Goal: Task Accomplishment & Management: Use online tool/utility

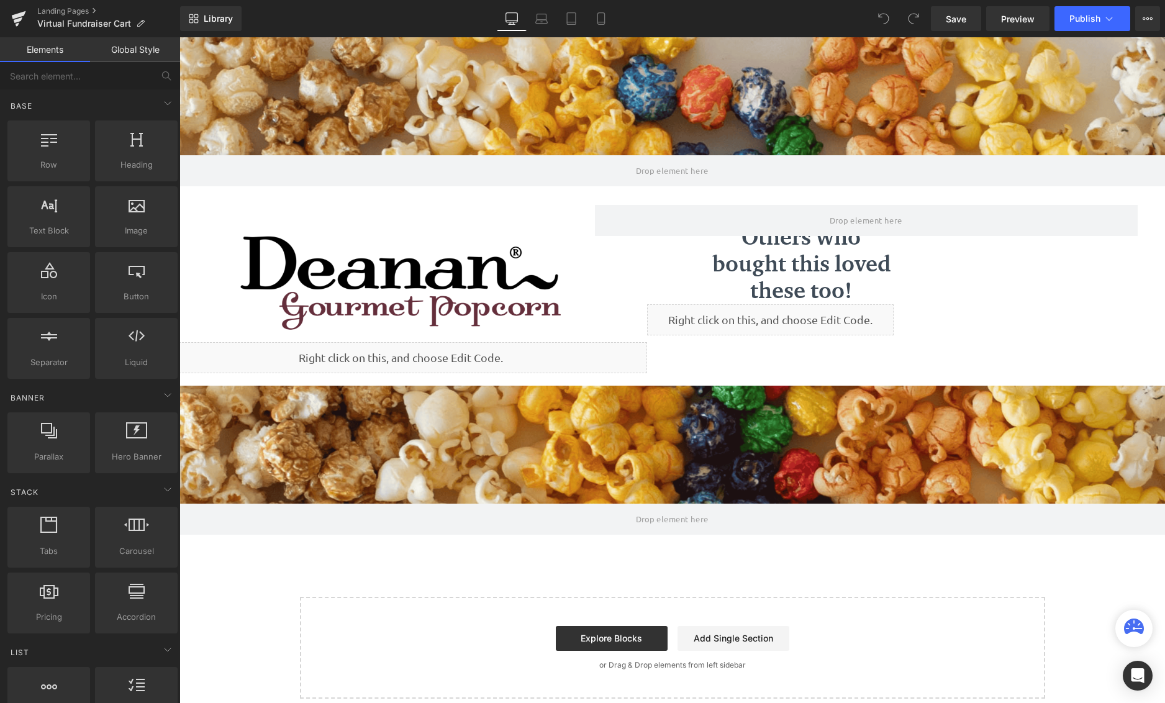
scroll to position [680, 976]
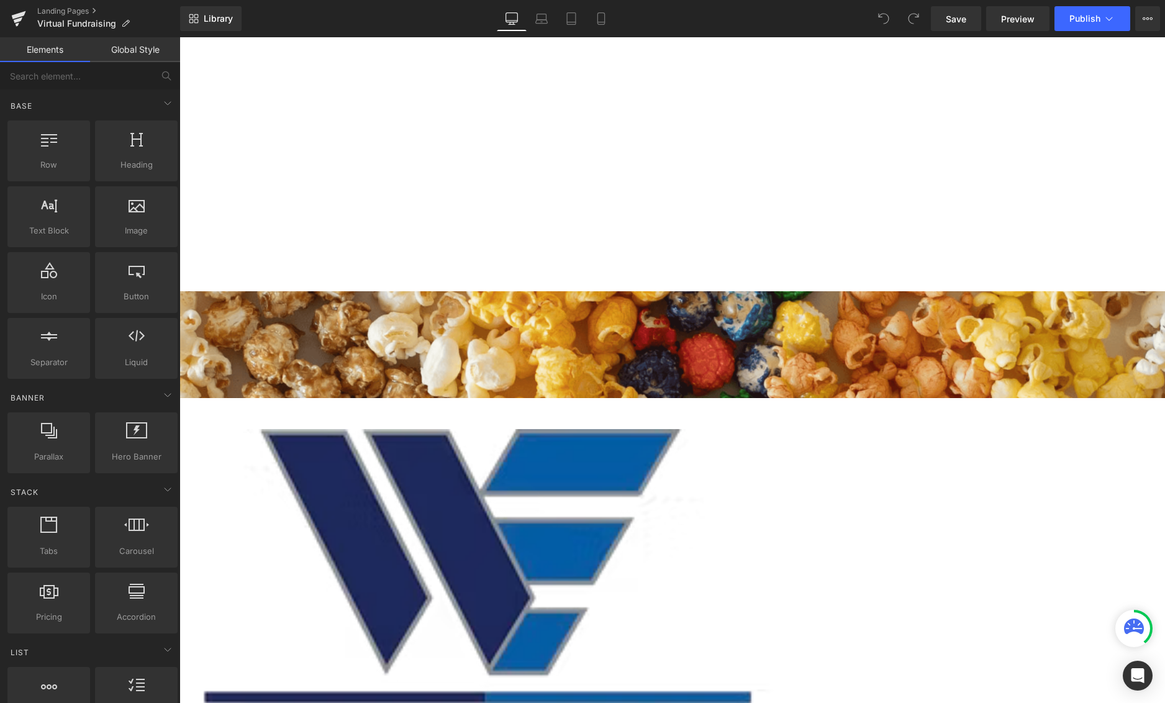
scroll to position [3806, 976]
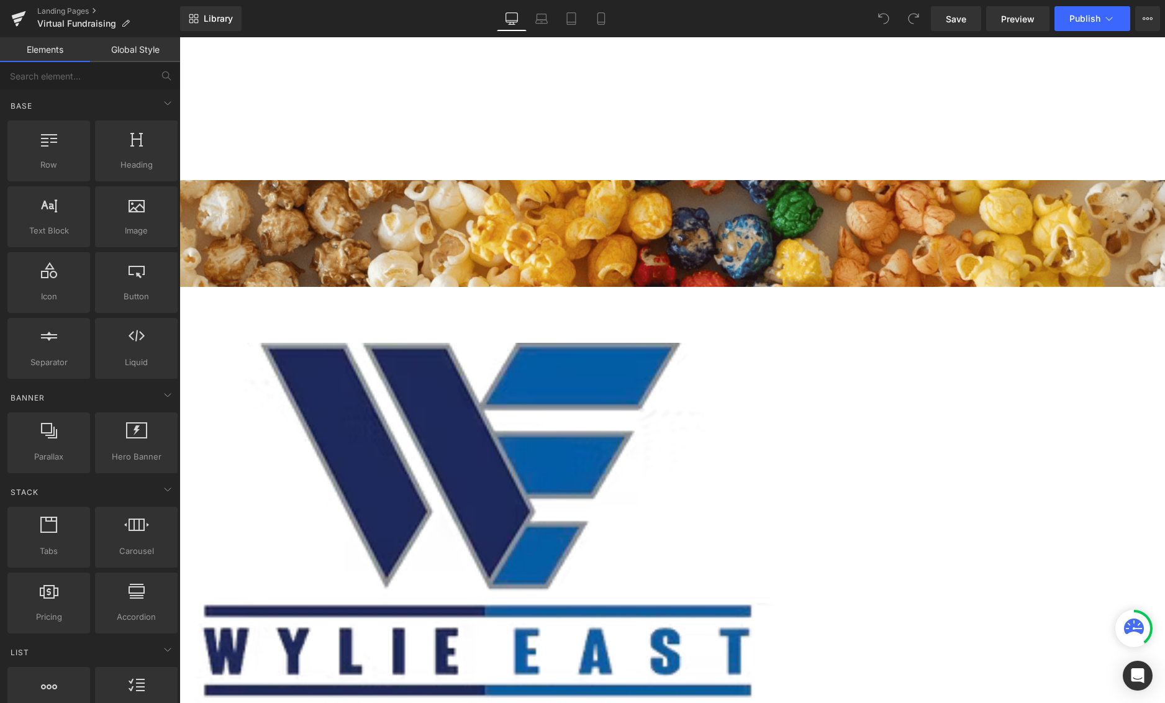
scroll to position [124, 0]
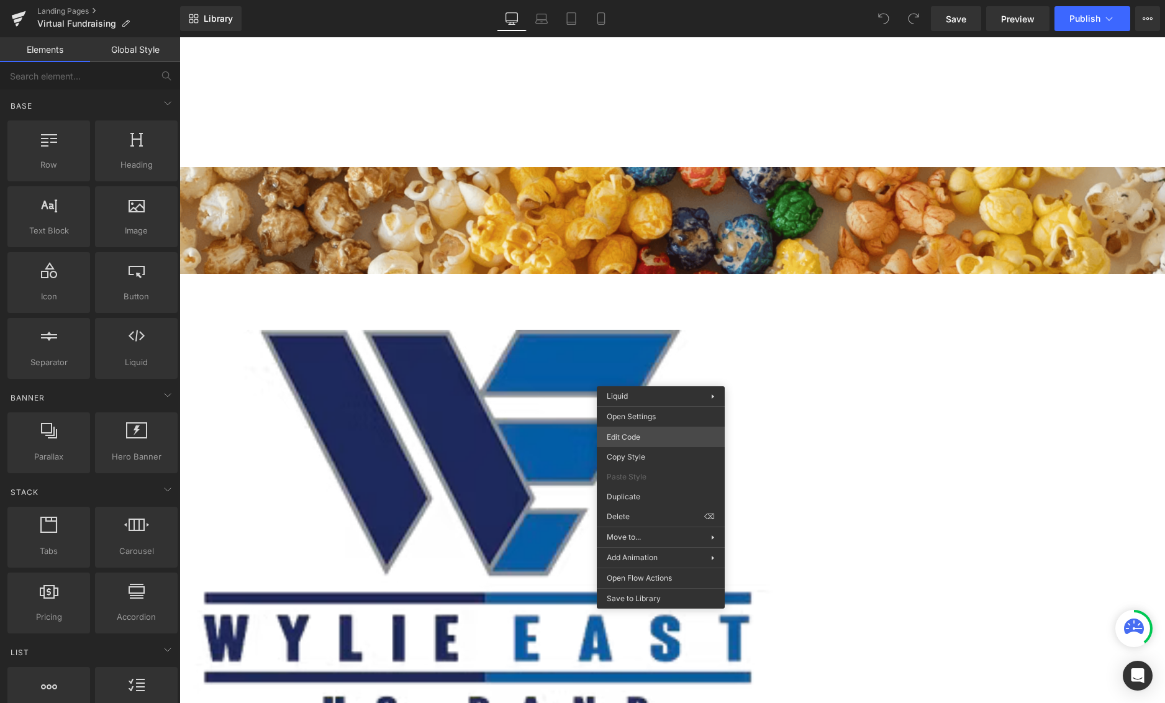
click at [657, 0] on div "You are previewing how the will restyle your page. You can not edit Elements in…" at bounding box center [582, 0] width 1165 height 0
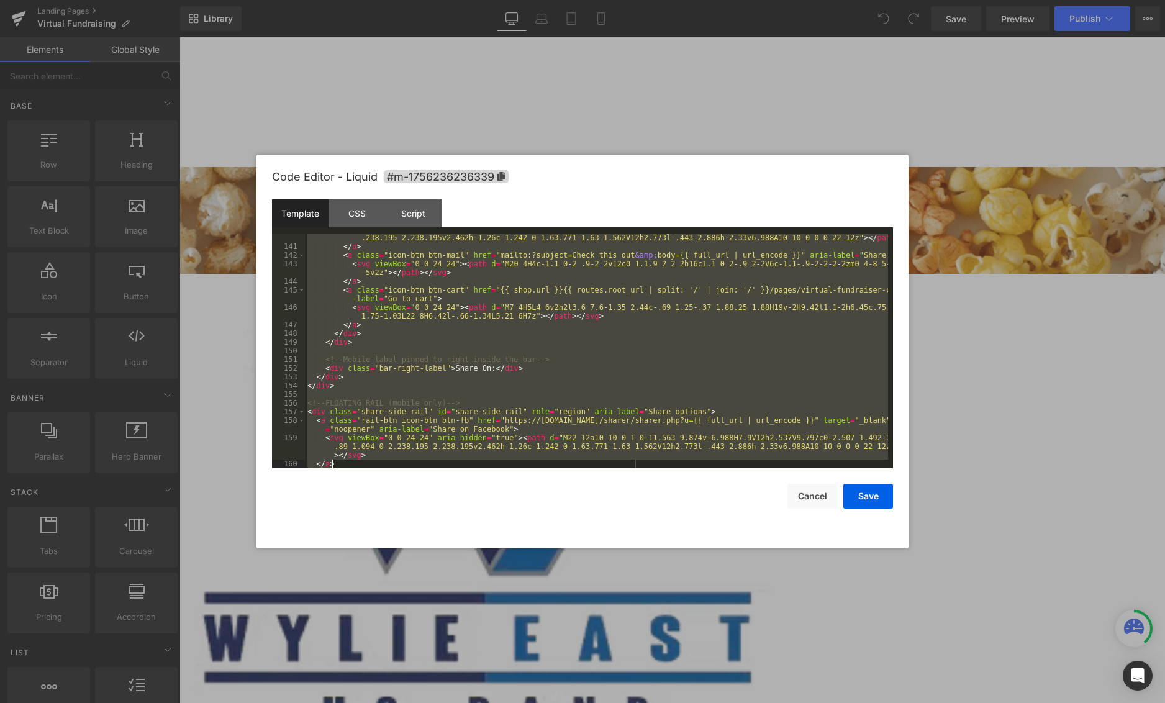
scroll to position [1565, 0]
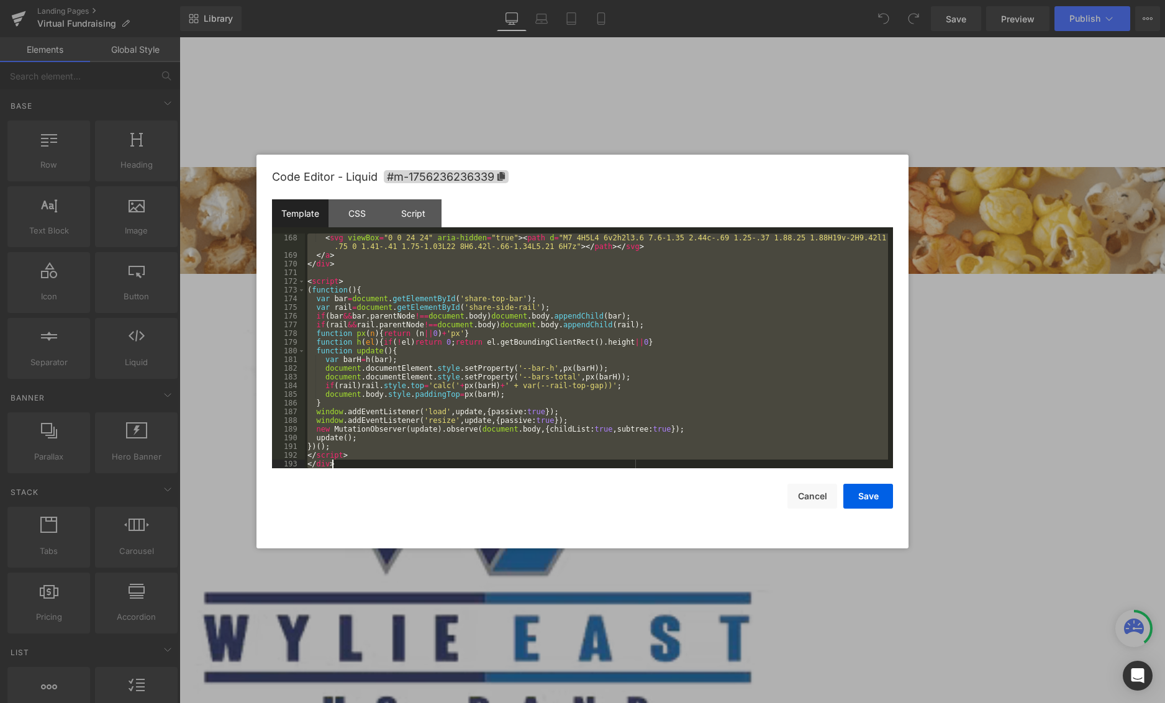
drag, startPoint x: 307, startPoint y: 240, endPoint x: 586, endPoint y: 675, distance: 516.9
click at [586, 678] on body "You are previewing how the will restyle your page. You can not edit Elements in…" at bounding box center [582, 351] width 1165 height 703
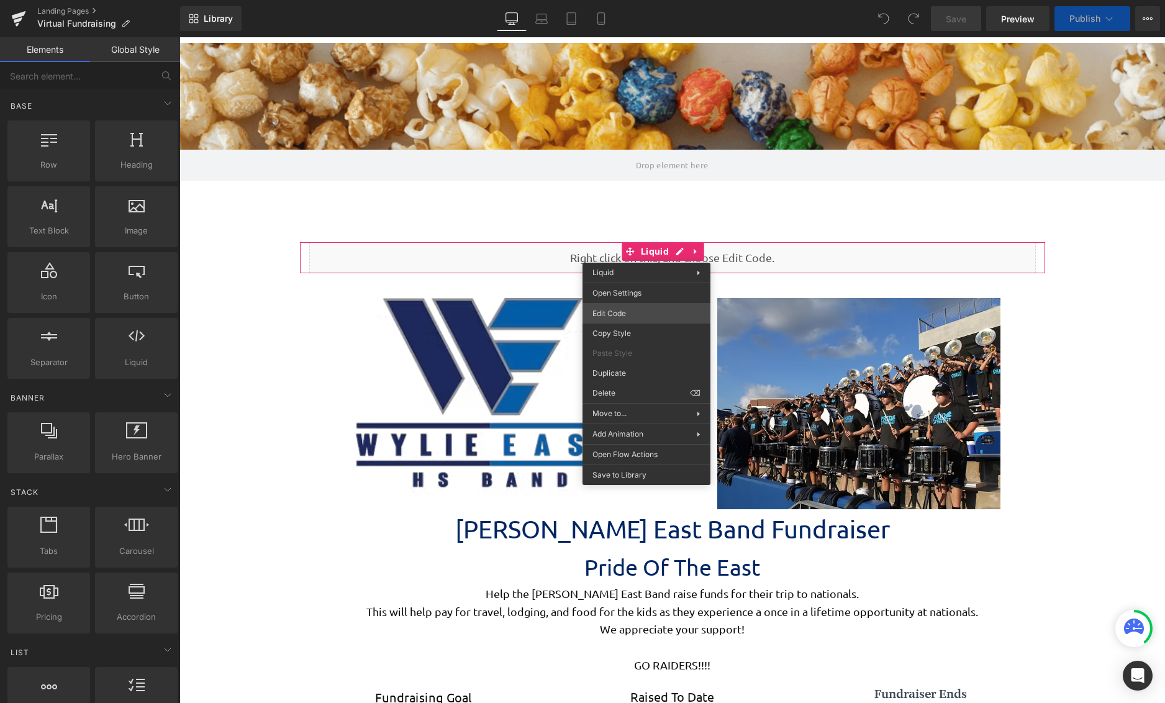
scroll to position [6, 6]
click at [633, 0] on div "You are previewing how the will restyle your page. You can not edit Elements in…" at bounding box center [582, 0] width 1165 height 0
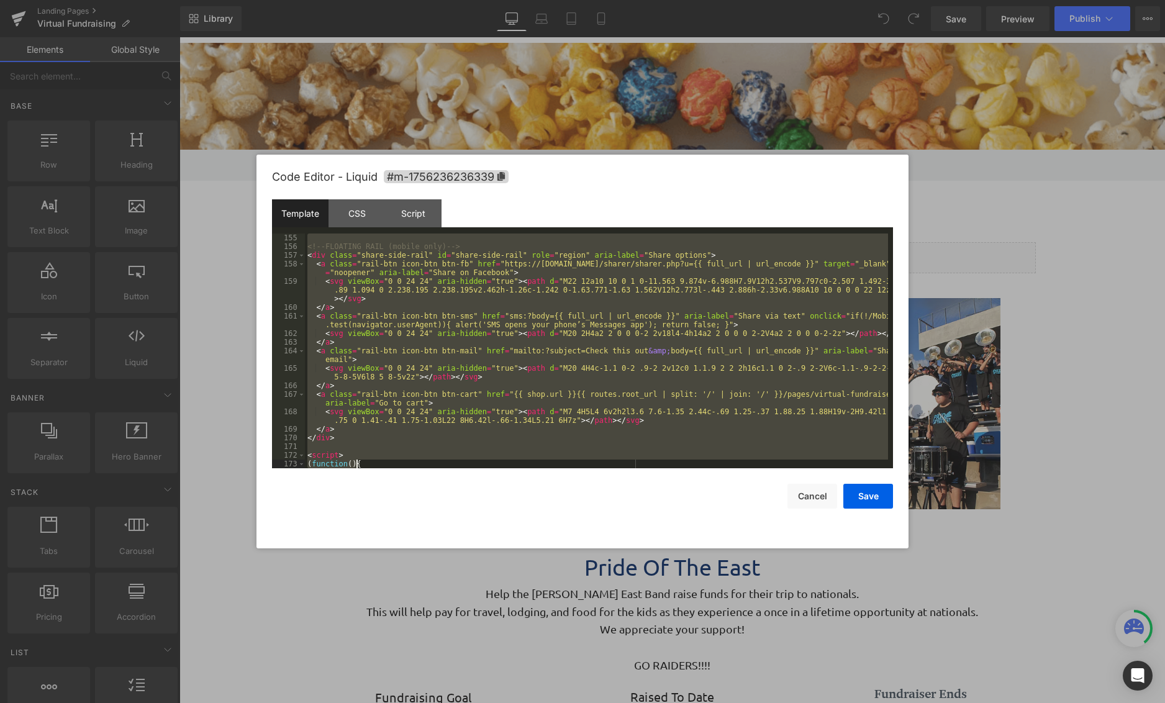
scroll to position [1565, 0]
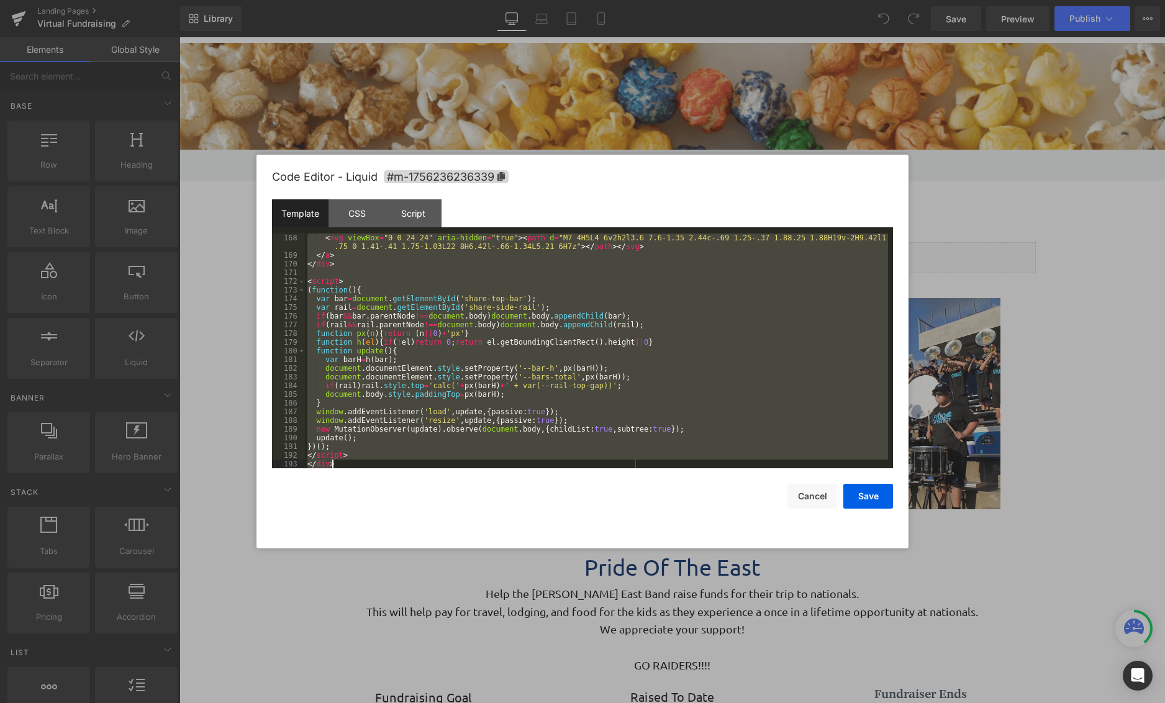
drag, startPoint x: 307, startPoint y: 236, endPoint x: 583, endPoint y: 678, distance: 521.5
click at [583, 678] on body "You are previewing how the will restyle your page. You can not edit Elements in…" at bounding box center [582, 351] width 1165 height 703
click at [819, 497] on button "Cancel" at bounding box center [813, 496] width 50 height 25
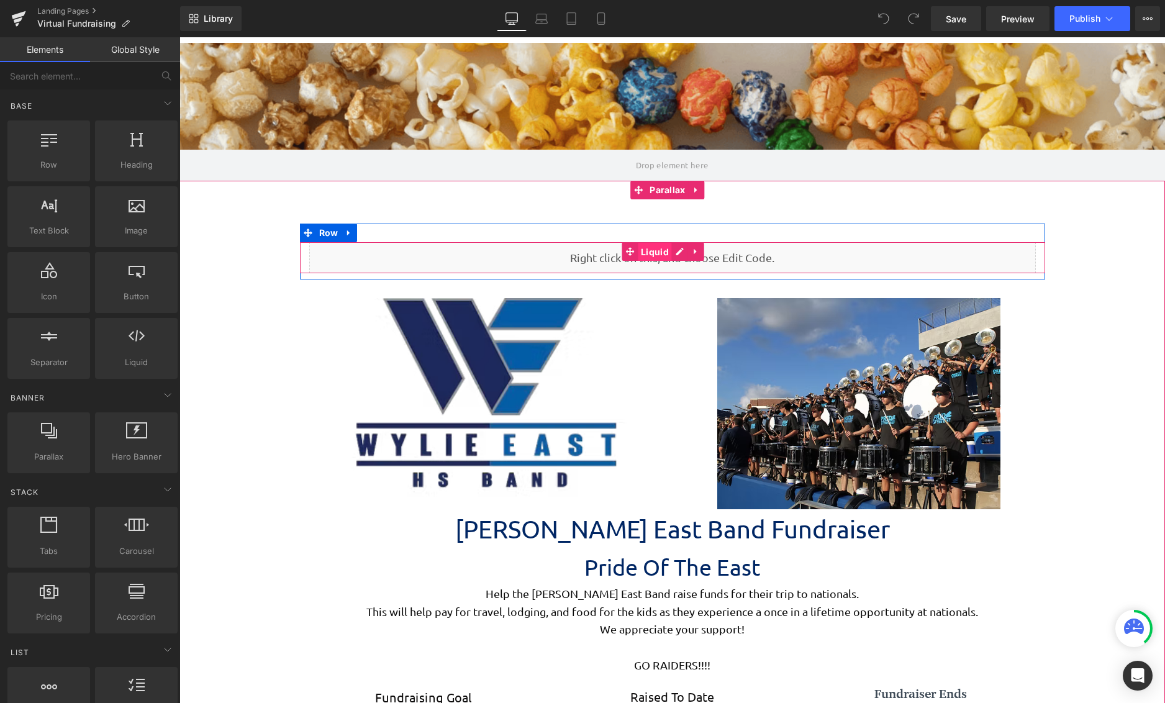
click at [656, 255] on span "Liquid" at bounding box center [655, 252] width 34 height 19
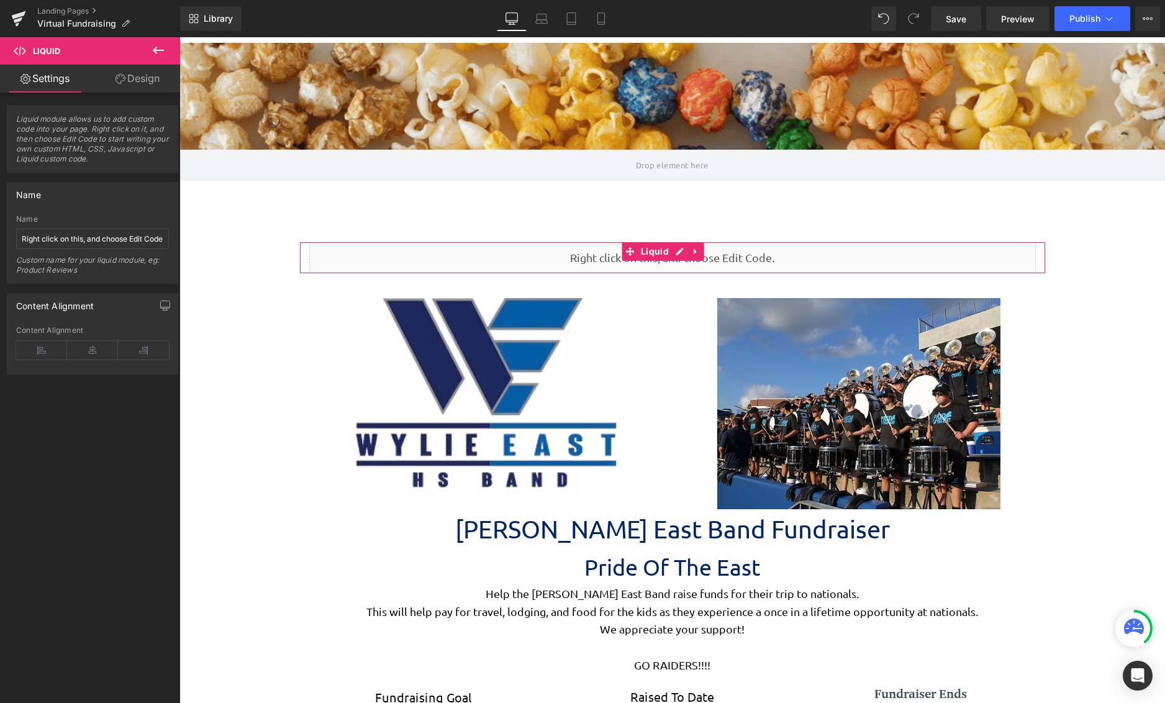
click at [134, 75] on link "Design" at bounding box center [138, 79] width 90 height 28
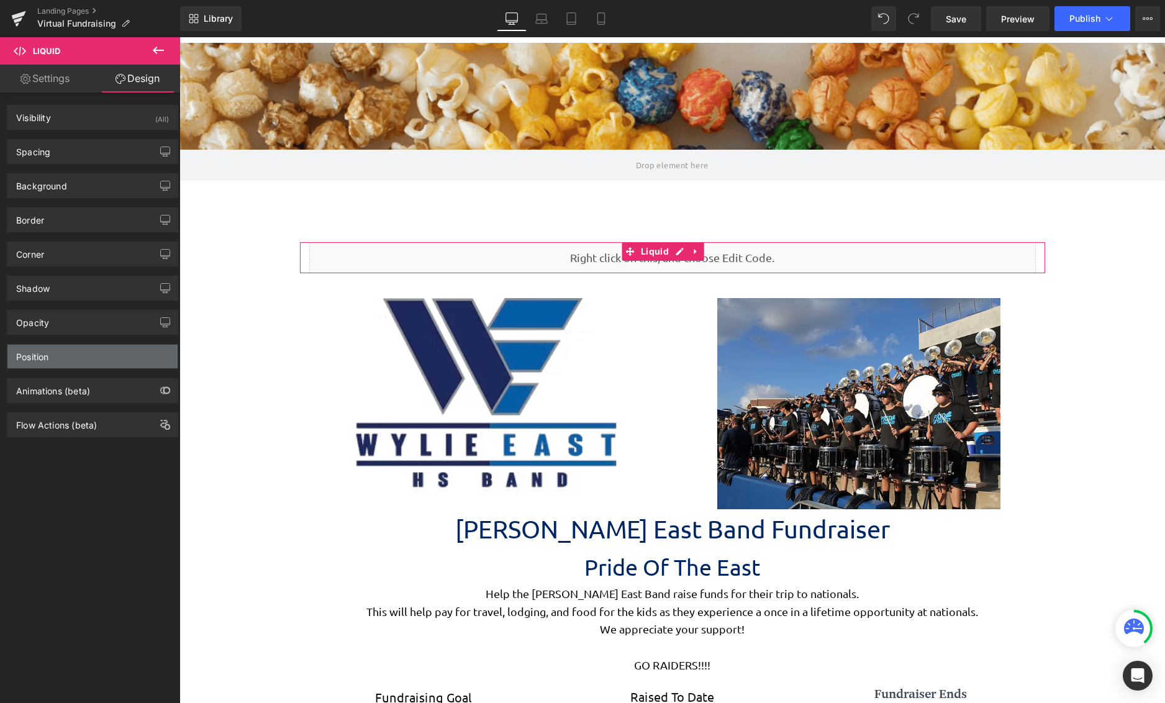
click at [68, 365] on div "Position" at bounding box center [92, 357] width 170 height 24
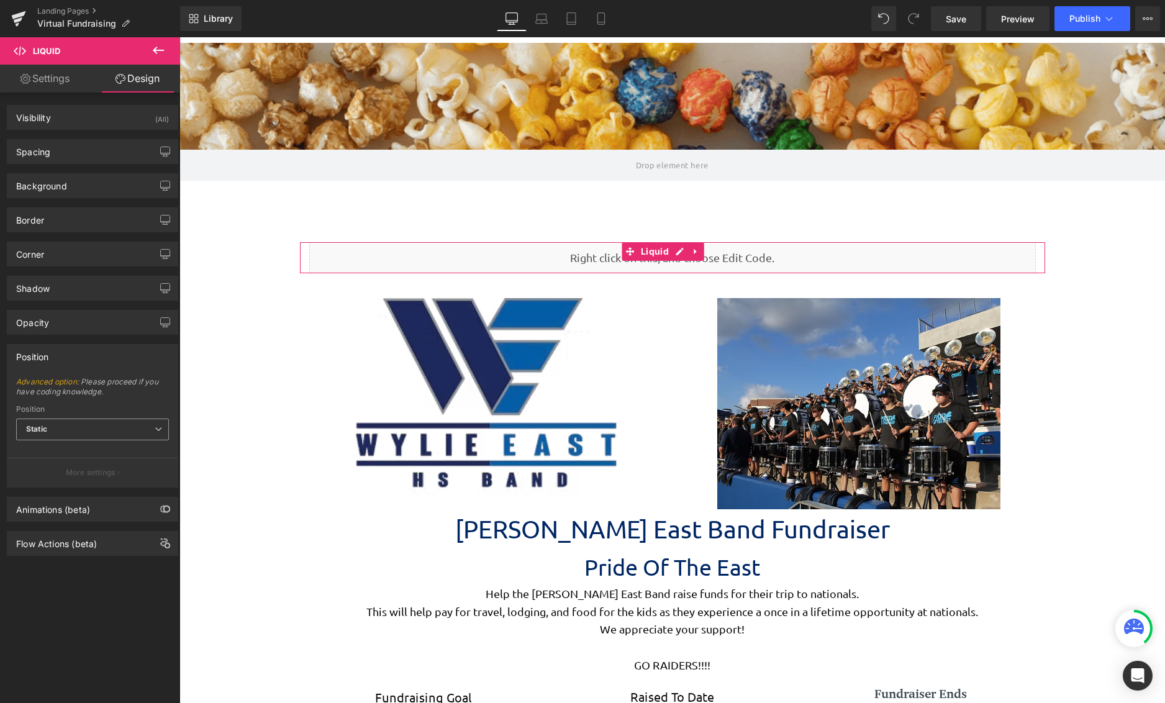
click at [115, 438] on span "Static" at bounding box center [92, 430] width 153 height 22
click at [117, 475] on li "Sticky to the screen (Fixed)" at bounding box center [92, 470] width 153 height 19
type input "99"
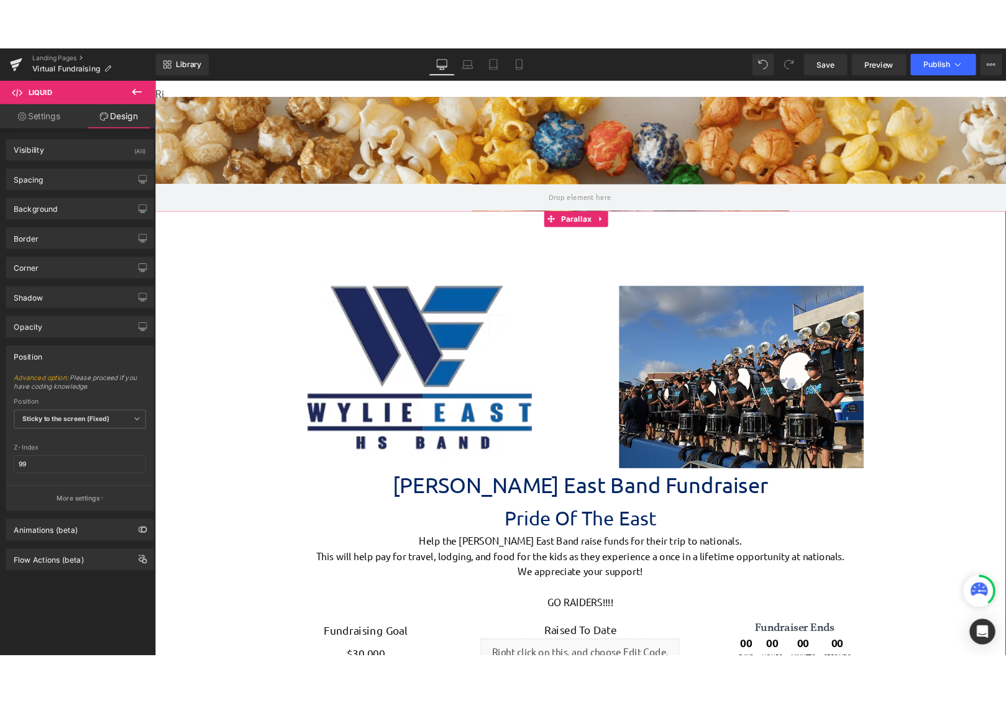
scroll to position [248, 0]
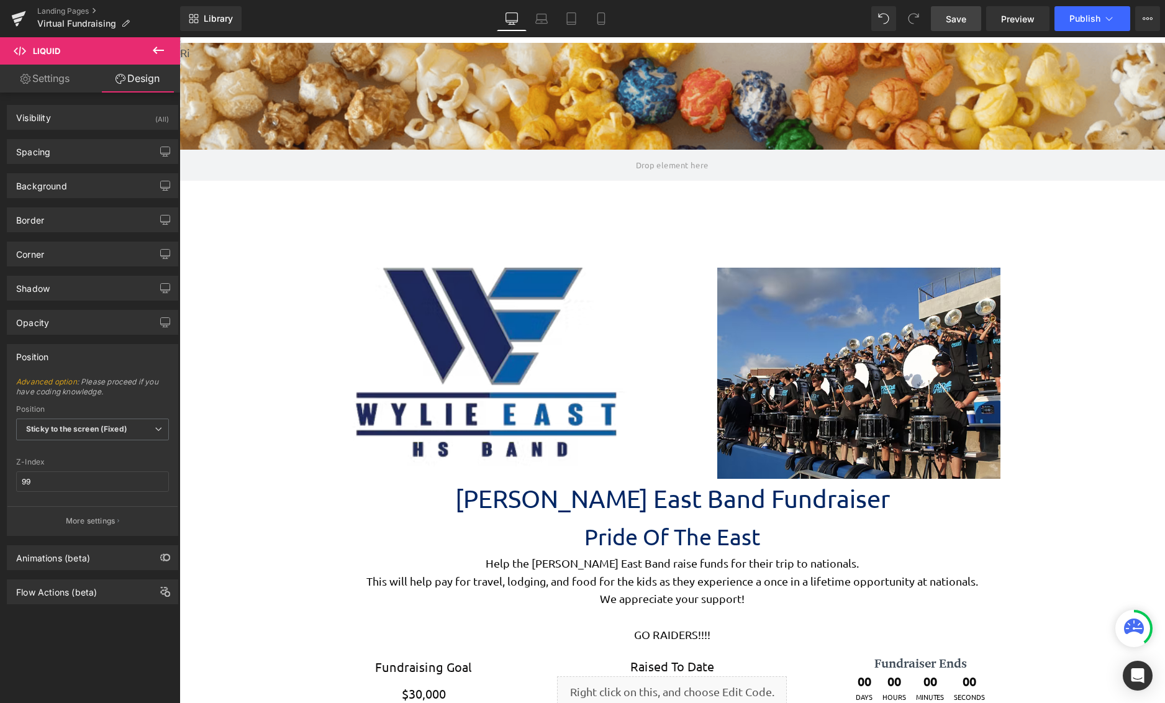
click at [964, 19] on span "Save" at bounding box center [956, 18] width 20 height 13
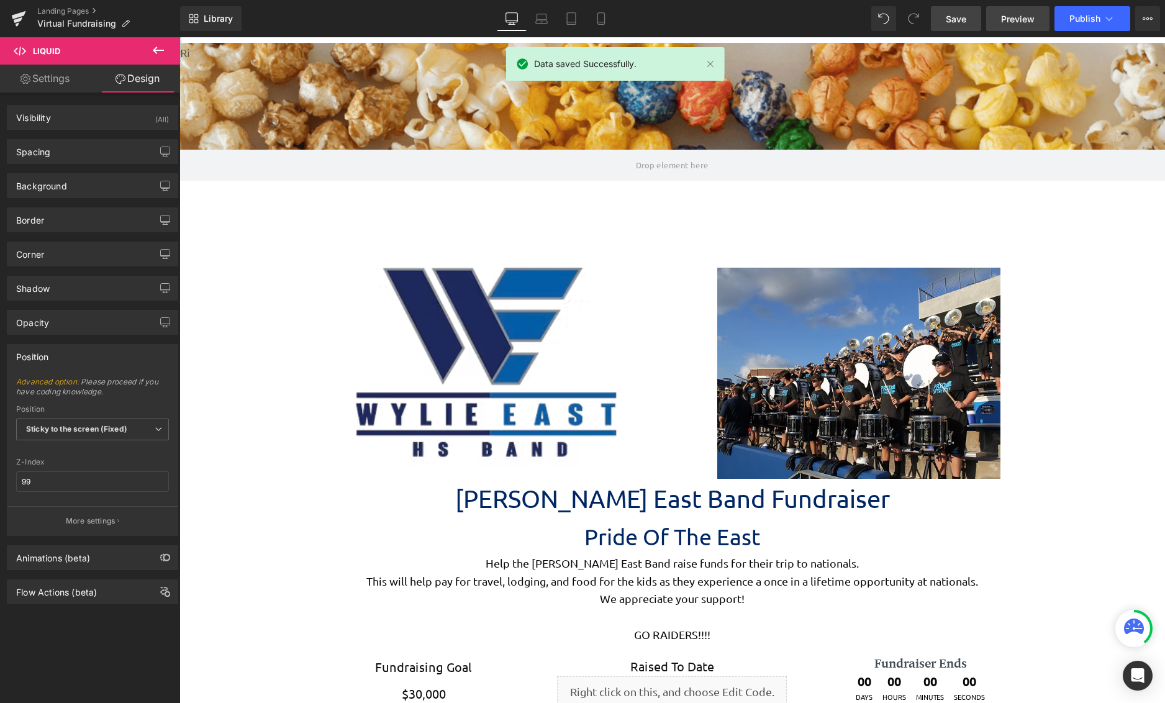
click at [1020, 19] on span "Preview" at bounding box center [1018, 18] width 34 height 13
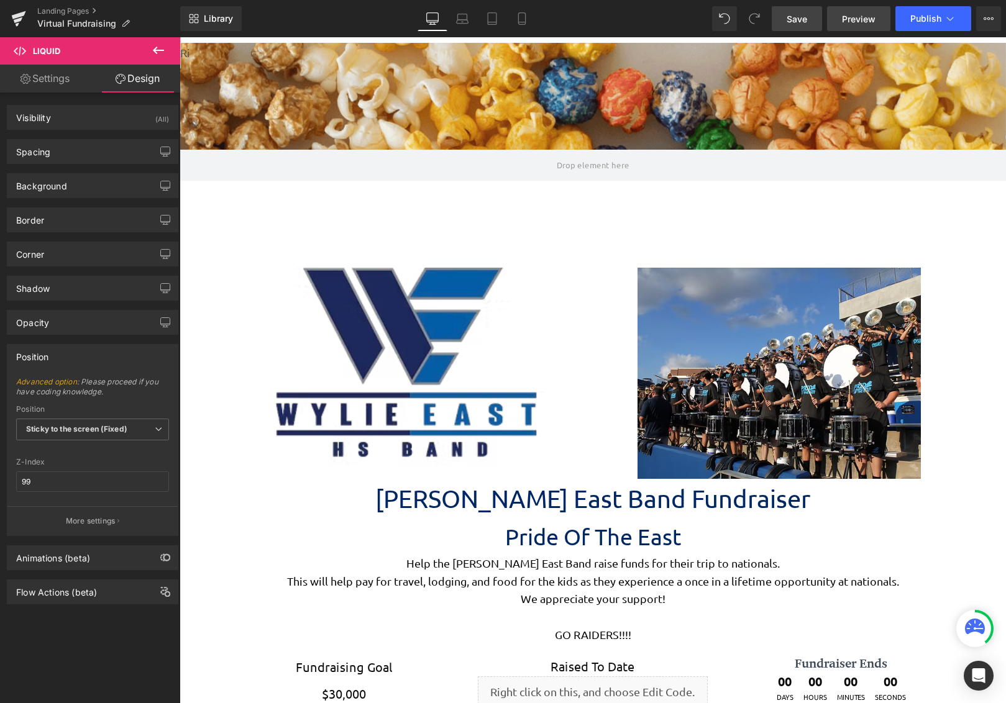
scroll to position [3617, 817]
click at [938, 24] on button "Publish" at bounding box center [933, 18] width 76 height 25
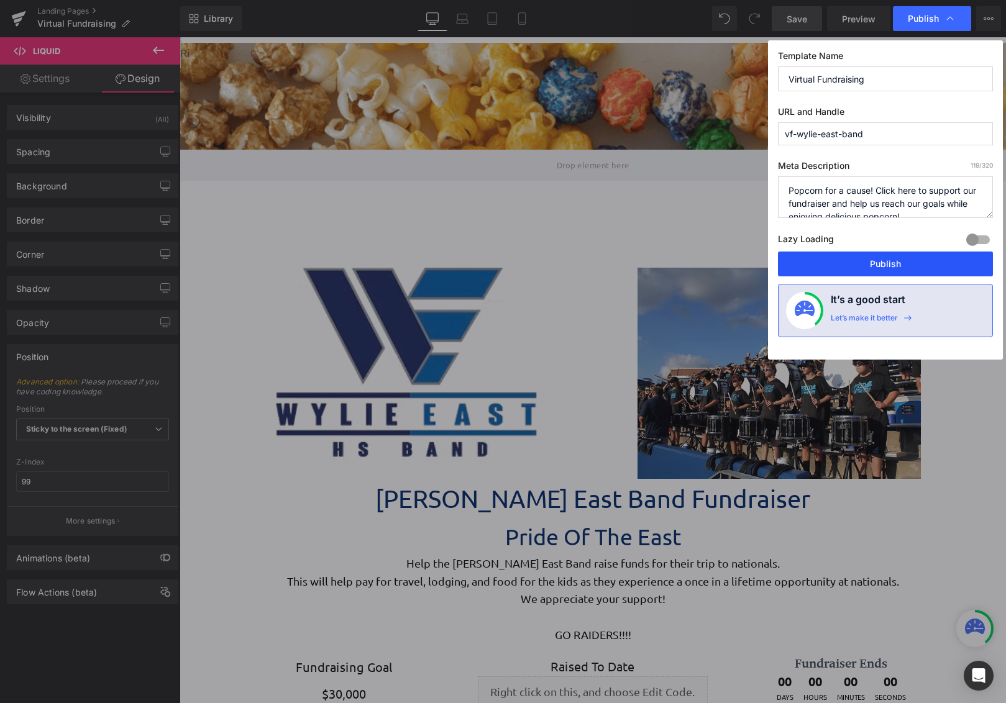
drag, startPoint x: 882, startPoint y: 272, endPoint x: 531, endPoint y: 253, distance: 351.4
click at [882, 272] on button "Publish" at bounding box center [885, 264] width 215 height 25
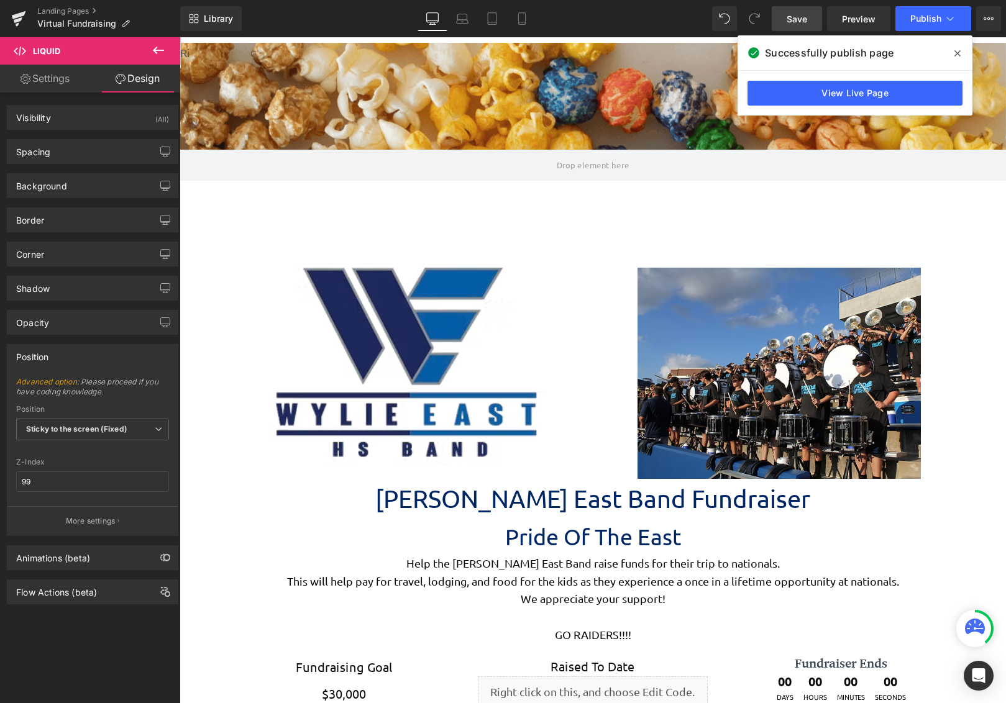
drag, startPoint x: 776, startPoint y: 15, endPoint x: 955, endPoint y: 52, distance: 182.6
click at [955, 52] on icon at bounding box center [957, 53] width 6 height 6
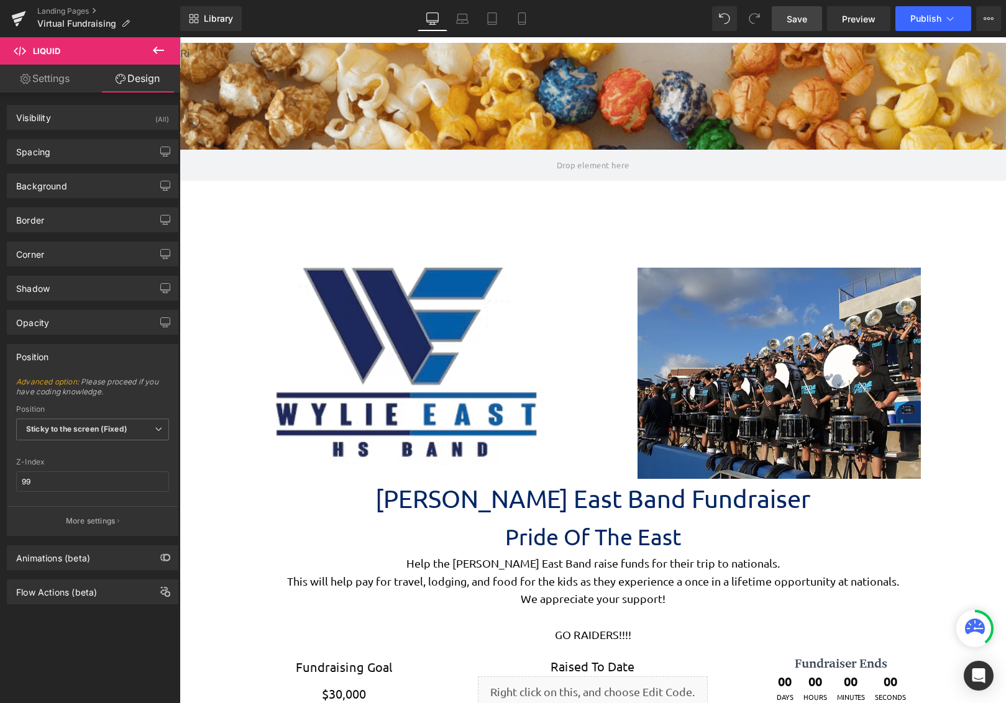
click at [151, 53] on button at bounding box center [158, 50] width 43 height 27
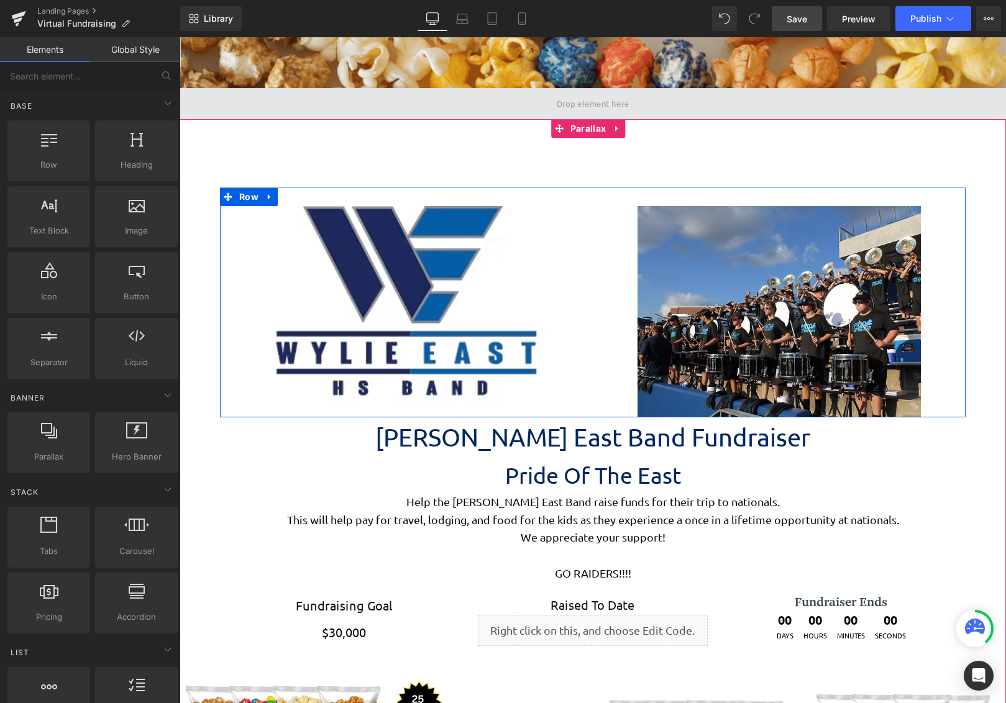
scroll to position [311, 0]
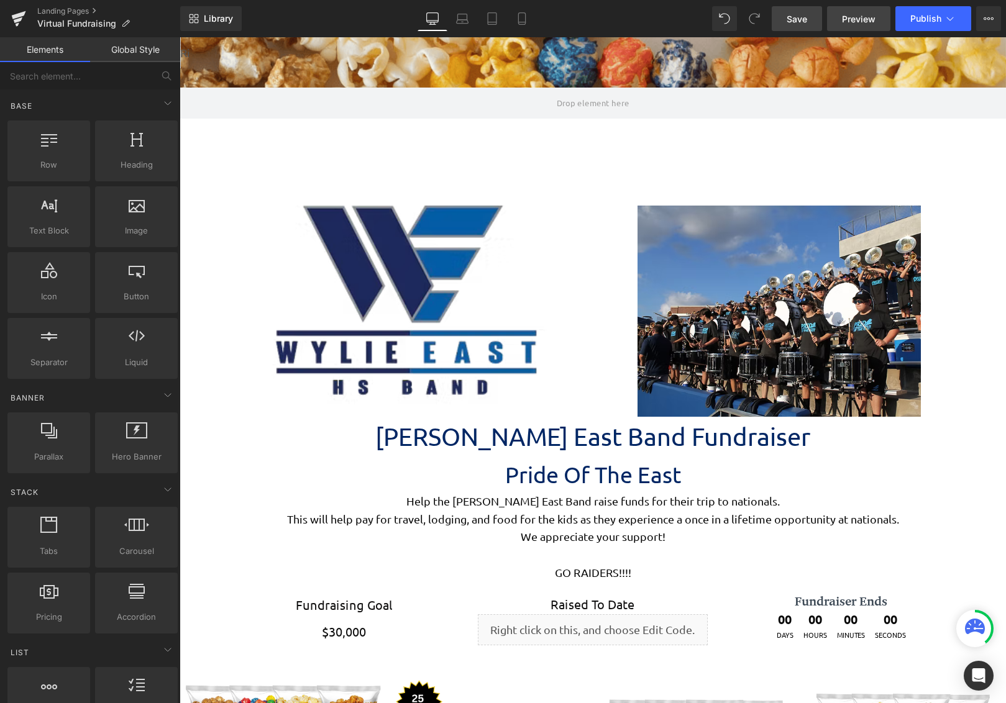
click at [857, 24] on span "Preview" at bounding box center [859, 18] width 34 height 13
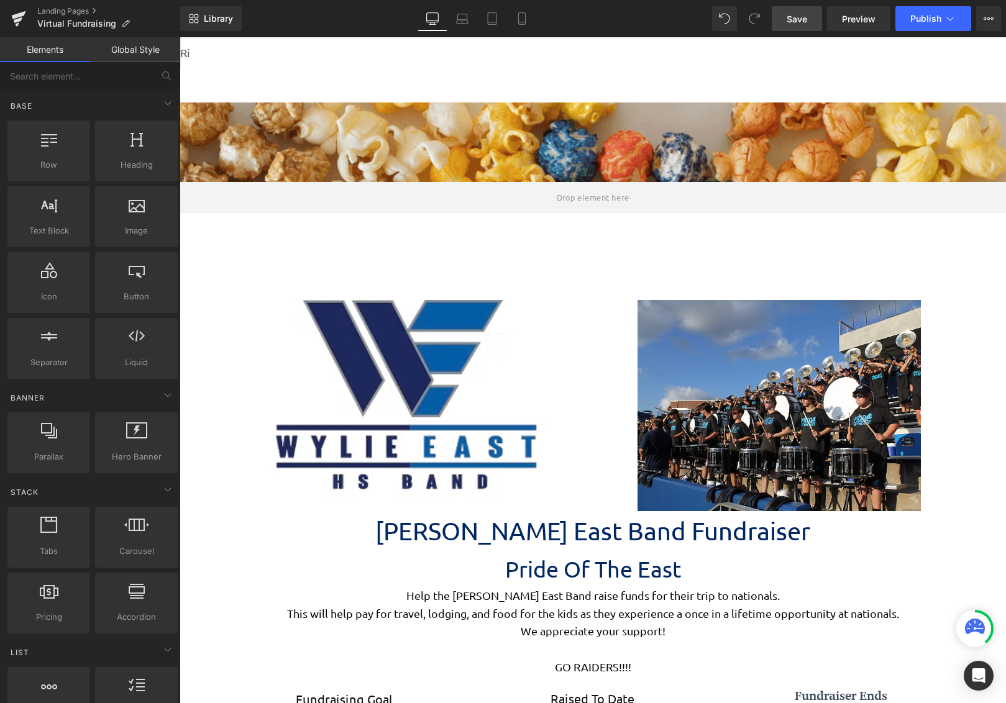
scroll to position [124, 0]
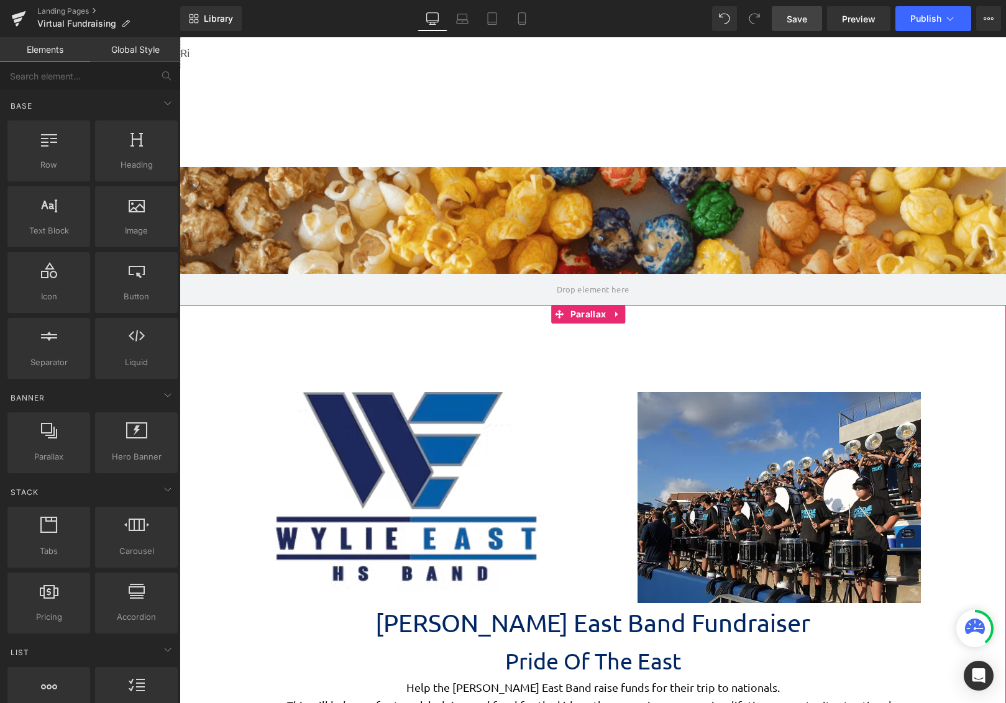
click at [179, 37] on div at bounding box center [179, 37] width 0 height 0
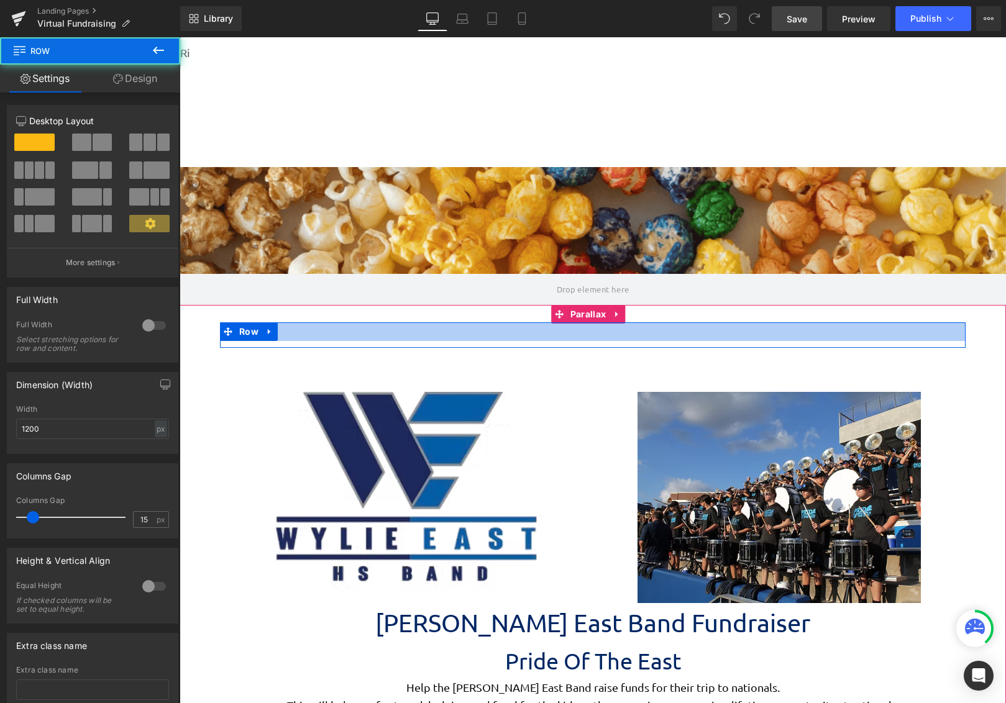
click at [589, 337] on div at bounding box center [592, 331] width 745 height 19
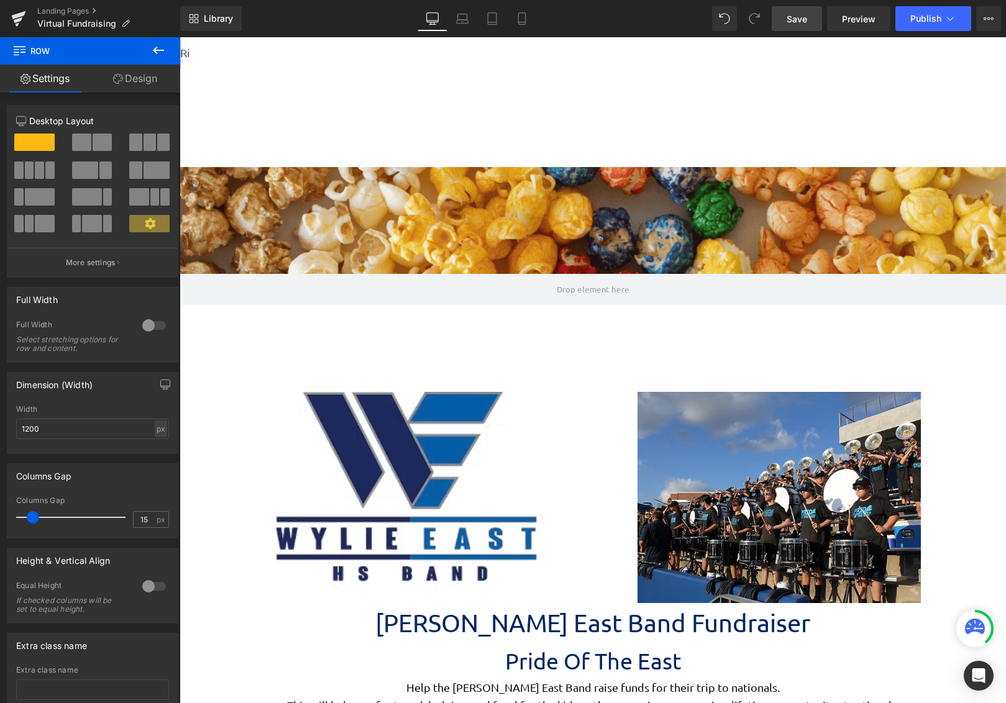
click at [152, 46] on icon at bounding box center [158, 50] width 15 height 15
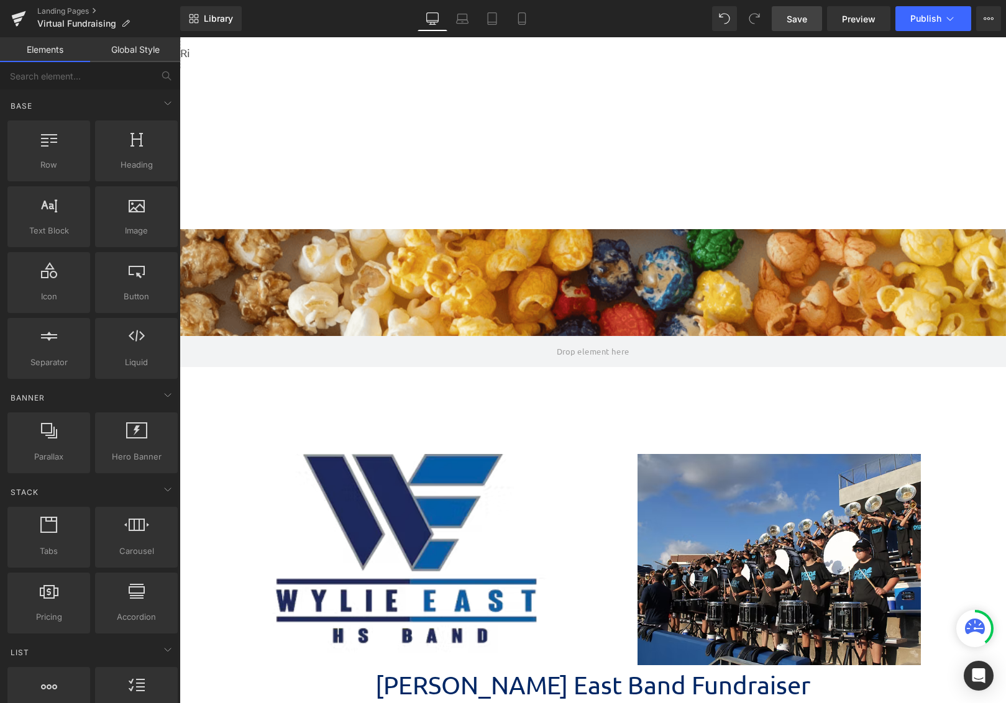
scroll to position [0, 0]
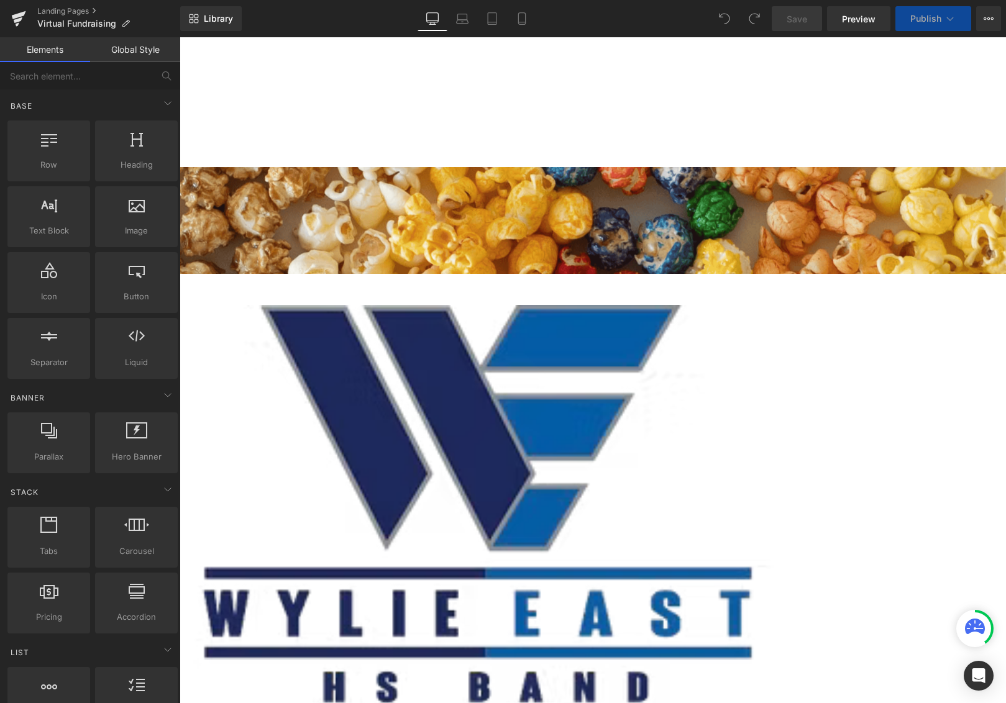
scroll to position [6, 6]
click at [855, 24] on span "Preview" at bounding box center [859, 18] width 34 height 13
click at [690, 13] on div "Library Desktop Desktop Laptop Tablet Mobile Save Preview Publish Scheduled Vie…" at bounding box center [592, 18] width 825 height 25
click at [722, 17] on icon at bounding box center [720, 15] width 3 height 3
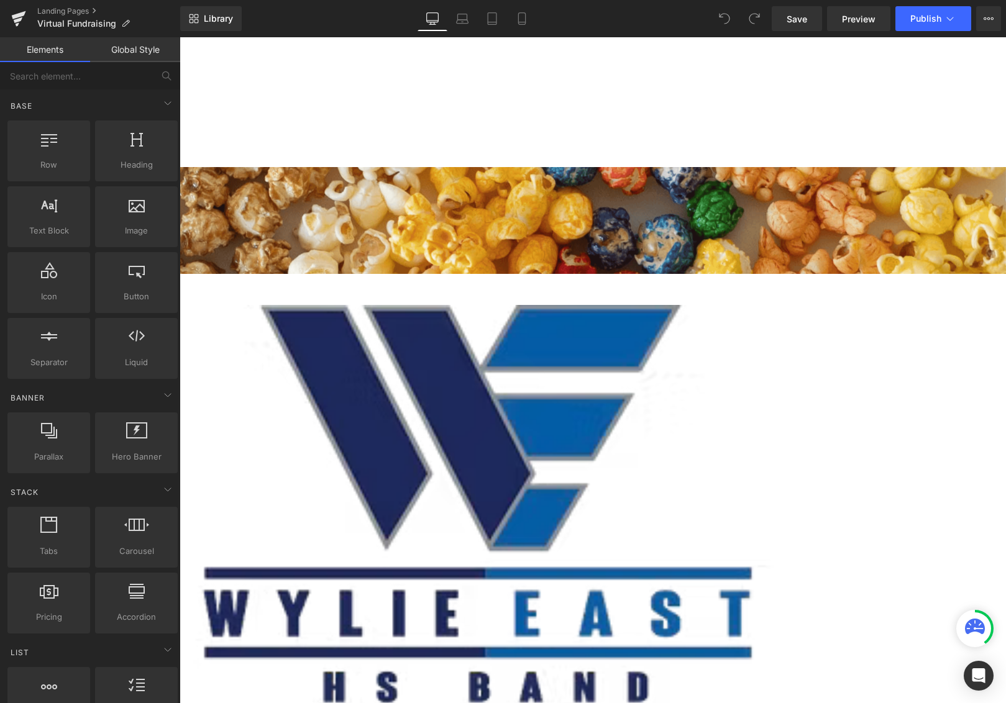
click at [722, 17] on icon at bounding box center [720, 15] width 3 height 3
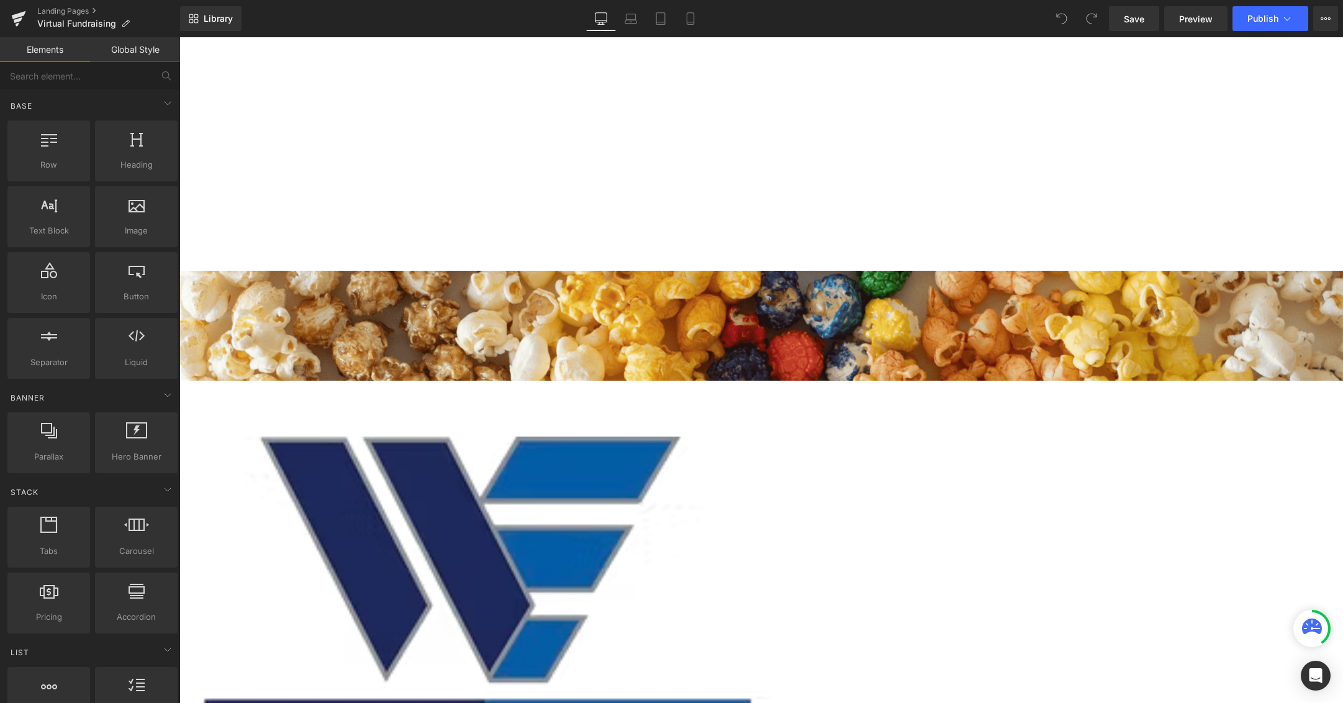
scroll to position [0, 0]
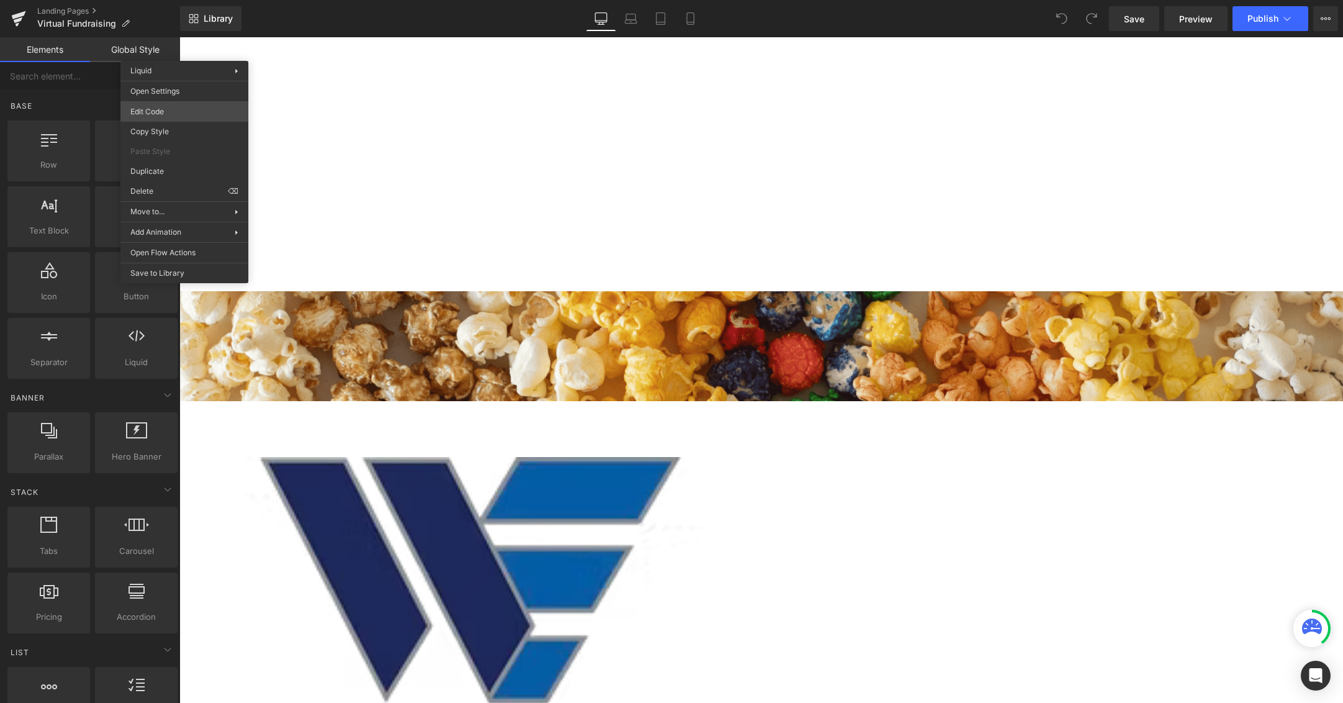
click at [185, 111] on body "You are previewing how the will restyle your page. You can not edit Elements in…" at bounding box center [671, 351] width 1343 height 703
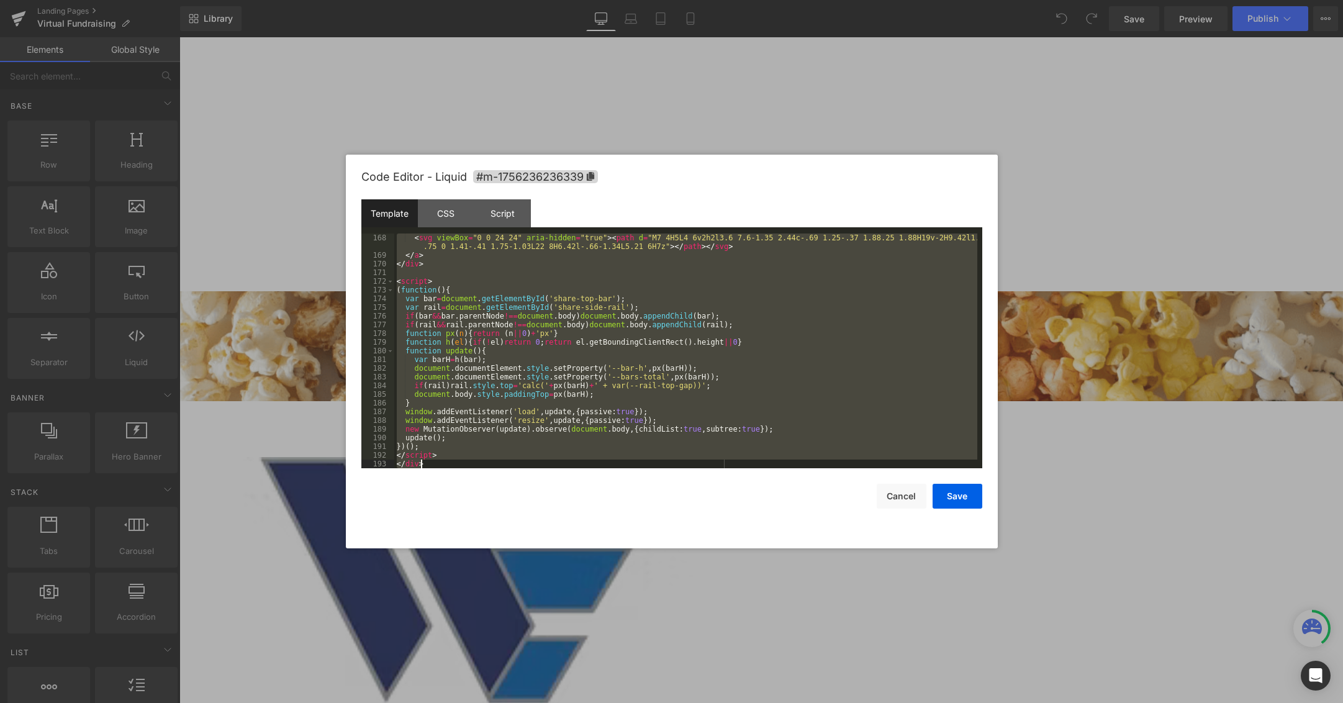
scroll to position [1565, 0]
drag, startPoint x: 398, startPoint y: 237, endPoint x: 667, endPoint y: 629, distance: 475.3
click at [684, 654] on body "You are previewing how the will restyle your page. You can not edit Elements in…" at bounding box center [671, 351] width 1343 height 703
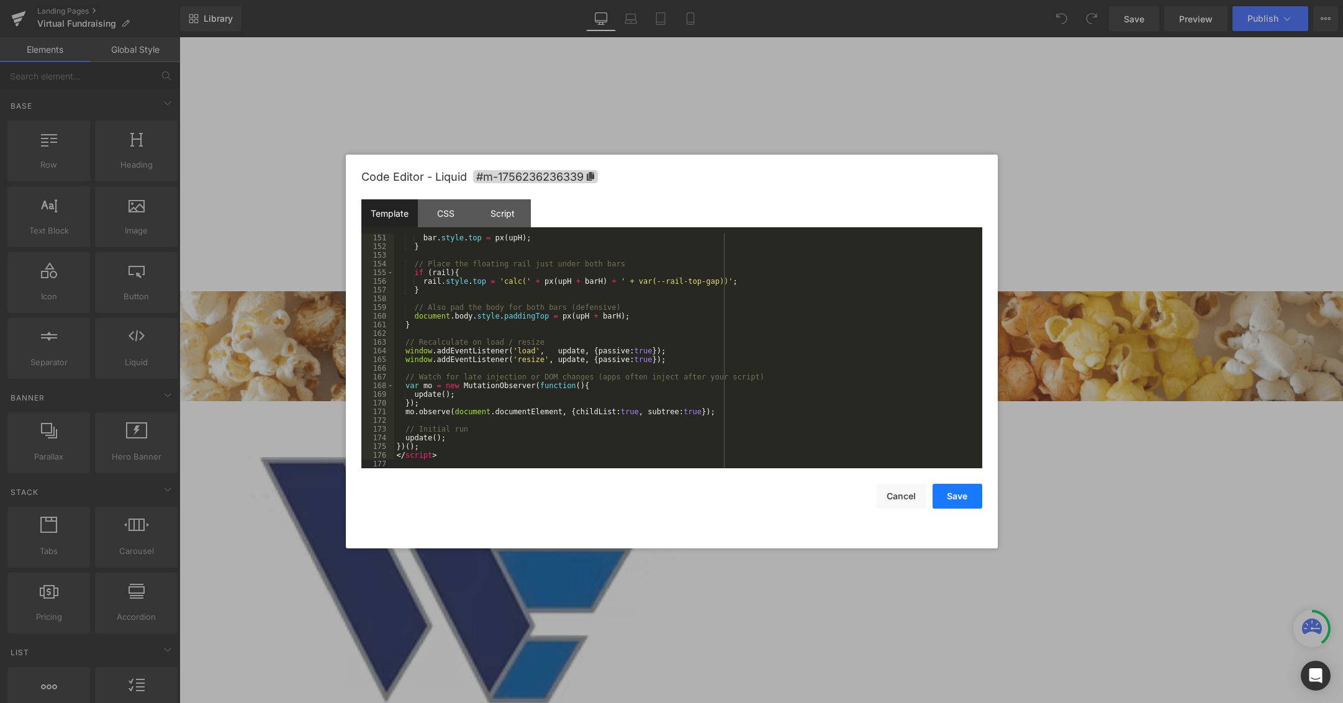
click at [955, 494] on button "Save" at bounding box center [958, 496] width 50 height 25
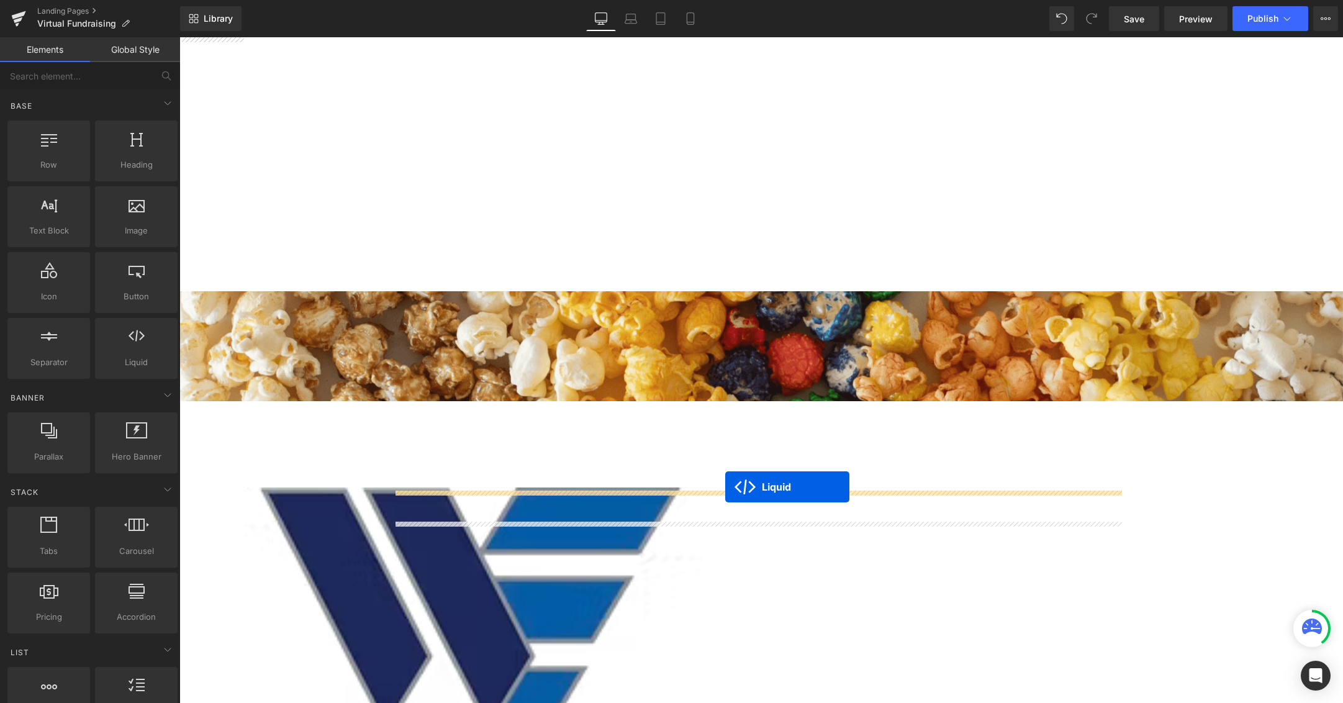
drag, startPoint x: 184, startPoint y: 52, endPoint x: 725, endPoint y: 487, distance: 694.0
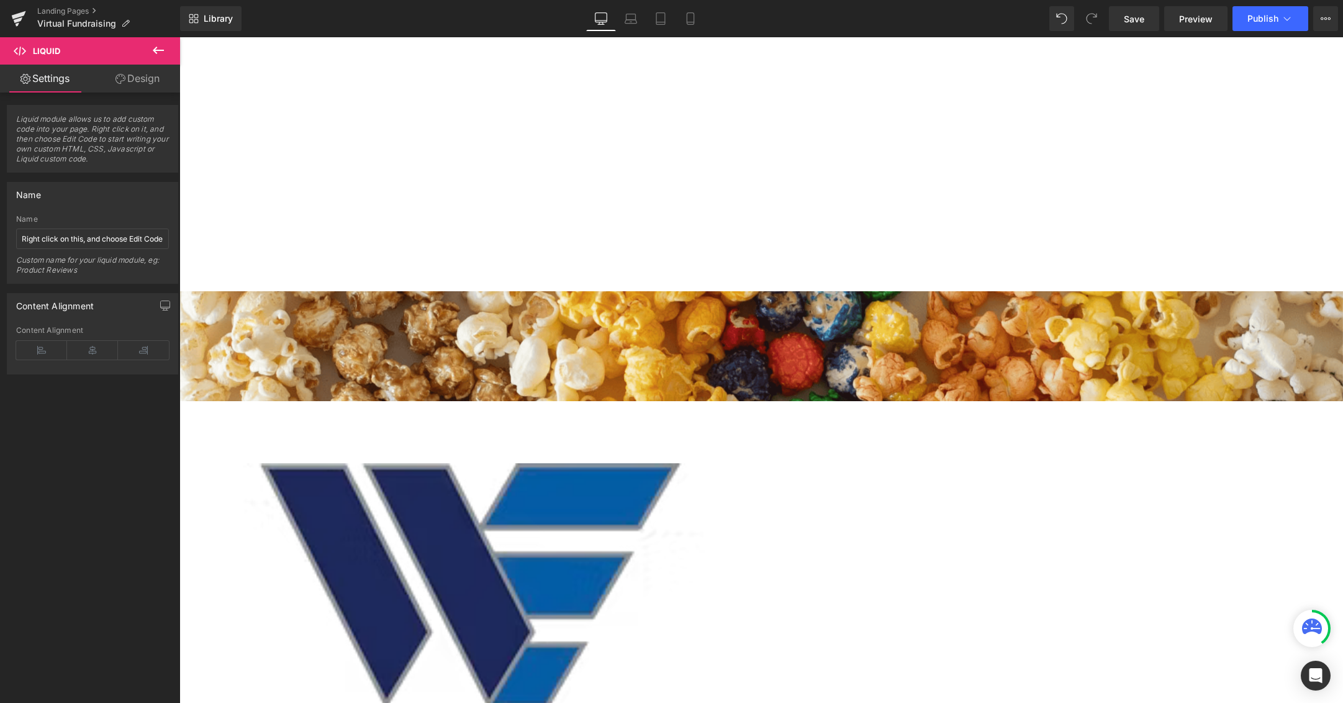
click at [162, 47] on icon at bounding box center [158, 50] width 15 height 15
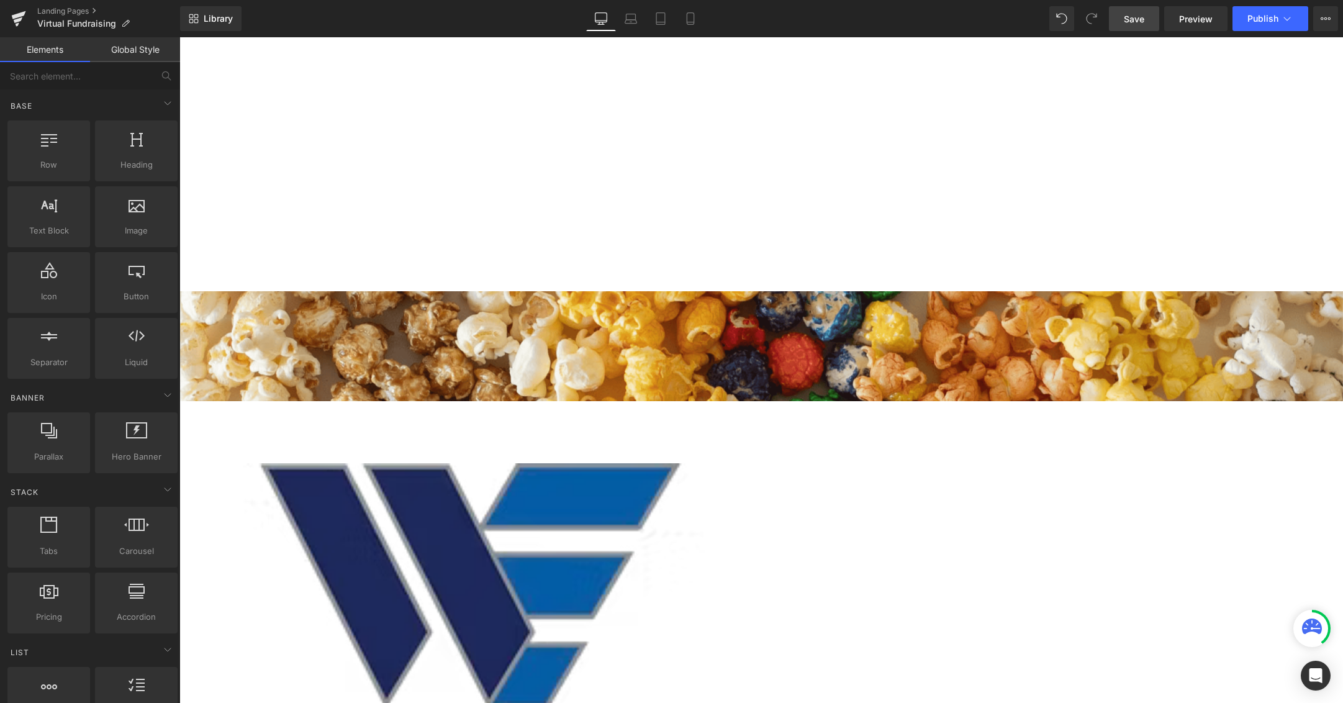
click at [1005, 19] on span "Save" at bounding box center [1134, 18] width 20 height 13
click at [1005, 23] on span "Publish" at bounding box center [1263, 19] width 31 height 10
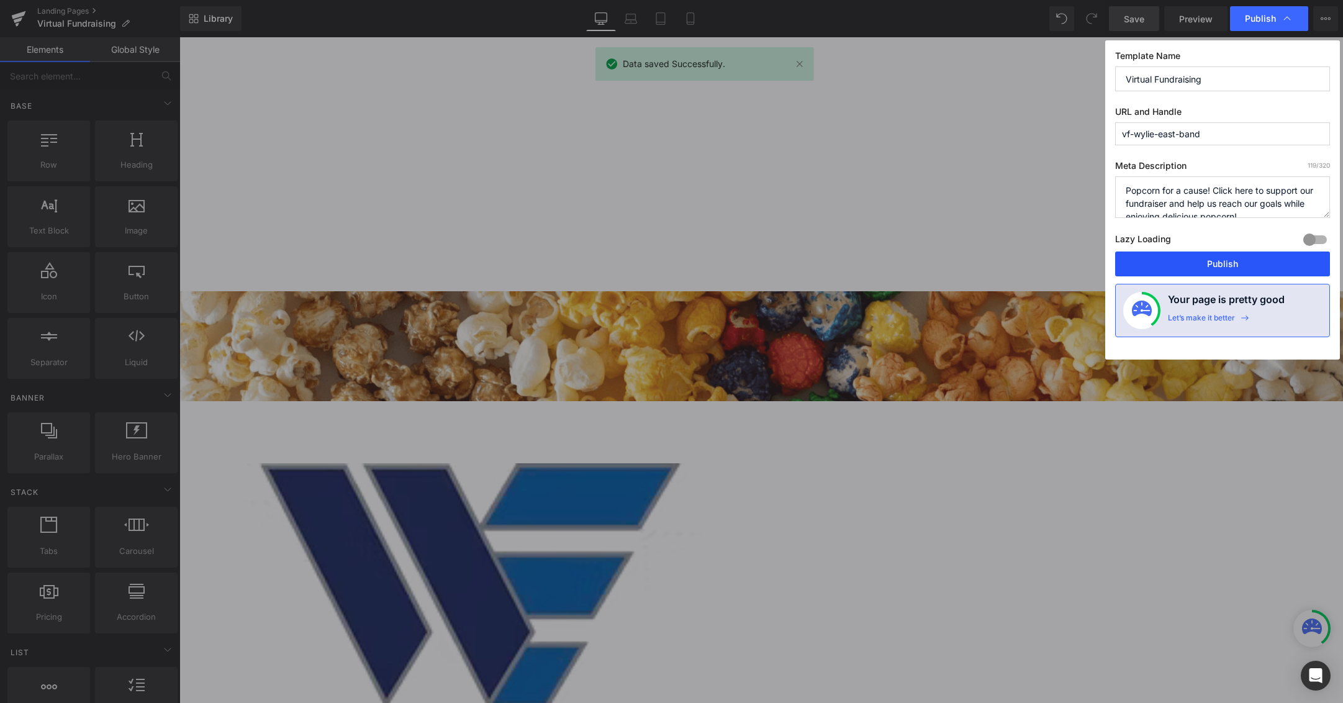
click at [1005, 260] on button "Publish" at bounding box center [1222, 264] width 215 height 25
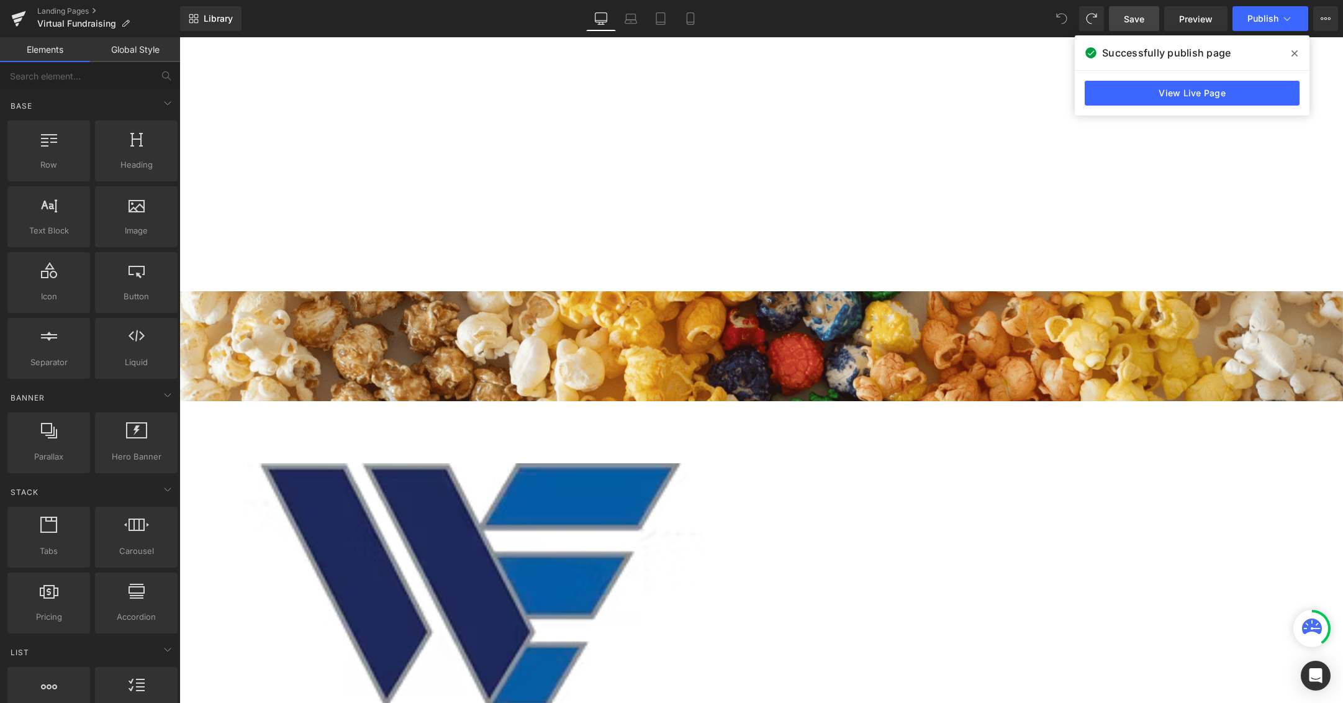
click at [1005, 22] on span "Save" at bounding box center [1134, 18] width 20 height 13
click at [1005, 19] on span "Preview" at bounding box center [1196, 18] width 34 height 13
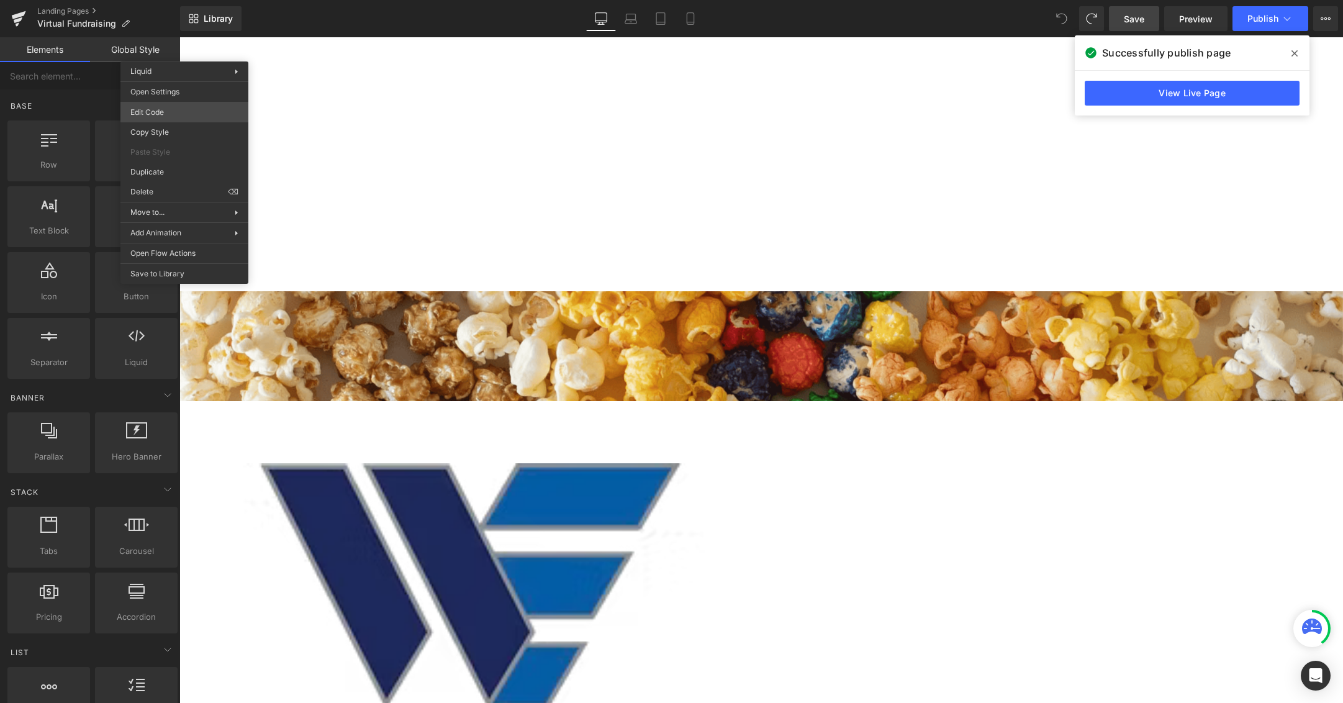
click at [179, 105] on body "Liquid You are previewing how the will restyle your page. You can not edit Elem…" at bounding box center [671, 351] width 1343 height 703
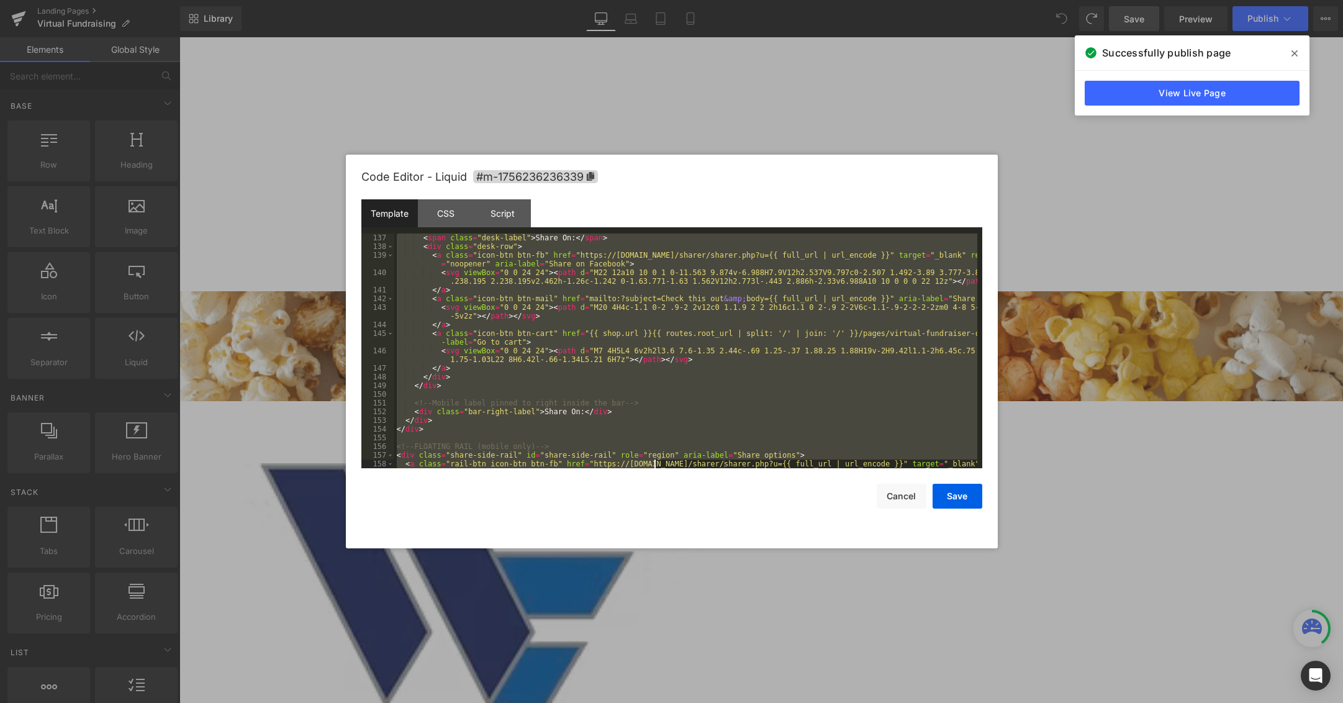
scroll to position [1574, 0]
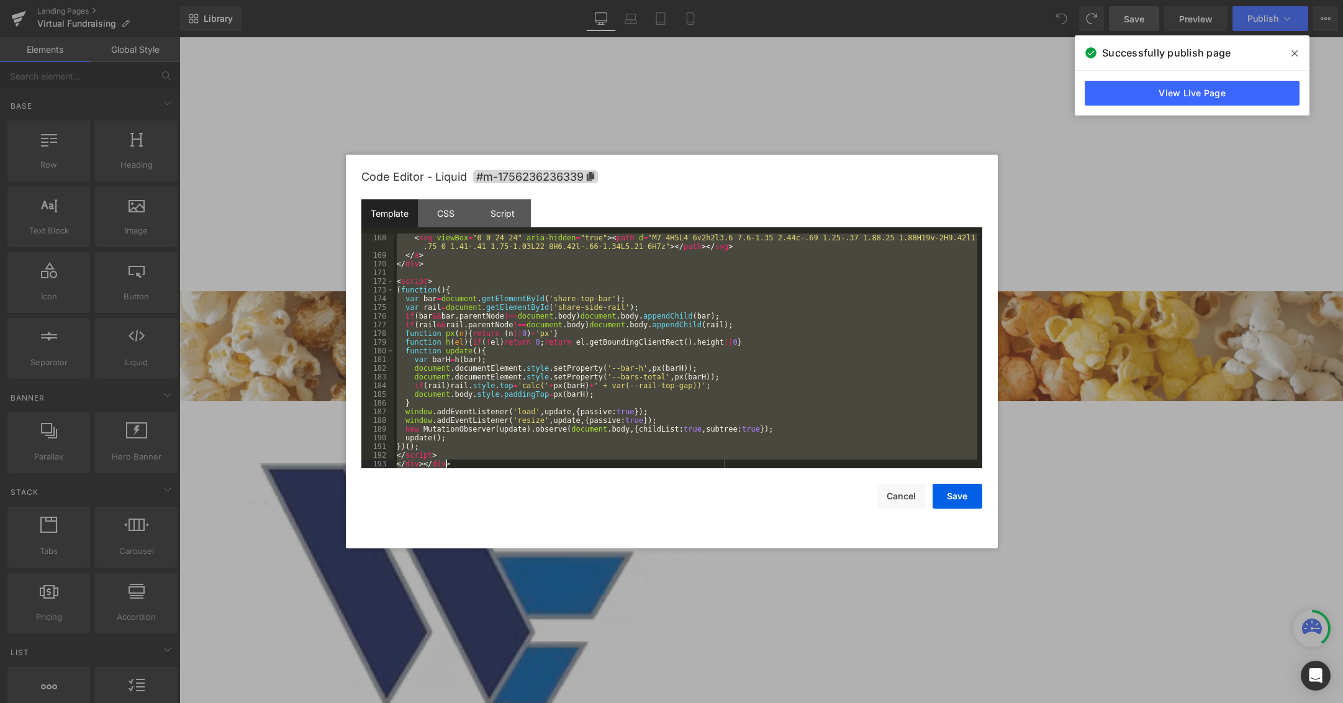
drag, startPoint x: 397, startPoint y: 235, endPoint x: 642, endPoint y: 660, distance: 490.3
click at [654, 681] on body "Liquid You are previewing how the will restyle your page. You can not edit Elem…" at bounding box center [671, 351] width 1343 height 703
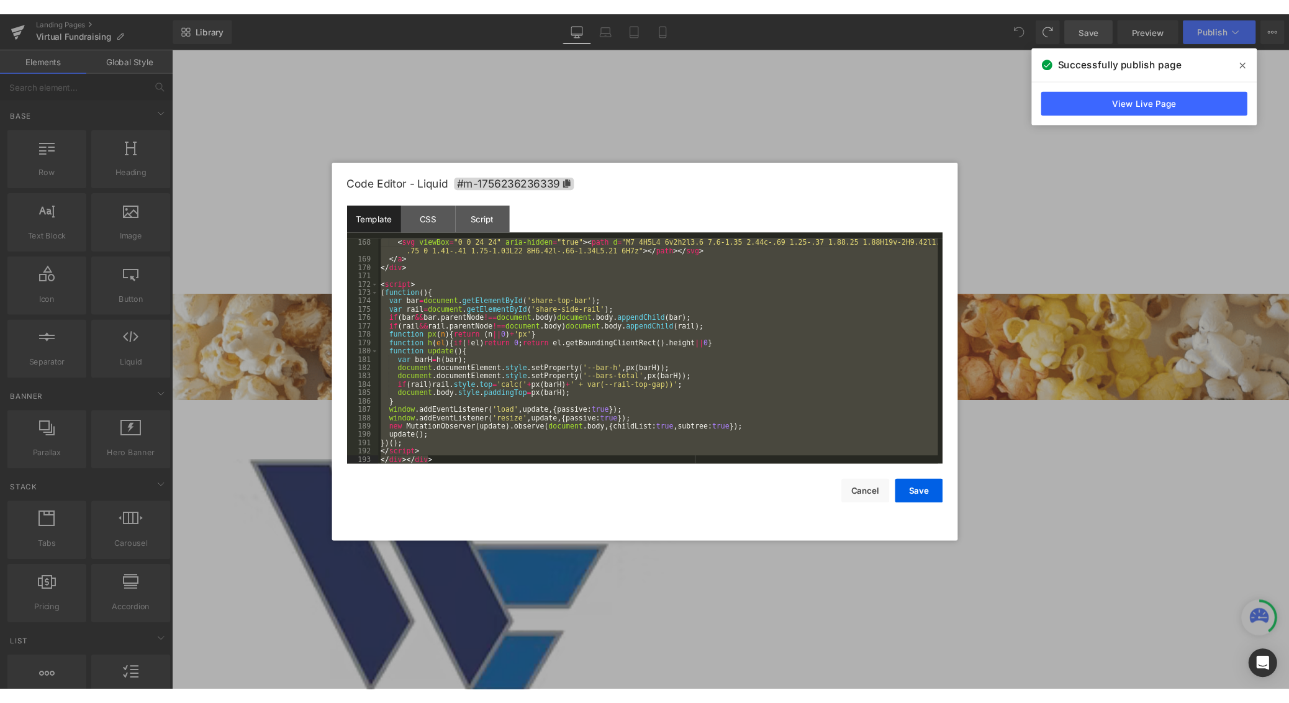
scroll to position [1956, 0]
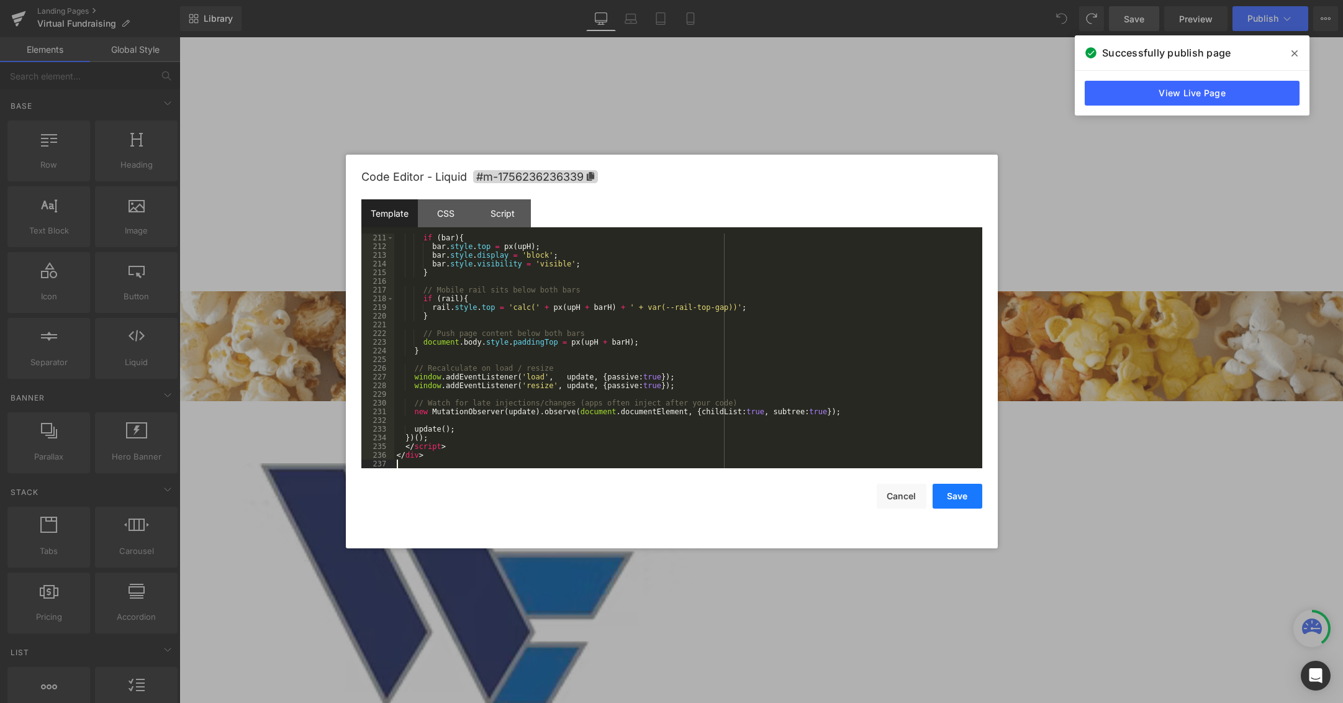
click at [969, 502] on button "Save" at bounding box center [958, 496] width 50 height 25
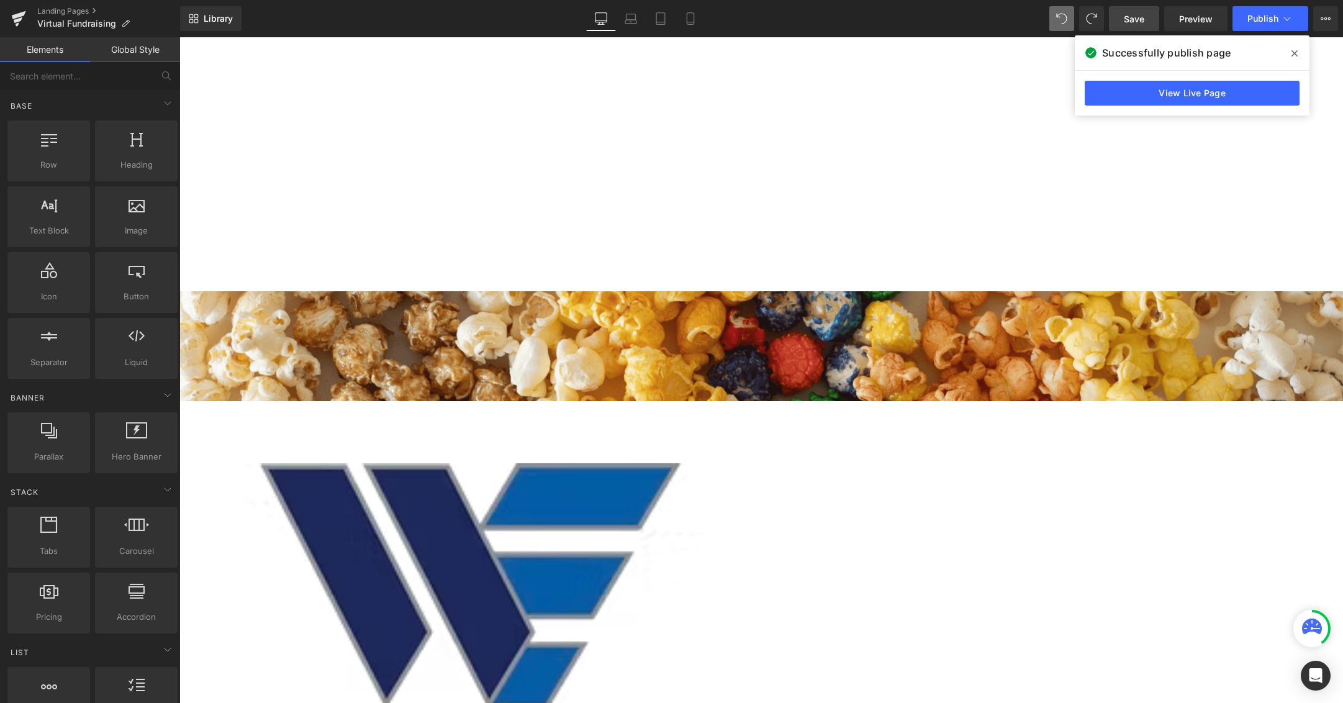
click at [1005, 22] on span "Save" at bounding box center [1134, 18] width 20 height 13
click at [1005, 52] on icon at bounding box center [1295, 53] width 6 height 6
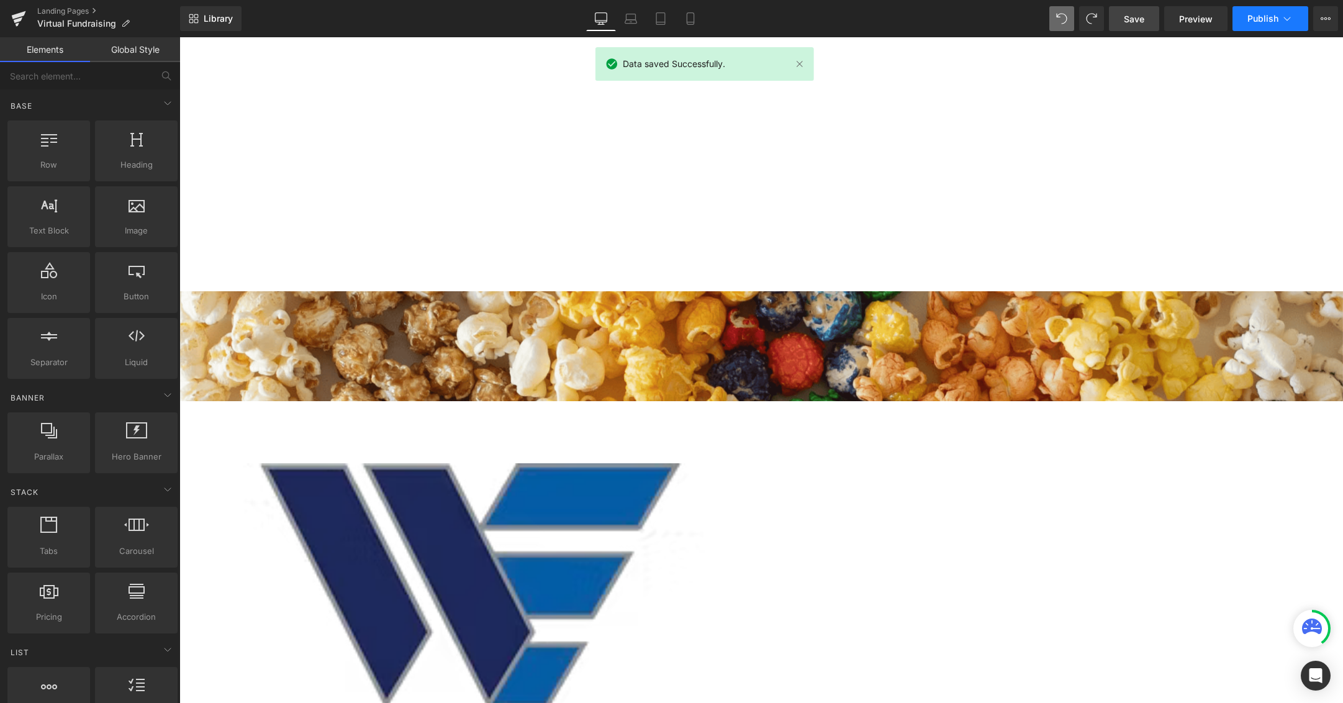
click at [1005, 30] on button "Publish" at bounding box center [1271, 18] width 76 height 25
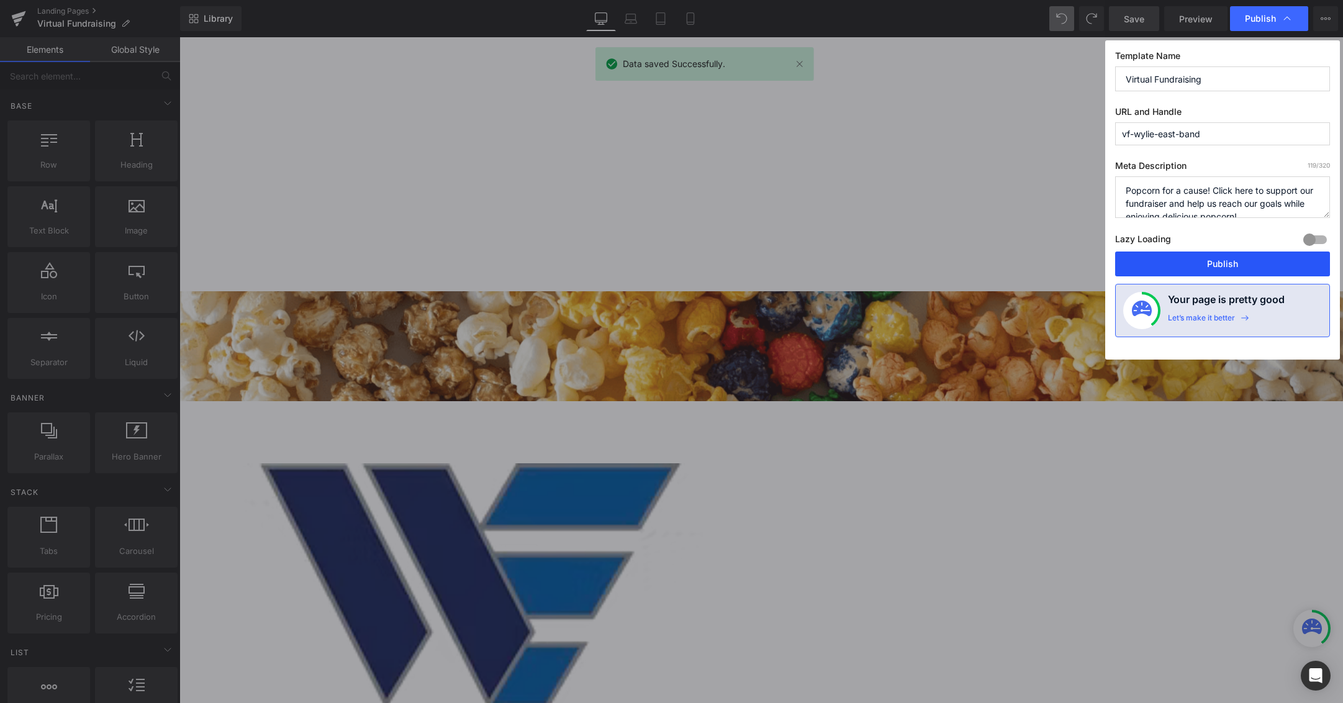
click at [1005, 266] on button "Publish" at bounding box center [1222, 264] width 215 height 25
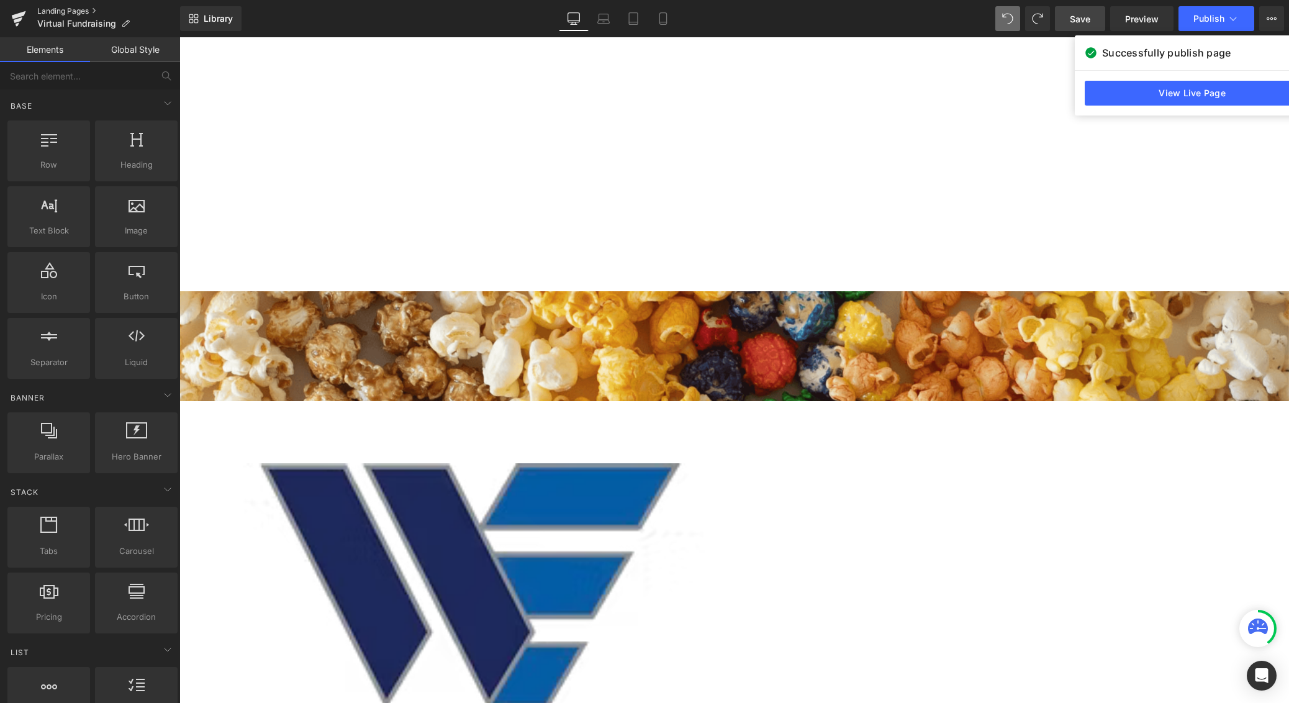
scroll to position [3900, 1101]
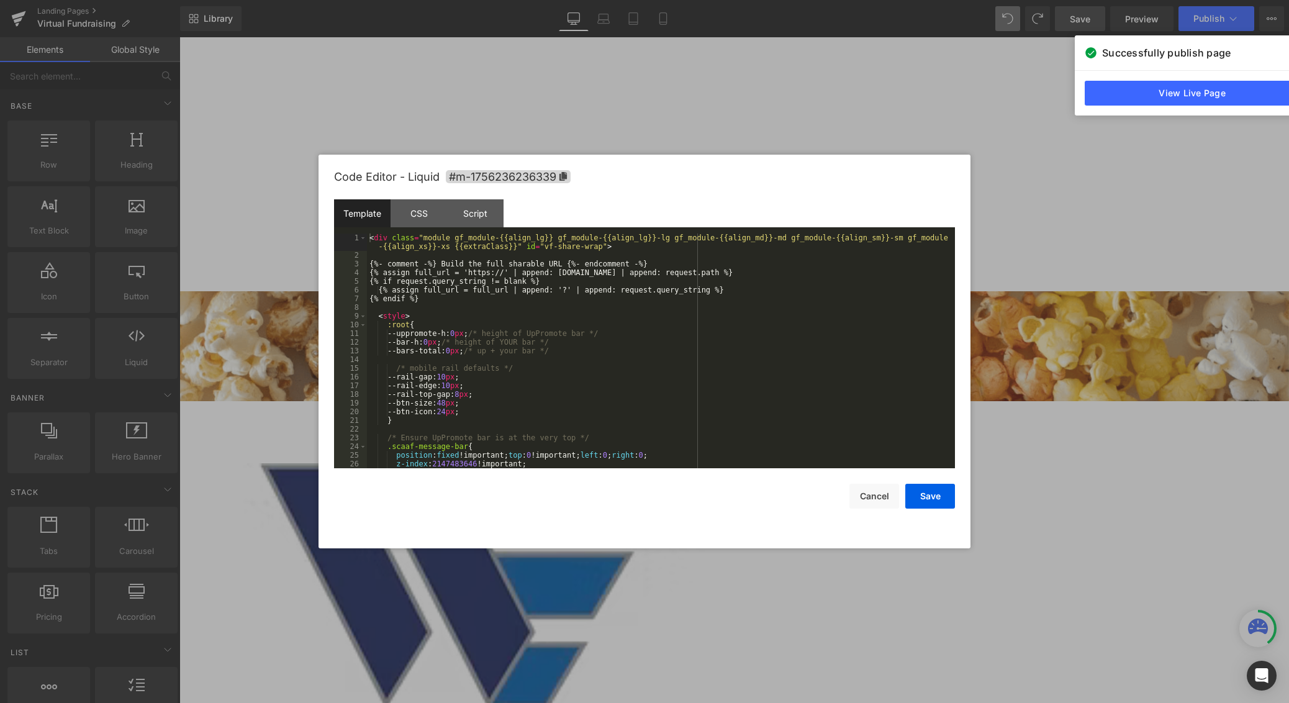
click at [188, 117] on body "Liquid You are previewing how the will restyle your page. You can not edit Elem…" at bounding box center [644, 351] width 1289 height 703
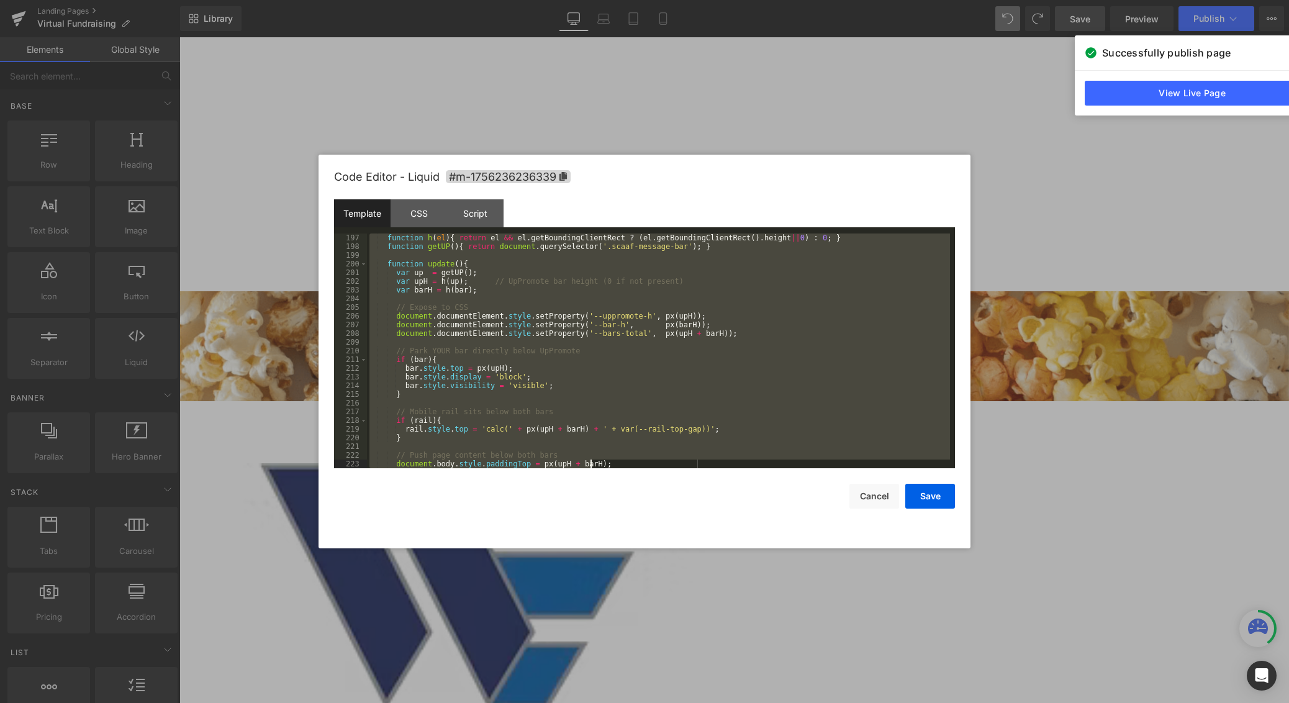
scroll to position [1956, 0]
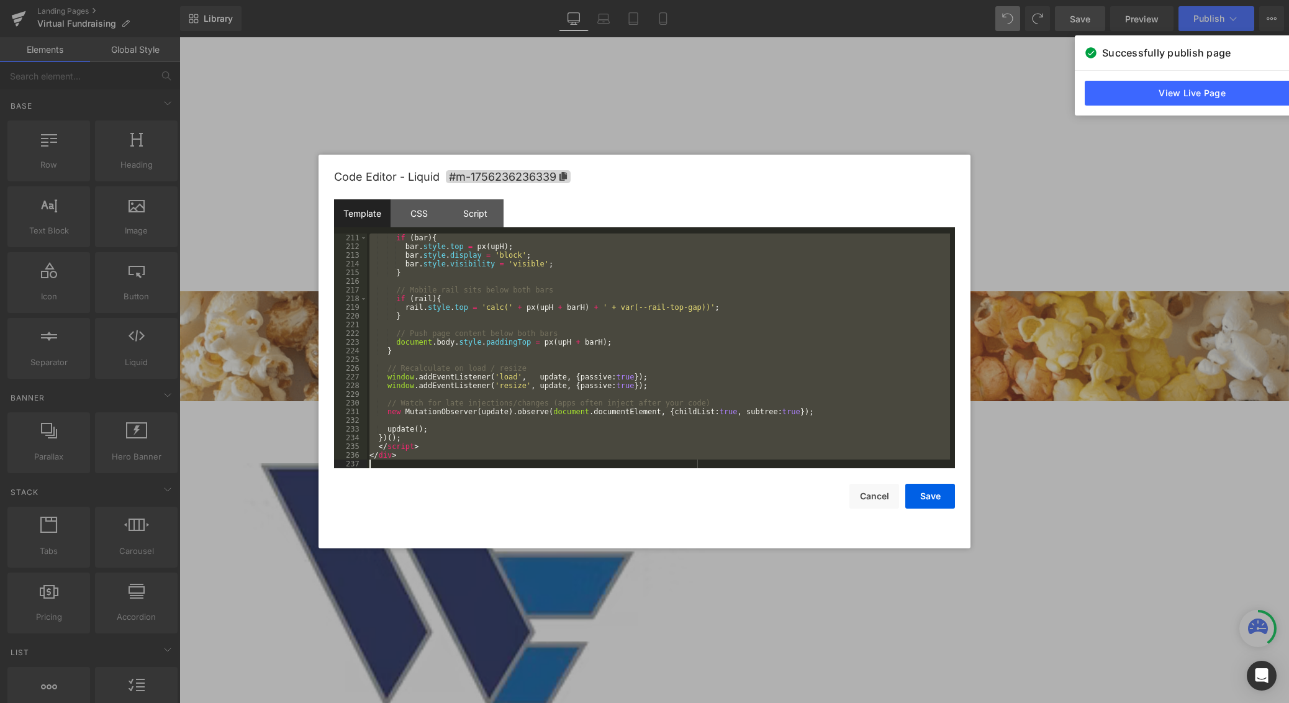
drag, startPoint x: 370, startPoint y: 237, endPoint x: 662, endPoint y: 676, distance: 527.3
click at [662, 676] on body "Liquid You are previewing how the will restyle your page. You can not edit Elem…" at bounding box center [644, 351] width 1289 height 703
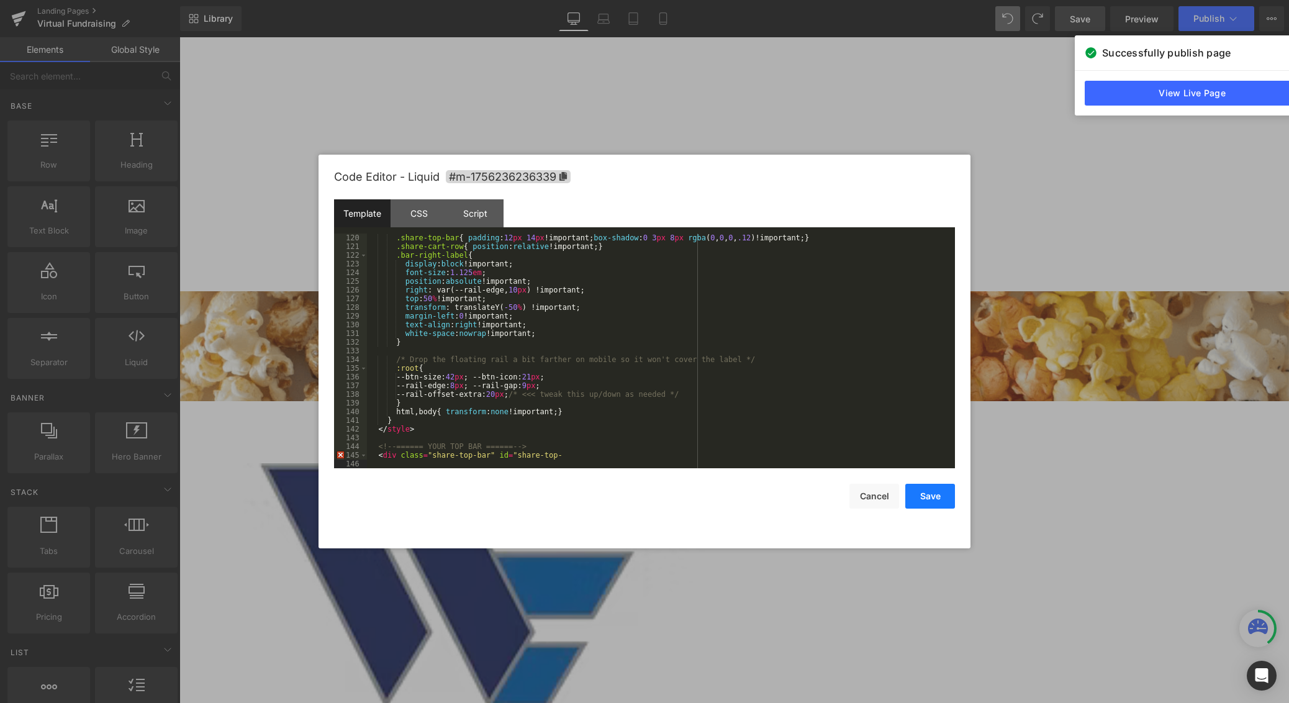
click at [927, 489] on button "Save" at bounding box center [931, 496] width 50 height 25
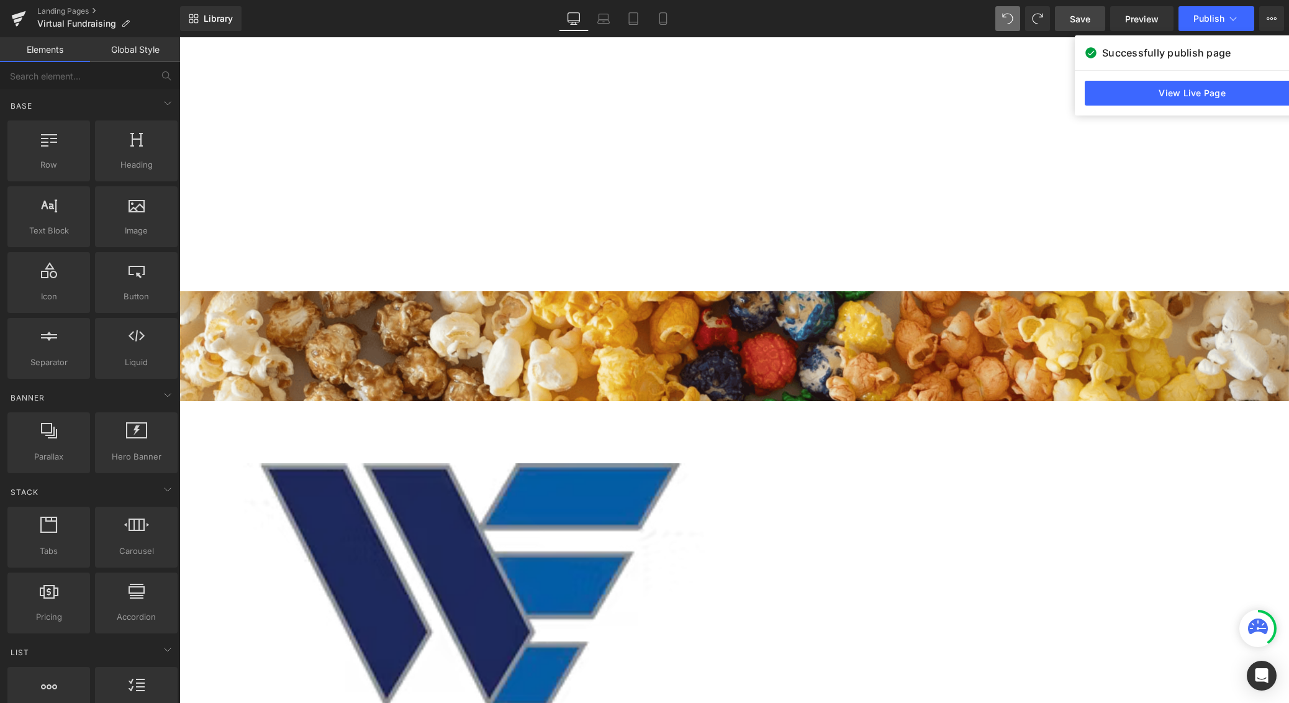
click at [1005, 17] on span "Save" at bounding box center [1080, 18] width 20 height 13
click at [1005, 20] on span "Publish" at bounding box center [1209, 19] width 31 height 10
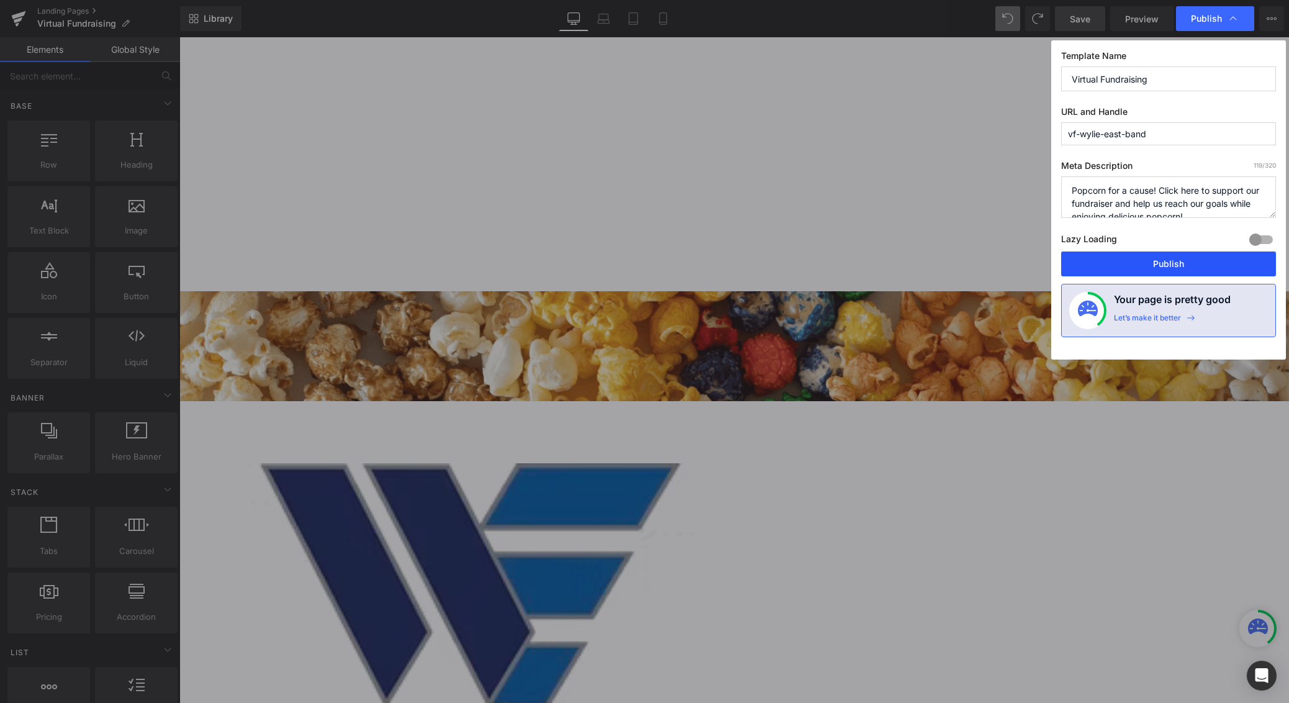
click at [1005, 272] on button "Publish" at bounding box center [1168, 264] width 215 height 25
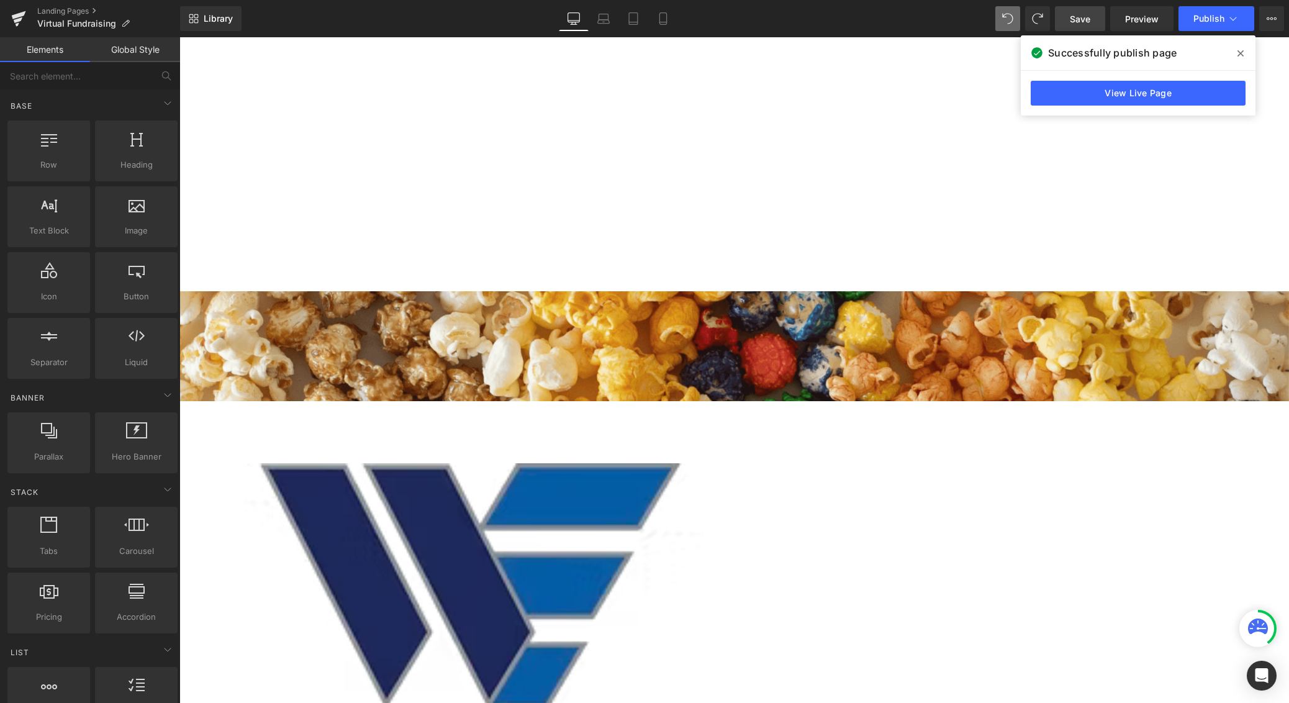
click at [1005, 20] on span "Save" at bounding box center [1080, 18] width 20 height 13
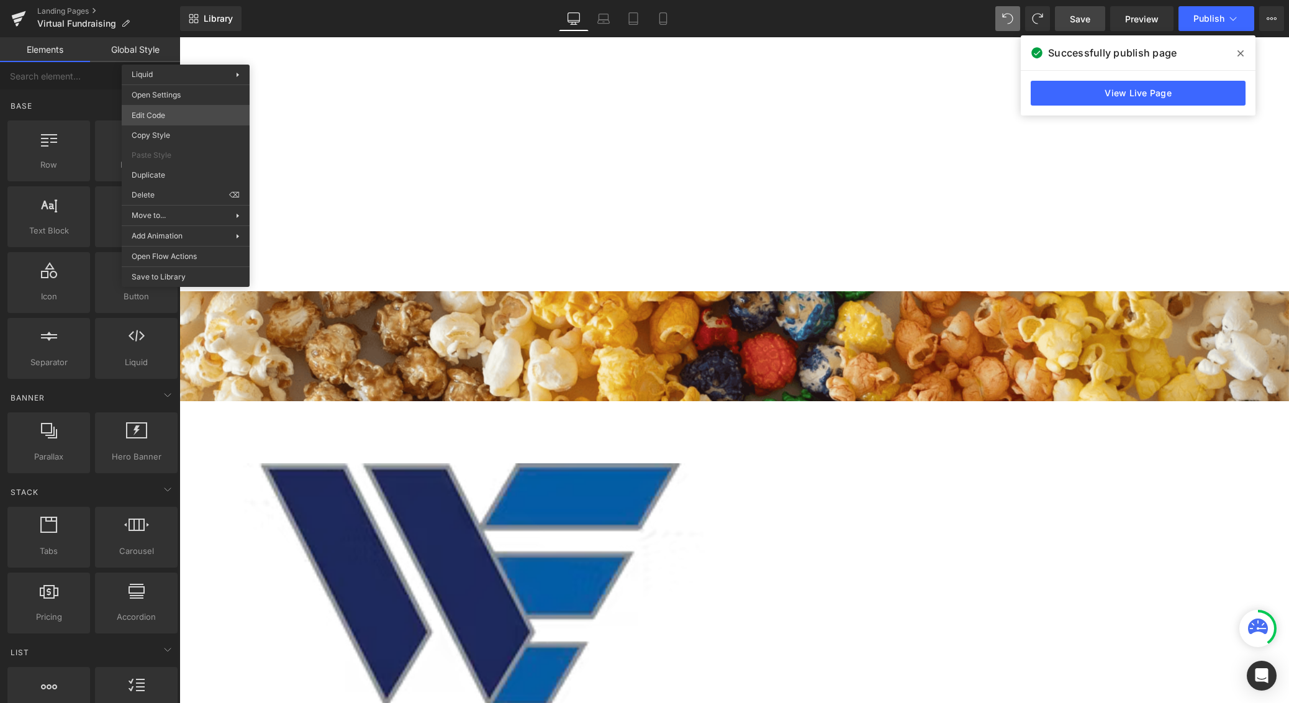
click at [189, 117] on body "Liquid You are previewing how the will restyle your page. You can not edit Elem…" at bounding box center [644, 351] width 1289 height 703
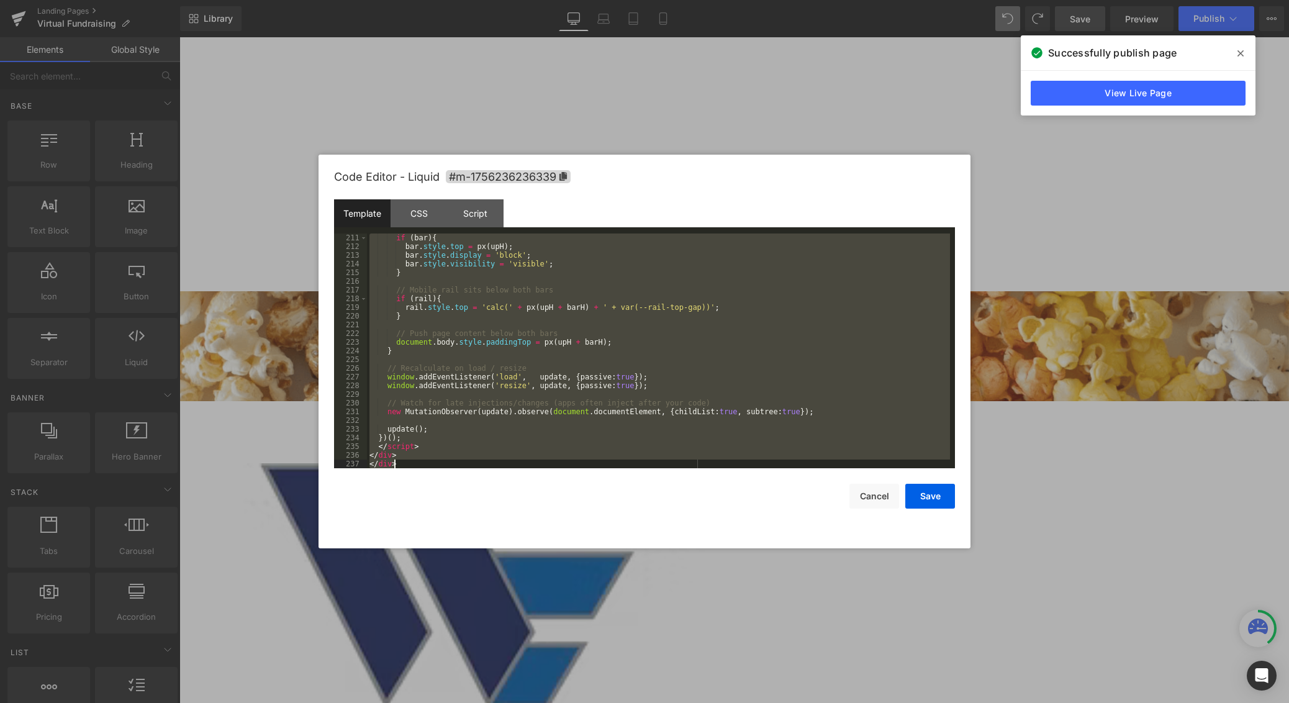
scroll to position [1965, 0]
drag, startPoint x: 370, startPoint y: 239, endPoint x: 688, endPoint y: 654, distance: 522.7
click at [688, 654] on body "Liquid You are previewing how the will restyle your page. You can not edit Elem…" at bounding box center [644, 351] width 1289 height 703
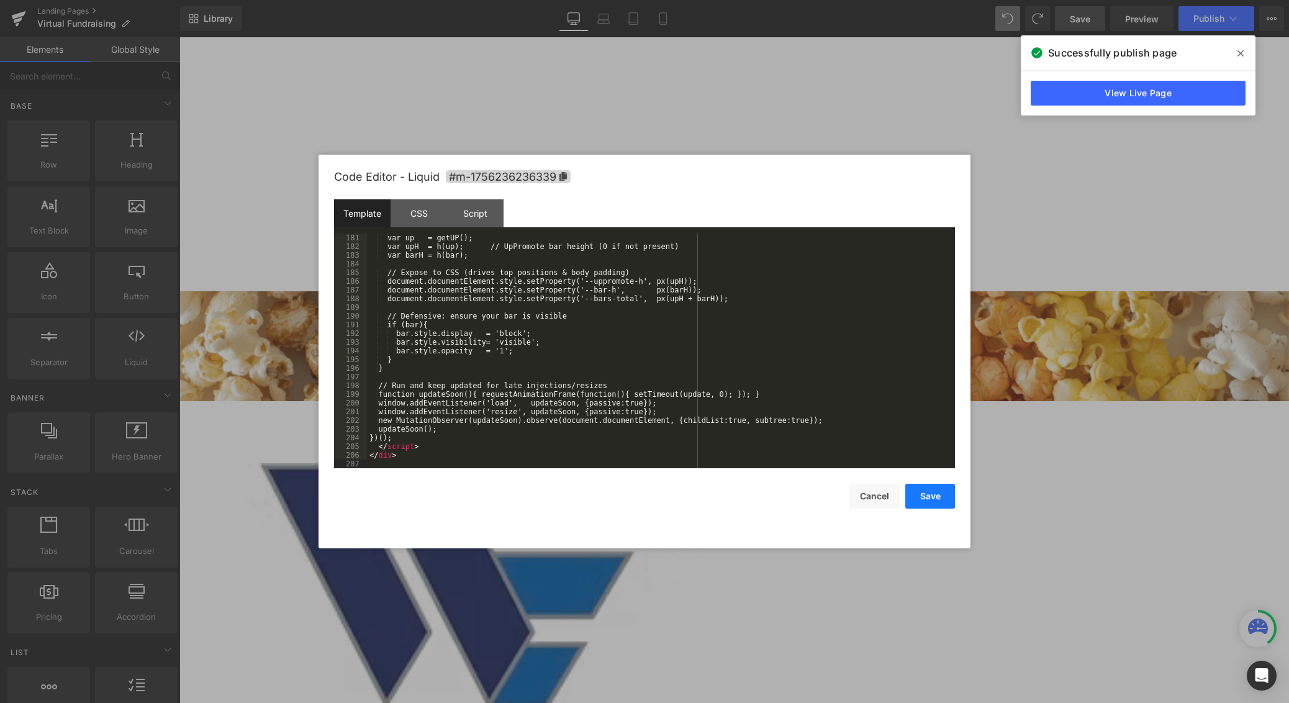
click at [917, 493] on button "Save" at bounding box center [931, 496] width 50 height 25
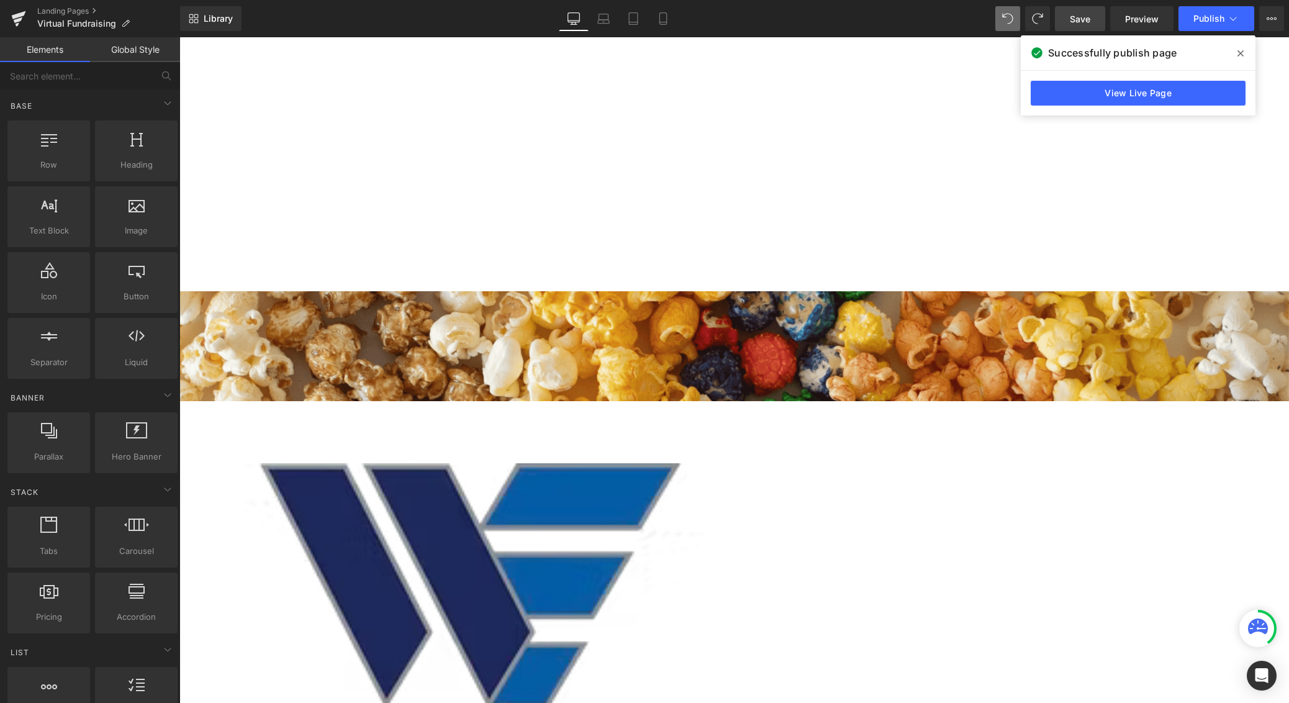
click at [1005, 21] on span "Save" at bounding box center [1080, 18] width 20 height 13
click at [1005, 14] on span "Publish" at bounding box center [1209, 19] width 31 height 10
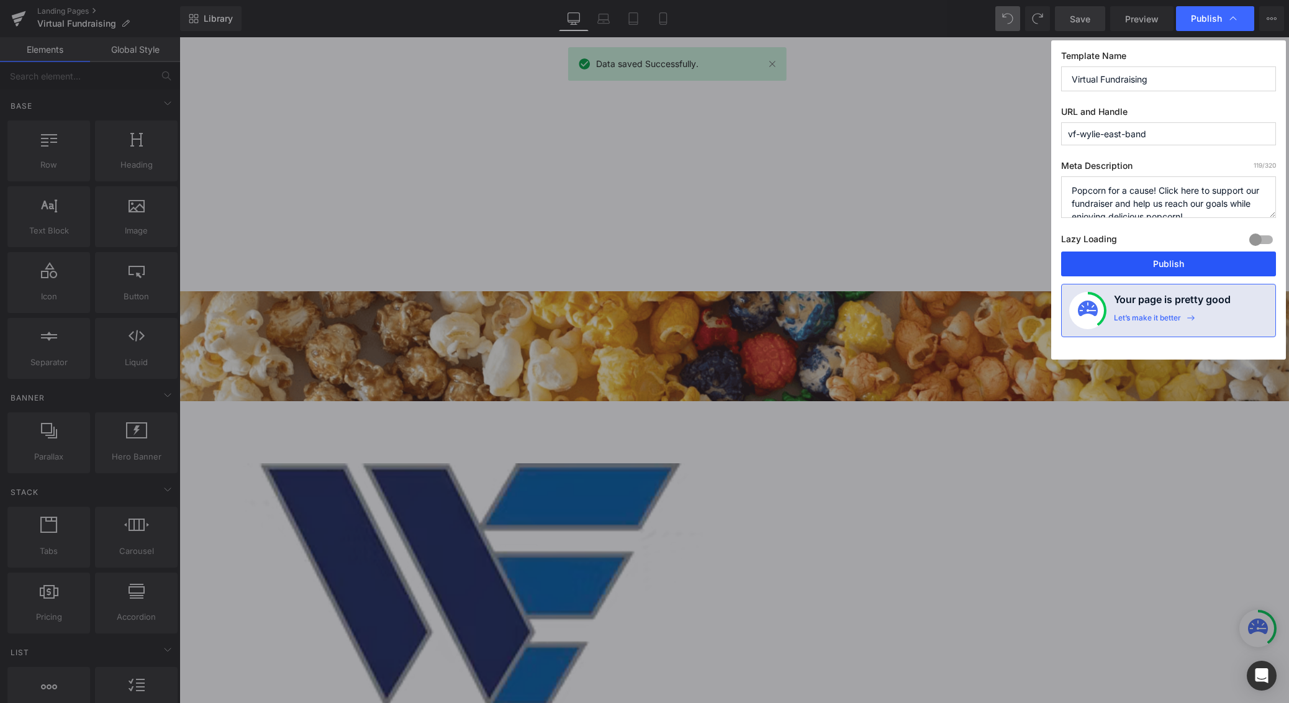
click at [1005, 272] on button "Publish" at bounding box center [1168, 264] width 215 height 25
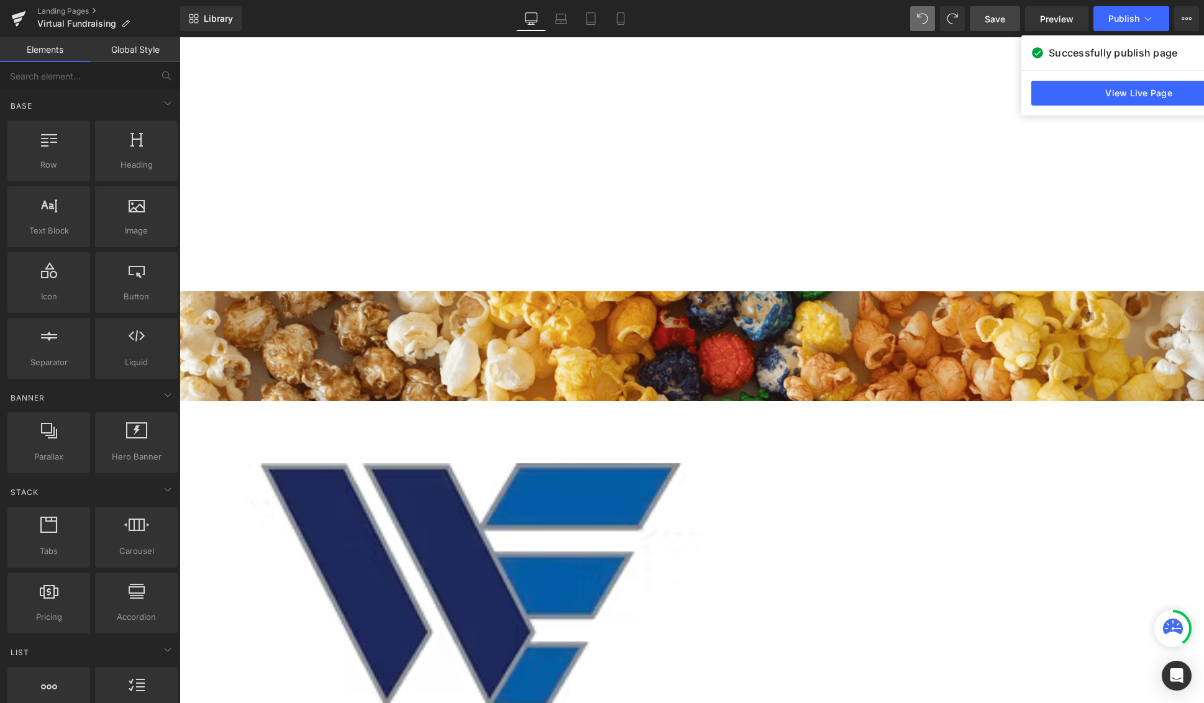
scroll to position [3815, 1015]
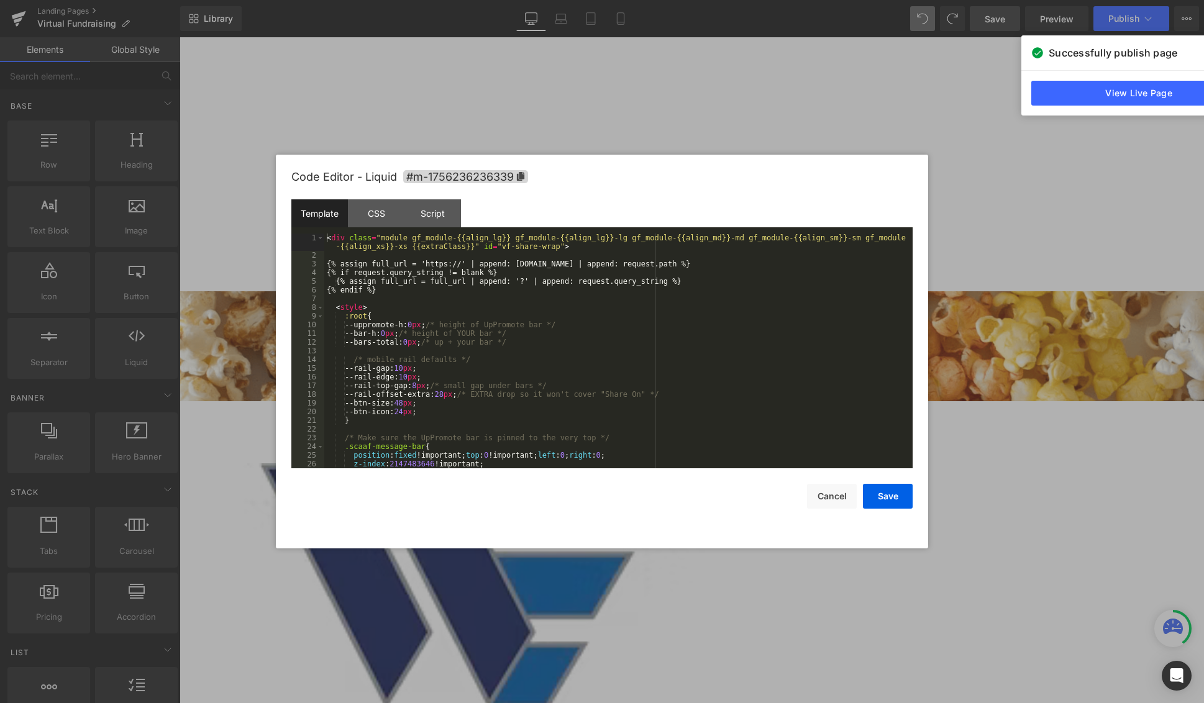
click at [196, 111] on body "Liquid You are previewing how the will restyle your page. You can not edit Elem…" at bounding box center [602, 351] width 1204 height 703
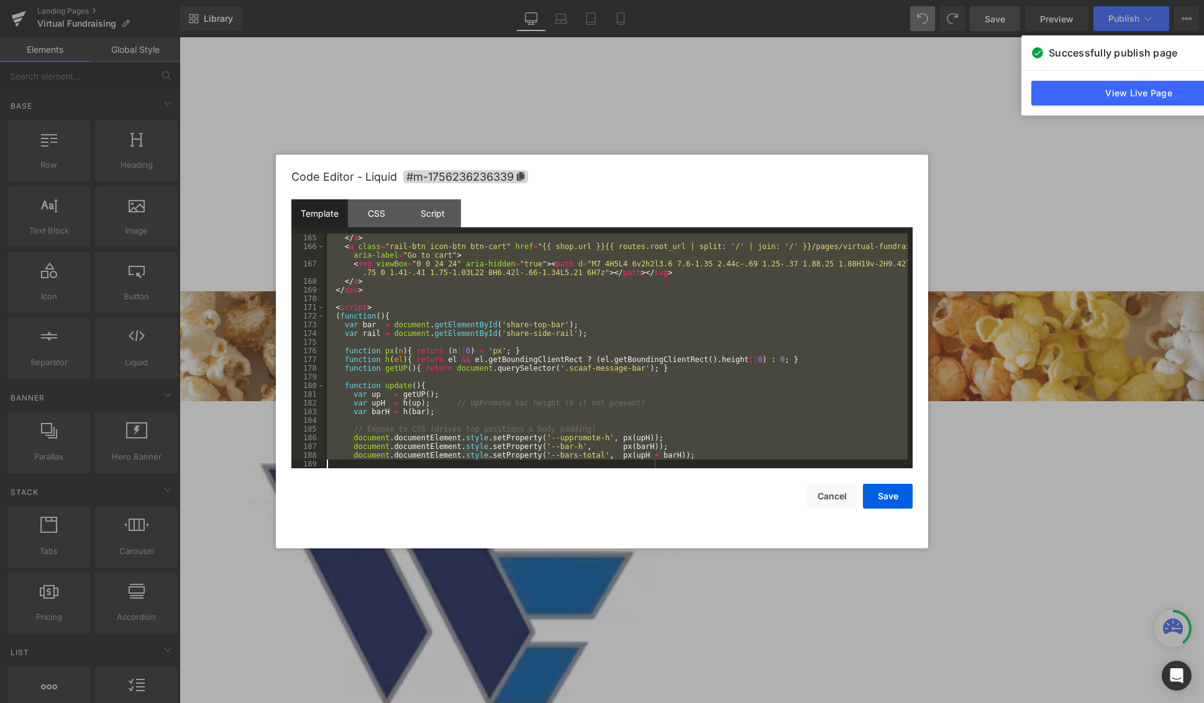
scroll to position [1696, 0]
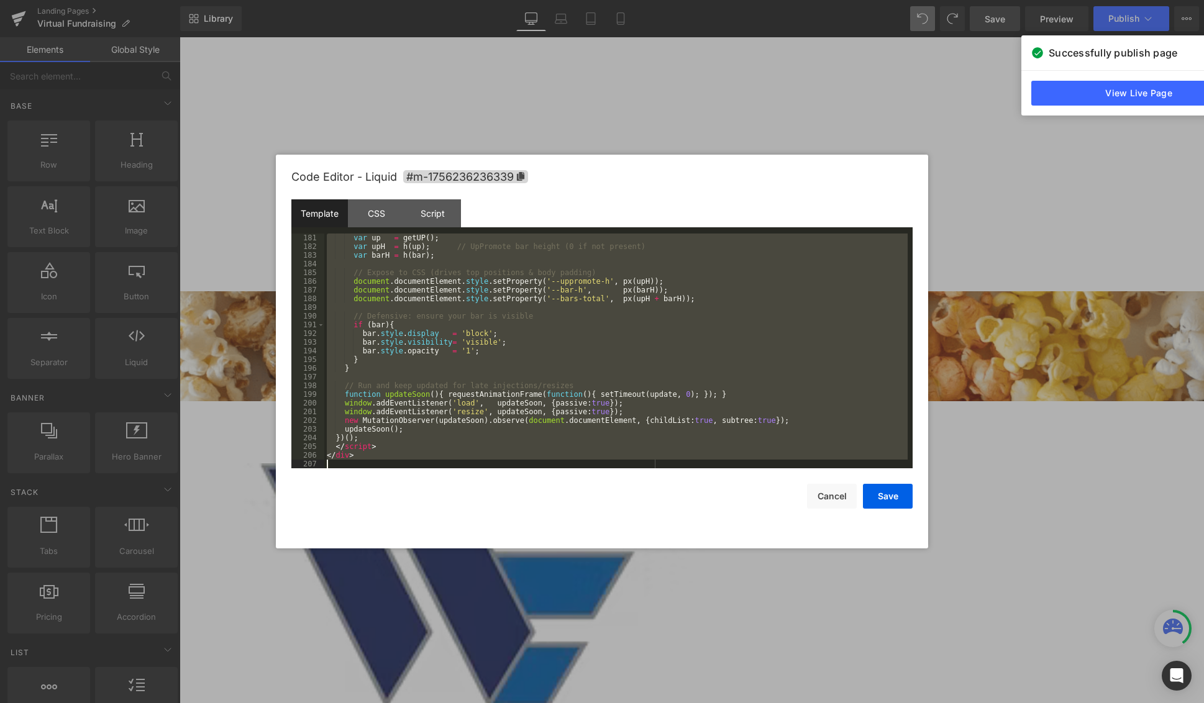
drag, startPoint x: 327, startPoint y: 239, endPoint x: 687, endPoint y: 565, distance: 485.4
click at [697, 571] on body "Liquid You are previewing how the will restyle your page. You can not edit Elem…" at bounding box center [602, 351] width 1204 height 703
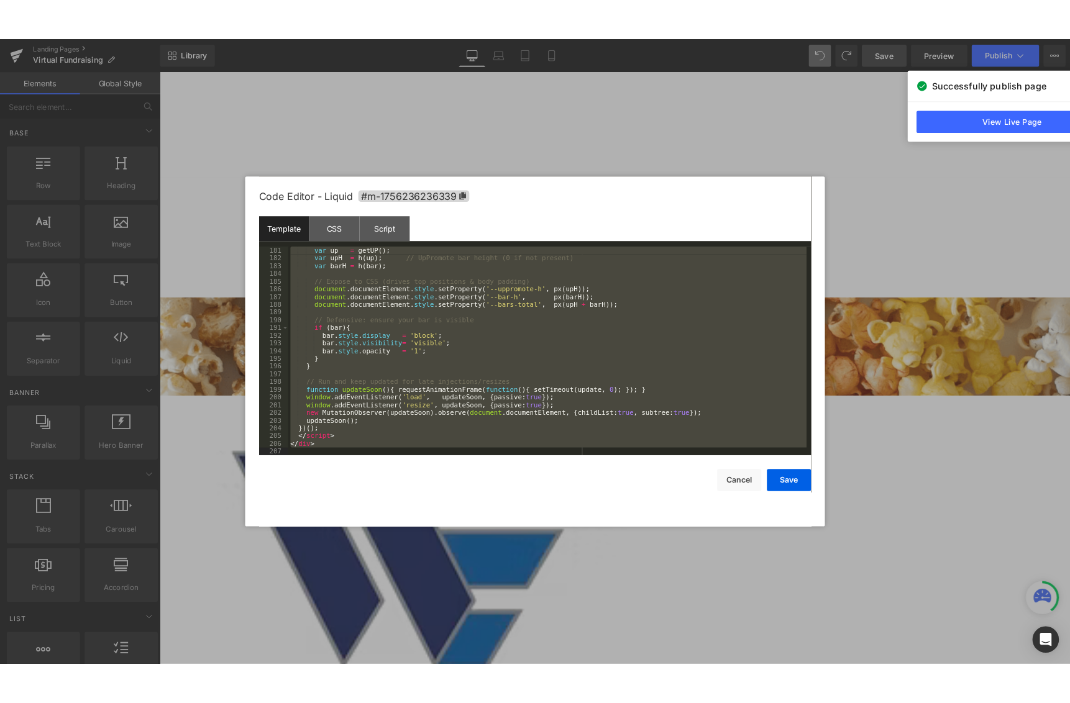
scroll to position [800, 0]
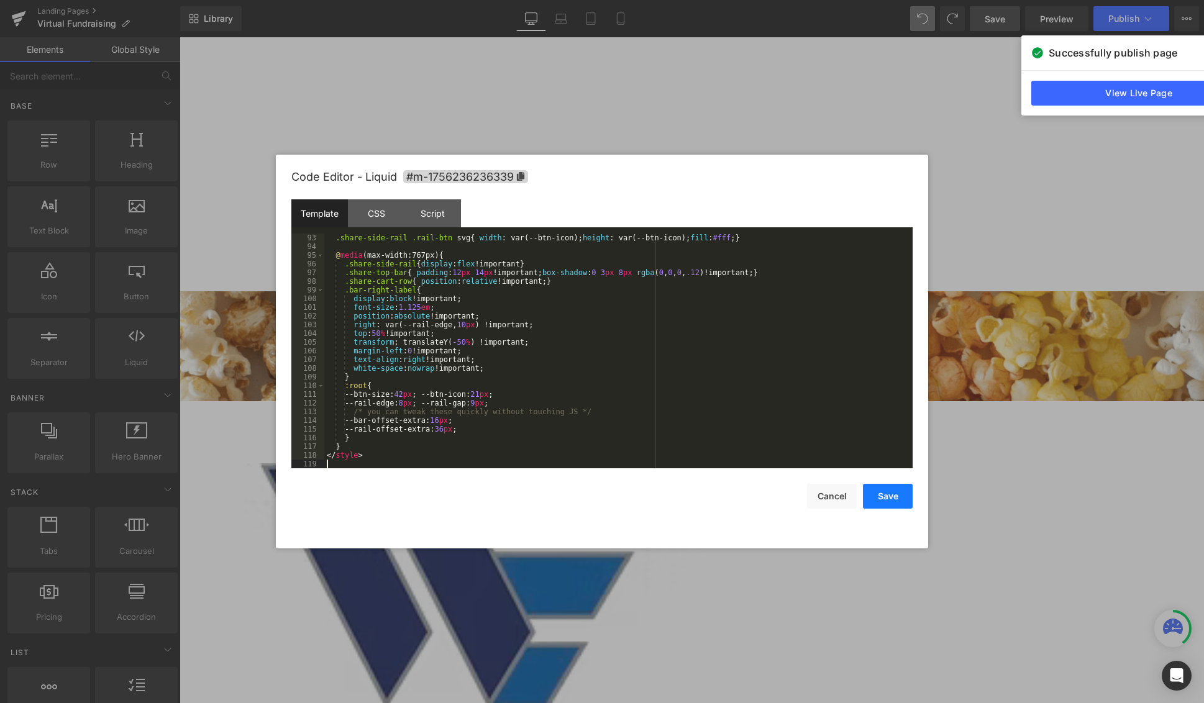
click at [899, 506] on button "Save" at bounding box center [888, 496] width 50 height 25
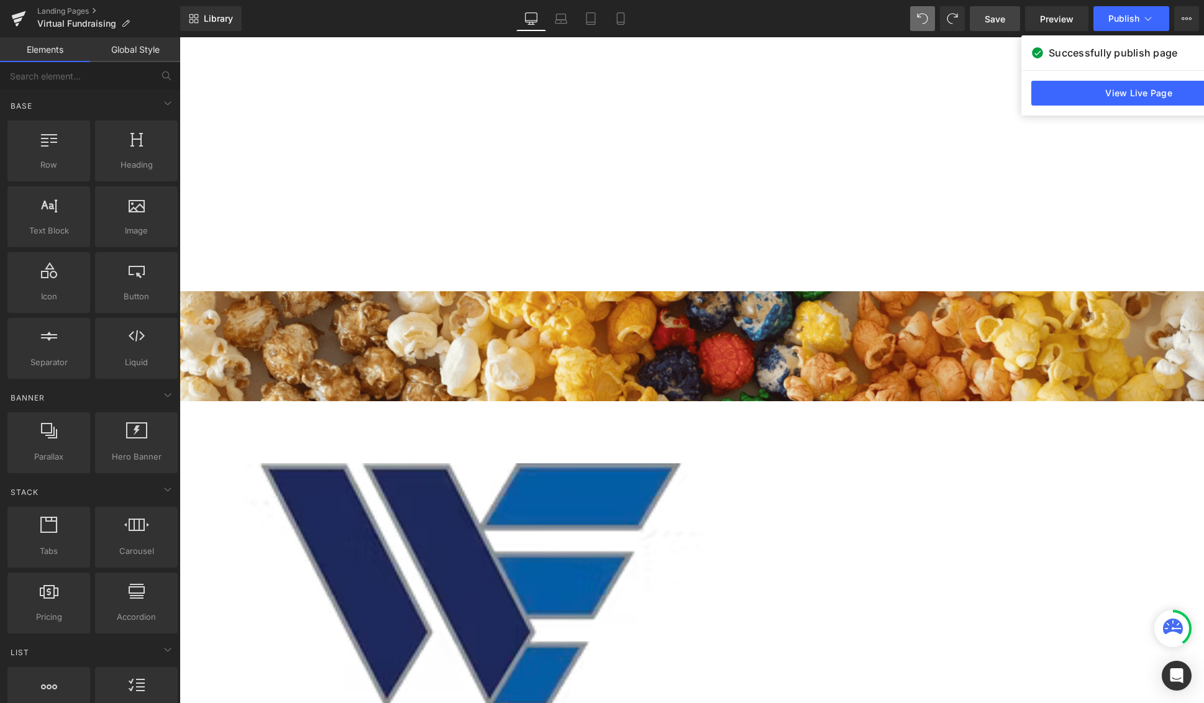
click at [997, 29] on link "Save" at bounding box center [995, 18] width 50 height 25
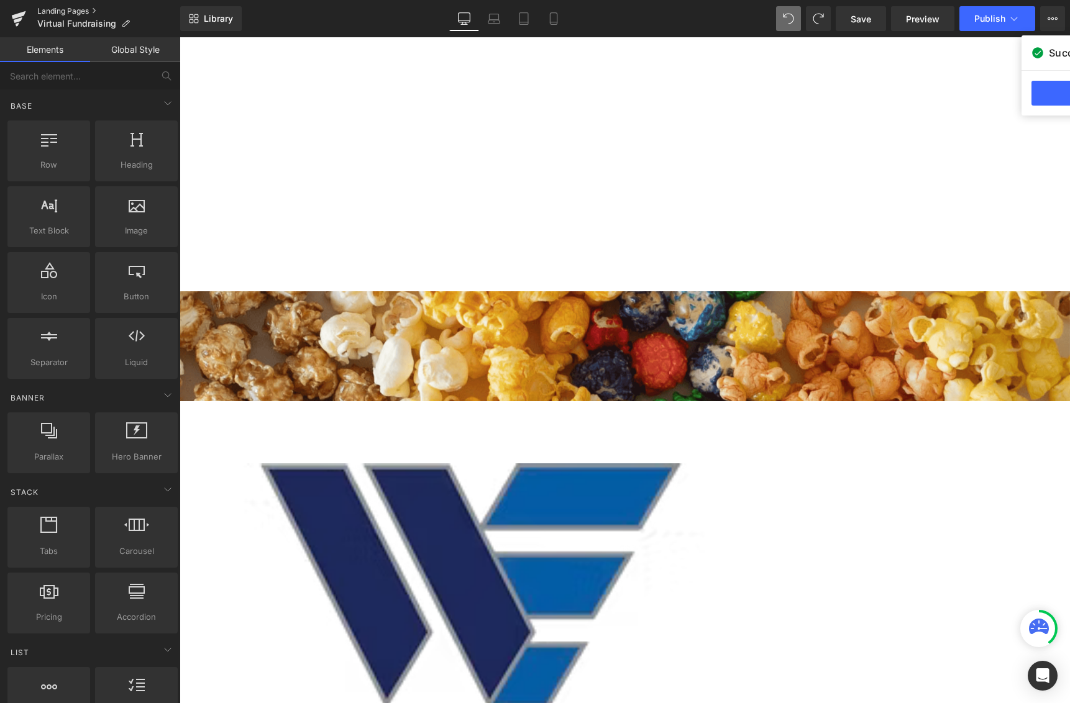
scroll to position [3681, 881]
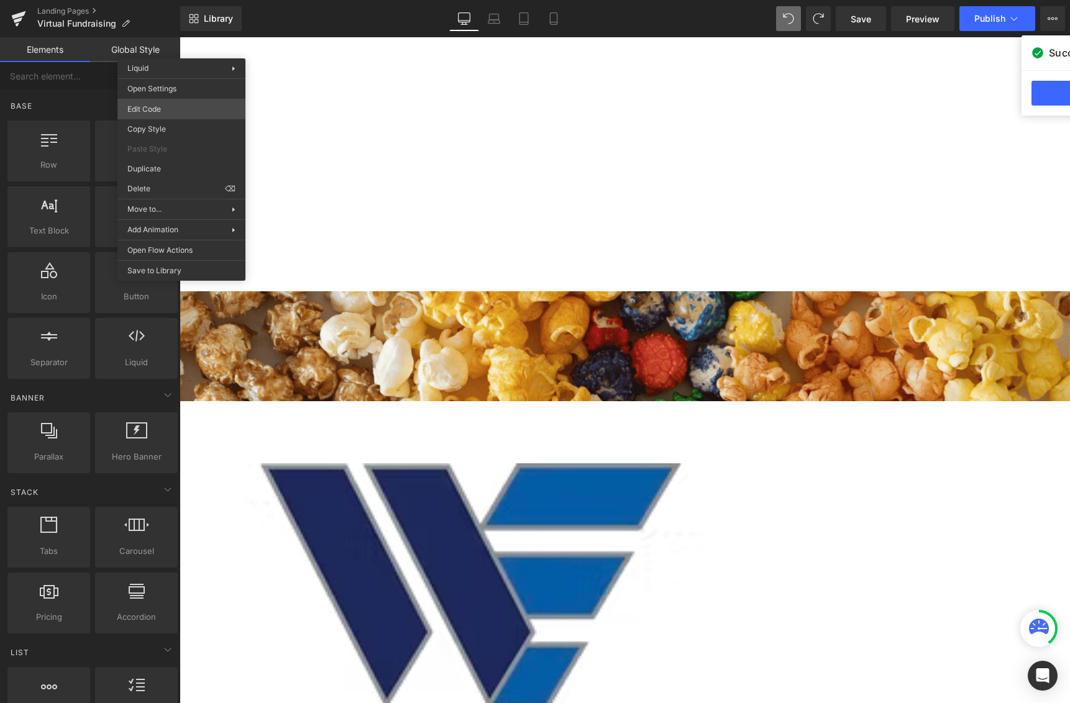
click at [179, 112] on body "Liquid You are previewing how the will restyle your page. You can not edit Elem…" at bounding box center [535, 351] width 1070 height 703
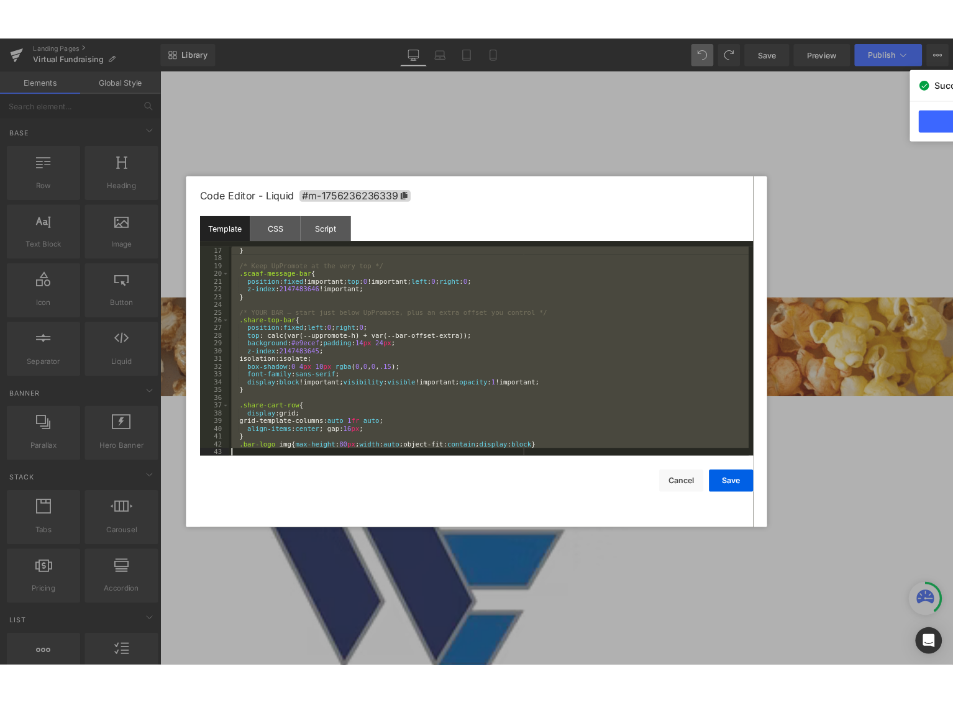
scroll to position [800, 0]
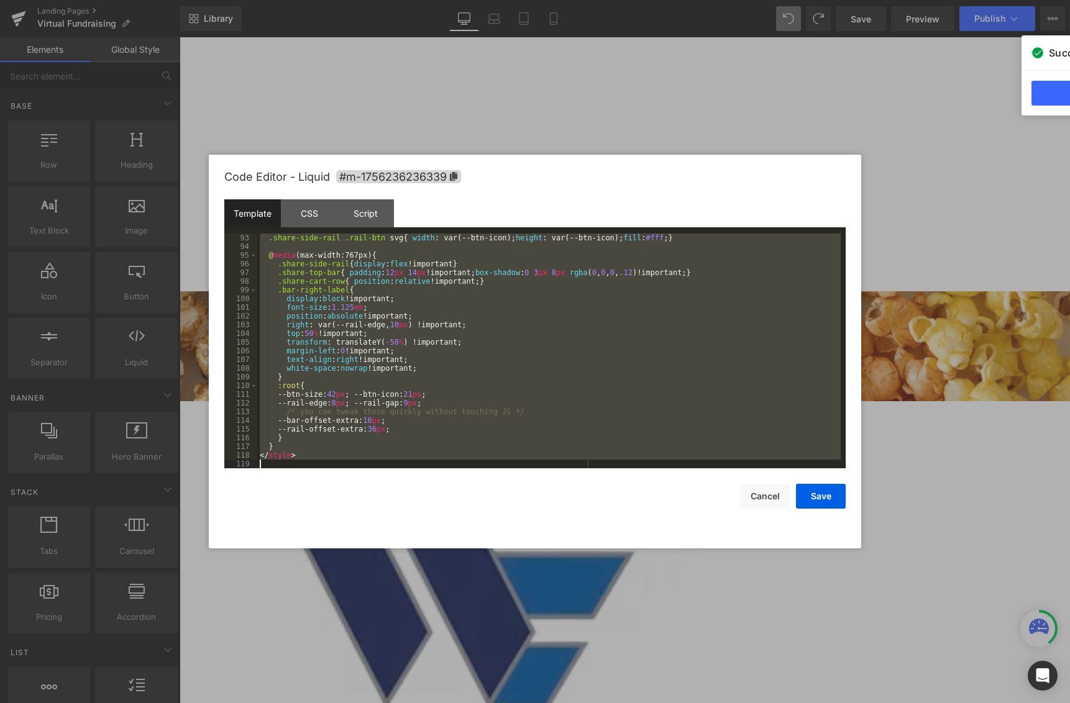
drag, startPoint x: 258, startPoint y: 235, endPoint x: 451, endPoint y: 475, distance: 307.5
click at [489, 574] on body "Liquid You are previewing how the will restyle your page. You can not edit Elem…" at bounding box center [535, 351] width 1070 height 703
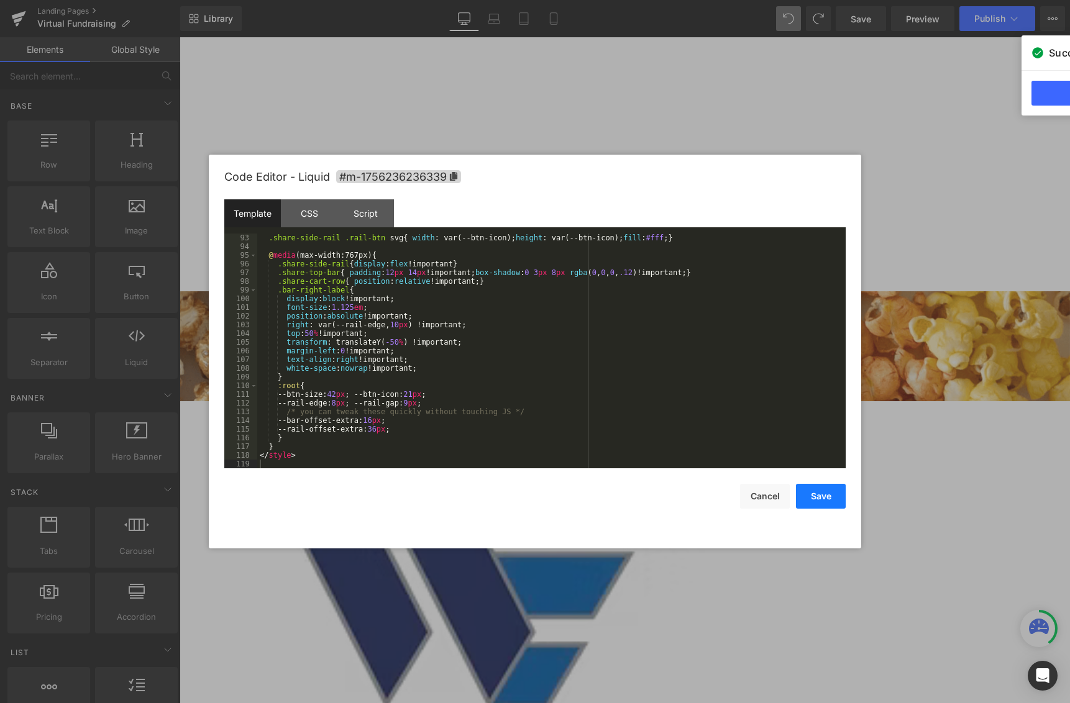
click at [817, 499] on button "Save" at bounding box center [821, 496] width 50 height 25
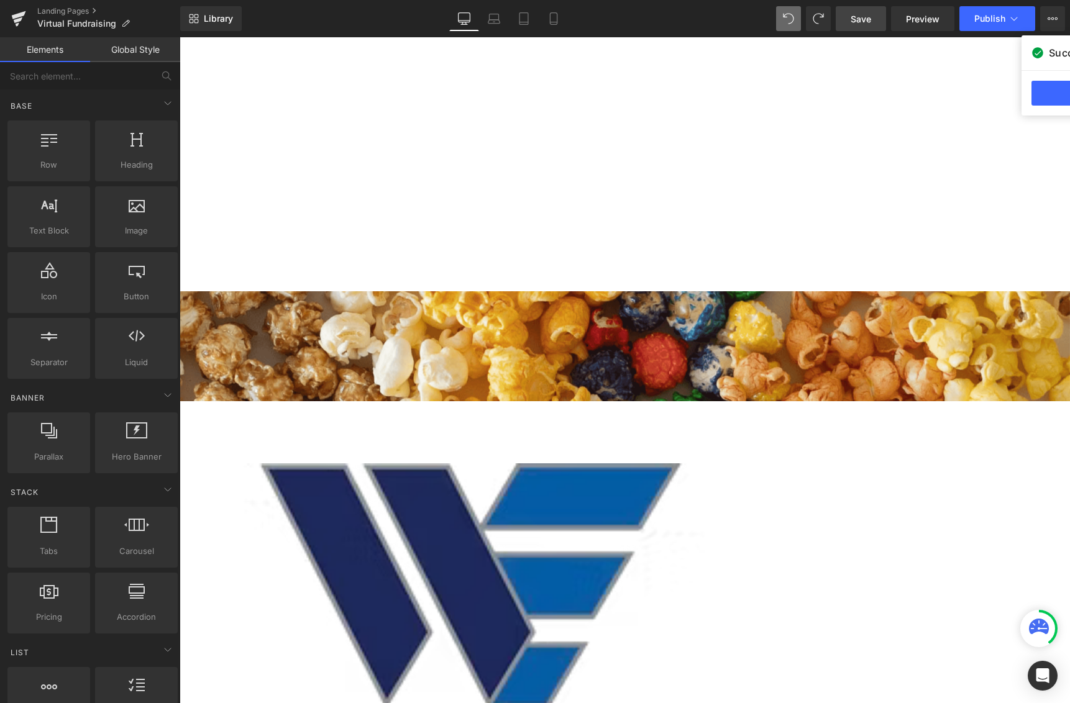
click at [865, 17] on span "Save" at bounding box center [860, 18] width 20 height 13
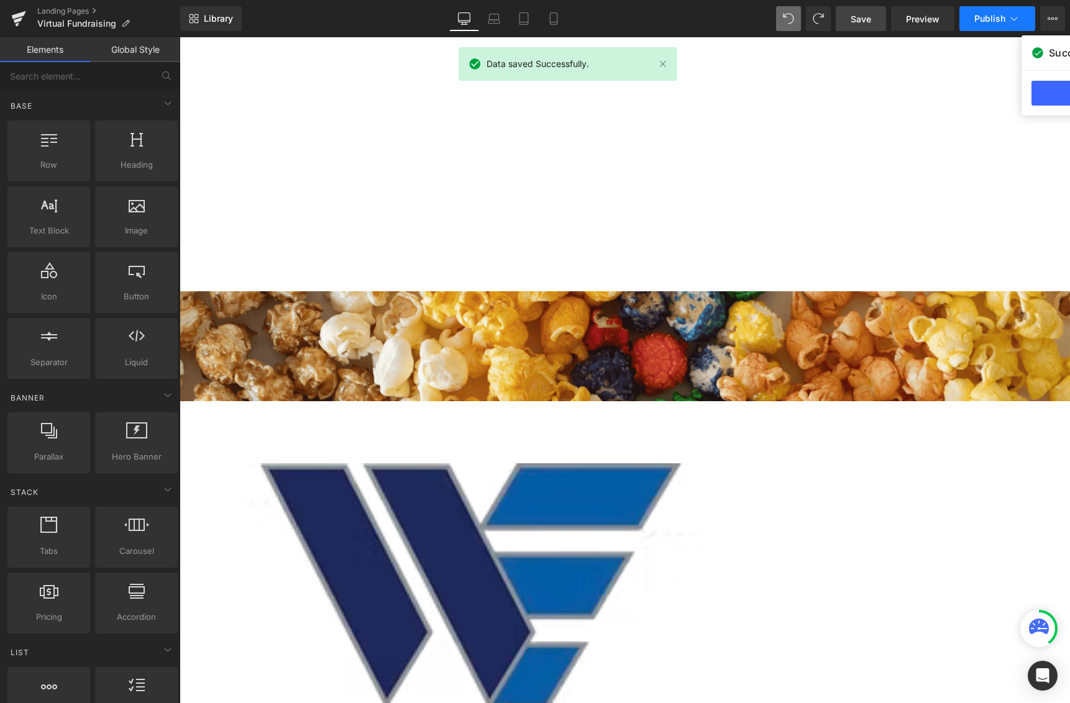
click at [994, 25] on button "Publish" at bounding box center [997, 18] width 76 height 25
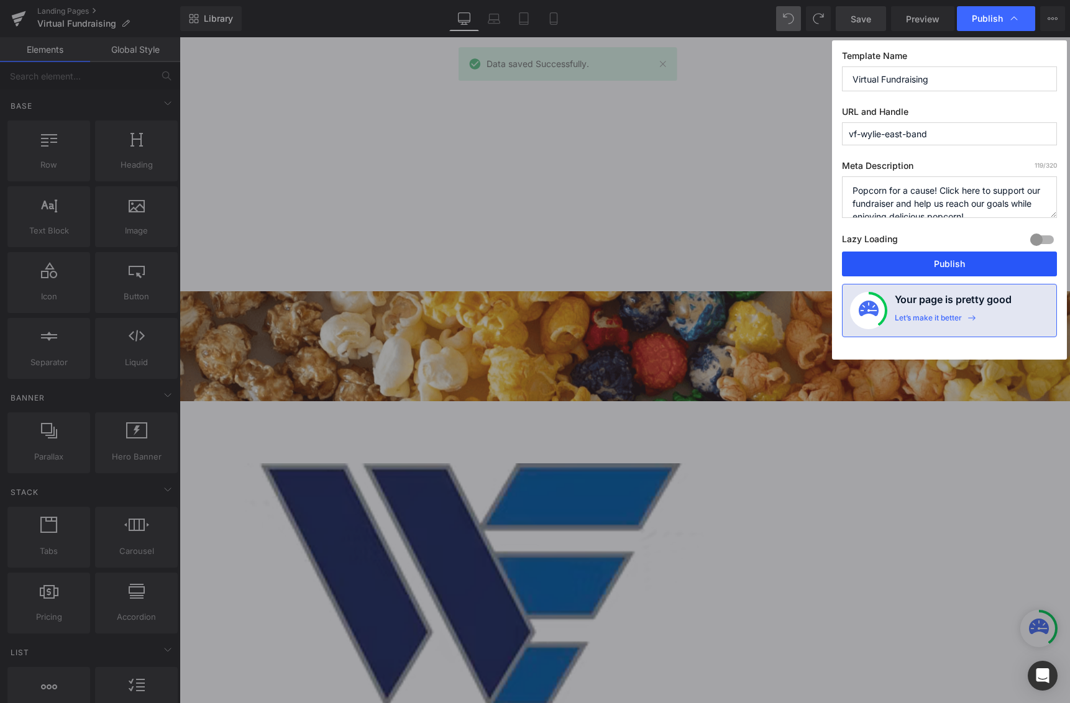
click at [937, 268] on button "Publish" at bounding box center [949, 264] width 215 height 25
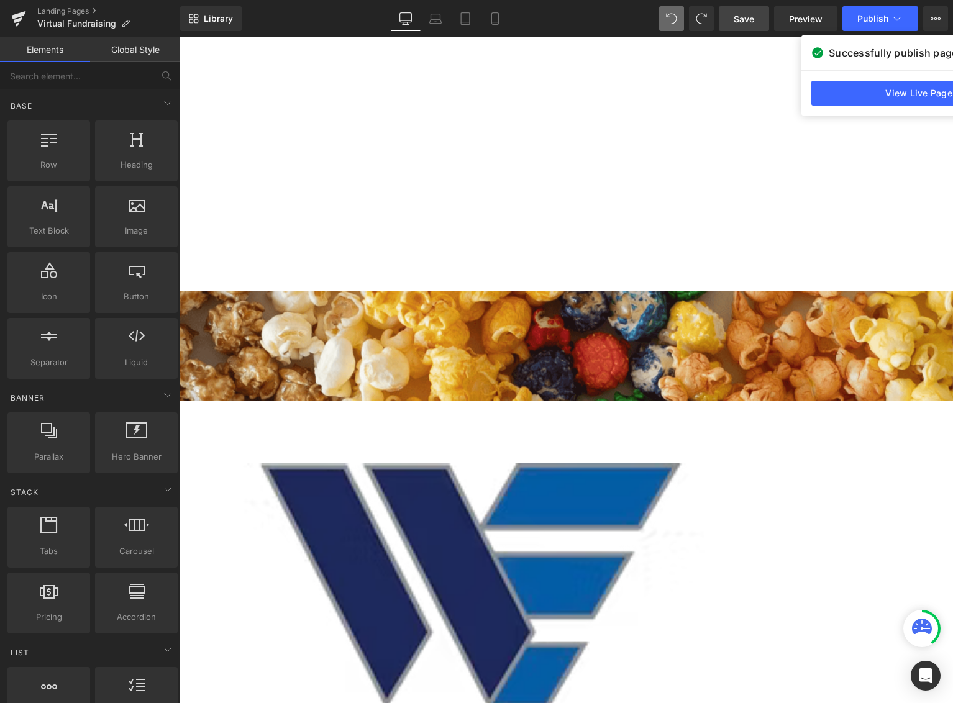
scroll to position [3564, 764]
click at [760, 23] on link "Save" at bounding box center [744, 18] width 50 height 25
click at [879, 21] on span "Publish" at bounding box center [872, 19] width 31 height 10
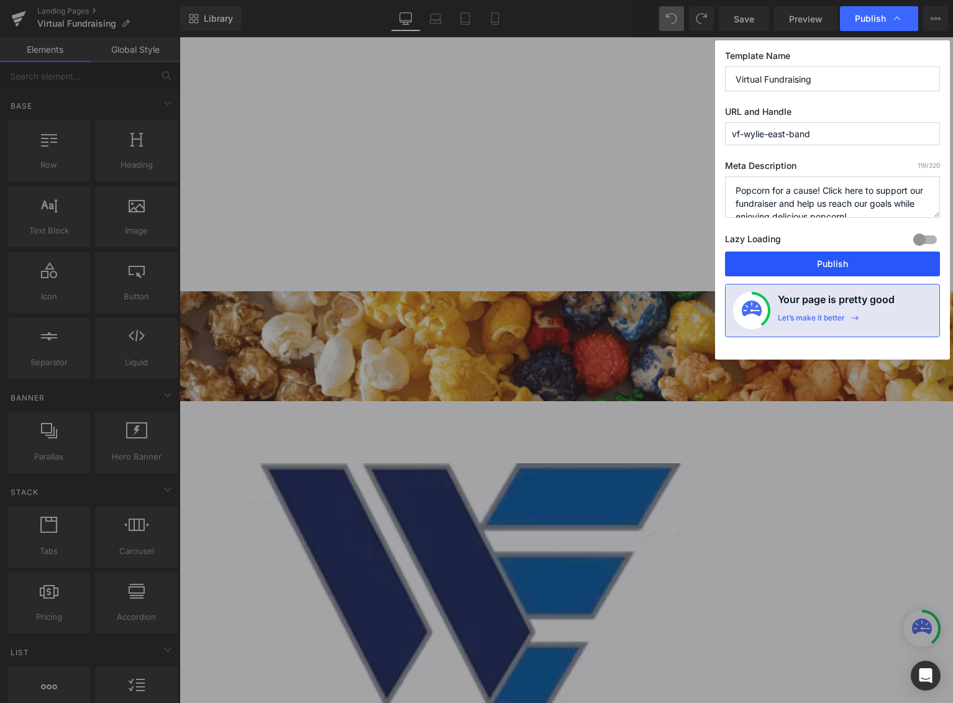
drag, startPoint x: 841, startPoint y: 263, endPoint x: 7, endPoint y: 145, distance: 842.4
click at [841, 262] on button "Publish" at bounding box center [832, 264] width 215 height 25
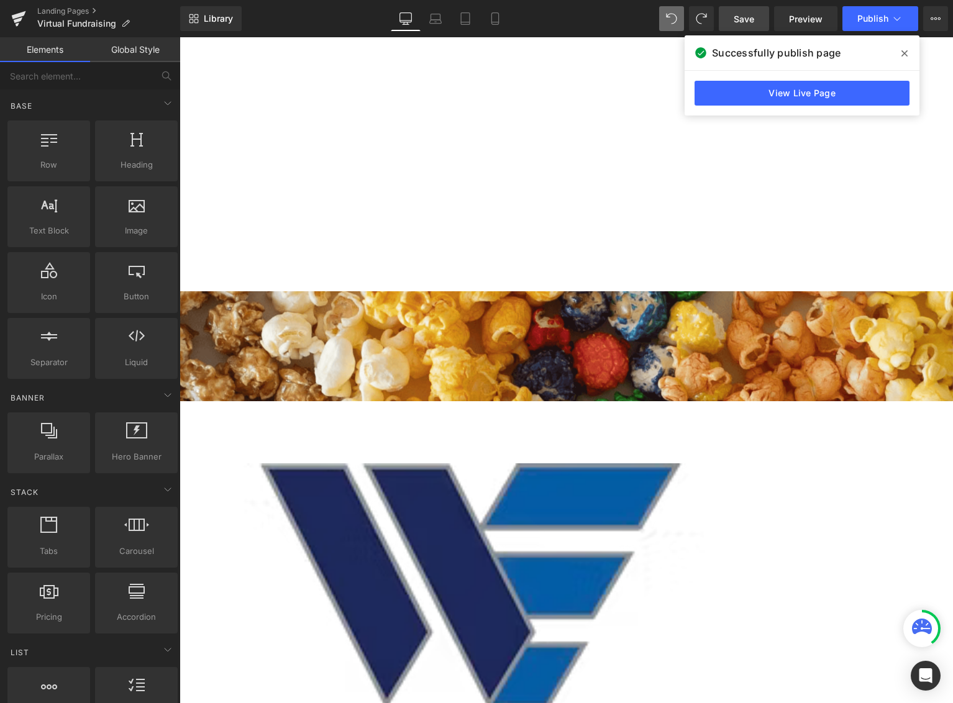
click at [745, 22] on span "Save" at bounding box center [744, 18] width 20 height 13
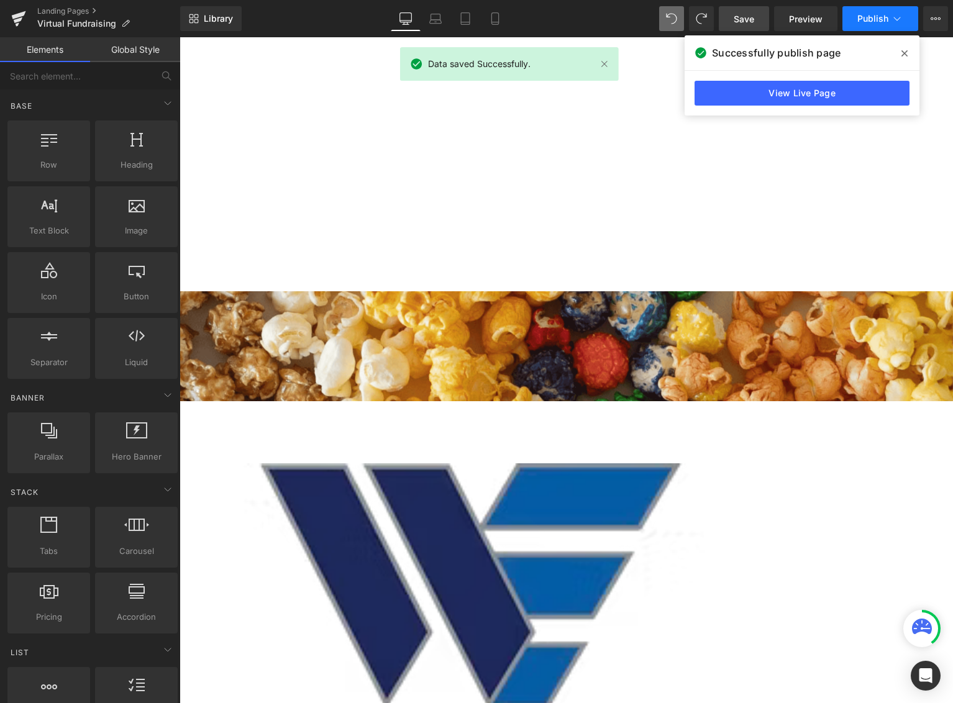
click at [881, 21] on span "Publish" at bounding box center [872, 19] width 31 height 10
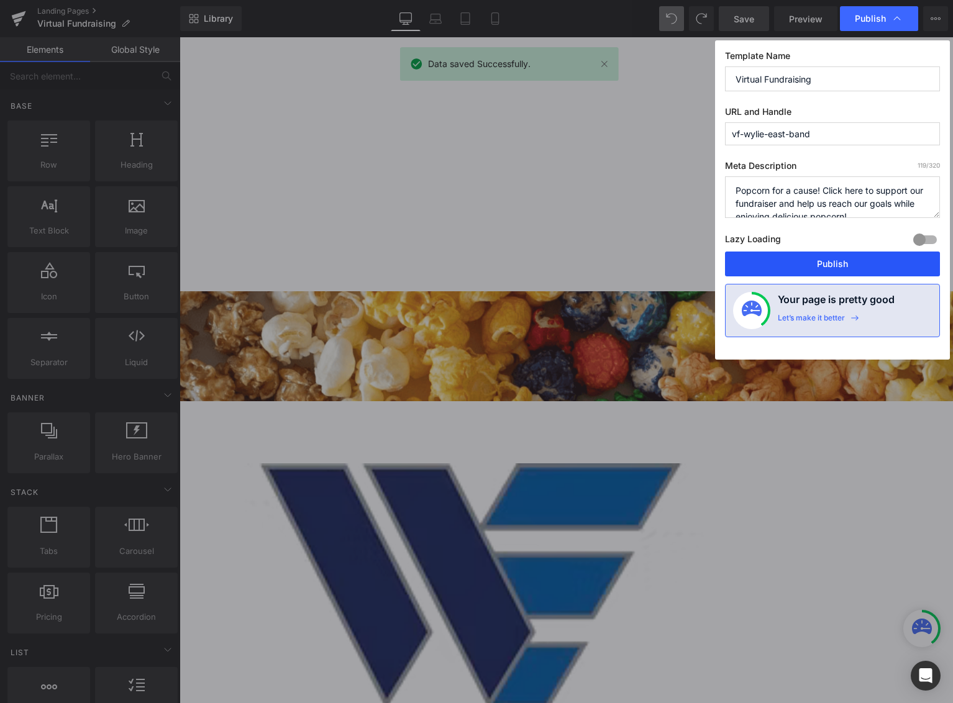
click at [841, 258] on button "Publish" at bounding box center [832, 264] width 215 height 25
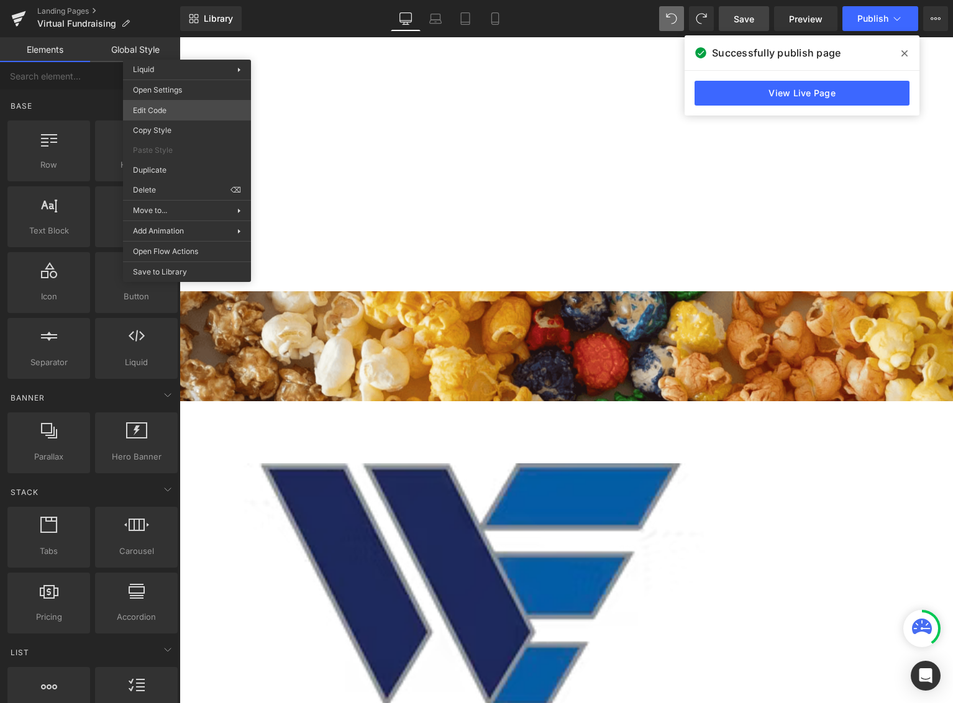
click at [193, 115] on body "Liquid You are previewing how the will restyle your page. You can not edit Elem…" at bounding box center [476, 351] width 953 height 703
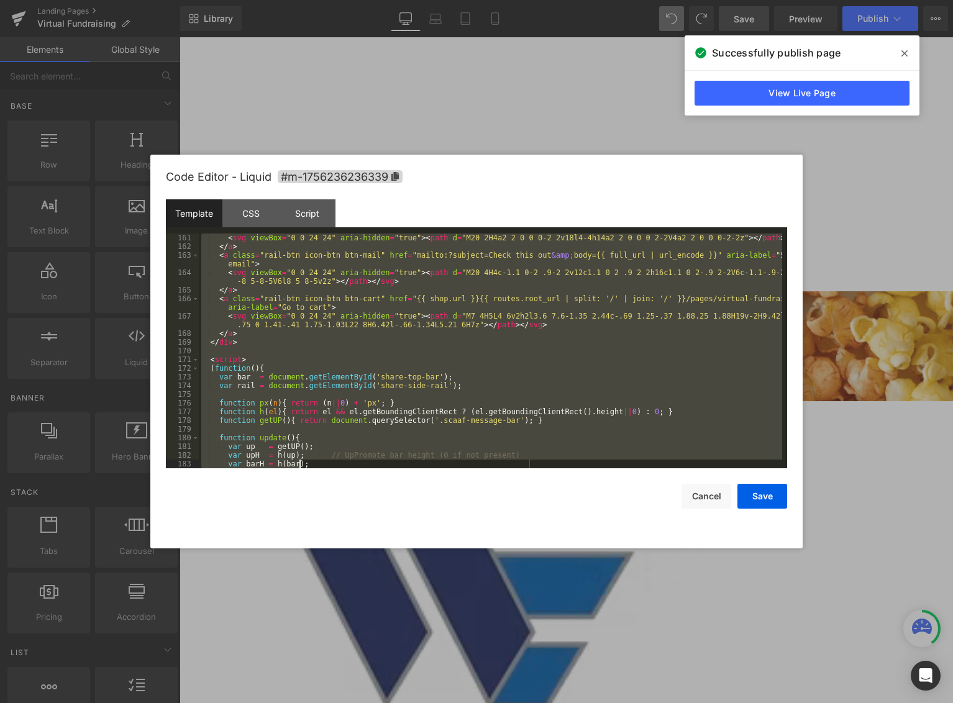
scroll to position [1704, 0]
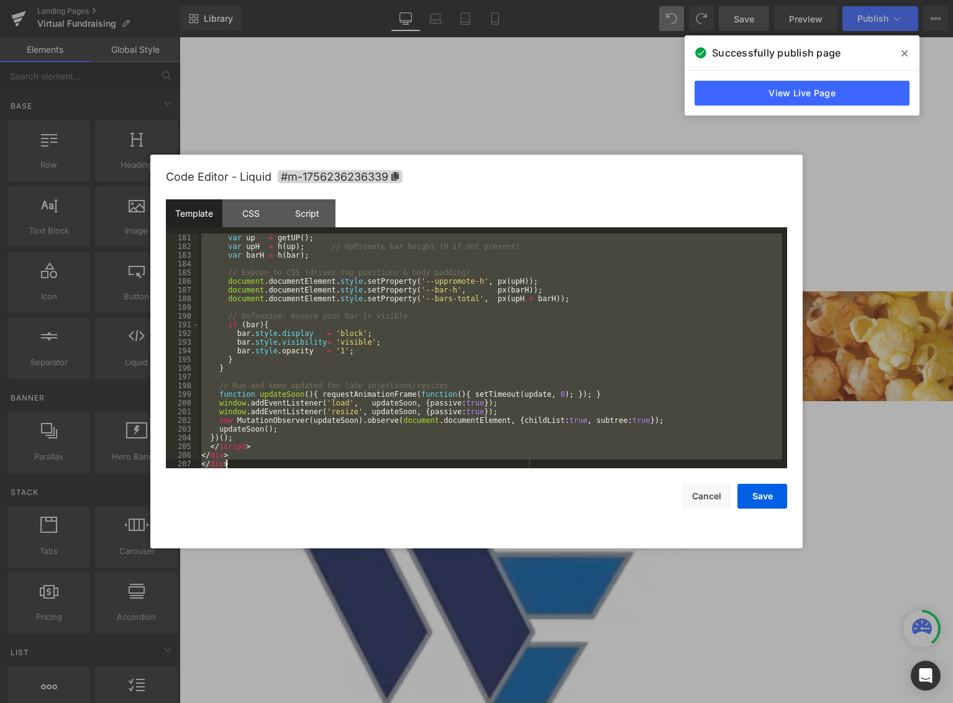
drag, startPoint x: 202, startPoint y: 238, endPoint x: 453, endPoint y: 566, distance: 413.8
click at [453, 566] on body "Liquid You are previewing how the will restyle your page. You can not edit Elem…" at bounding box center [476, 351] width 953 height 703
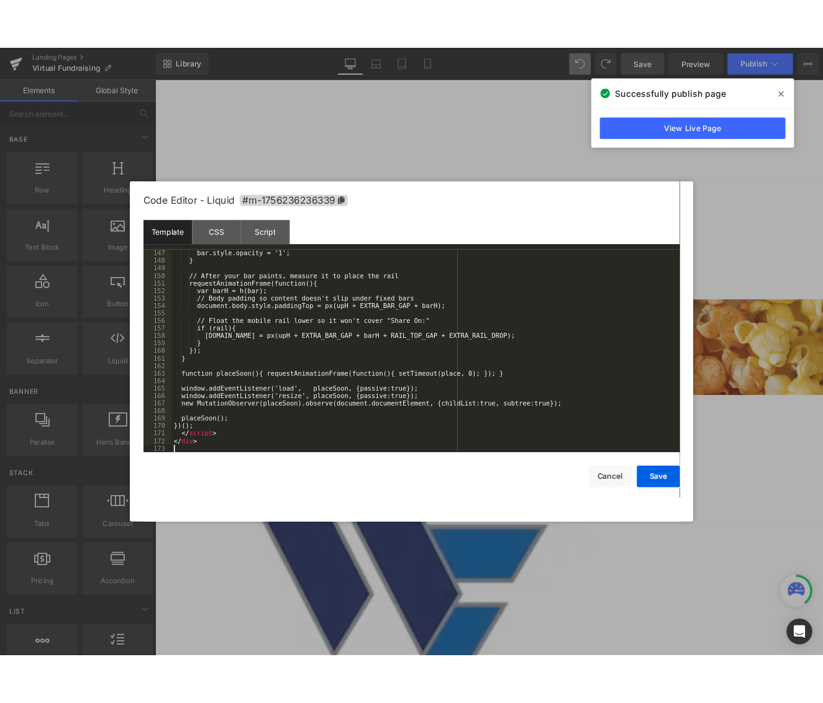
scroll to position [1391, 0]
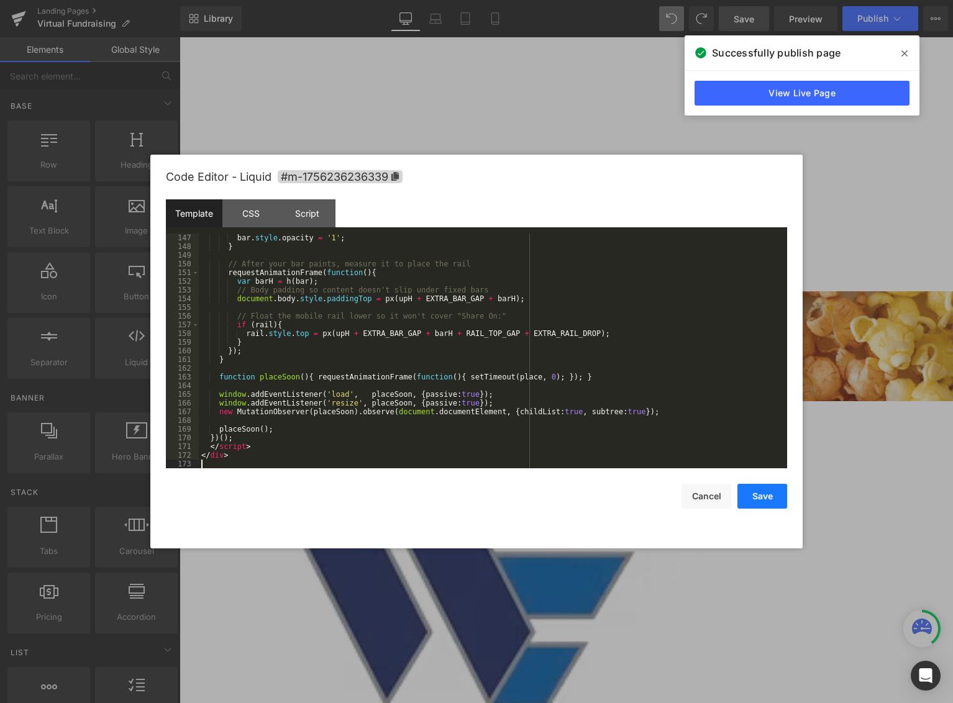
click at [777, 492] on button "Save" at bounding box center [762, 496] width 50 height 25
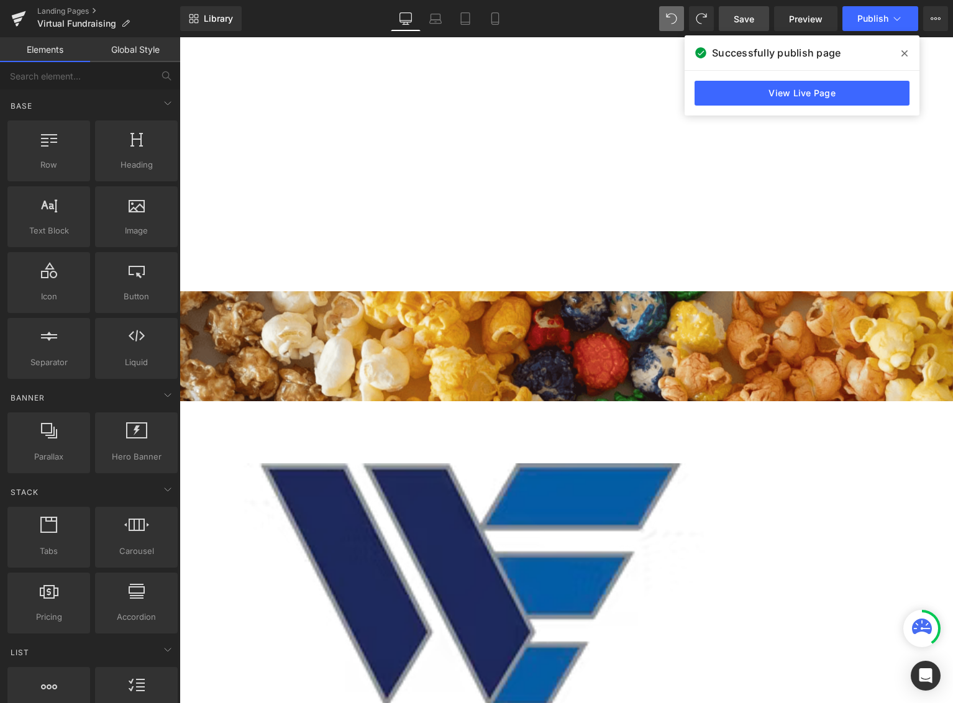
click at [747, 19] on span "Save" at bounding box center [744, 18] width 20 height 13
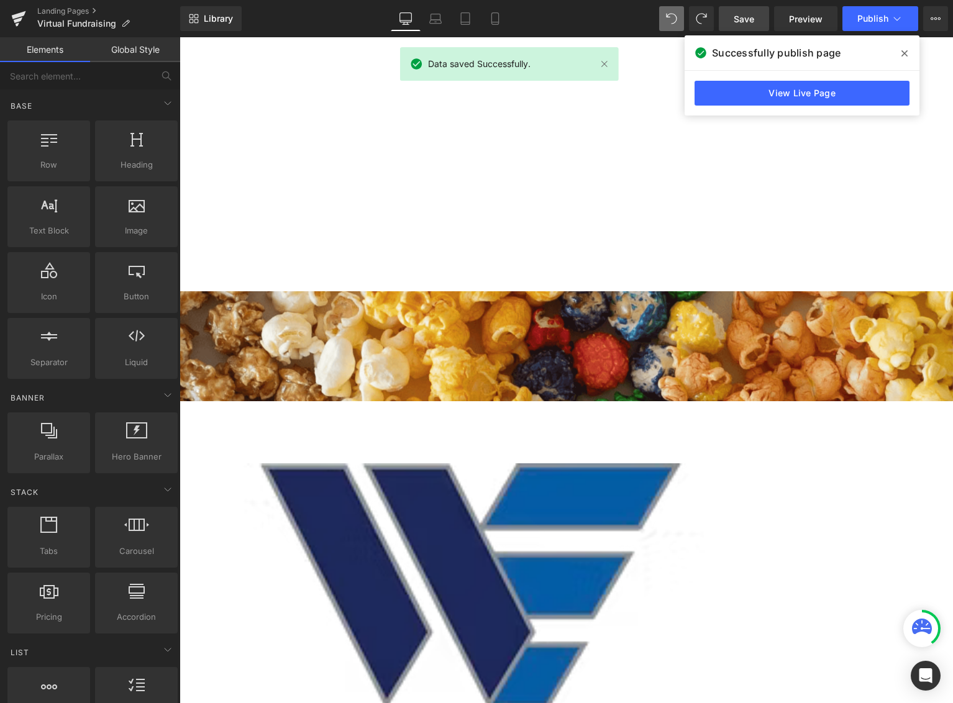
click at [904, 55] on icon at bounding box center [904, 53] width 6 height 10
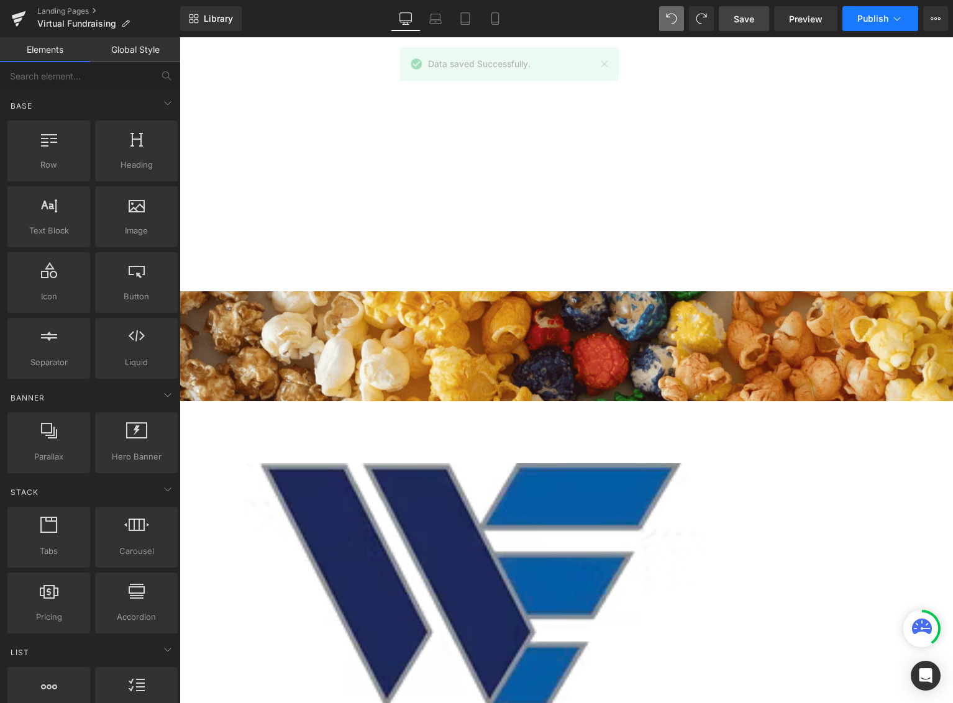
click at [886, 26] on button "Publish" at bounding box center [880, 18] width 76 height 25
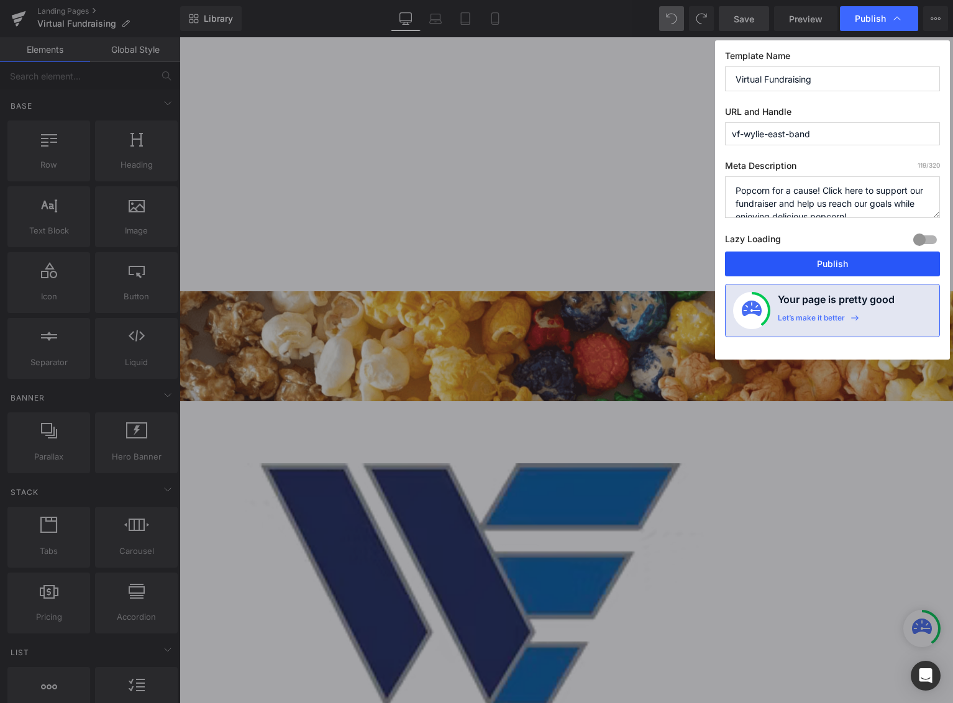
click at [847, 271] on button "Publish" at bounding box center [832, 264] width 215 height 25
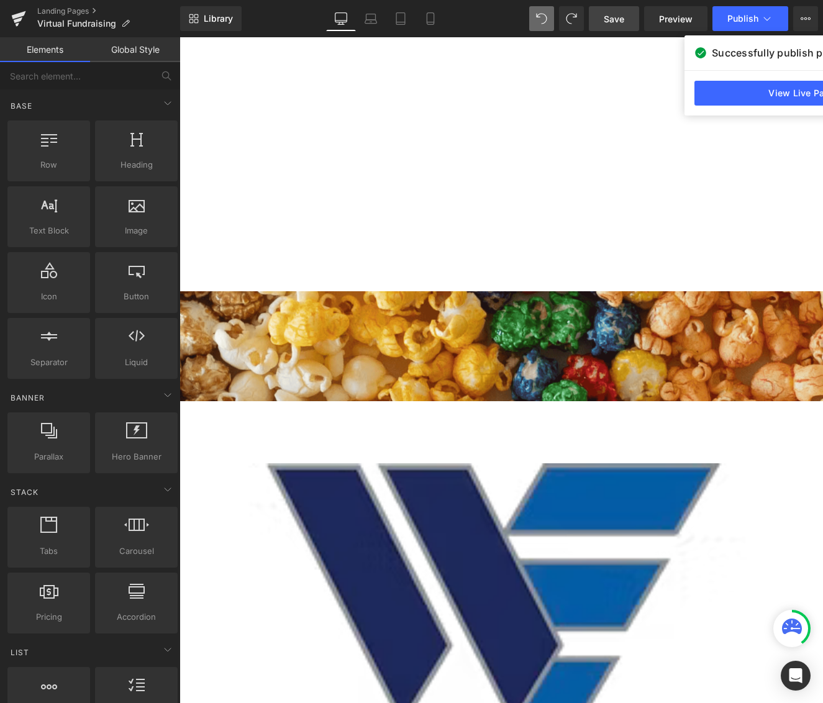
scroll to position [5623, 634]
click at [619, 19] on span "Save" at bounding box center [614, 18] width 20 height 13
click at [746, 23] on span "Publish" at bounding box center [742, 19] width 31 height 10
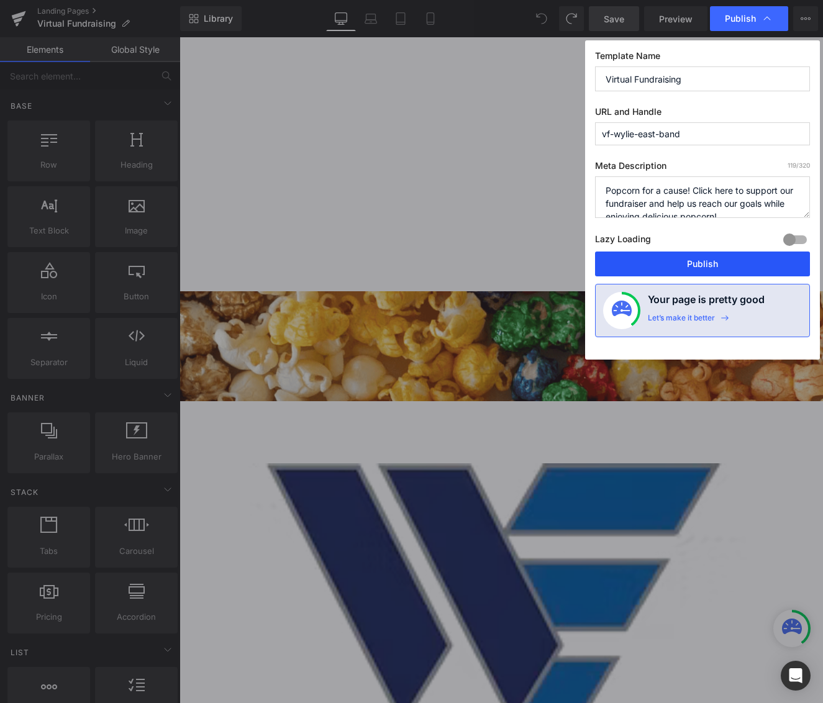
click at [692, 260] on button "Publish" at bounding box center [702, 264] width 215 height 25
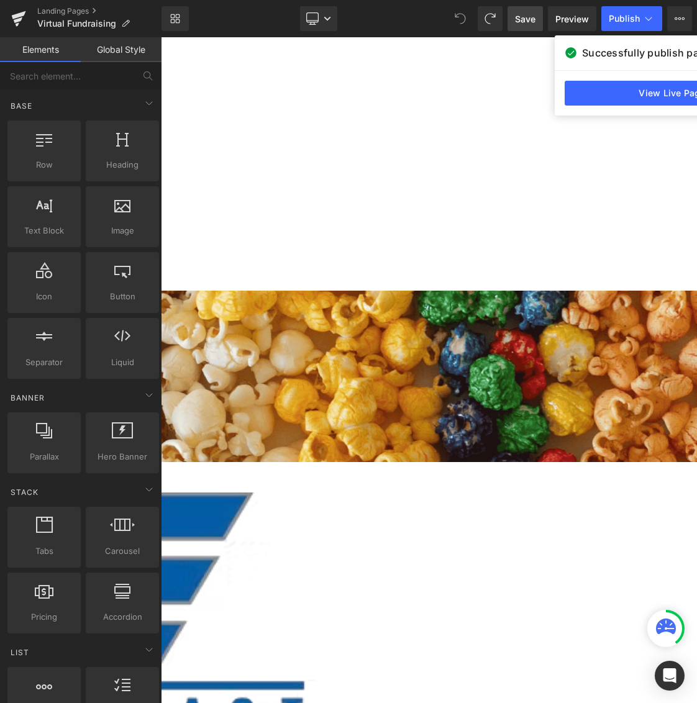
scroll to position [5561, 527]
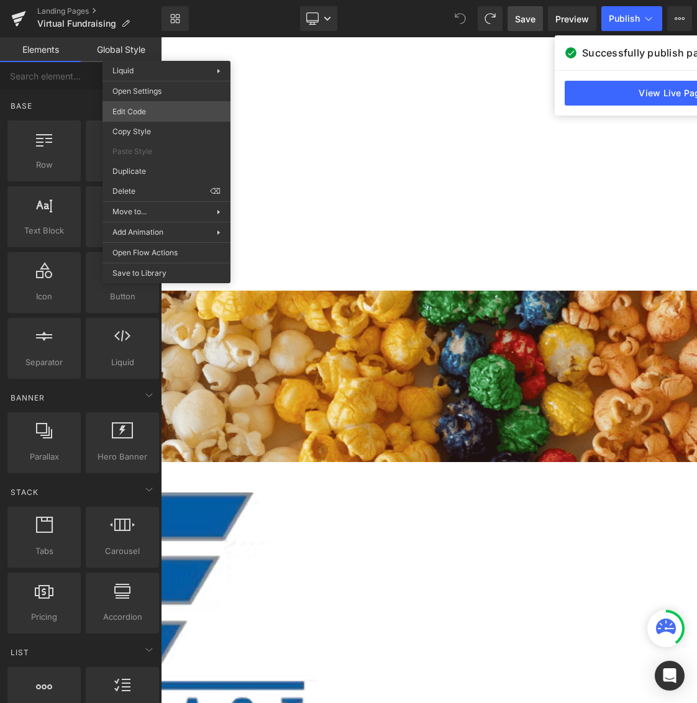
click at [173, 115] on body "Liquid You are previewing how the will restyle your page. You can not edit Elem…" at bounding box center [348, 351] width 697 height 703
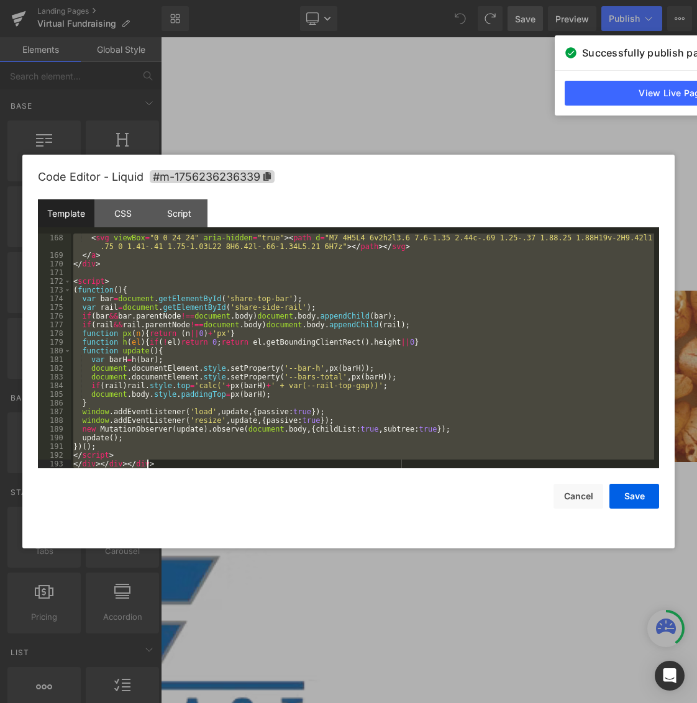
scroll to position [1583, 0]
drag, startPoint x: 73, startPoint y: 237, endPoint x: 388, endPoint y: 596, distance: 477.9
click at [388, 596] on body "Liquid You are previewing how the will restyle your page. You can not edit Elem…" at bounding box center [348, 351] width 697 height 703
click at [398, 173] on div "Code Editor - Liquid #m-1756236236339" at bounding box center [348, 177] width 621 height 45
click at [158, 463] on div "< svg viewBox = "0 0 24 24" aria-hidden = "true" > < path d = "M7 4H5L4 6v2h2l3…" at bounding box center [362, 351] width 583 height 235
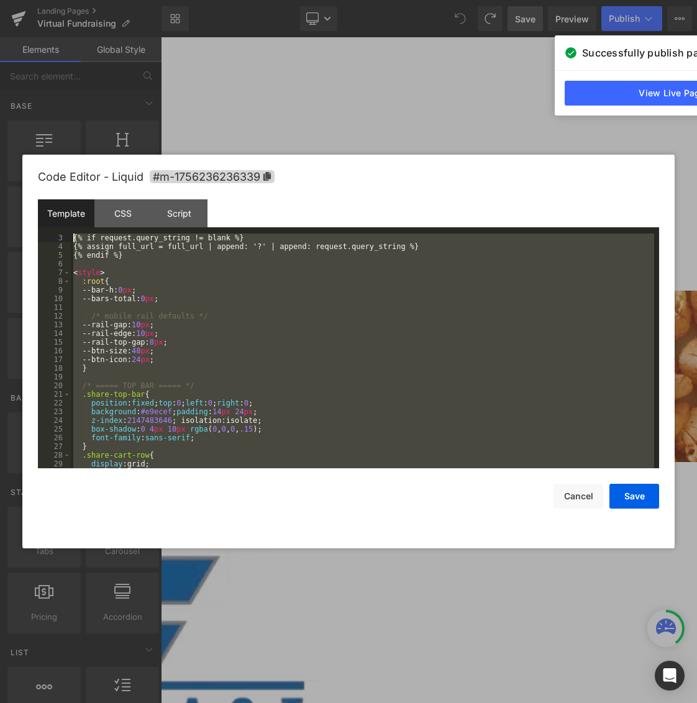
scroll to position [0, 0]
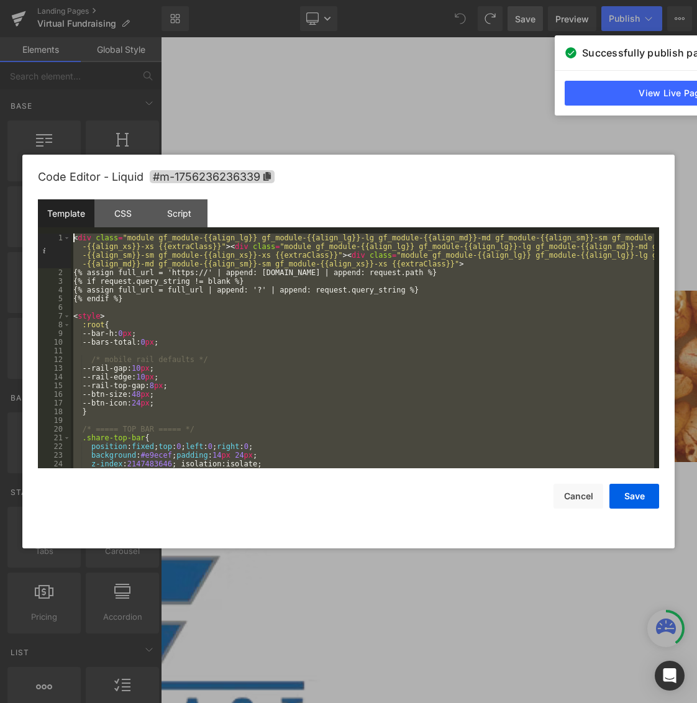
drag, startPoint x: 158, startPoint y: 463, endPoint x: 25, endPoint y: 140, distance: 350.1
click at [25, 140] on body "Liquid You are previewing how the will restyle your page. You can not edit Elem…" at bounding box center [348, 351] width 697 height 703
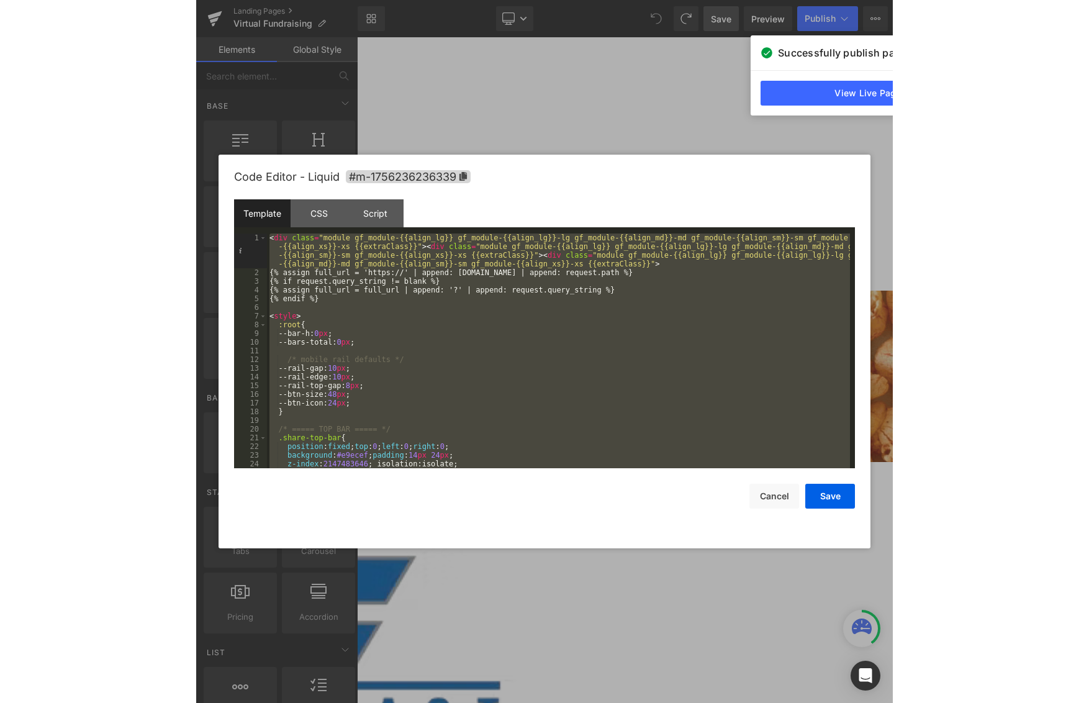
scroll to position [1765, 0]
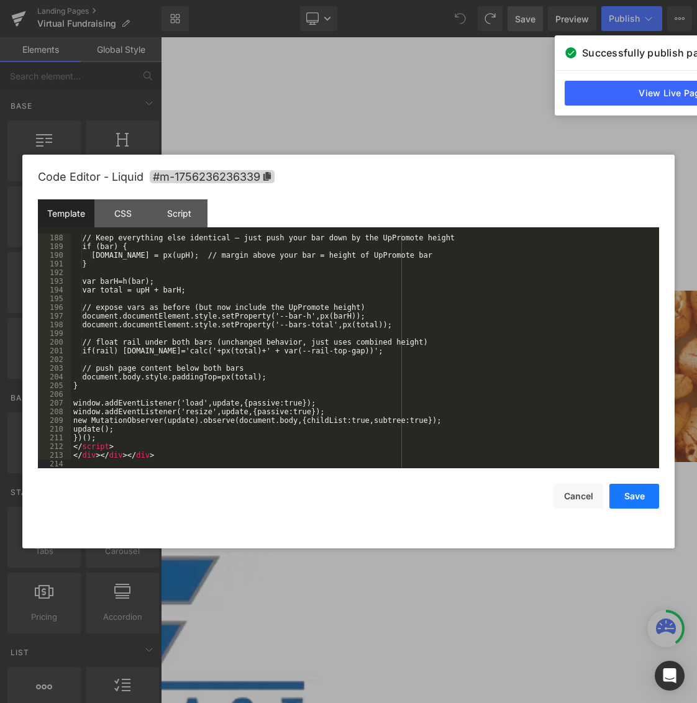
click at [638, 507] on button "Save" at bounding box center [634, 496] width 50 height 25
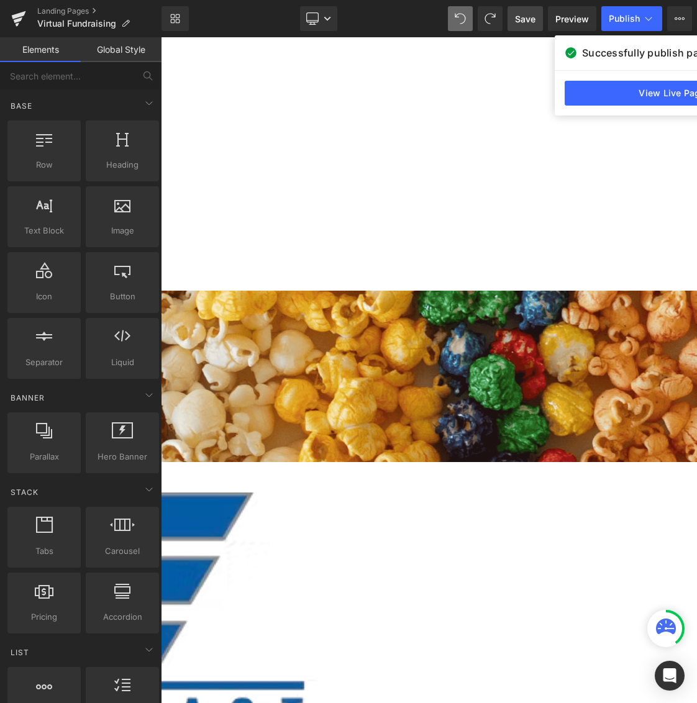
click at [528, 32] on div "Library Desktop Desktop Laptop Tablet Mobile Save Preview Publish Scheduled Vie…" at bounding box center [428, 18] width 535 height 37
click at [525, 22] on span "Save" at bounding box center [525, 18] width 20 height 13
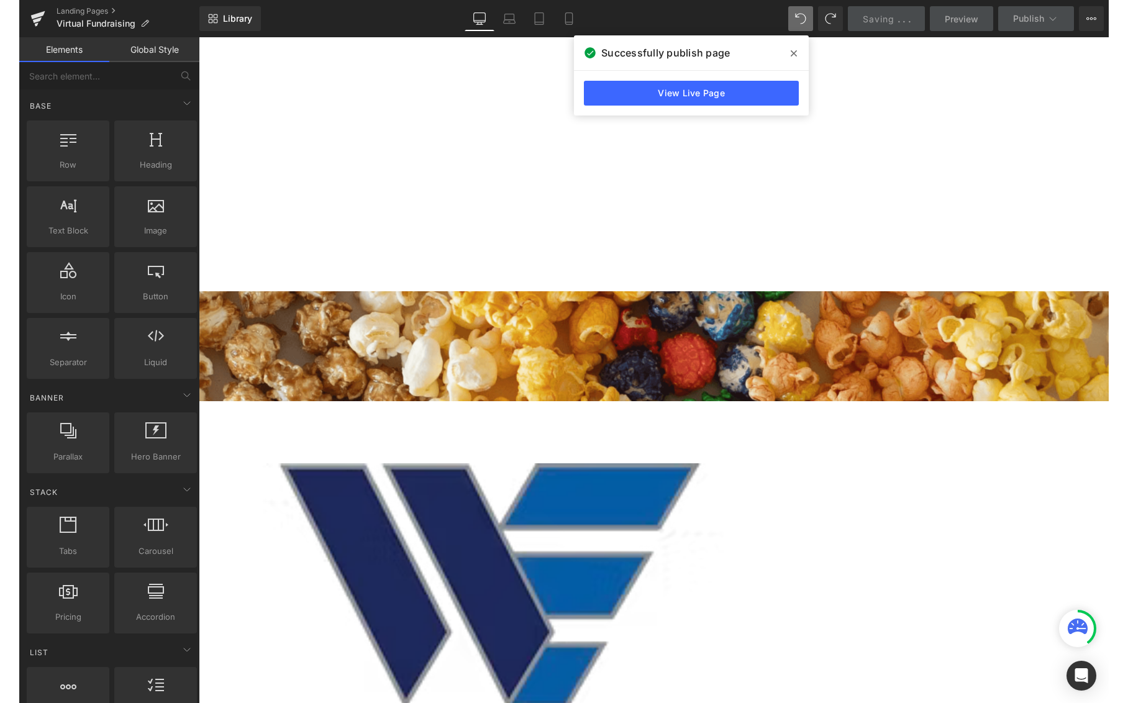
scroll to position [3701, 901]
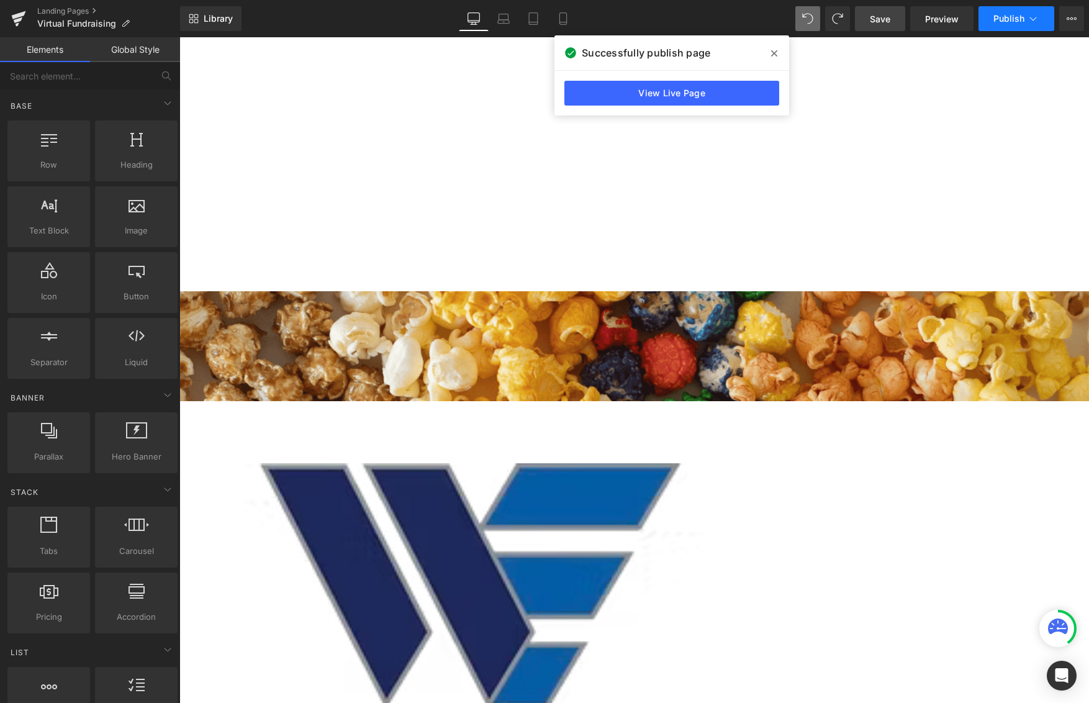
click at [1001, 17] on span "Publish" at bounding box center [1009, 19] width 31 height 10
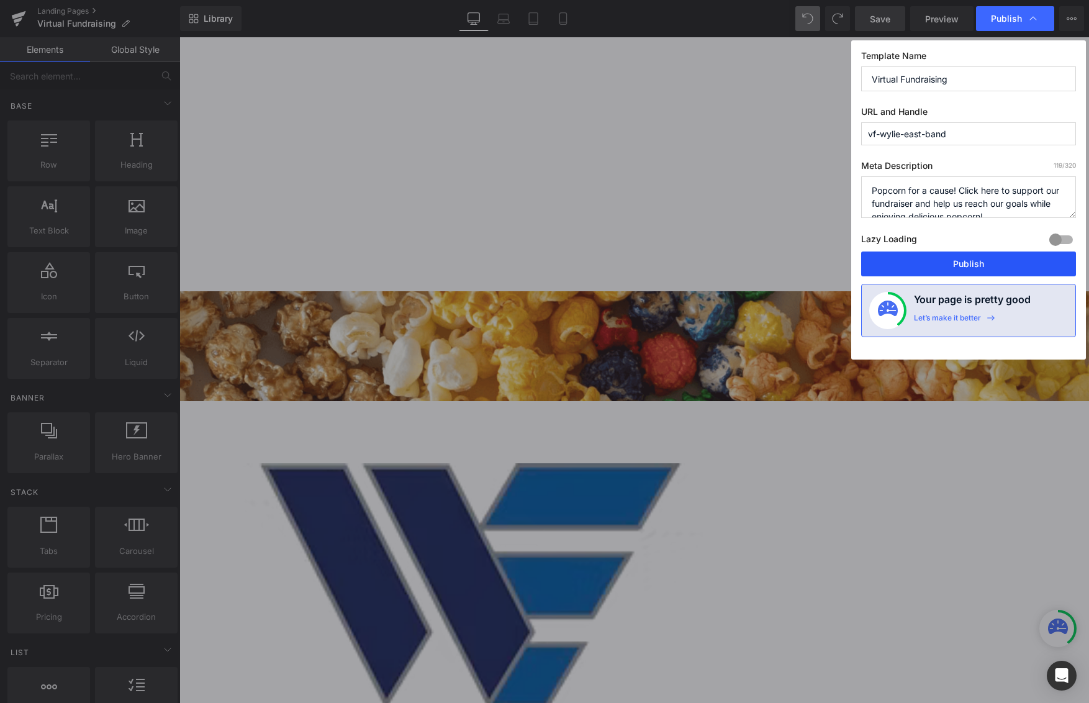
click at [992, 261] on button "Publish" at bounding box center [968, 264] width 215 height 25
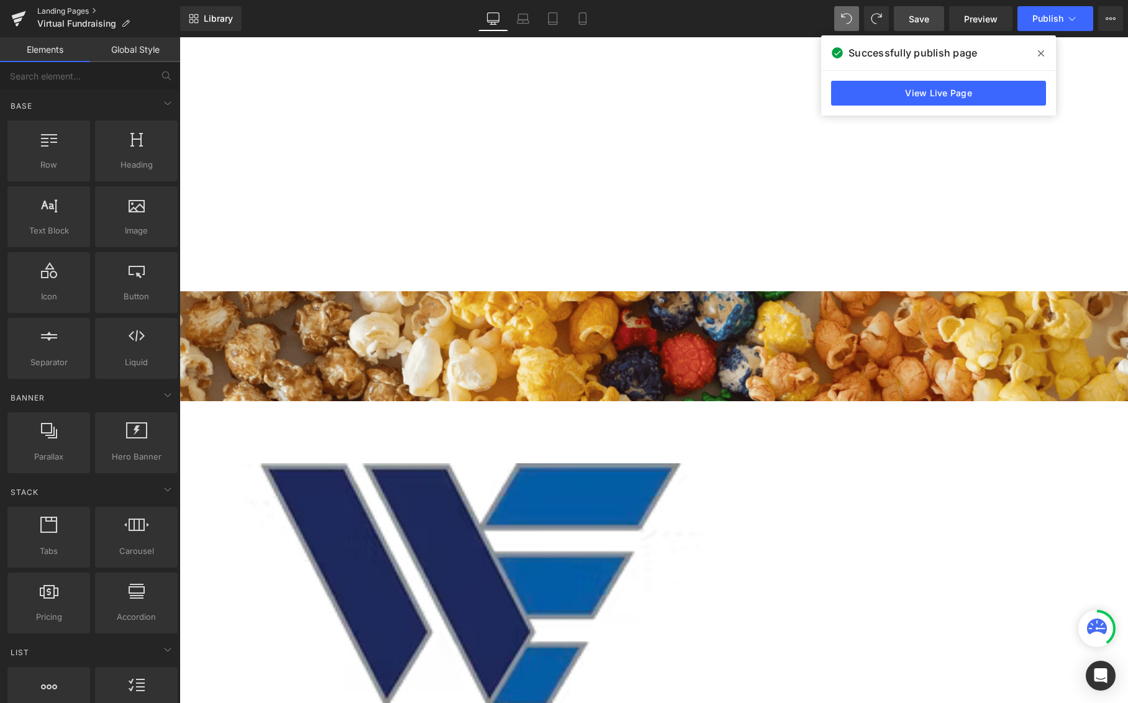
scroll to position [3738, 939]
click at [913, 24] on span "Save" at bounding box center [919, 18] width 20 height 13
click at [1005, 21] on span "Publish" at bounding box center [1047, 19] width 31 height 10
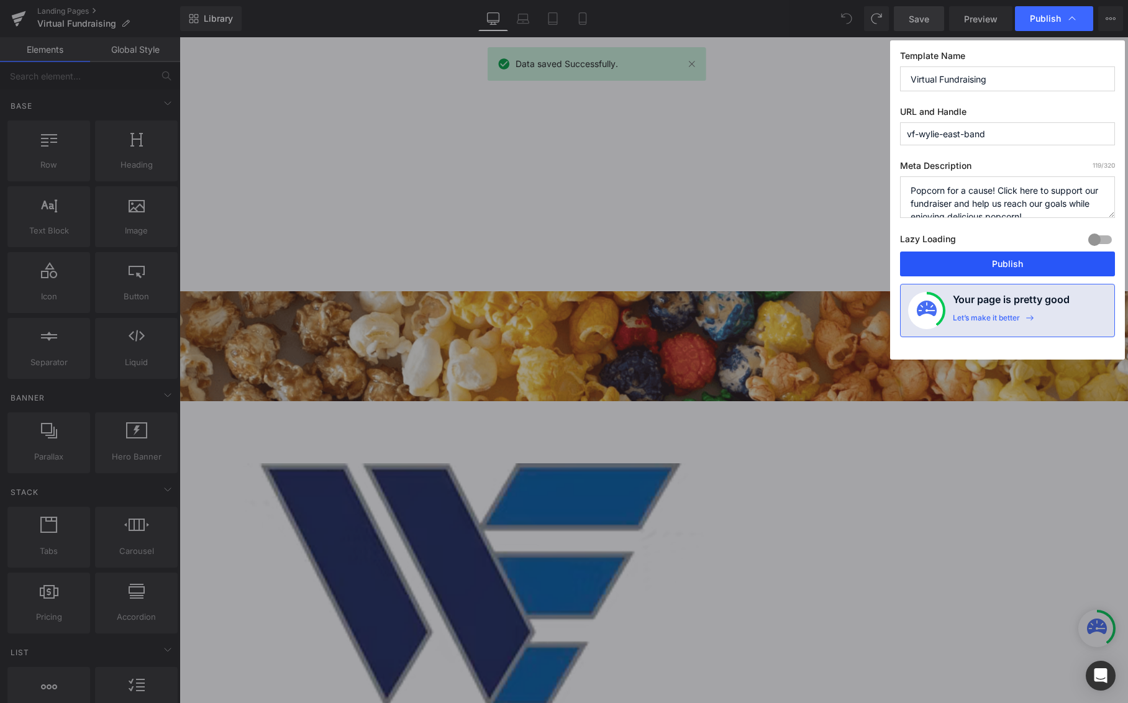
click at [1005, 266] on button "Publish" at bounding box center [1007, 264] width 215 height 25
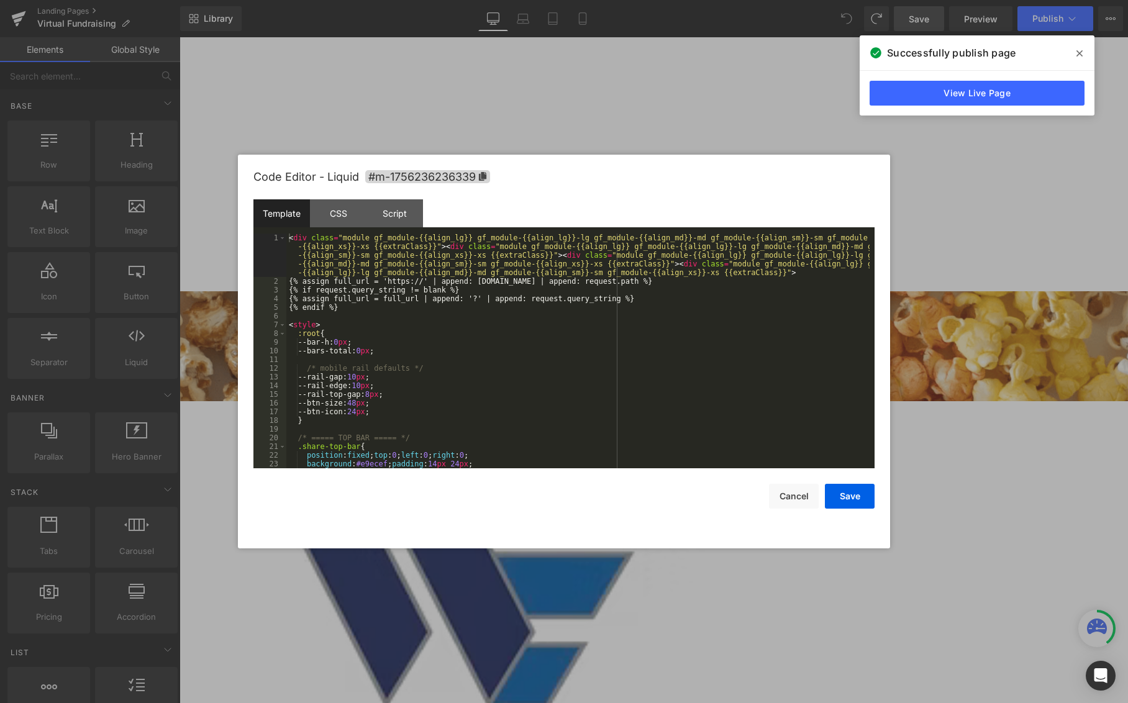
click at [183, 92] on body "Liquid You are previewing how the will restyle your page. You can not edit Elem…" at bounding box center [564, 351] width 1128 height 703
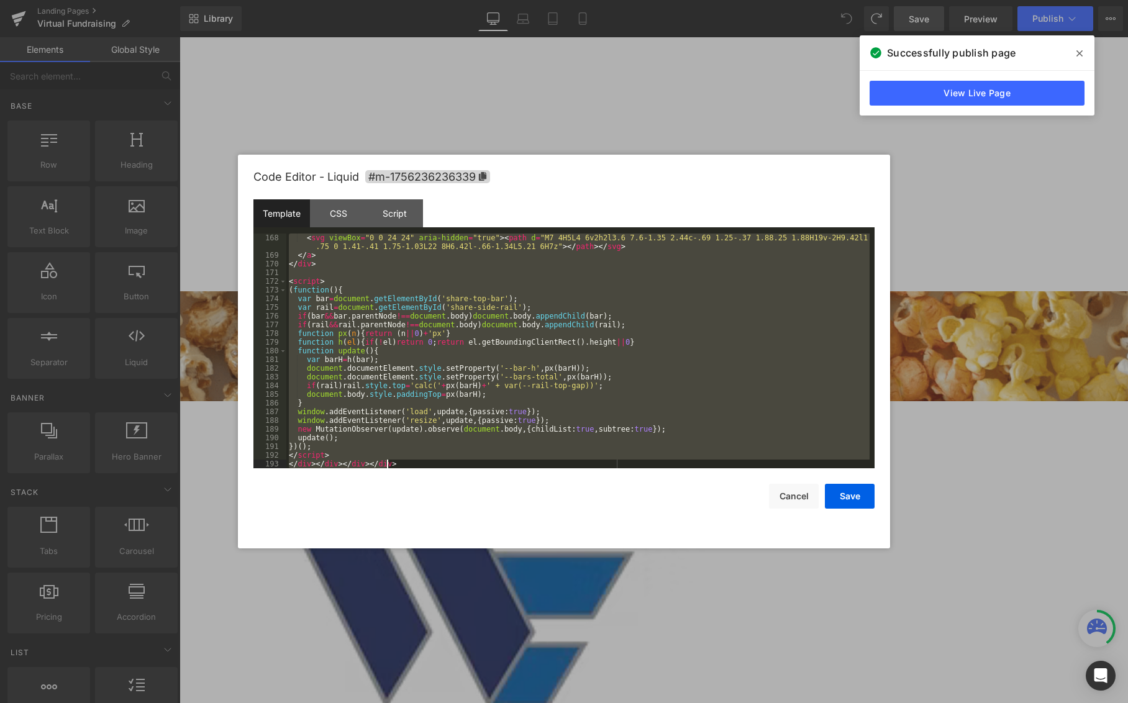
scroll to position [1591, 0]
drag, startPoint x: 290, startPoint y: 240, endPoint x: 485, endPoint y: 553, distance: 368.8
click at [485, 553] on body "Liquid You are previewing how the will restyle your page. You can not edit Elem…" at bounding box center [564, 351] width 1128 height 703
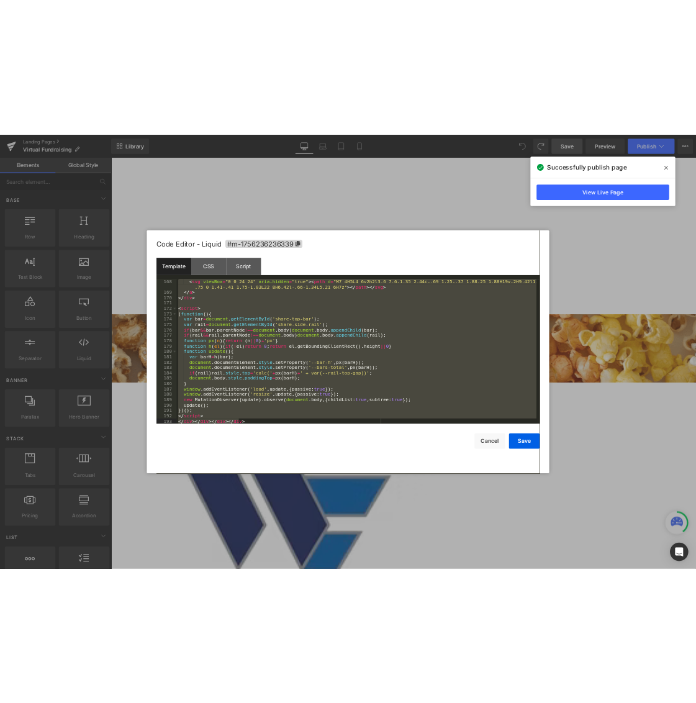
scroll to position [1791, 0]
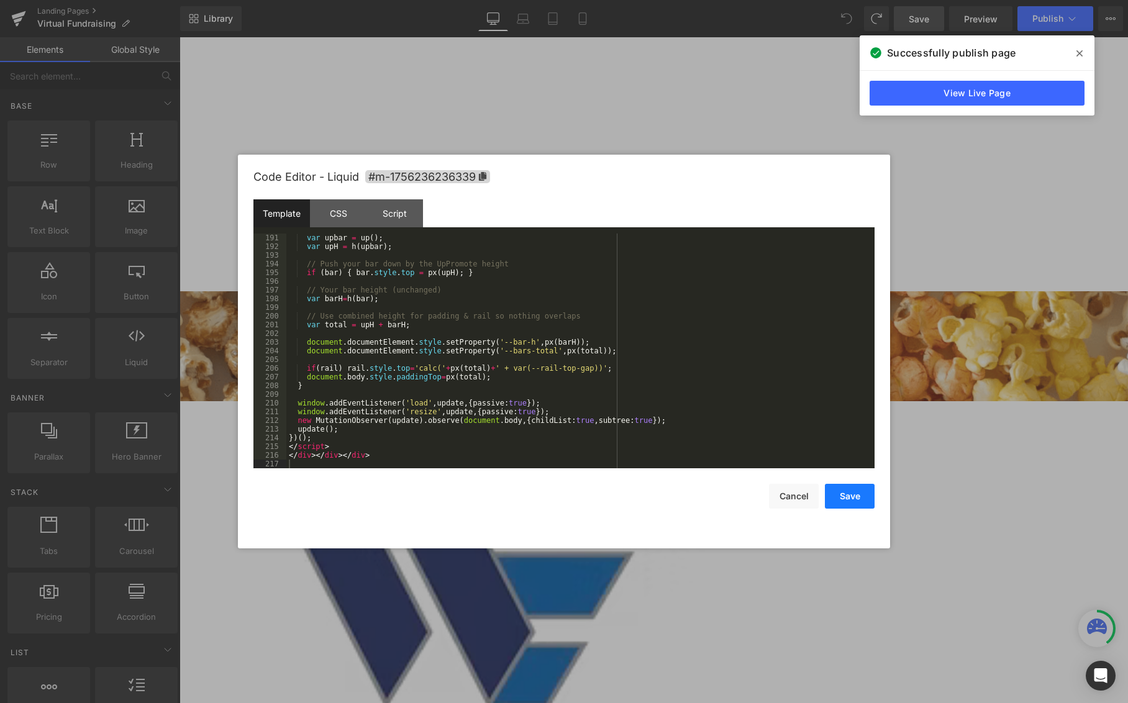
click at [842, 496] on button "Save" at bounding box center [850, 496] width 50 height 25
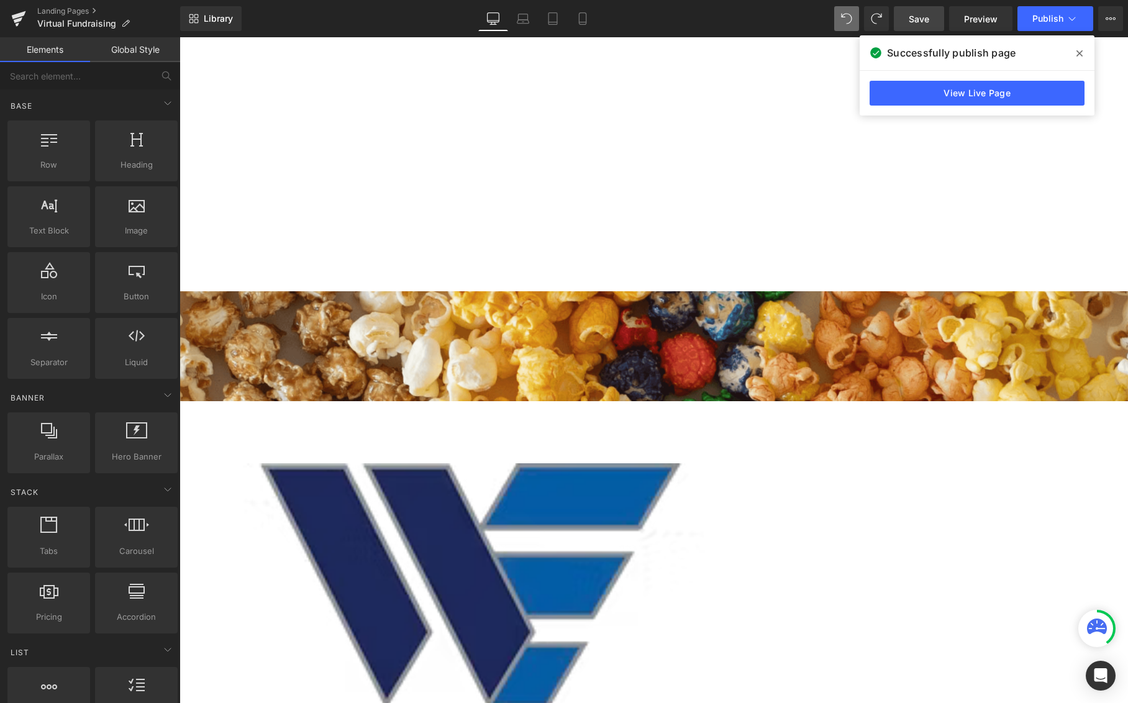
drag, startPoint x: 911, startPoint y: 19, endPoint x: 945, endPoint y: 20, distance: 34.2
click at [911, 19] on span "Save" at bounding box center [919, 18] width 20 height 13
click at [1005, 14] on span "Publish" at bounding box center [1047, 19] width 31 height 10
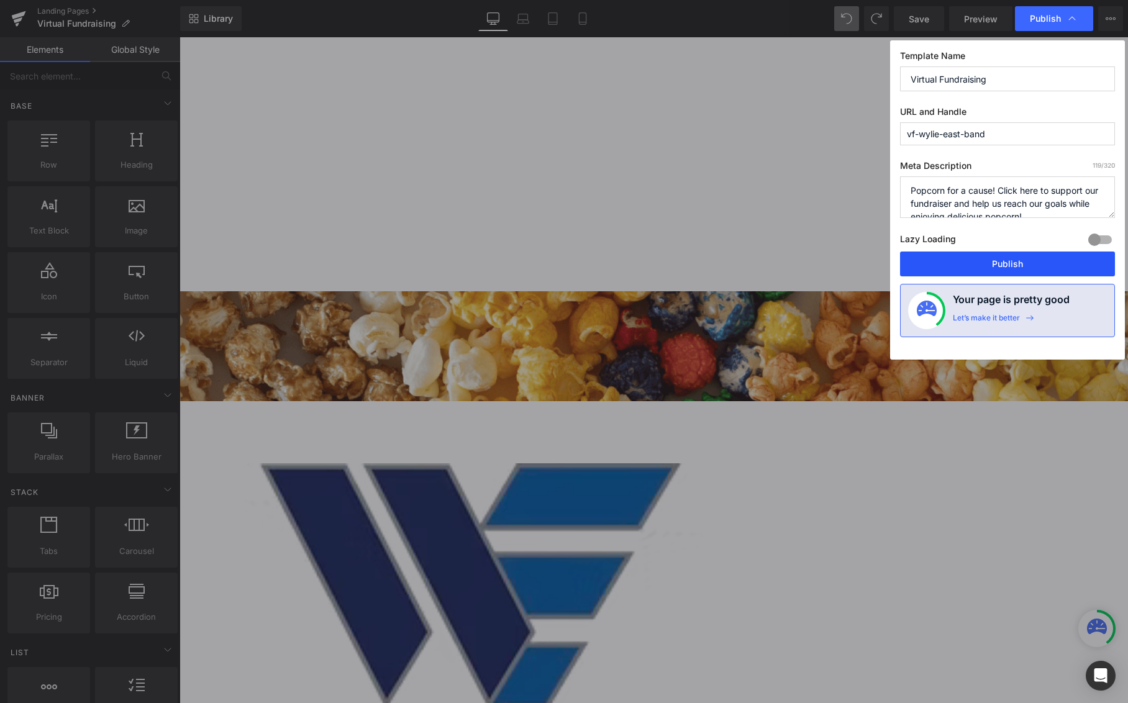
click at [1005, 257] on button "Publish" at bounding box center [1007, 264] width 215 height 25
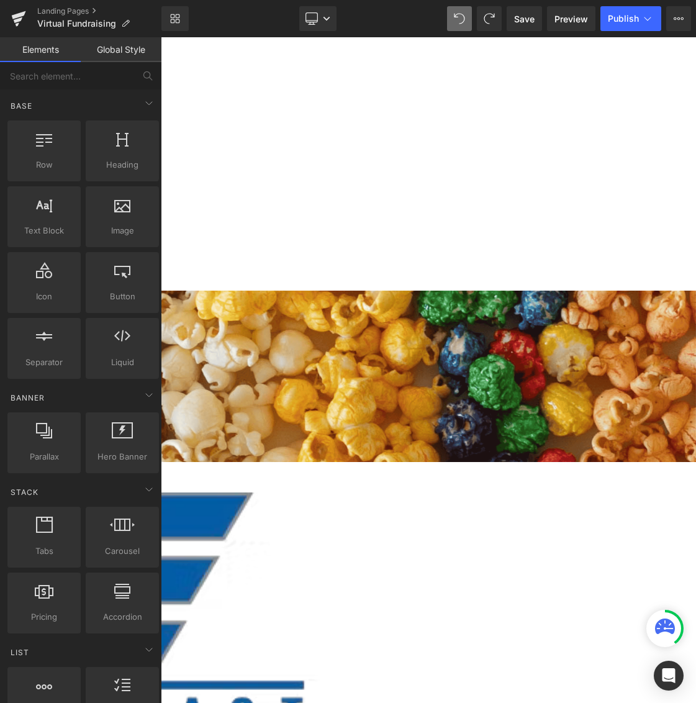
scroll to position [5560, 526]
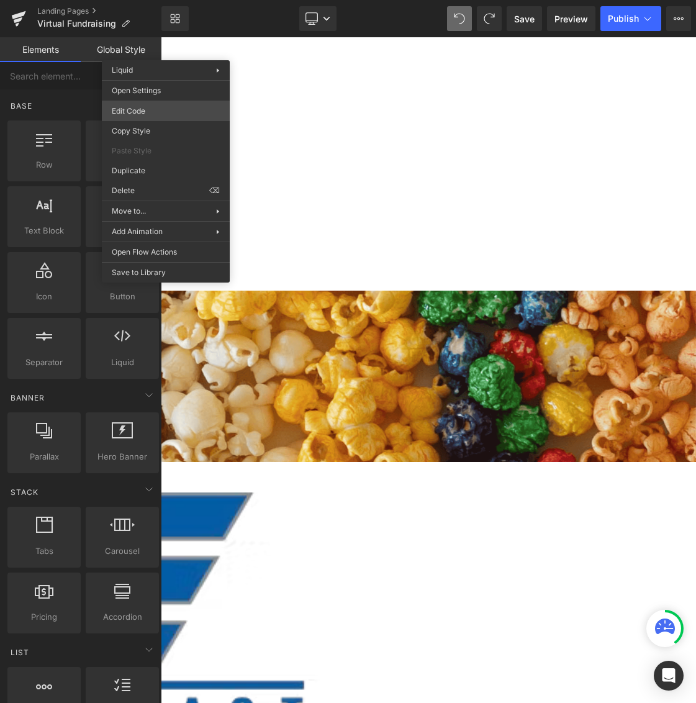
click at [173, 117] on body "Liquid You are previewing how the will restyle your page. You can not edit Elem…" at bounding box center [348, 351] width 696 height 703
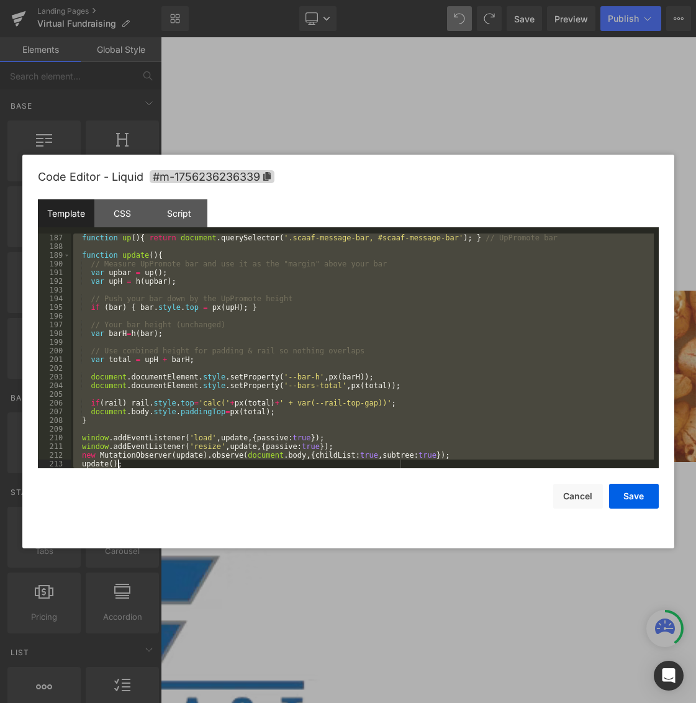
scroll to position [1791, 0]
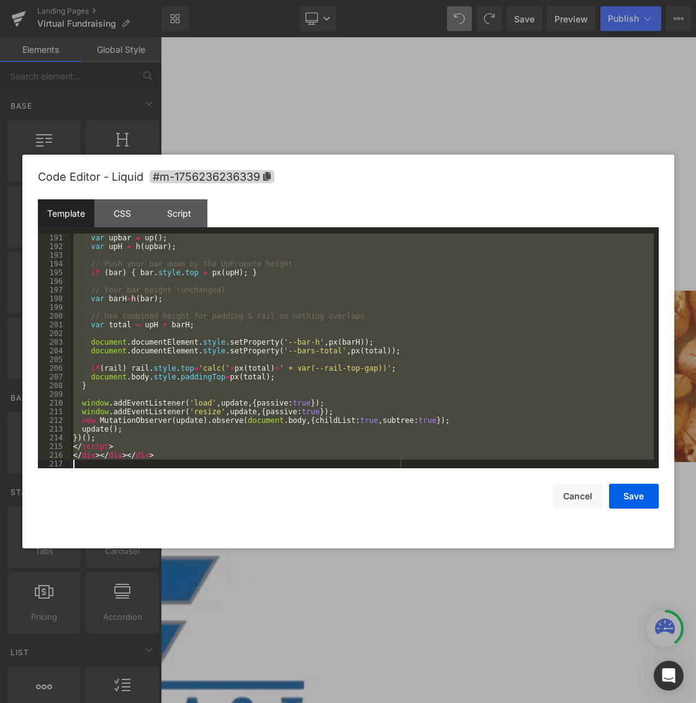
drag, startPoint x: 73, startPoint y: 235, endPoint x: 237, endPoint y: 537, distance: 343.2
click at [237, 536] on div "Code Editor - Liquid #m-1756236236339 Template CSS Script Data 191 192 193 194 …" at bounding box center [348, 352] width 621 height 394
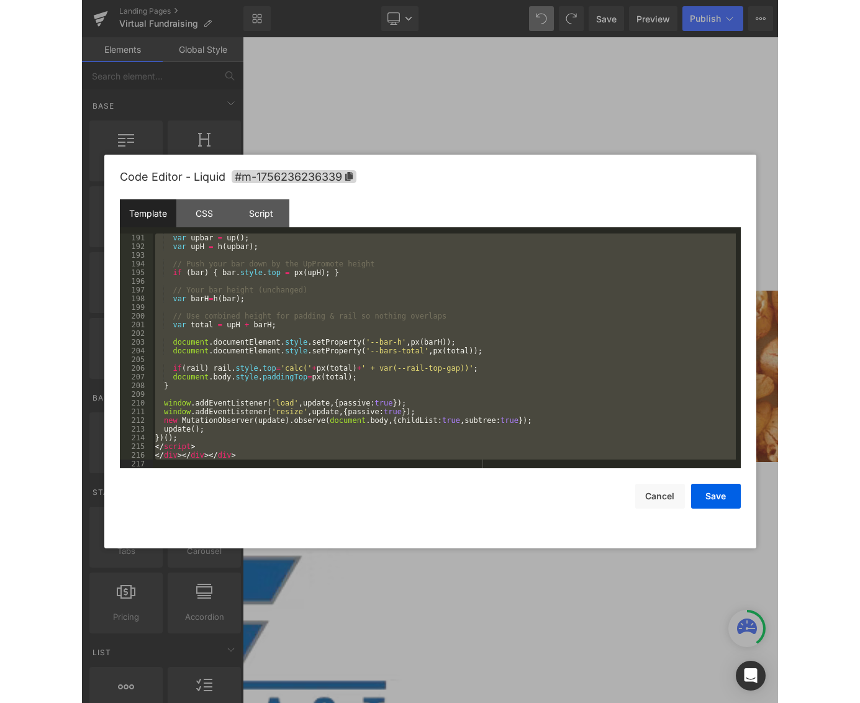
scroll to position [922, 0]
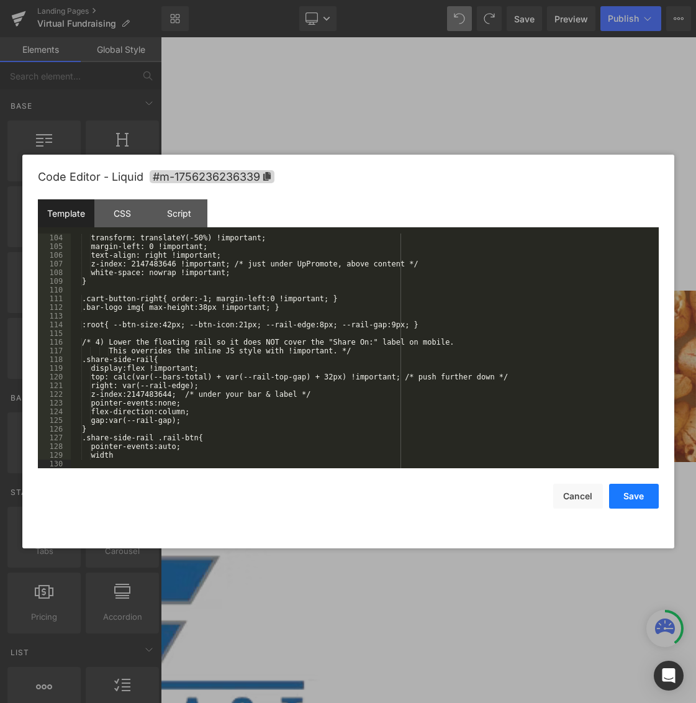
click at [638, 499] on button "Save" at bounding box center [634, 496] width 50 height 25
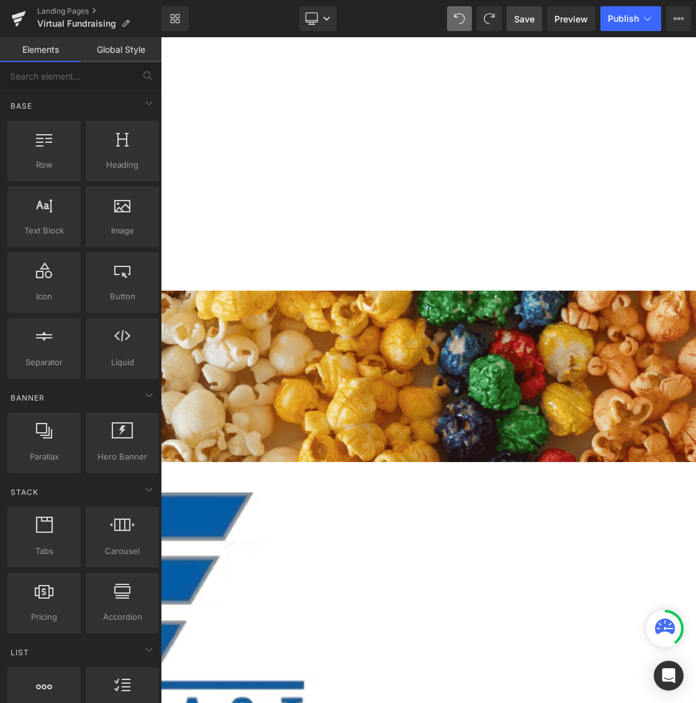
click at [529, 24] on span "Save" at bounding box center [524, 18] width 20 height 13
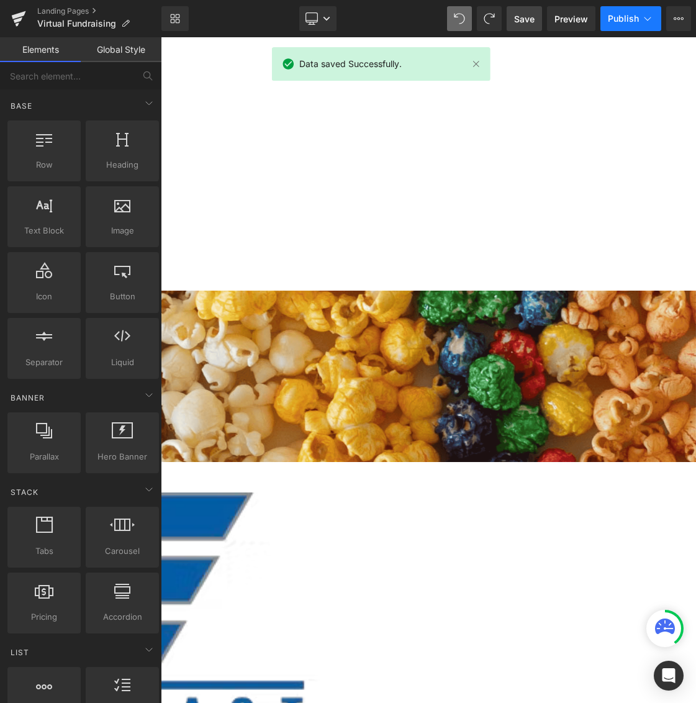
click at [616, 19] on span "Publish" at bounding box center [623, 19] width 31 height 10
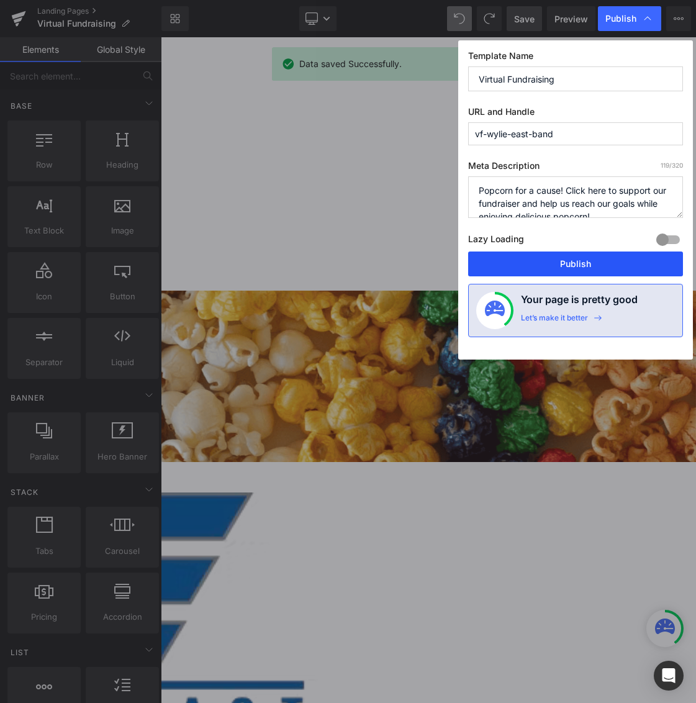
click at [600, 263] on button "Publish" at bounding box center [575, 264] width 215 height 25
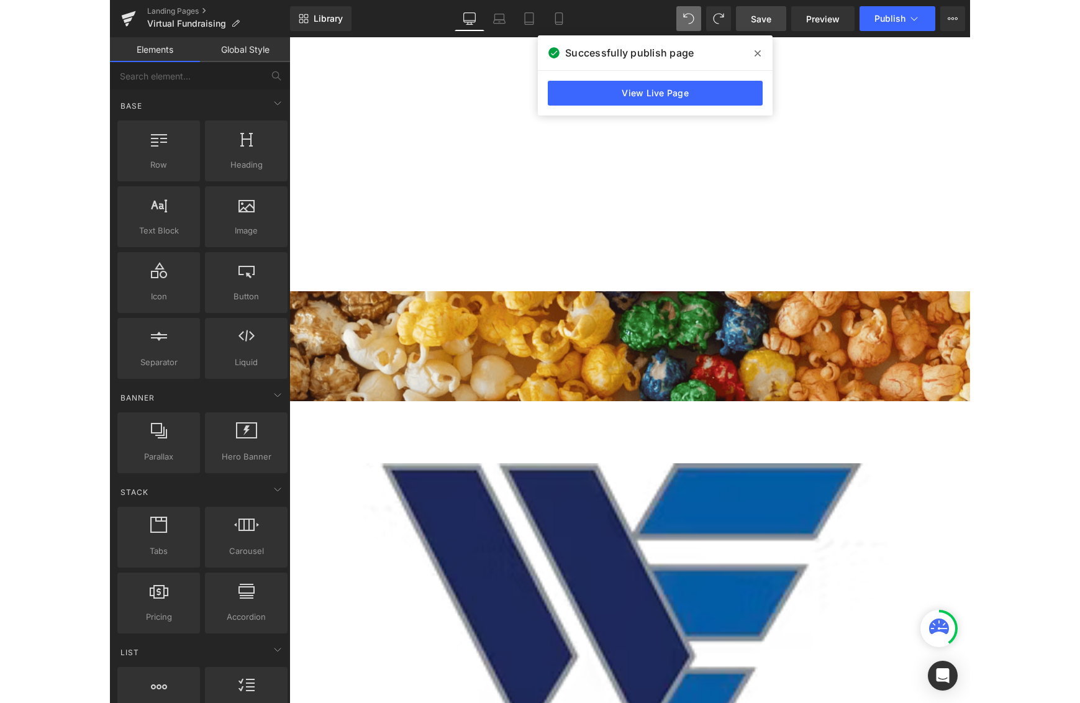
scroll to position [5767, 671]
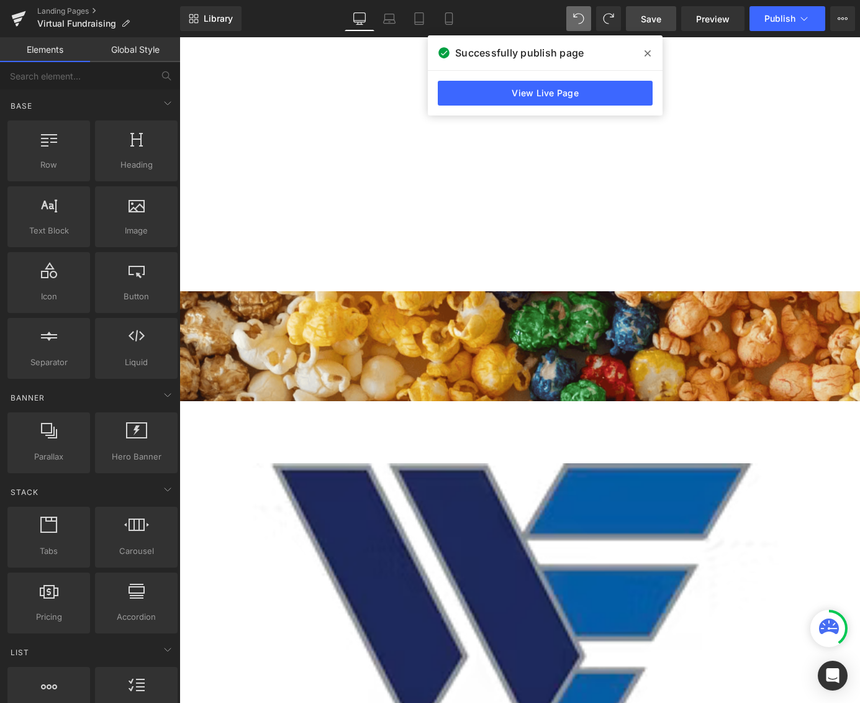
click at [643, 11] on link "Save" at bounding box center [651, 18] width 50 height 25
click at [644, 52] on span at bounding box center [648, 53] width 20 height 20
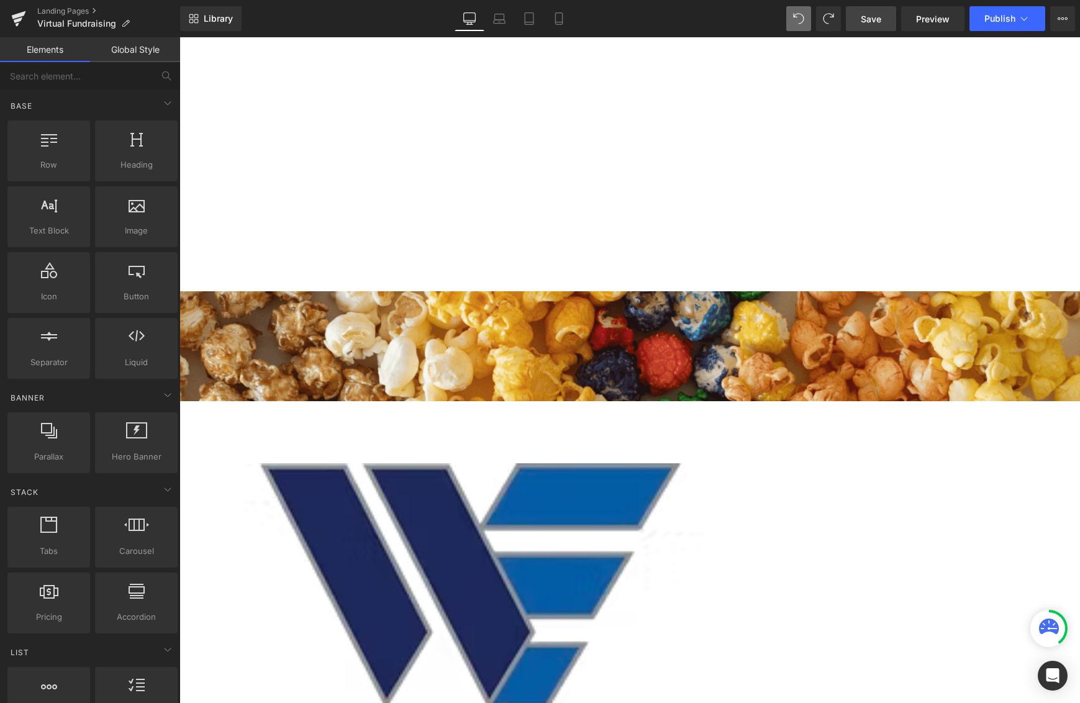
scroll to position [3691, 891]
click at [1005, 18] on span "Publish" at bounding box center [999, 19] width 31 height 10
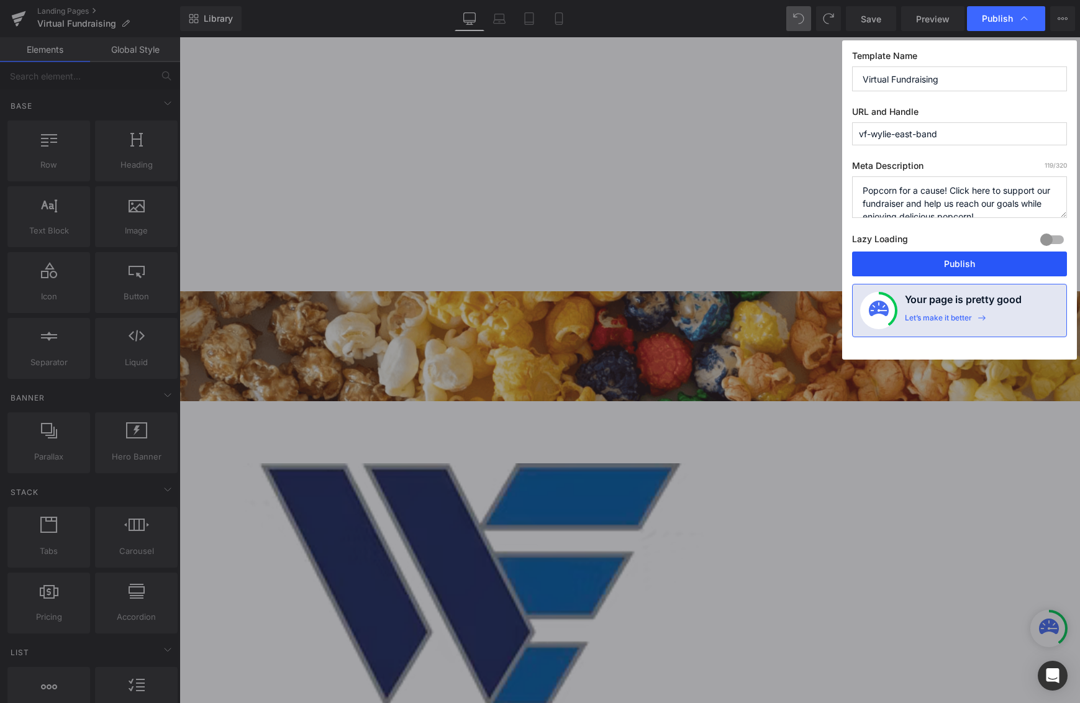
click at [947, 256] on button "Publish" at bounding box center [959, 264] width 215 height 25
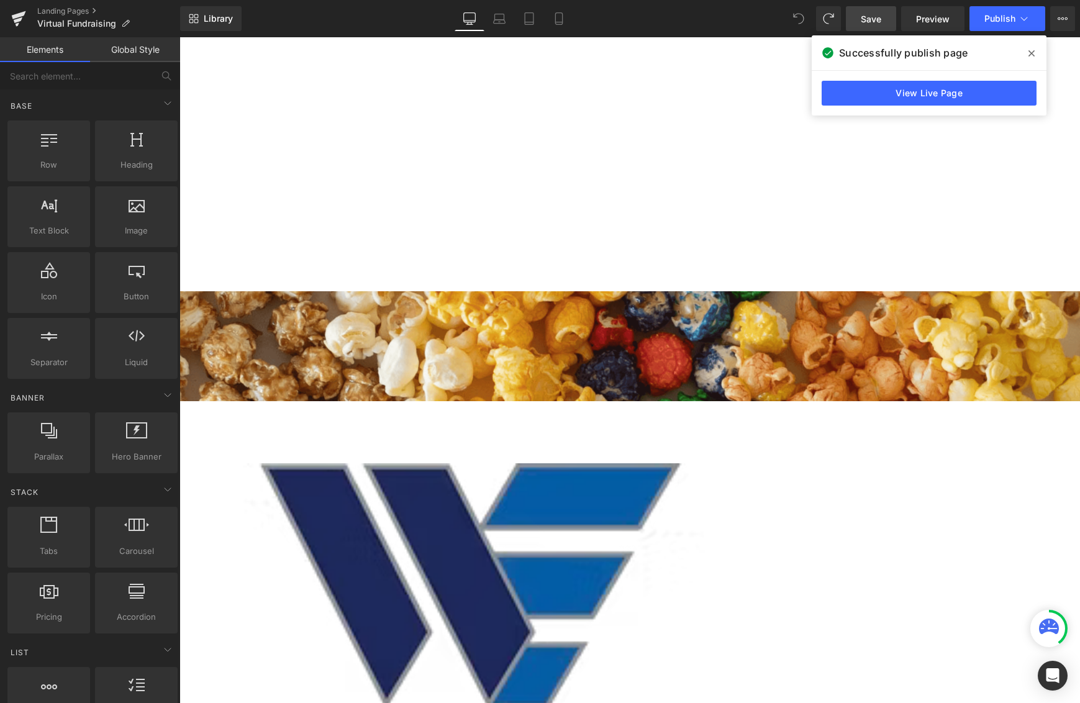
click at [871, 20] on span "Save" at bounding box center [871, 18] width 20 height 13
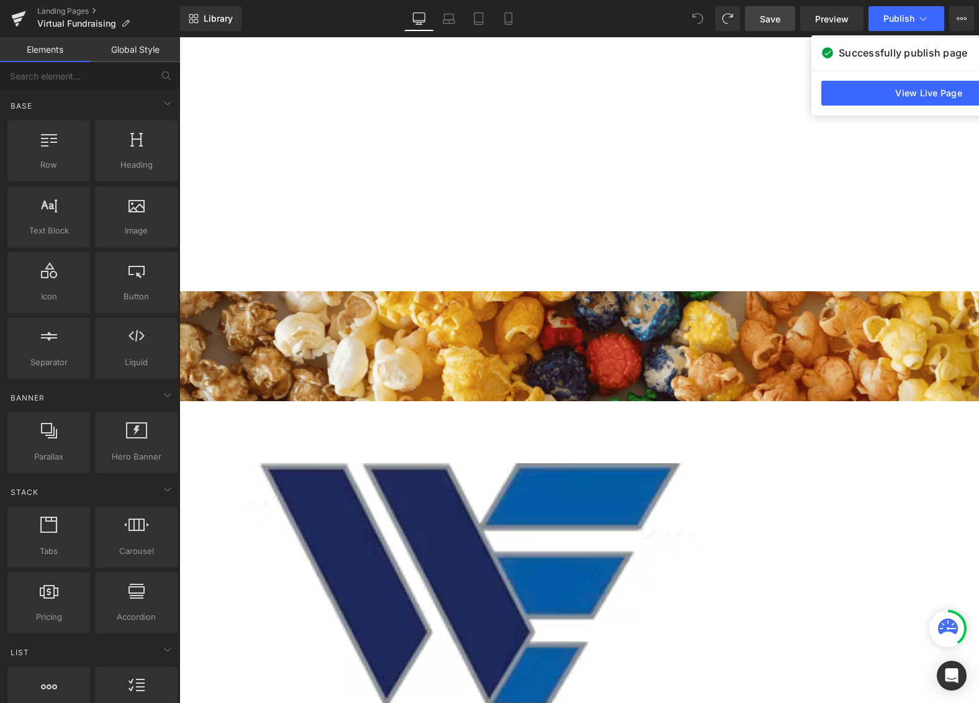
scroll to position [3589, 791]
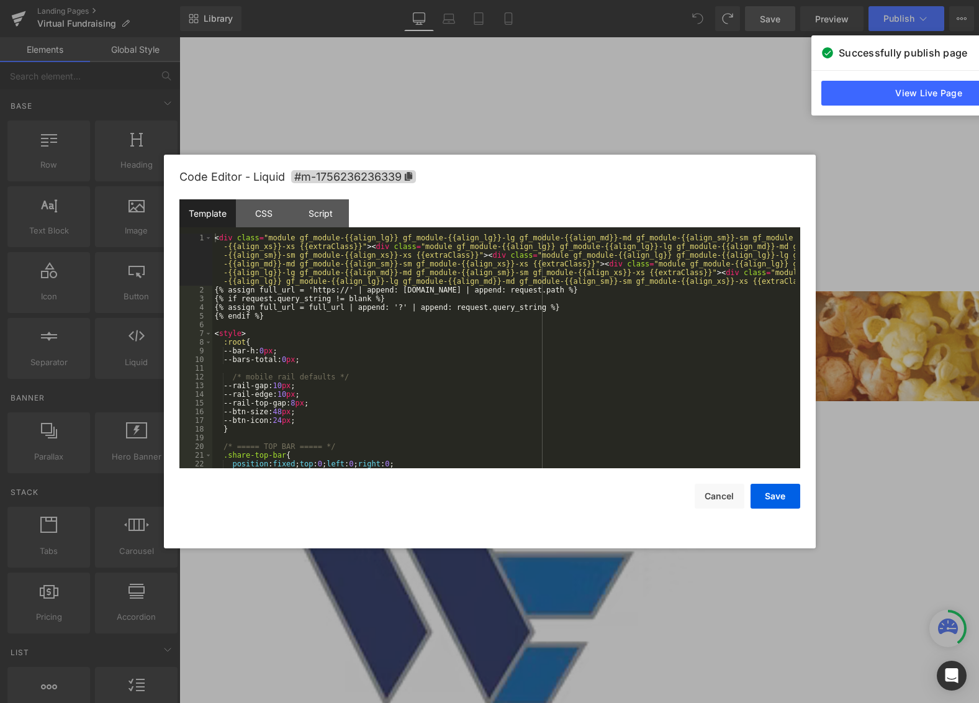
click at [179, 108] on body "Liquid You are previewing how the will restyle your page. You can not edit Elem…" at bounding box center [489, 351] width 979 height 703
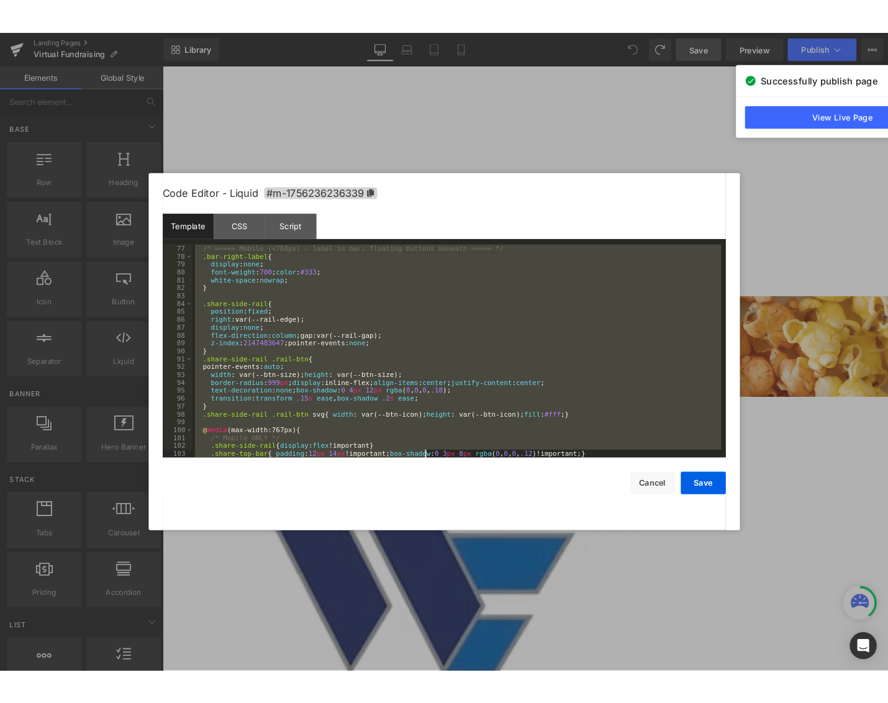
scroll to position [1600, 0]
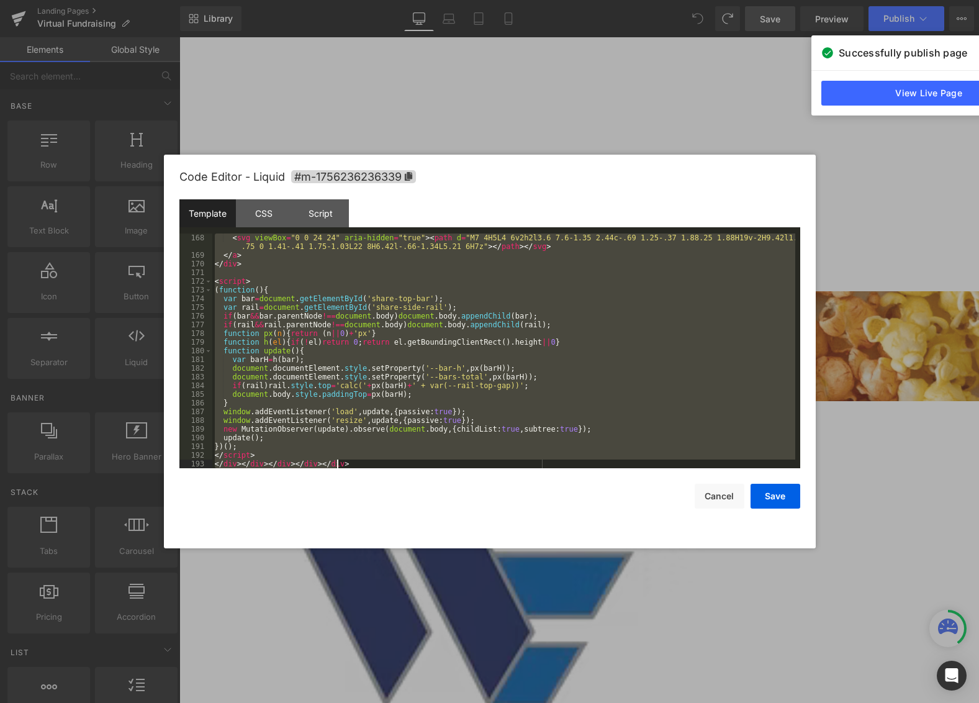
drag, startPoint x: 216, startPoint y: 236, endPoint x: 476, endPoint y: 600, distance: 447.4
click at [476, 600] on body "Liquid You are previewing how the will restyle your page. You can not edit Elem…" at bounding box center [489, 351] width 979 height 703
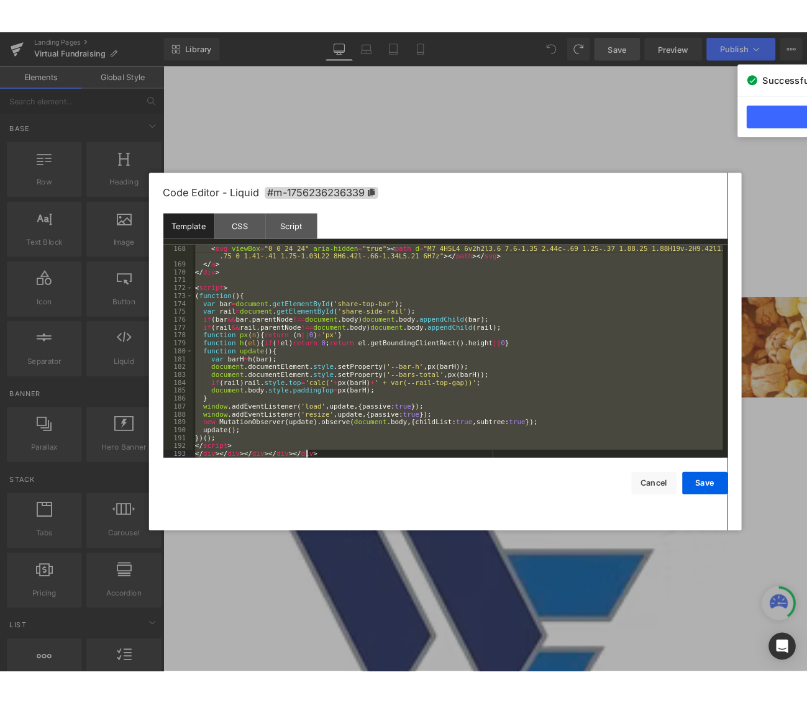
scroll to position [5874, 699]
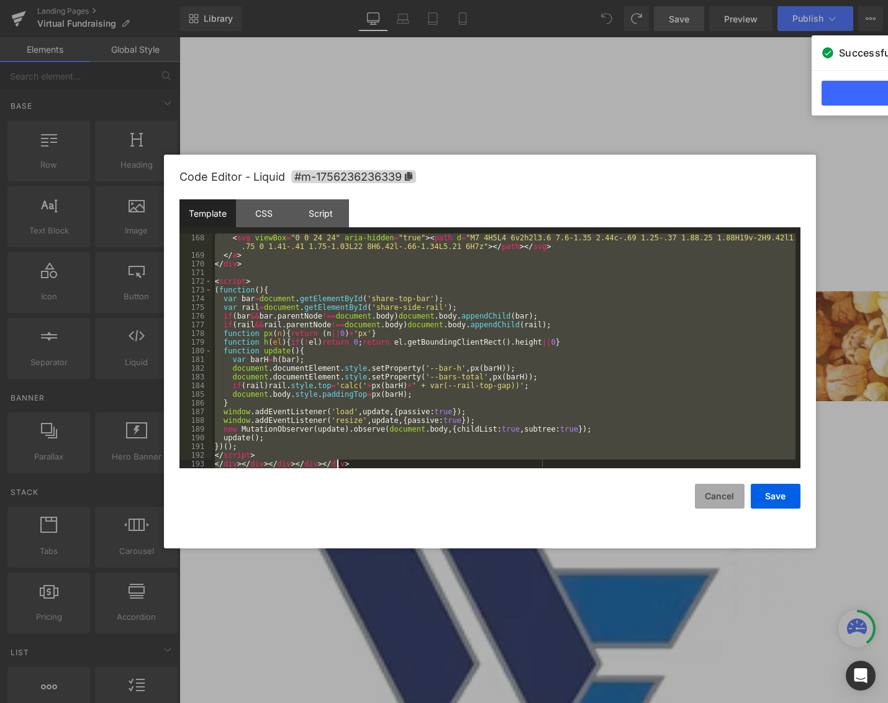
click at [723, 491] on button "Cancel" at bounding box center [720, 496] width 50 height 25
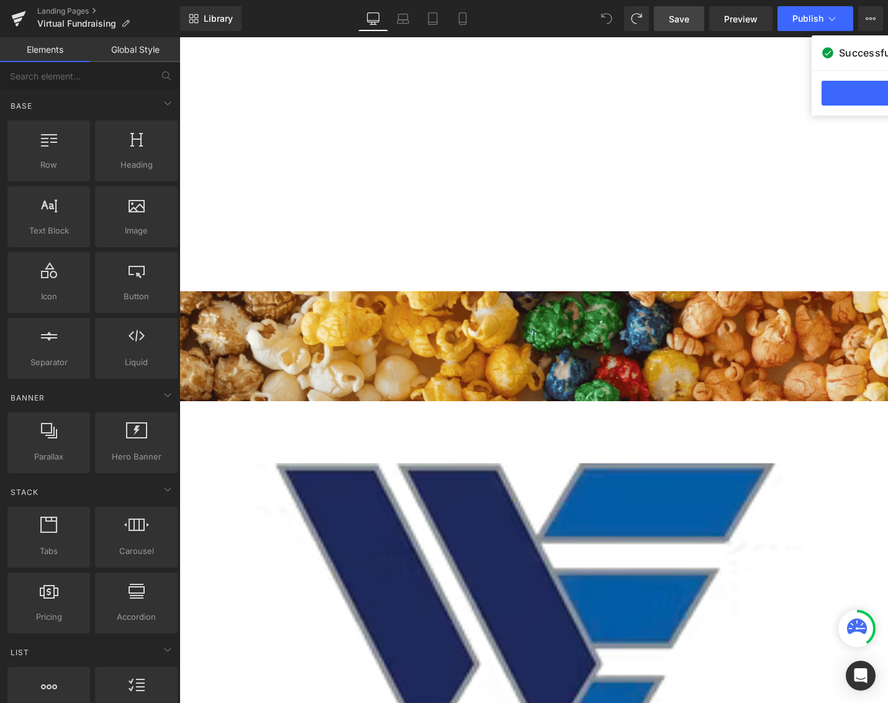
click at [607, 22] on icon at bounding box center [606, 18] width 11 height 11
click at [814, 12] on button "Publish" at bounding box center [816, 18] width 76 height 25
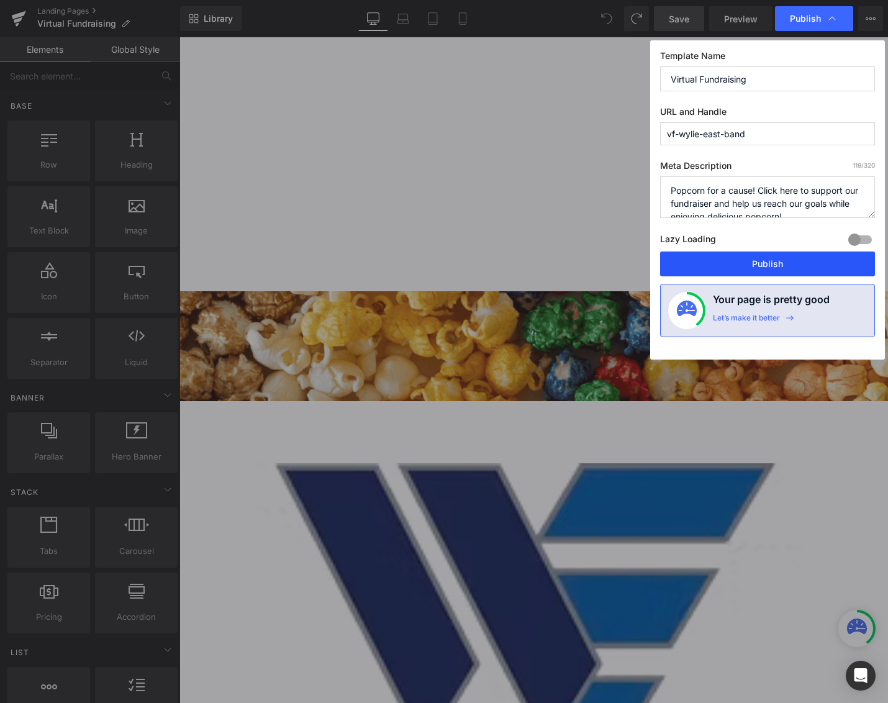
click at [767, 259] on button "Publish" at bounding box center [767, 264] width 215 height 25
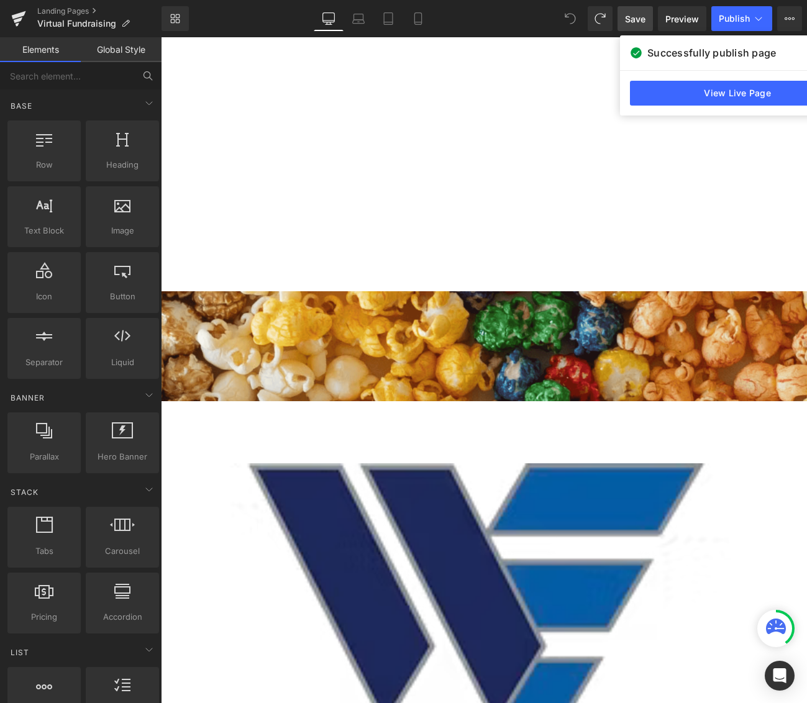
scroll to position [5633, 637]
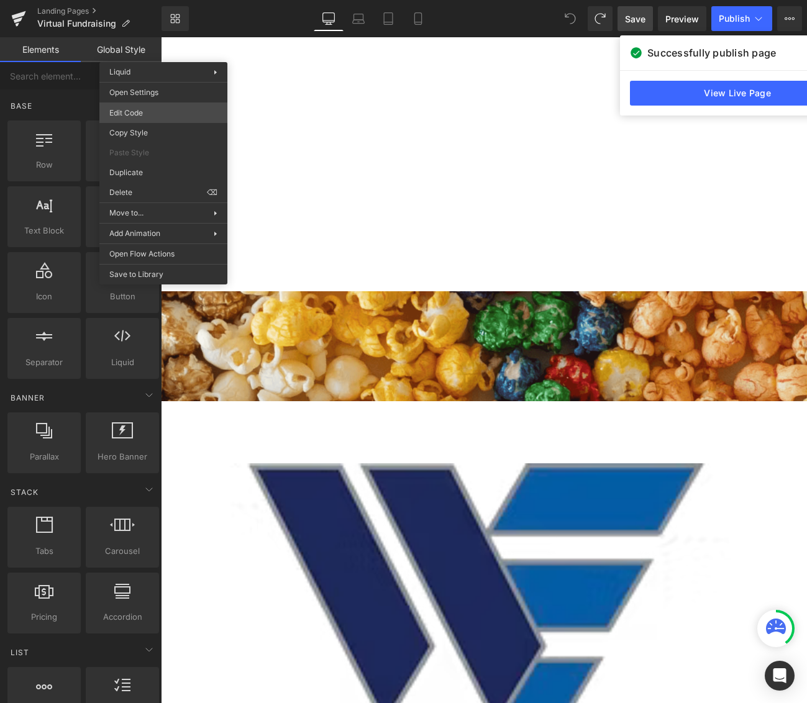
click at [178, 114] on body "Liquid You are previewing how the will restyle your page. You can not edit Elem…" at bounding box center [403, 351] width 807 height 703
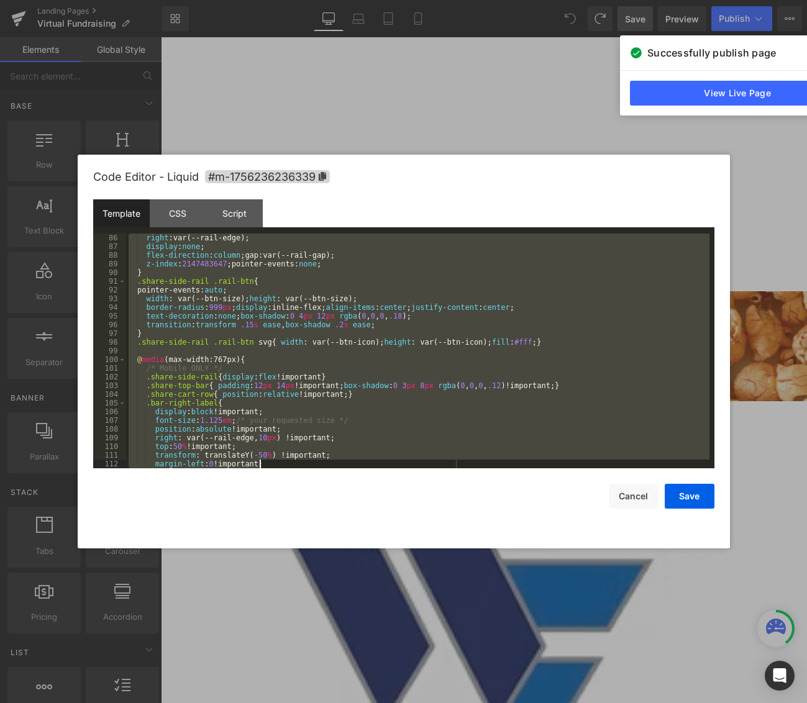
scroll to position [1600, 0]
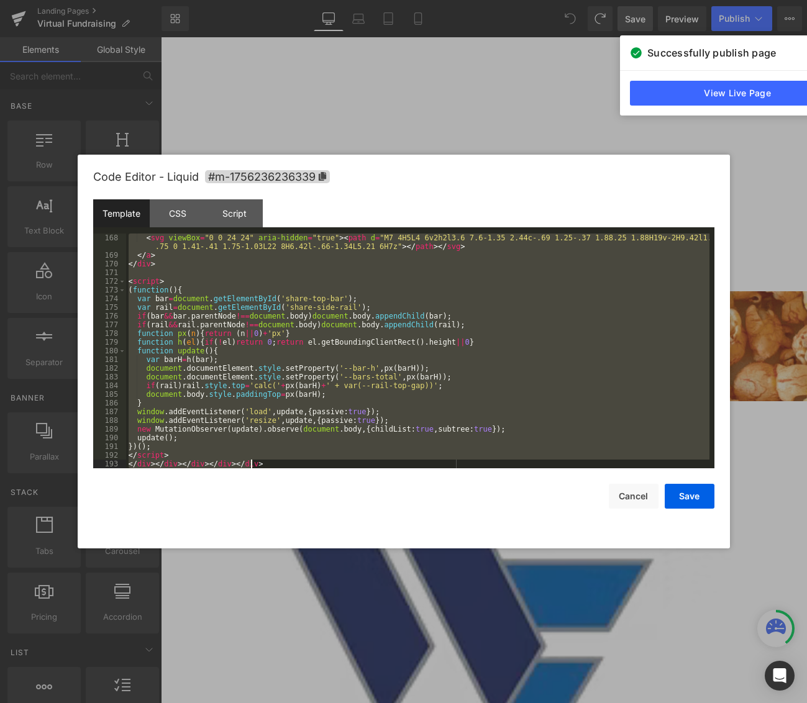
drag, startPoint x: 126, startPoint y: 238, endPoint x: 445, endPoint y: 612, distance: 491.6
click at [445, 612] on body "Liquid You are previewing how the will restyle your page. You can not edit Elem…" at bounding box center [403, 351] width 807 height 703
click at [542, 381] on div "< svg viewBox = "0 0 24 24" aria-hidden = "true" > < path d = "M7 4H5L4 6v2h2l3…" at bounding box center [417, 351] width 583 height 235
drag, startPoint x: 129, startPoint y: 236, endPoint x: 432, endPoint y: 661, distance: 522.2
click at [432, 661] on body "Liquid You are previewing how the will restyle your page. You can not edit Elem…" at bounding box center [403, 351] width 807 height 703
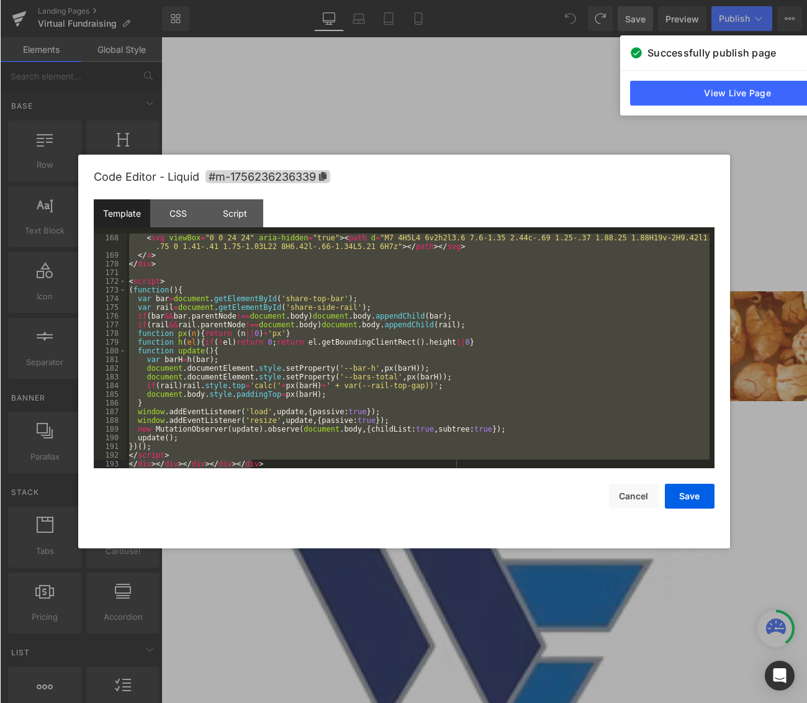
scroll to position [1661, 0]
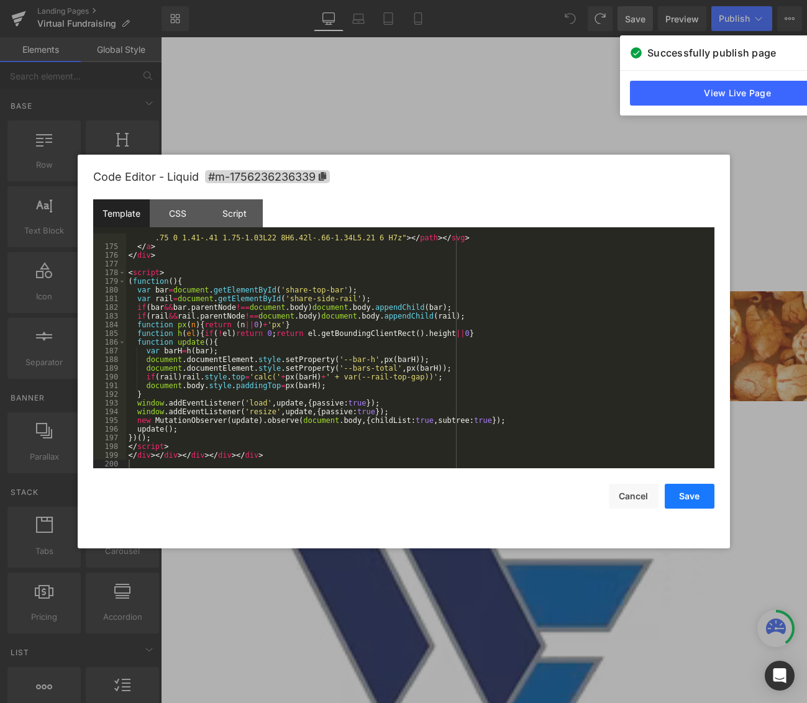
click at [684, 491] on button "Save" at bounding box center [690, 496] width 50 height 25
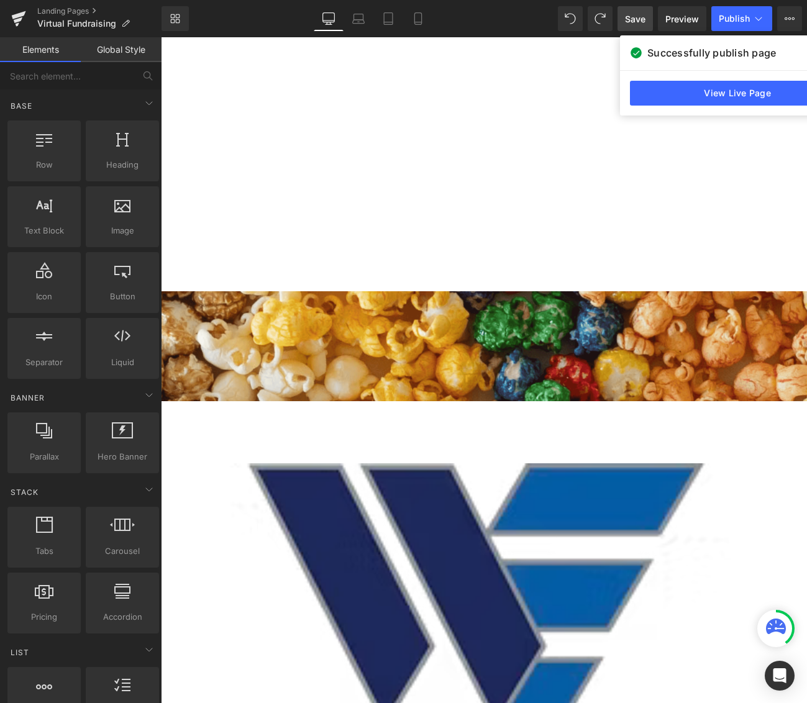
click at [637, 30] on link "Save" at bounding box center [634, 18] width 35 height 25
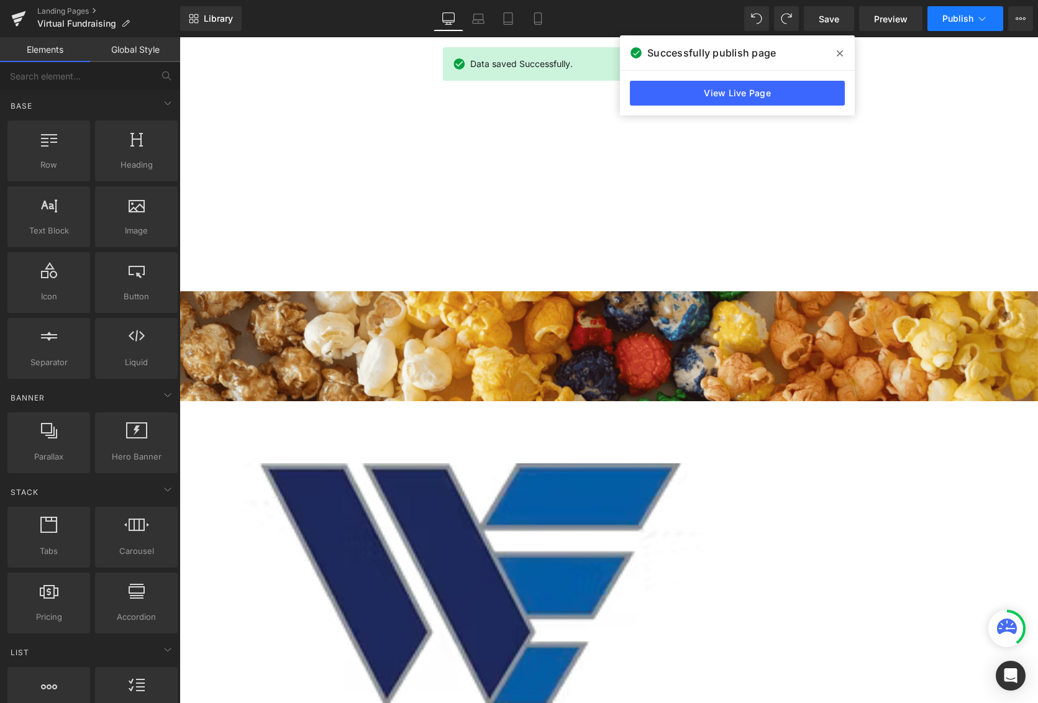
scroll to position [3649, 849]
click at [968, 24] on button "Publish" at bounding box center [965, 18] width 76 height 25
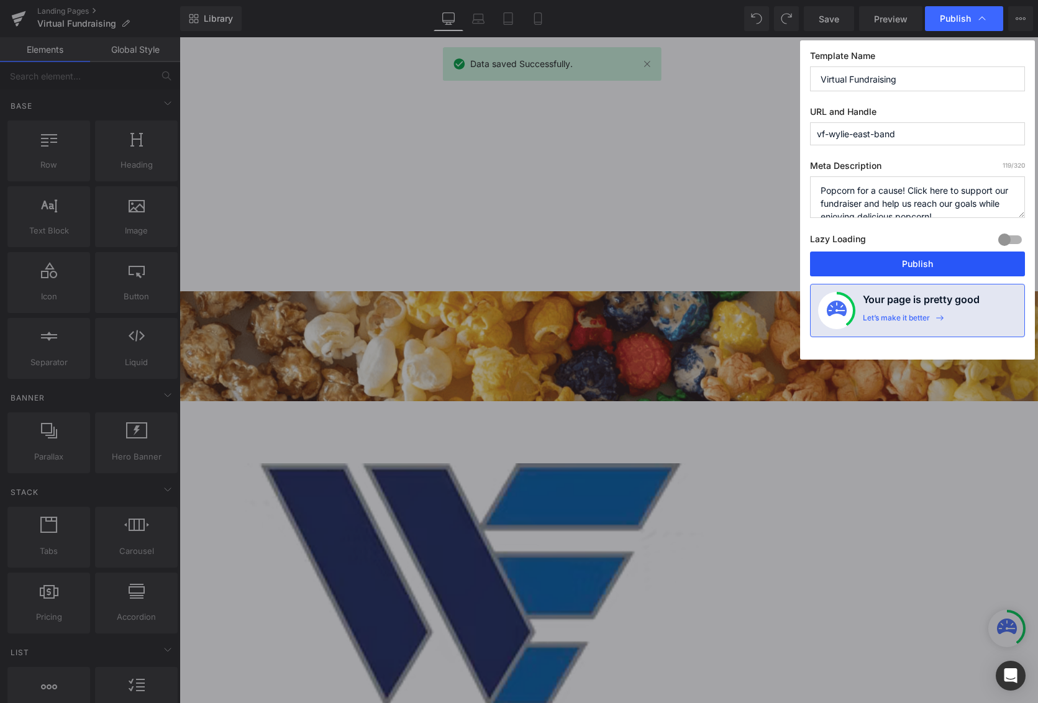
click at [925, 264] on button "Publish" at bounding box center [917, 264] width 215 height 25
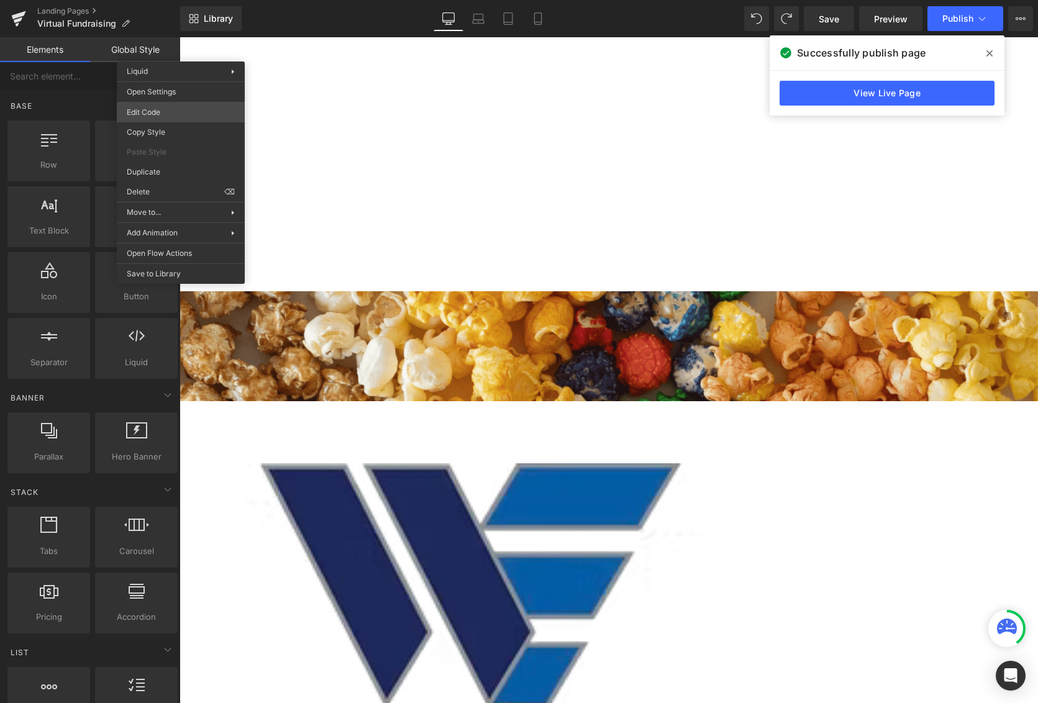
click at [191, 109] on body "Liquid You are previewing how the will restyle your page. You can not edit Elem…" at bounding box center [519, 351] width 1038 height 703
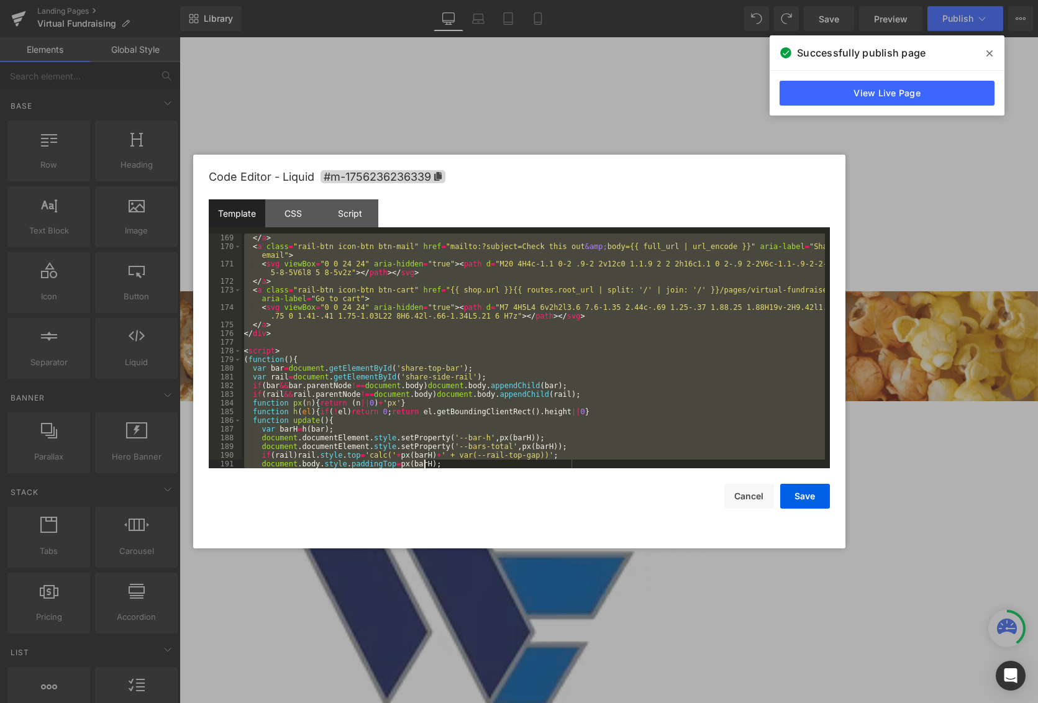
scroll to position [1661, 0]
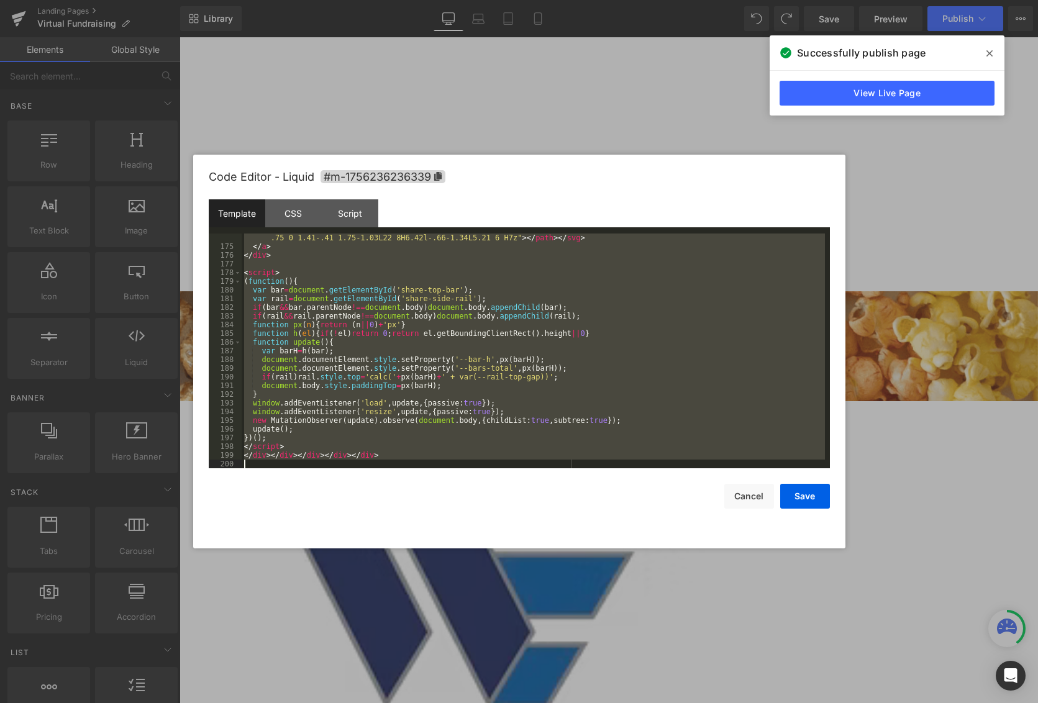
drag, startPoint x: 243, startPoint y: 237, endPoint x: 477, endPoint y: 596, distance: 427.7
click at [477, 596] on body "Liquid You are previewing how the will restyle your page. You can not edit Elem…" at bounding box center [519, 351] width 1038 height 703
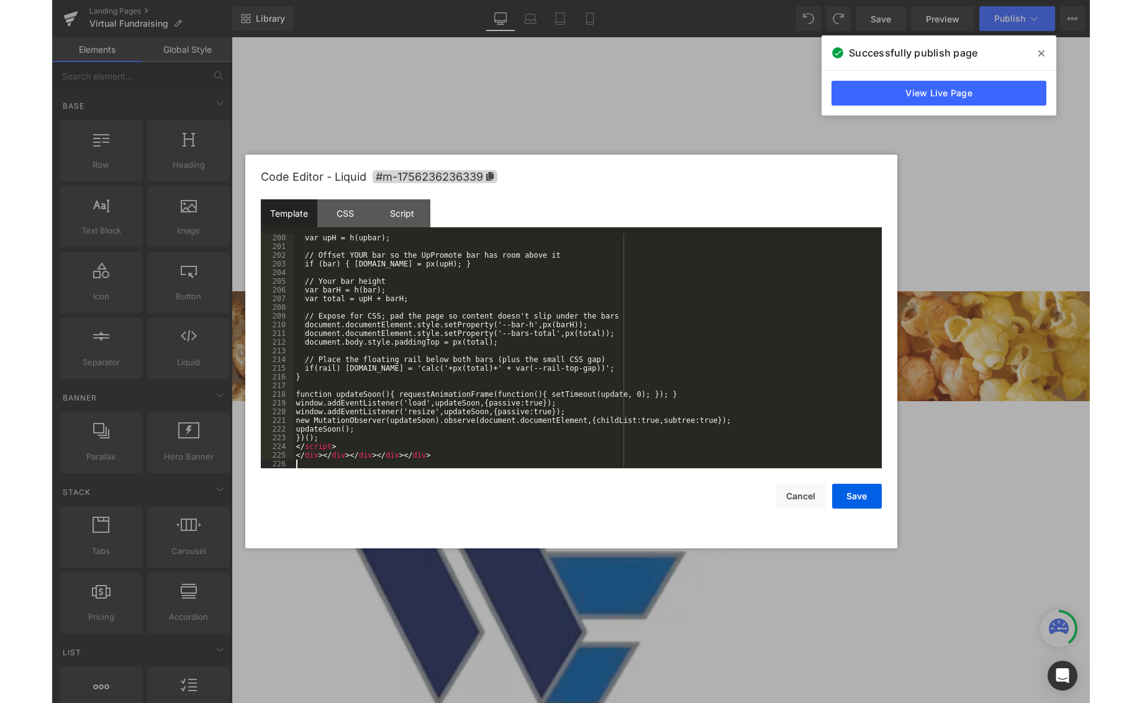
scroll to position [1887, 0]
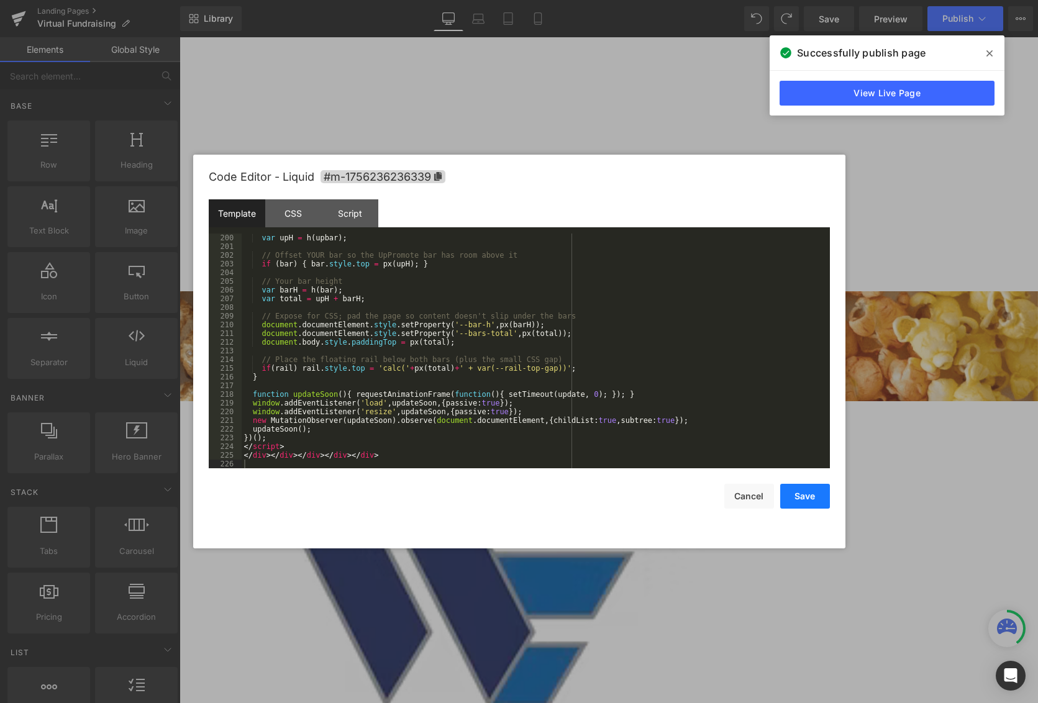
click at [798, 501] on button "Save" at bounding box center [805, 496] width 50 height 25
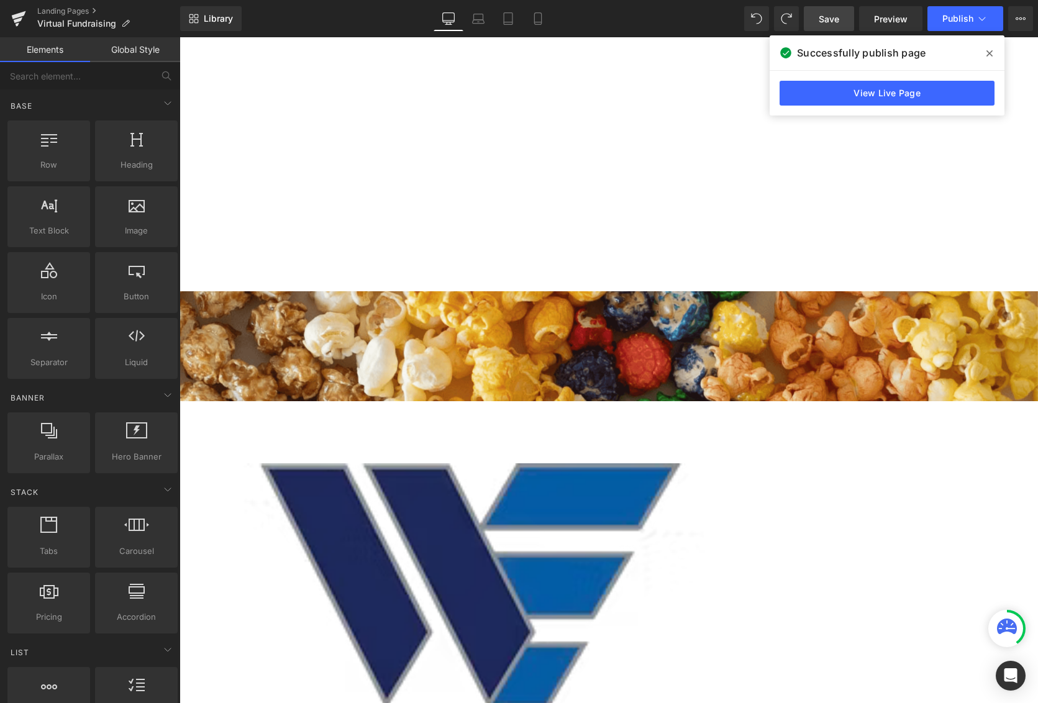
click at [825, 20] on span "Save" at bounding box center [829, 18] width 20 height 13
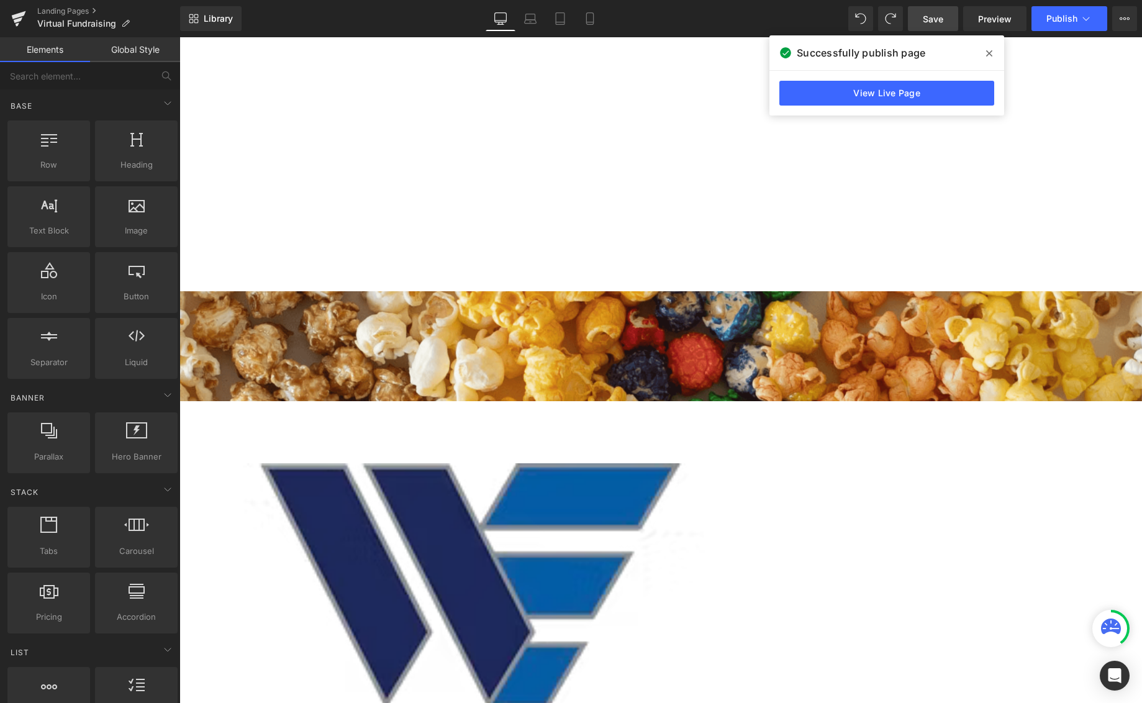
scroll to position [3753, 953]
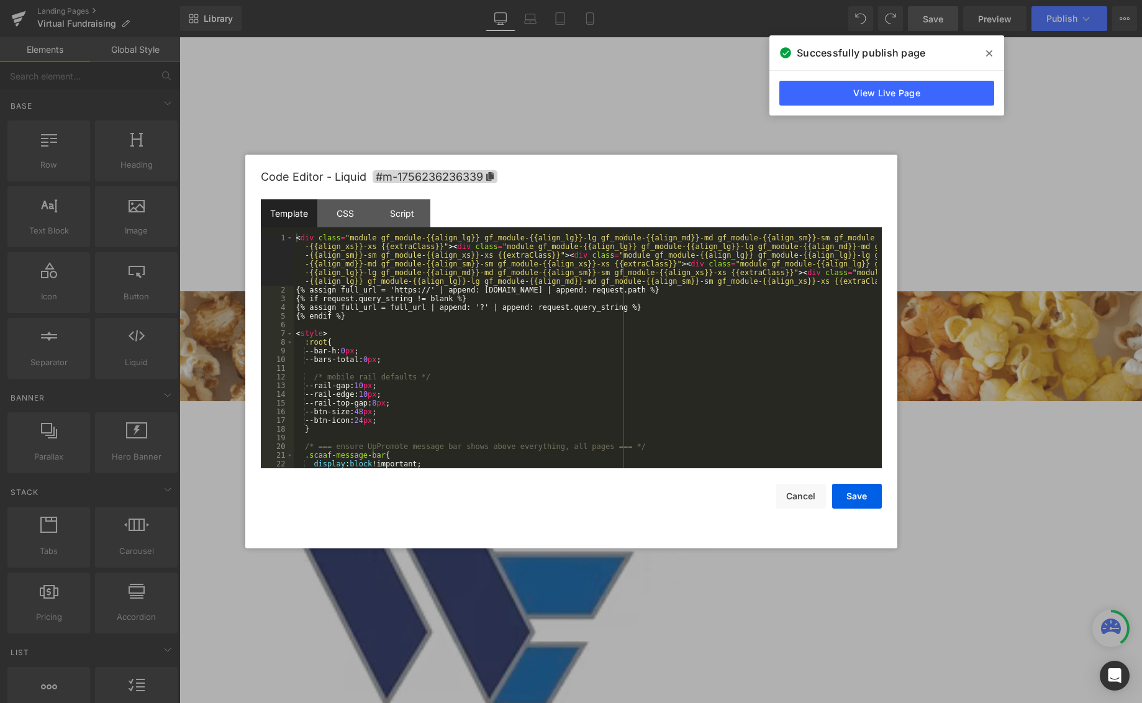
click at [182, 114] on body "Liquid You are previewing how the will restyle your page. You can not edit Elem…" at bounding box center [571, 351] width 1142 height 703
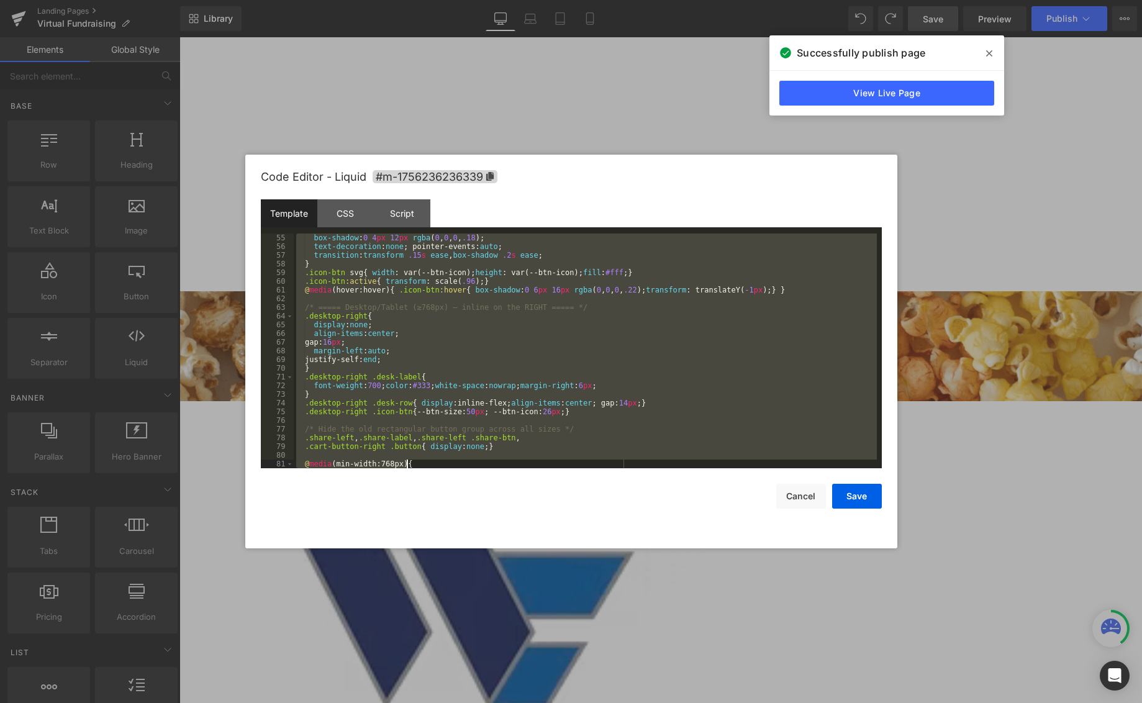
scroll to position [1887, 0]
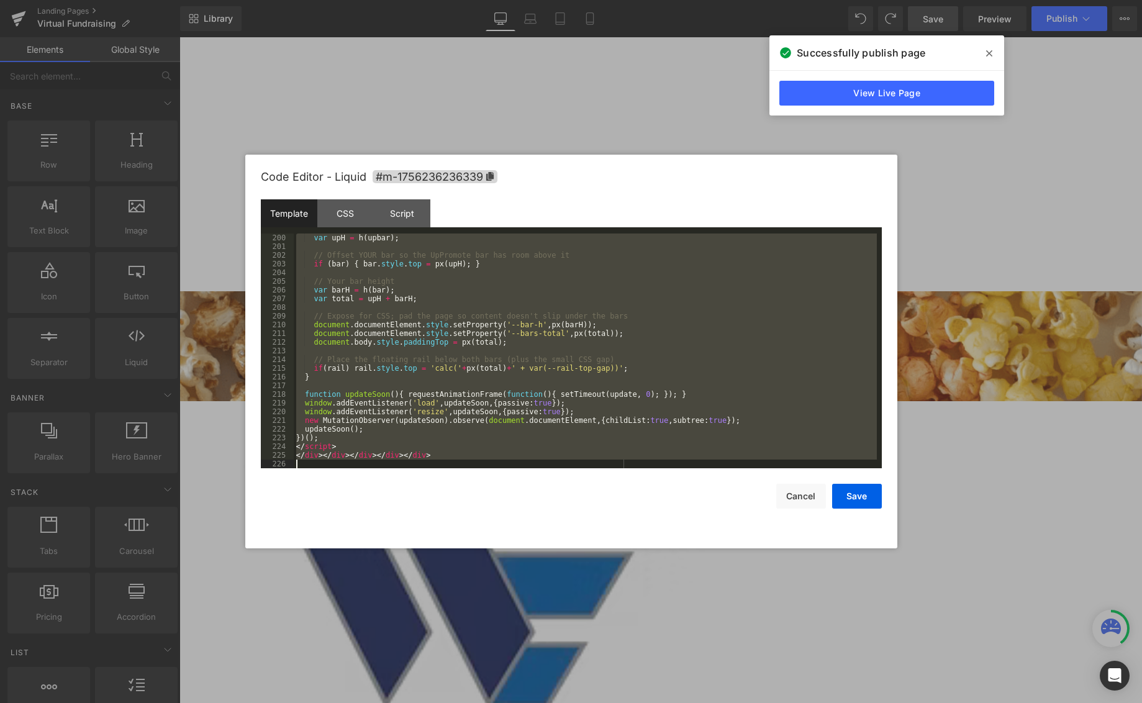
drag, startPoint x: 296, startPoint y: 237, endPoint x: 545, endPoint y: 630, distance: 465.1
click at [545, 630] on body "Liquid You are previewing how the will restyle your page. You can not edit Elem…" at bounding box center [571, 351] width 1142 height 703
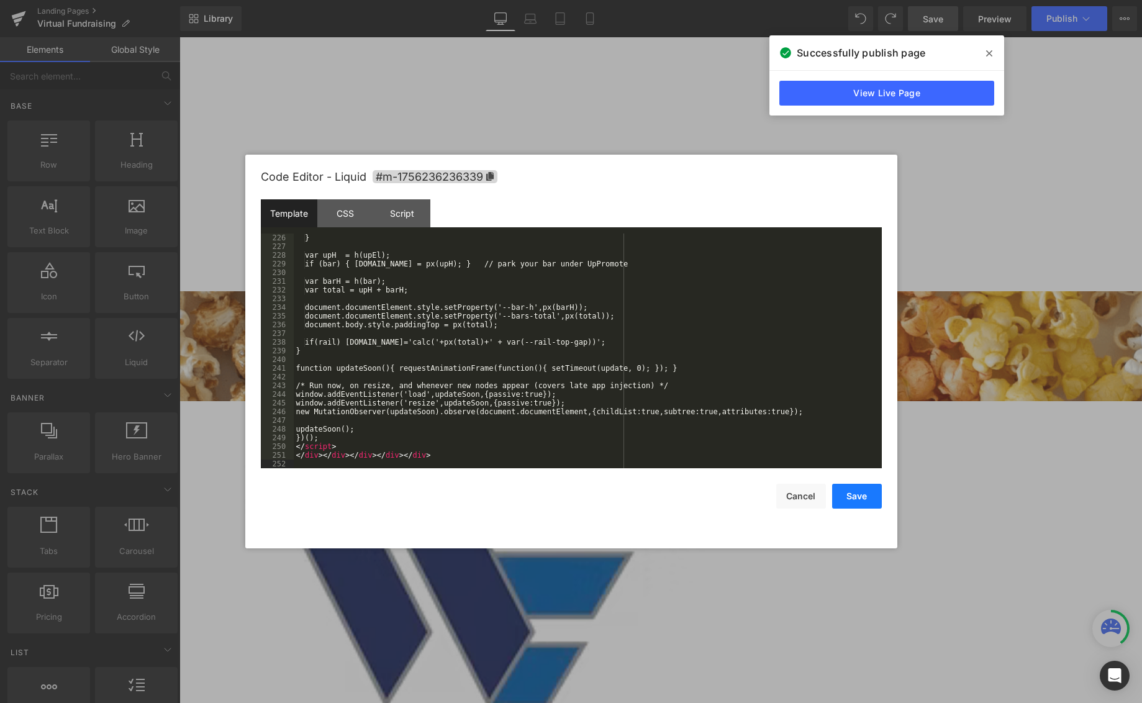
click at [868, 496] on button "Save" at bounding box center [857, 496] width 50 height 25
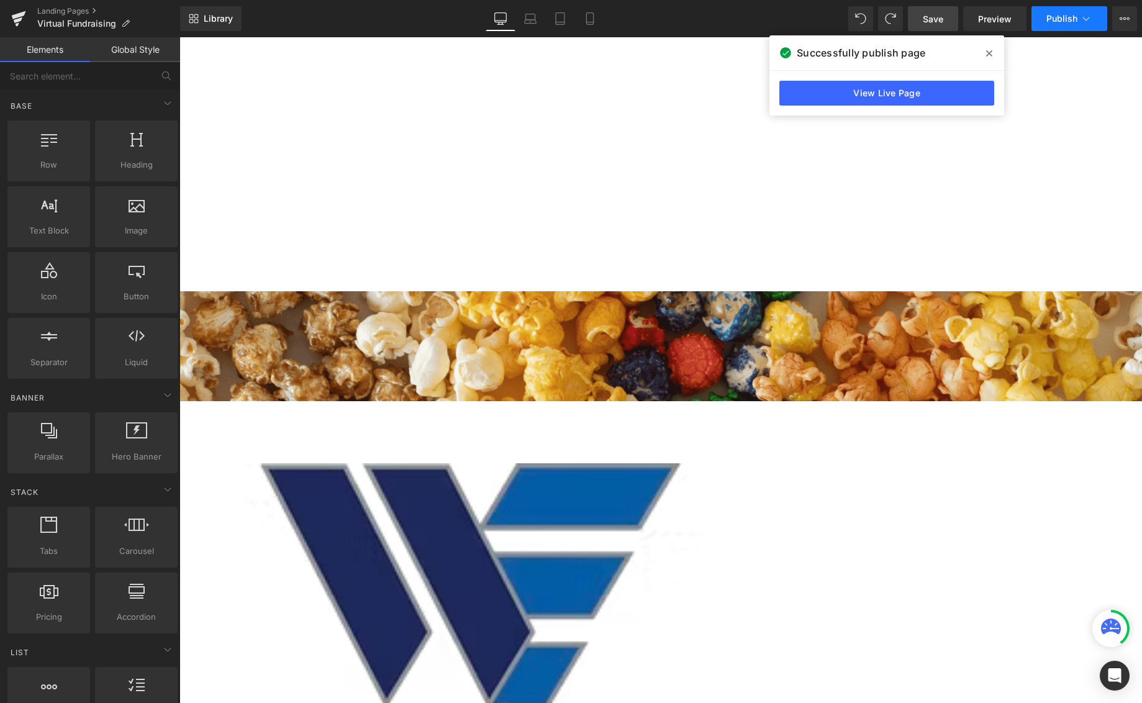
click at [1005, 30] on button "Publish" at bounding box center [1070, 18] width 76 height 25
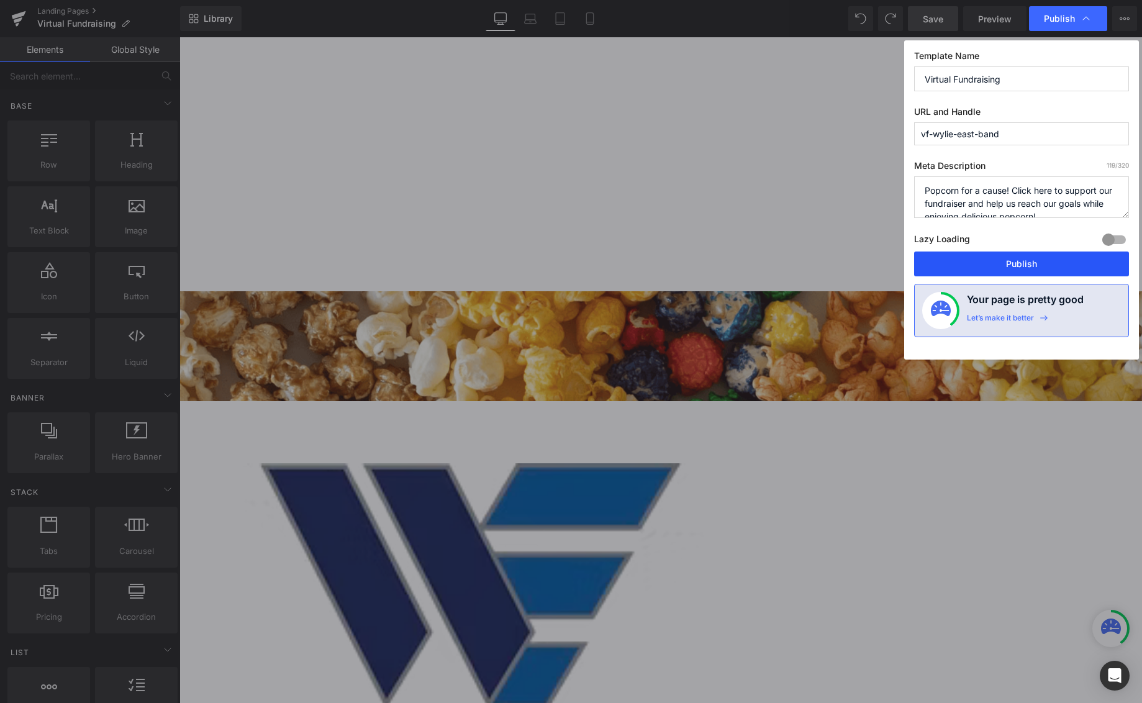
drag, startPoint x: 1052, startPoint y: 263, endPoint x: 411, endPoint y: 44, distance: 677.2
click at [1005, 263] on button "Publish" at bounding box center [1021, 264] width 215 height 25
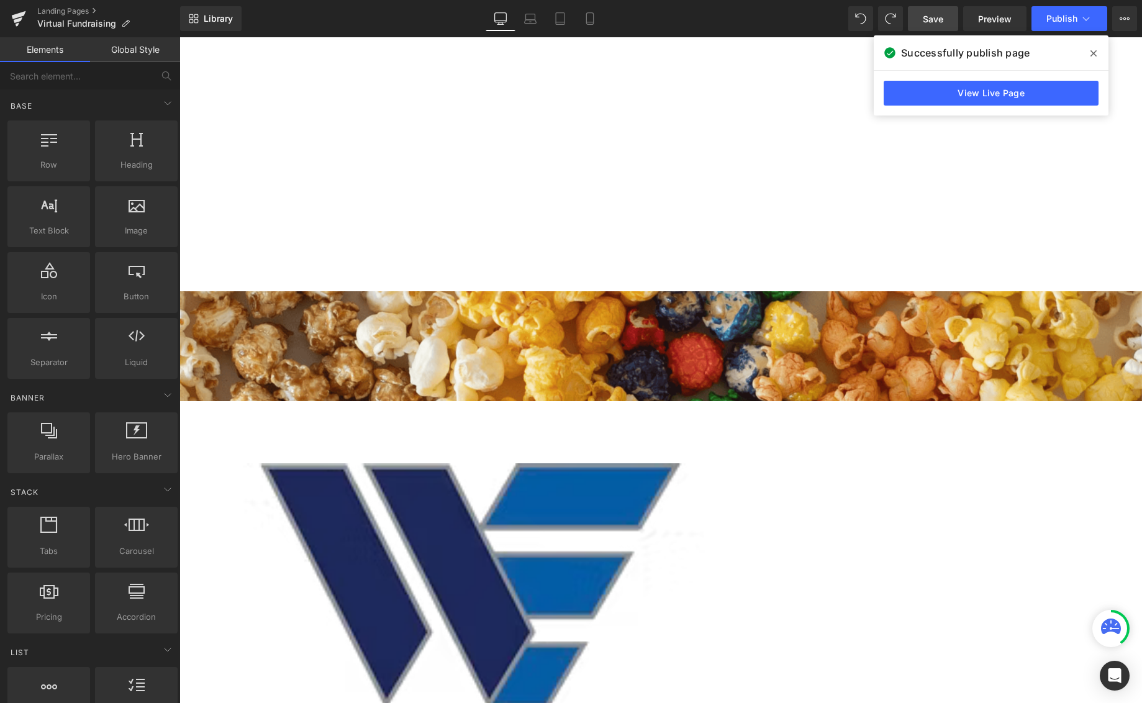
drag, startPoint x: 425, startPoint y: 21, endPoint x: 402, endPoint y: 14, distance: 24.8
click at [425, 21] on div "Library Desktop Desktop Laptop Tablet Mobile Save Preview Publish Scheduled Vie…" at bounding box center [661, 18] width 962 height 25
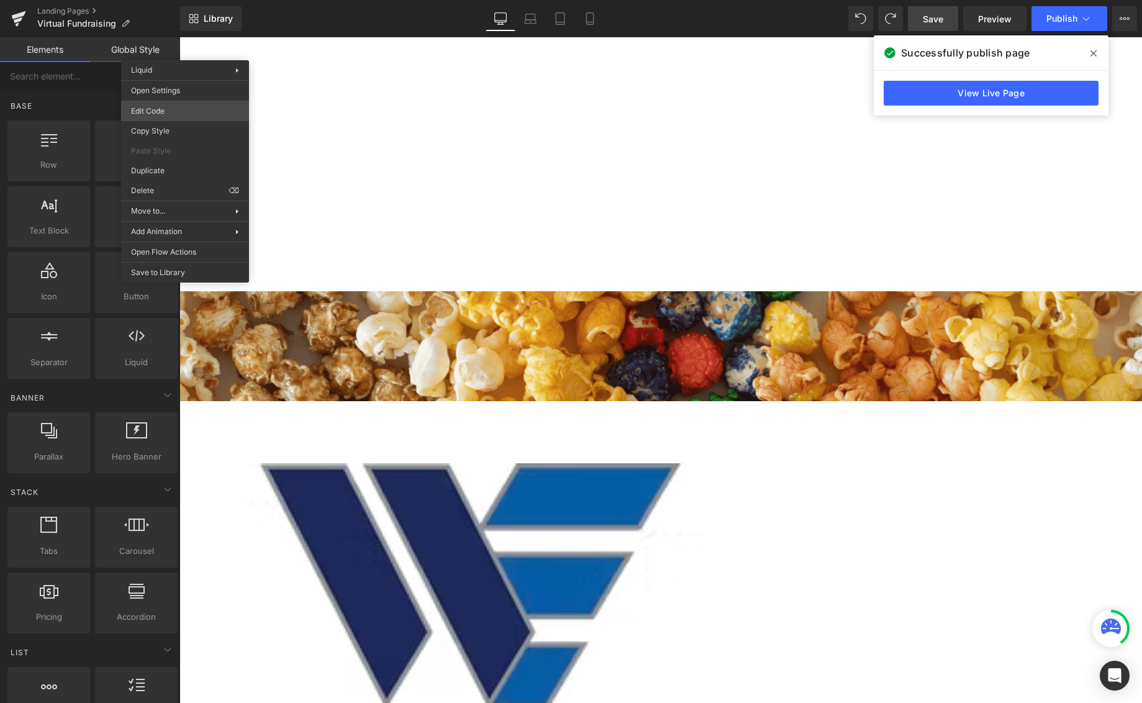
click at [189, 106] on body "Liquid You are previewing how the will restyle your page. You can not edit Elem…" at bounding box center [571, 351] width 1142 height 703
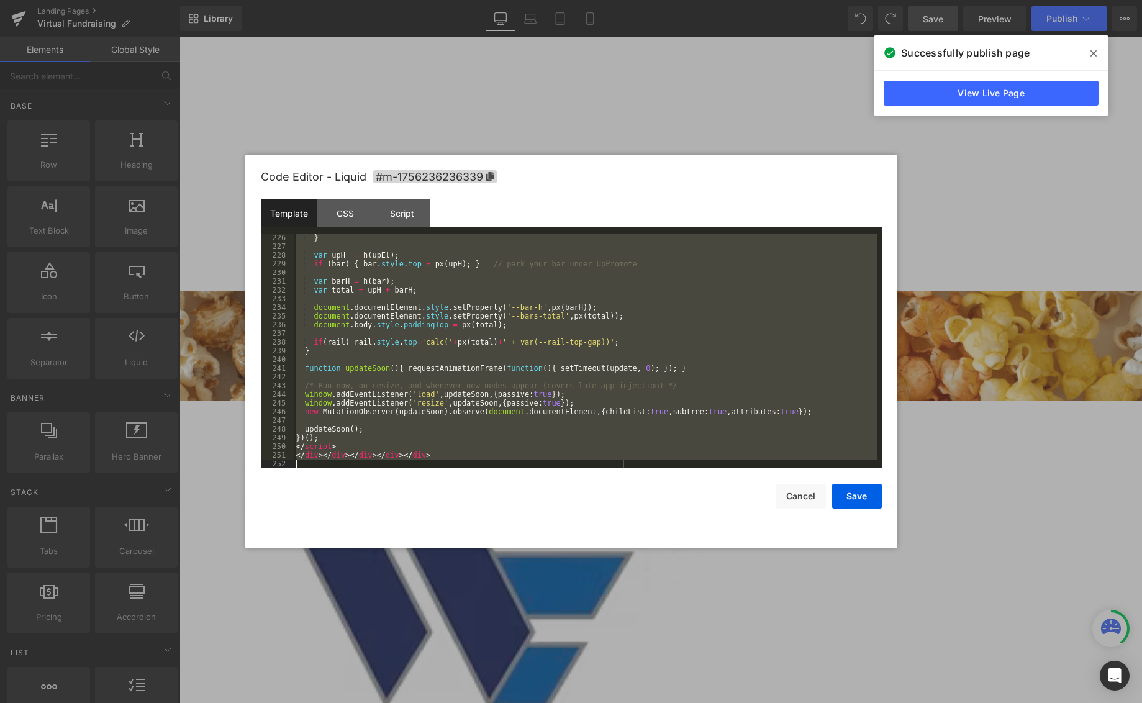
drag, startPoint x: 296, startPoint y: 235, endPoint x: 503, endPoint y: 584, distance: 406.3
click at [503, 584] on body "Liquid You are previewing how the will restyle your page. You can not edit Elem…" at bounding box center [571, 351] width 1142 height 703
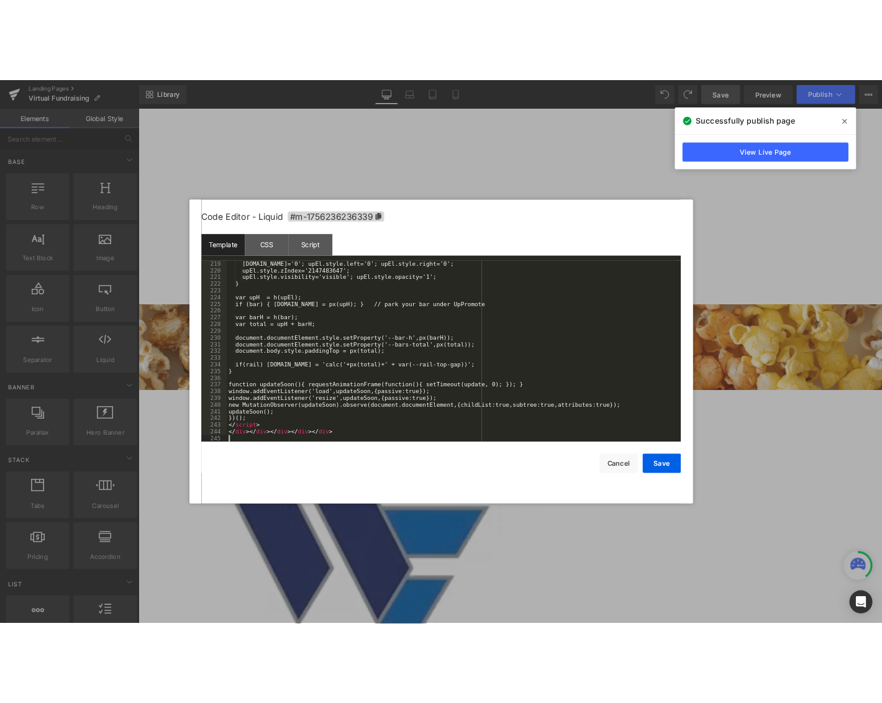
scroll to position [2061, 0]
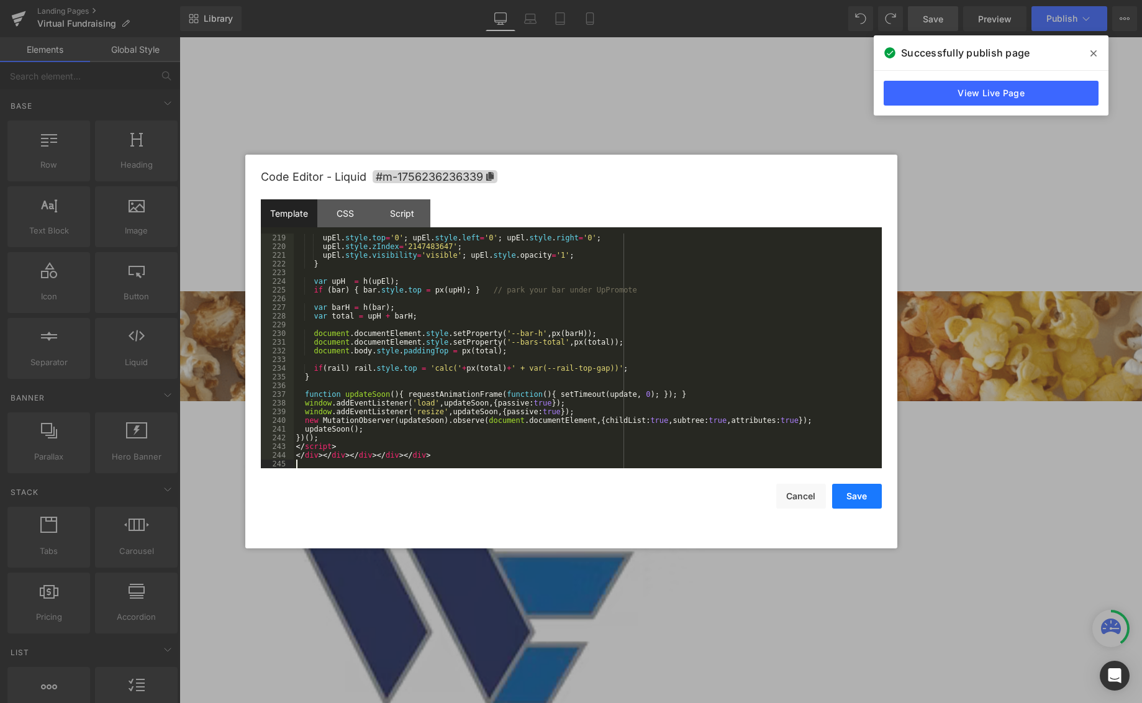
click at [845, 500] on button "Save" at bounding box center [857, 496] width 50 height 25
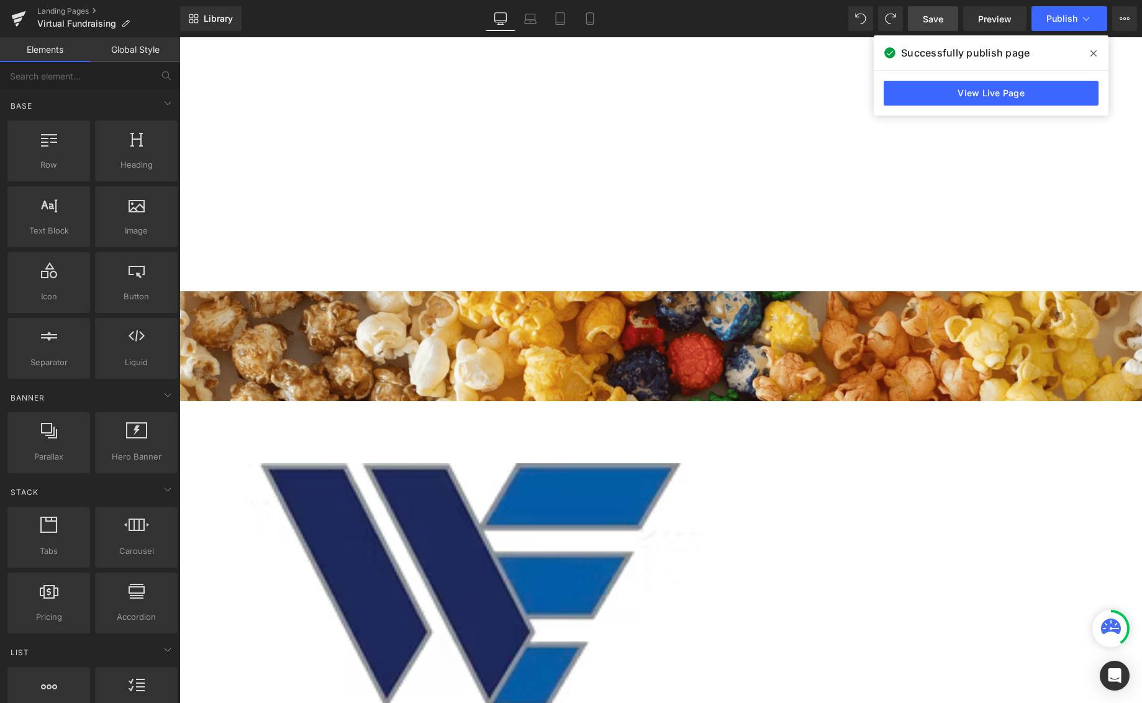
click at [935, 20] on span "Save" at bounding box center [933, 18] width 20 height 13
click at [1005, 21] on span "Publish" at bounding box center [1062, 19] width 31 height 10
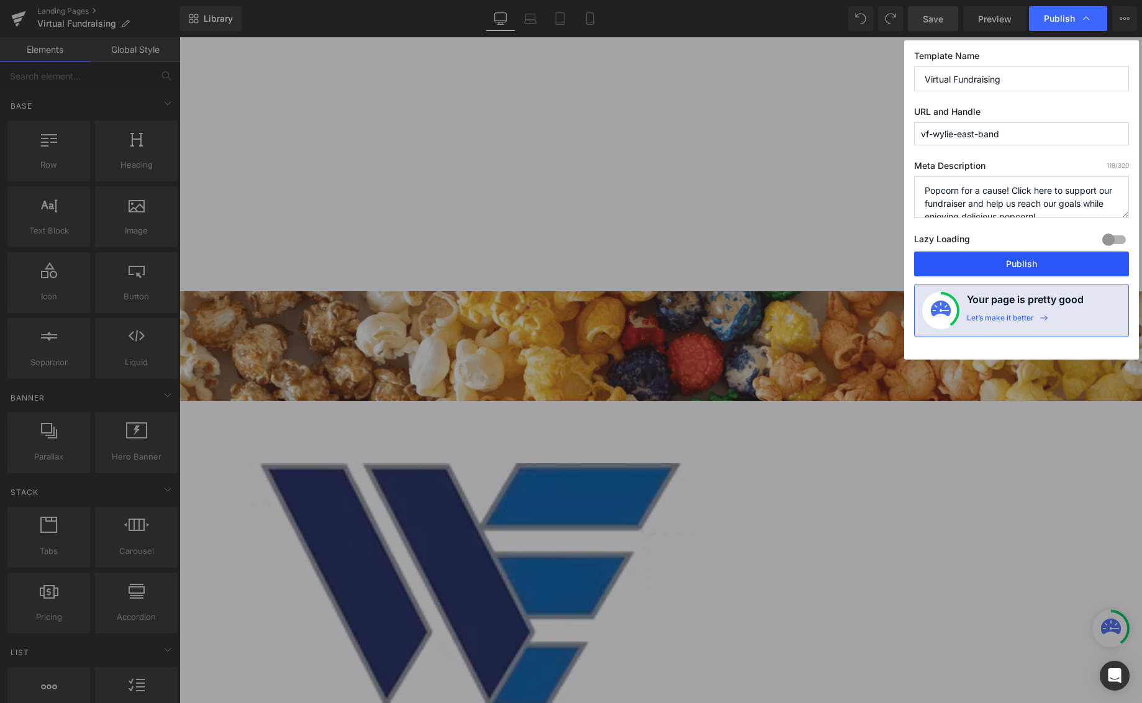
click at [1005, 273] on button "Publish" at bounding box center [1021, 264] width 215 height 25
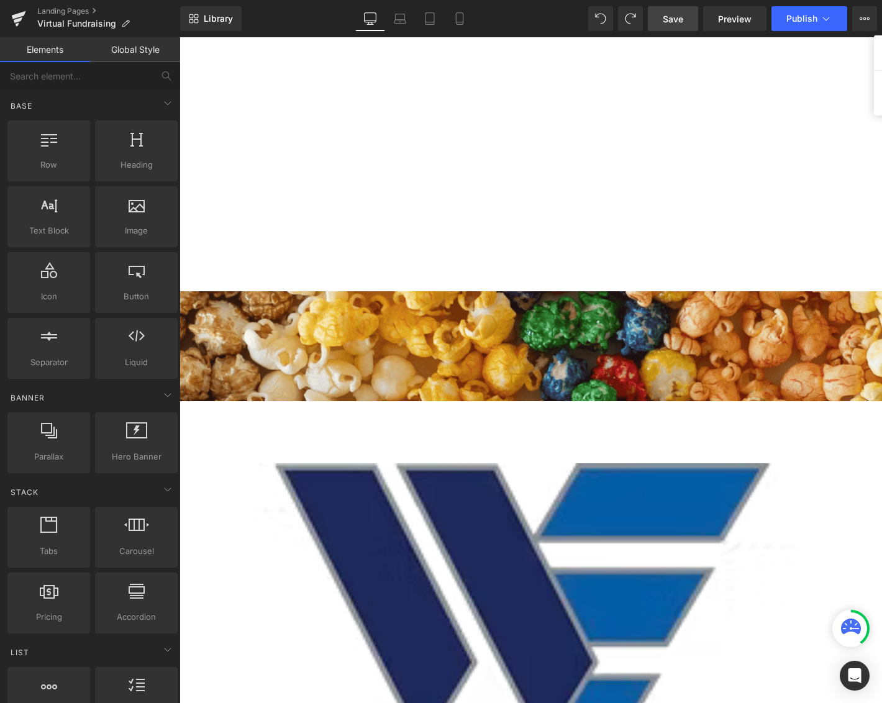
scroll to position [5849, 693]
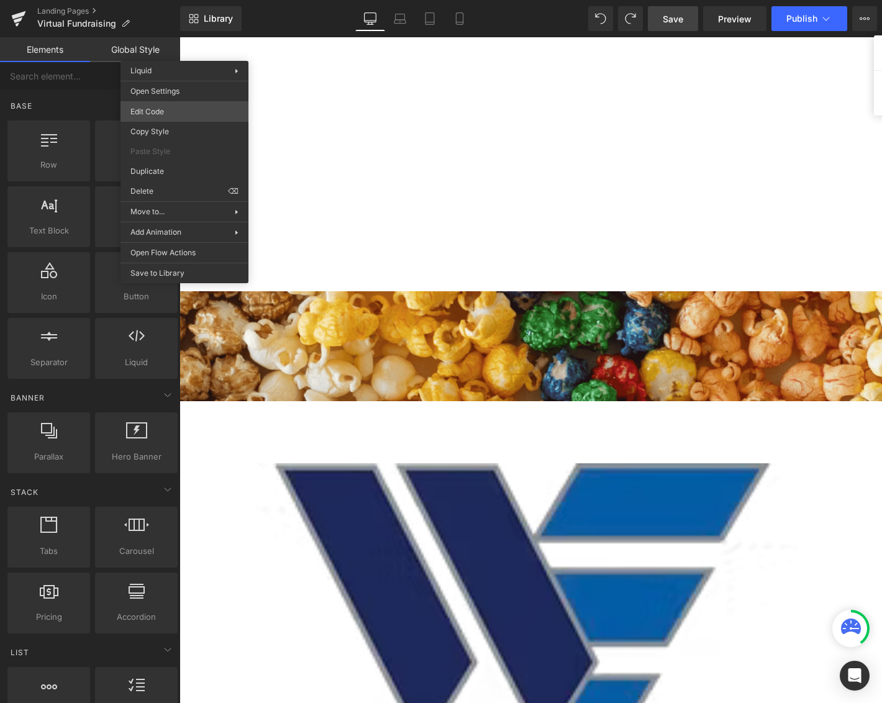
click at [183, 114] on body "Liquid You are previewing how the will restyle your page. You can not edit Elem…" at bounding box center [441, 351] width 882 height 703
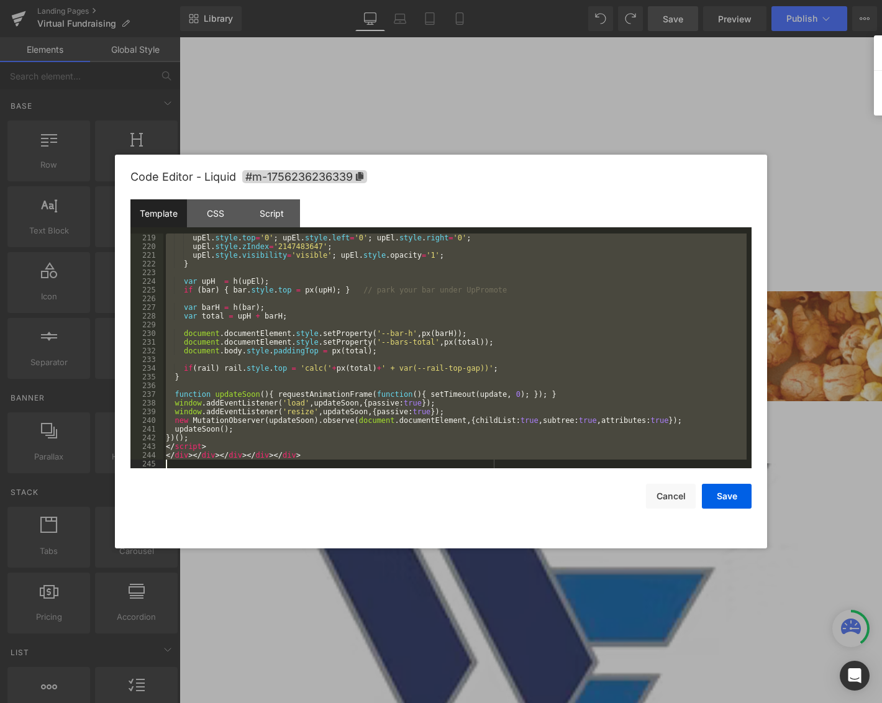
scroll to position [2061, 0]
drag, startPoint x: 166, startPoint y: 239, endPoint x: 391, endPoint y: 531, distance: 369.3
click at [391, 531] on div "Code Editor - Liquid #m-1756236236339 Template CSS Script Data 219 220 221 222 …" at bounding box center [440, 352] width 621 height 394
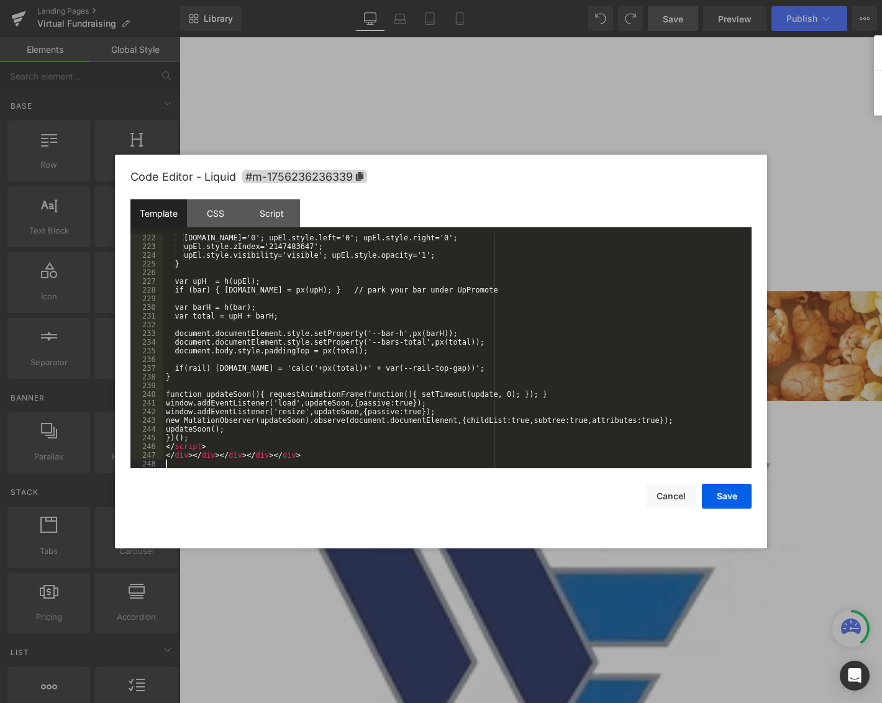
scroll to position [2087, 0]
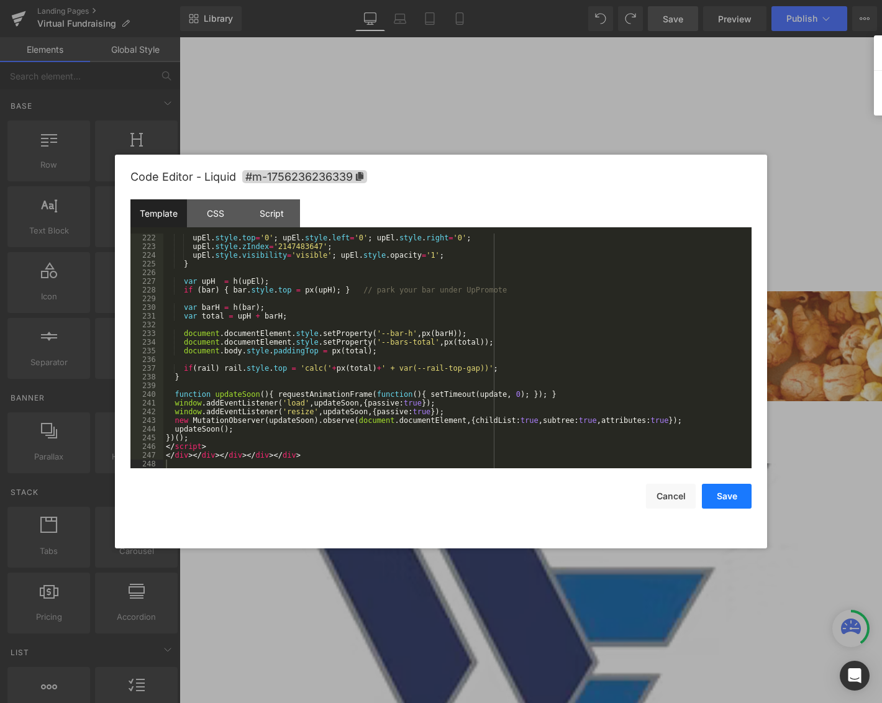
click at [735, 496] on button "Save" at bounding box center [727, 496] width 50 height 25
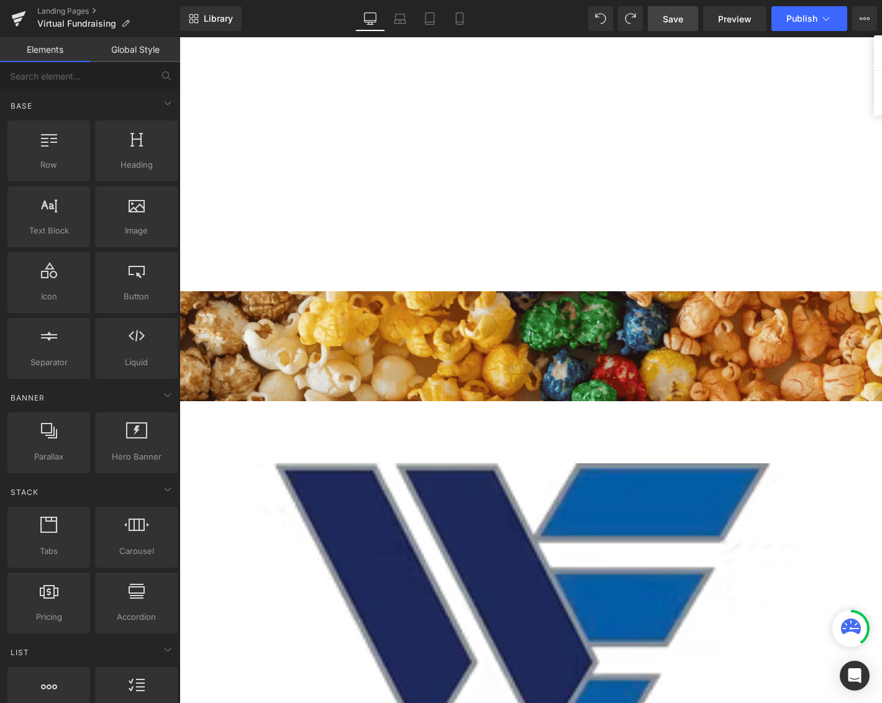
click at [681, 17] on span "Save" at bounding box center [673, 18] width 20 height 13
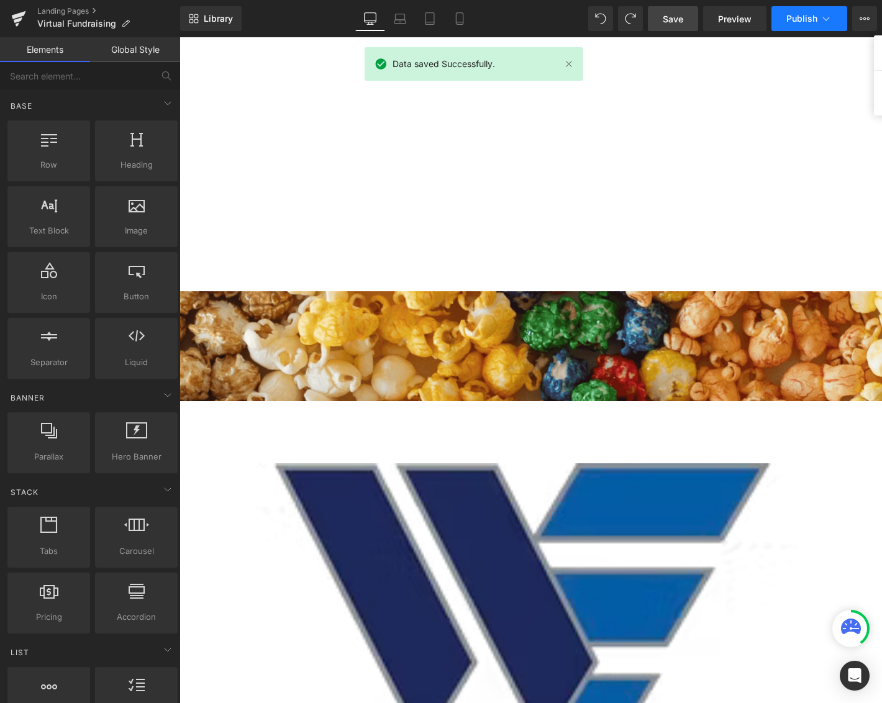
click at [791, 17] on span "Publish" at bounding box center [801, 19] width 31 height 10
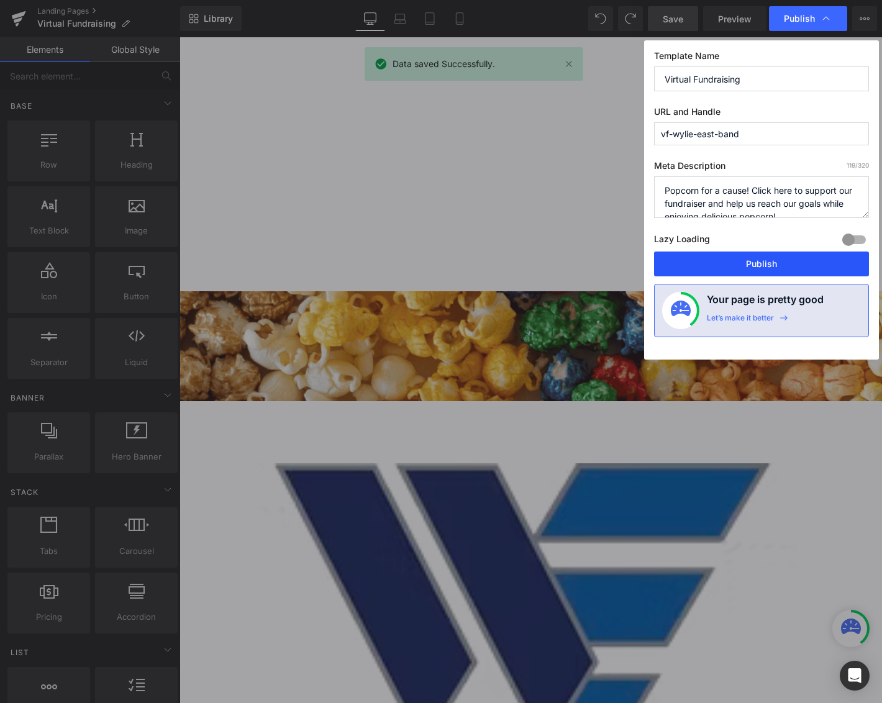
click at [762, 265] on button "Publish" at bounding box center [761, 264] width 215 height 25
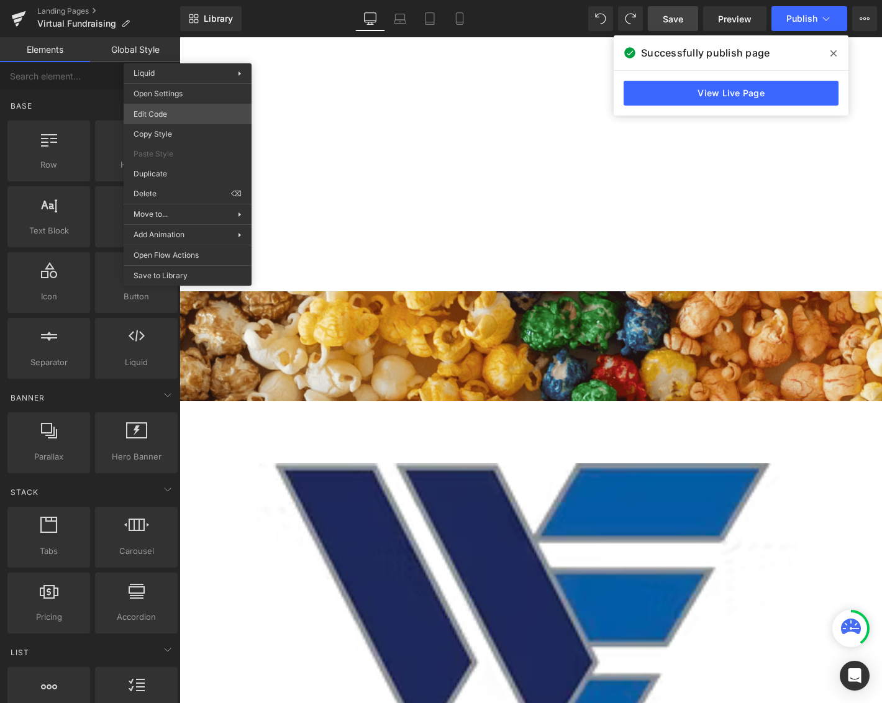
click at [199, 119] on body "Liquid You are previewing how the will restyle your page. You can not edit Elem…" at bounding box center [441, 351] width 882 height 703
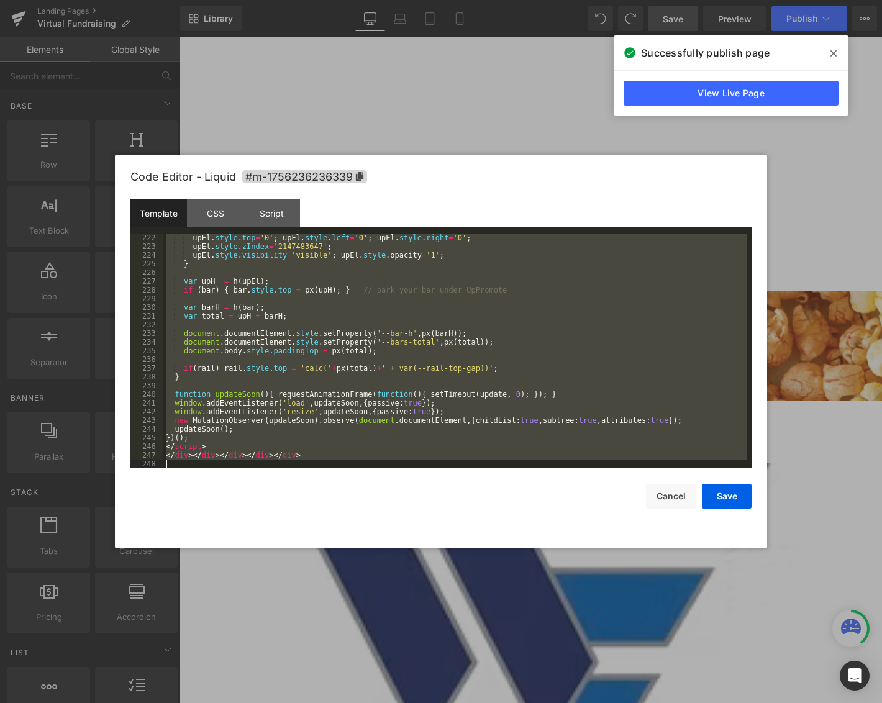
drag, startPoint x: 167, startPoint y: 239, endPoint x: 419, endPoint y: 558, distance: 406.9
click at [419, 558] on body "Liquid You are previewing how the will restyle your page. You can not edit Elem…" at bounding box center [441, 351] width 882 height 703
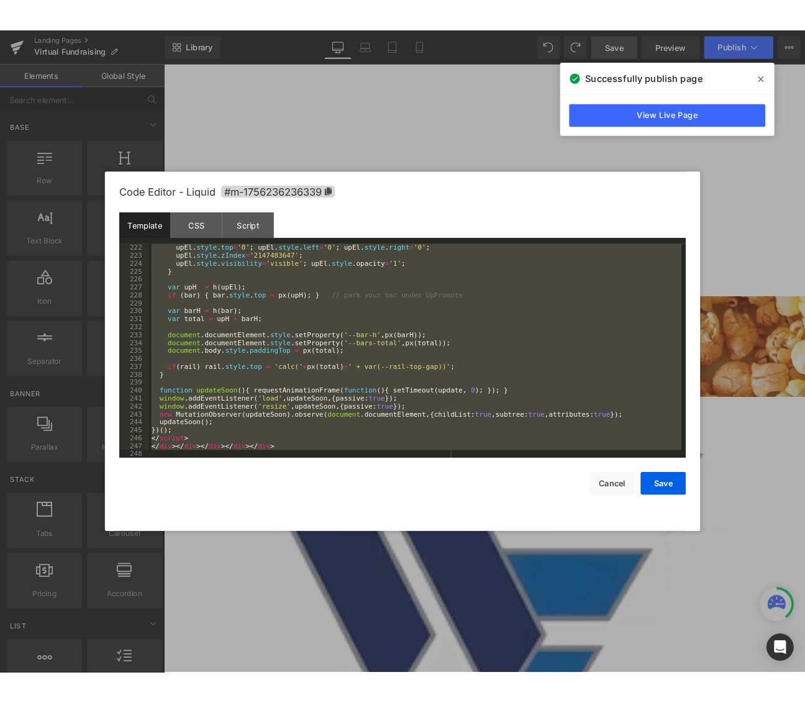
scroll to position [1635, 0]
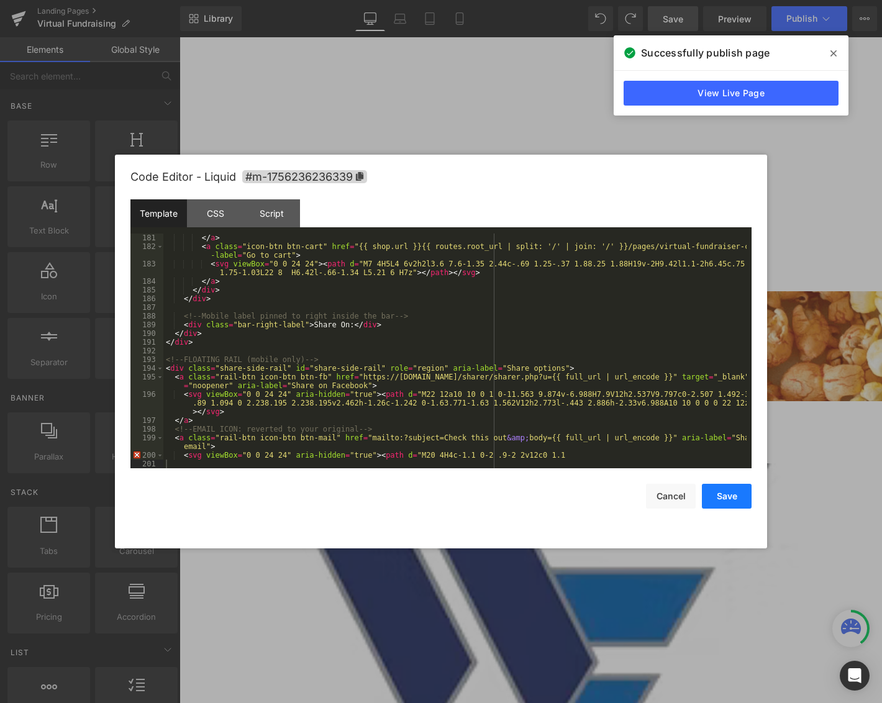
click at [727, 500] on button "Save" at bounding box center [727, 496] width 50 height 25
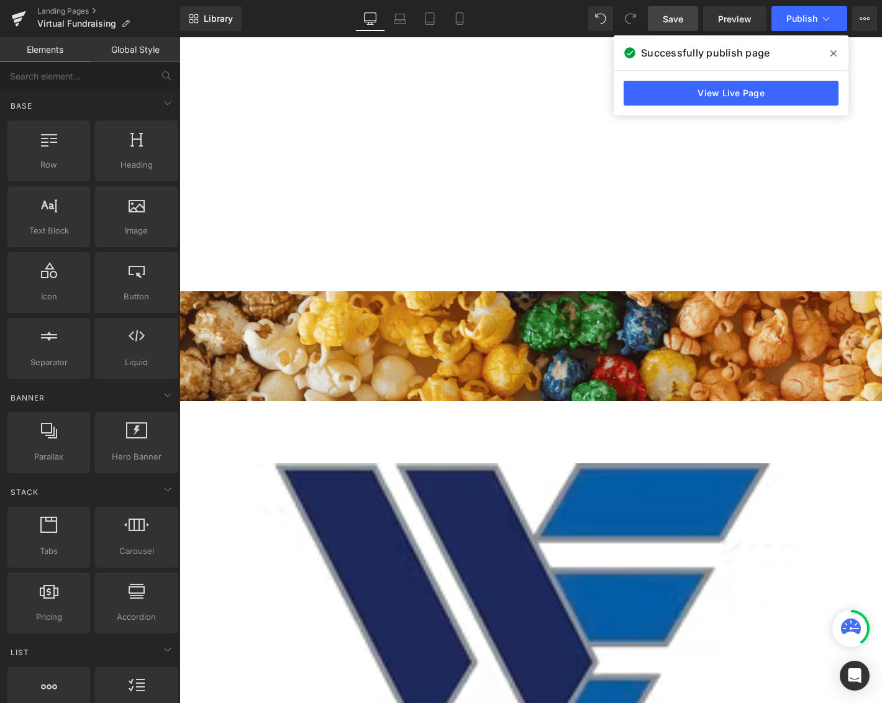
click at [690, 21] on link "Save" at bounding box center [673, 18] width 50 height 25
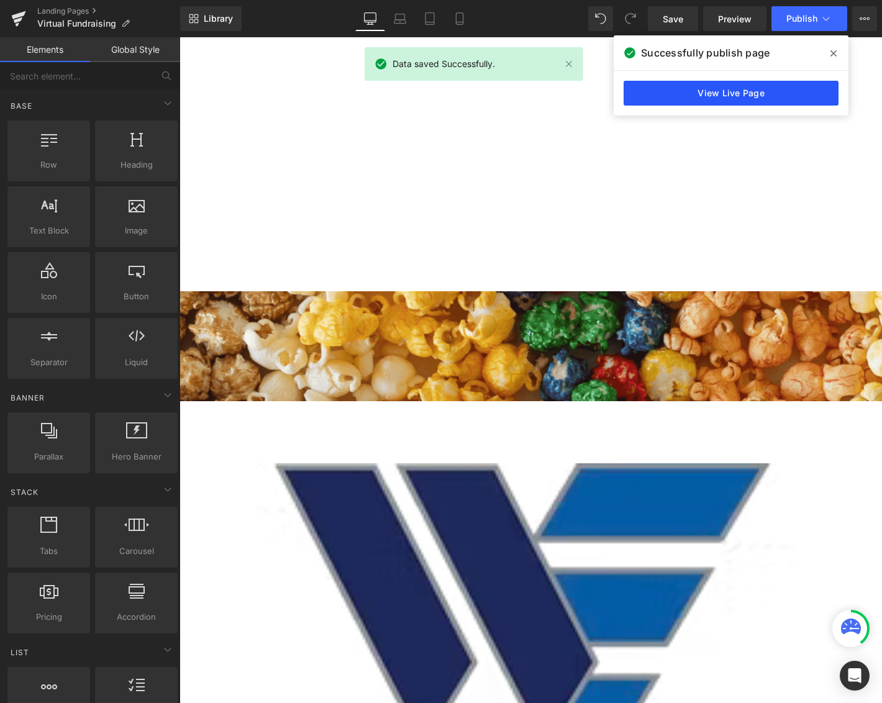
click at [754, 90] on link "View Live Page" at bounding box center [731, 93] width 215 height 25
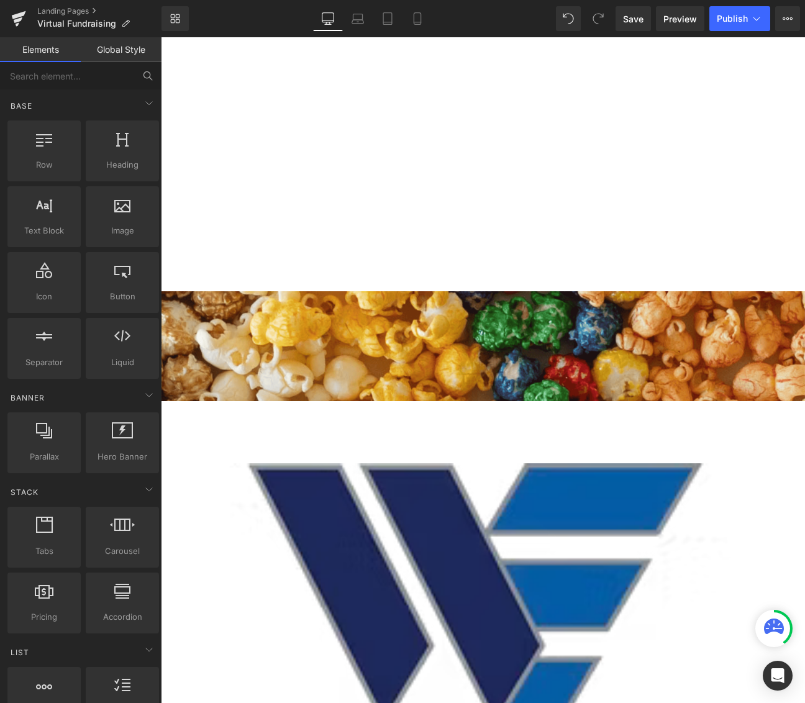
scroll to position [5623, 635]
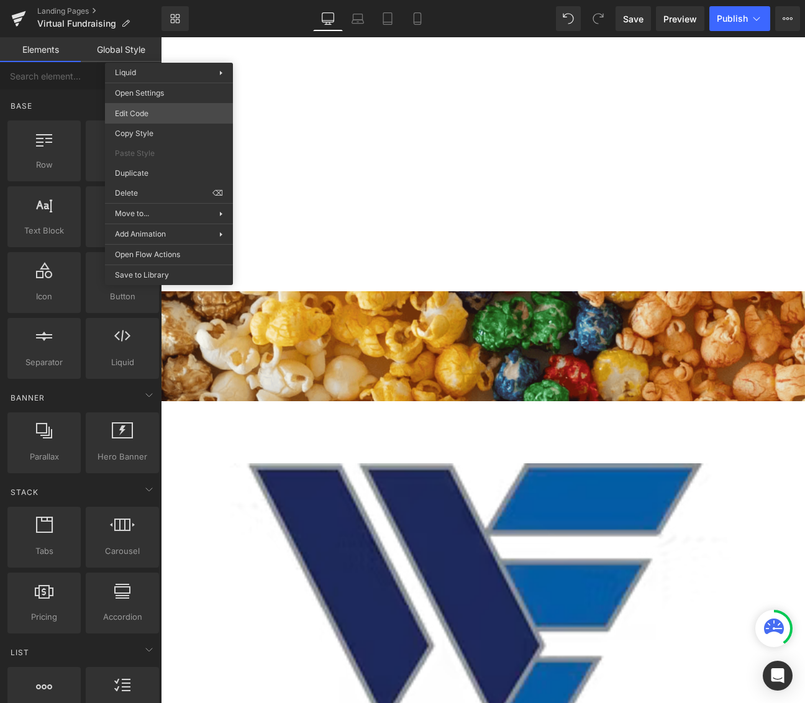
click at [165, 107] on body "Liquid You are previewing how the will restyle your page. You can not edit Elem…" at bounding box center [402, 351] width 805 height 703
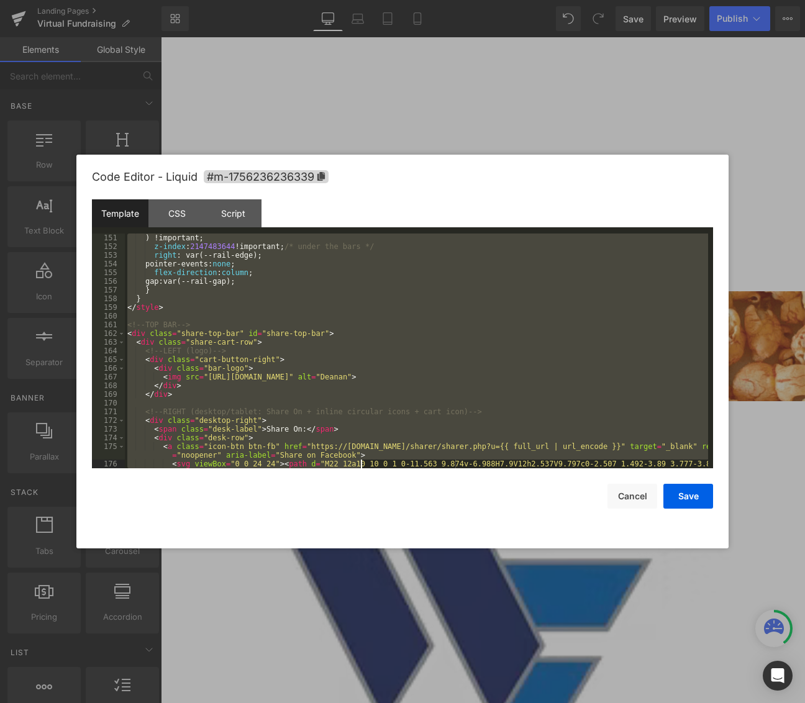
scroll to position [1626, 0]
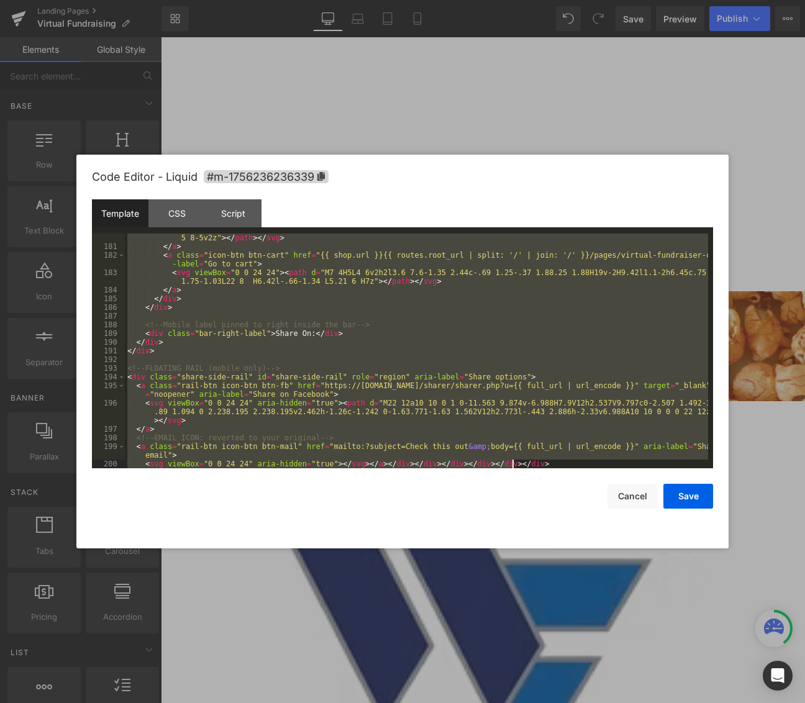
drag, startPoint x: 129, startPoint y: 237, endPoint x: 350, endPoint y: 530, distance: 366.7
click at [358, 540] on div "Code Editor - Liquid #m-1756236236339 Template CSS Script Data 180 181 182 183 …" at bounding box center [402, 352] width 621 height 394
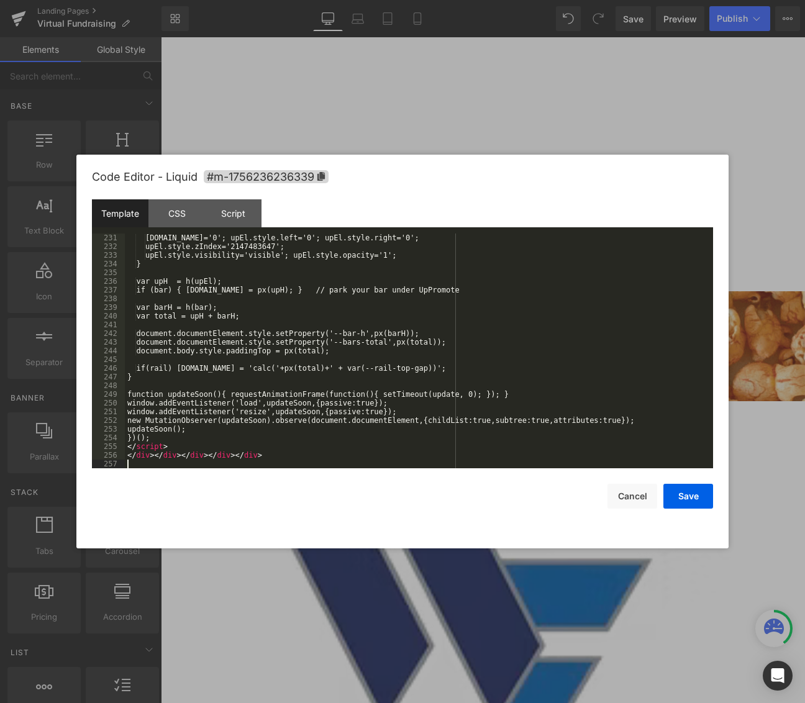
scroll to position [2156, 0]
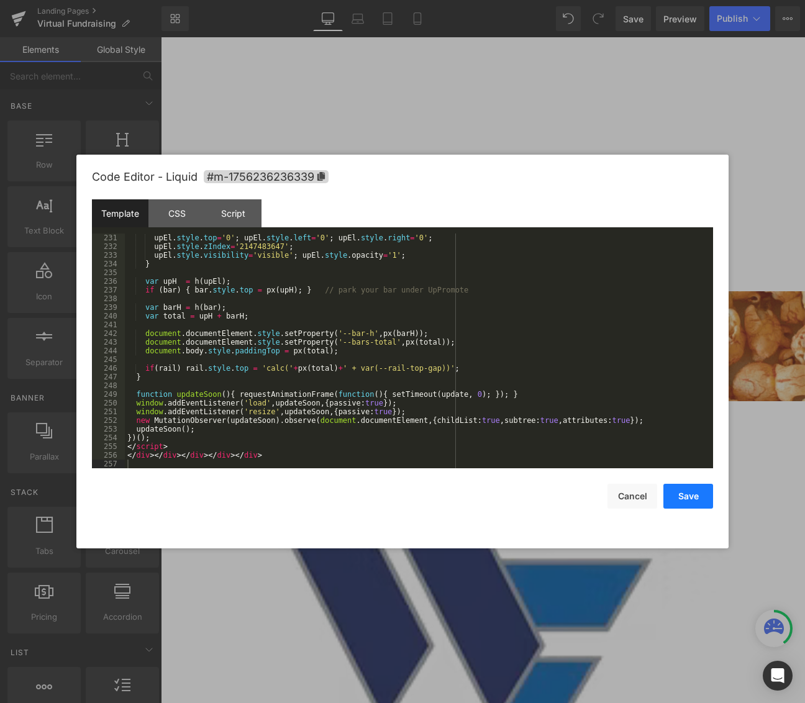
click at [692, 500] on button "Save" at bounding box center [688, 496] width 50 height 25
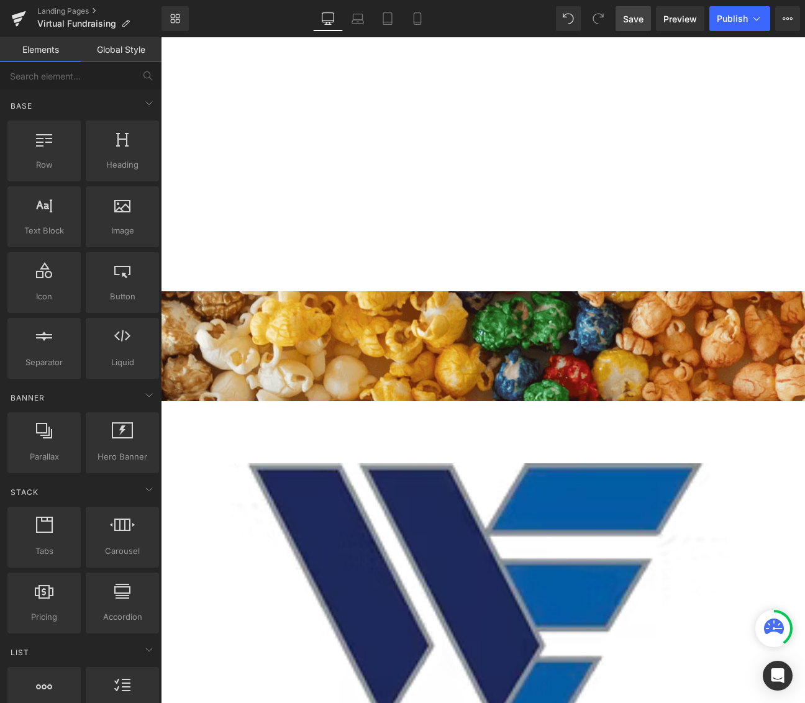
click at [635, 24] on span "Save" at bounding box center [633, 18] width 20 height 13
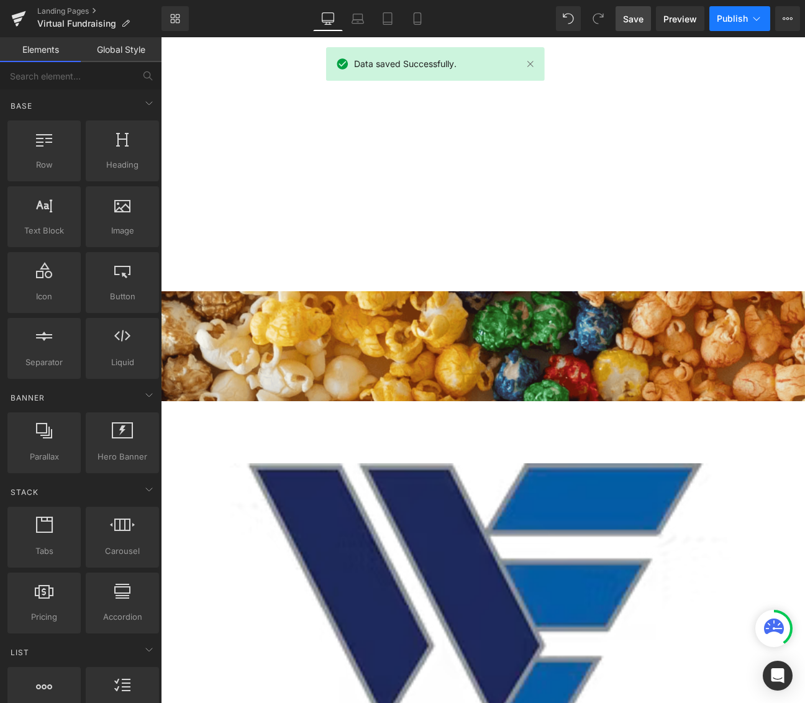
click at [726, 23] on span "Publish" at bounding box center [732, 19] width 31 height 10
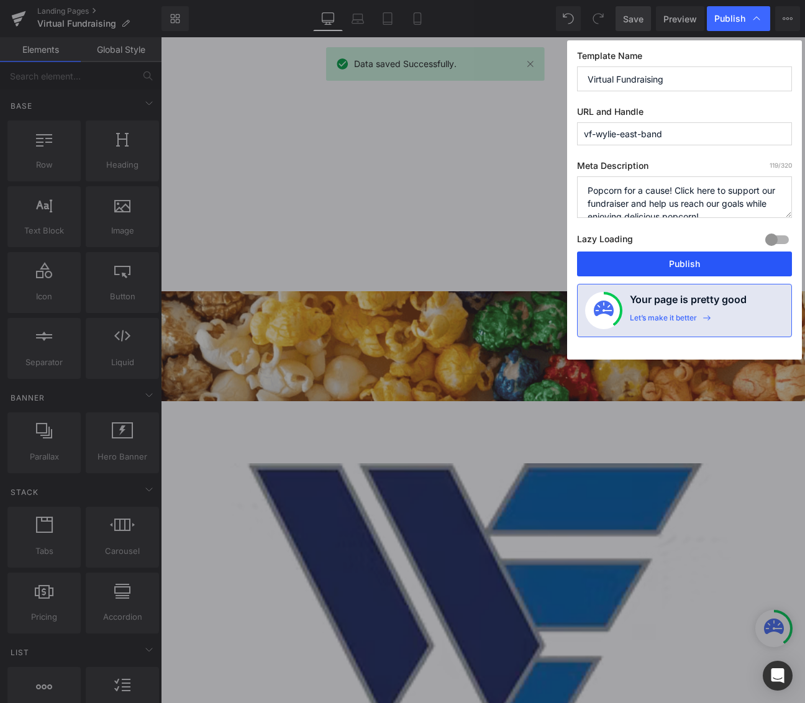
click at [681, 258] on button "Publish" at bounding box center [684, 264] width 215 height 25
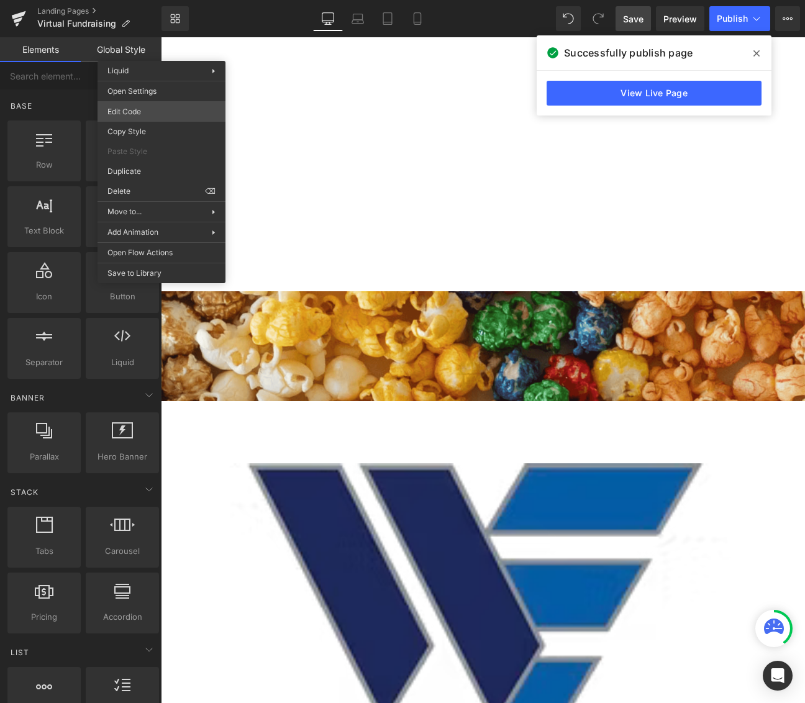
click at [169, 106] on body "Liquid You are previewing how the will restyle your page. You can not edit Elem…" at bounding box center [402, 351] width 805 height 703
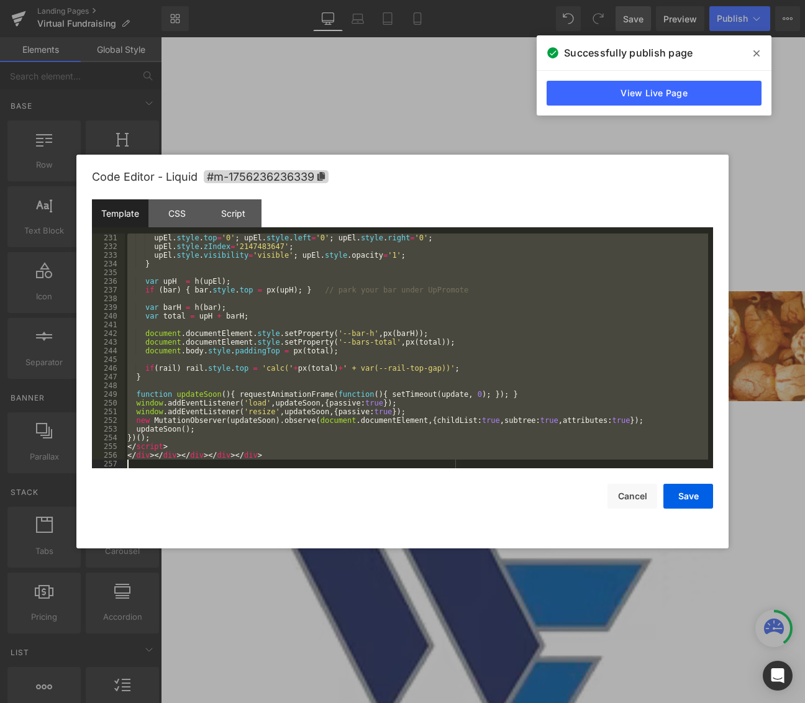
drag, startPoint x: 125, startPoint y: 235, endPoint x: 430, endPoint y: 632, distance: 500.5
click at [432, 631] on body "Liquid You are previewing how the will restyle your page. You can not edit Elem…" at bounding box center [402, 351] width 805 height 703
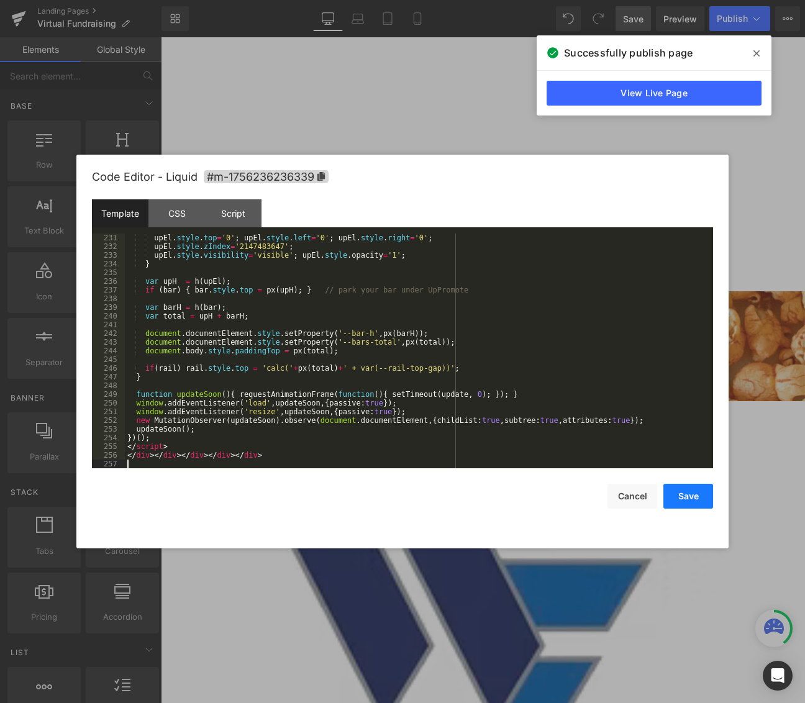
click at [699, 496] on button "Save" at bounding box center [688, 496] width 50 height 25
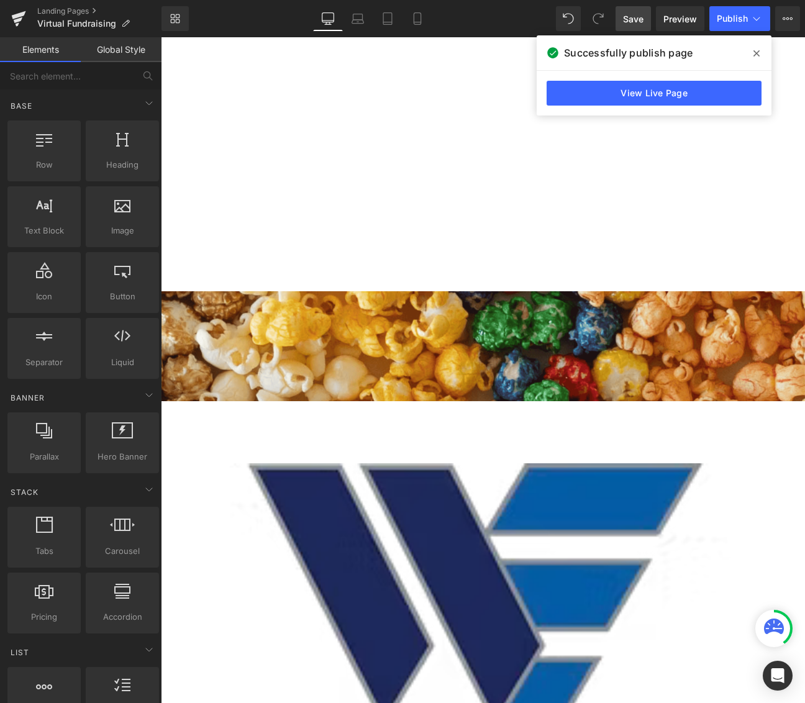
click at [638, 22] on span "Save" at bounding box center [633, 18] width 20 height 13
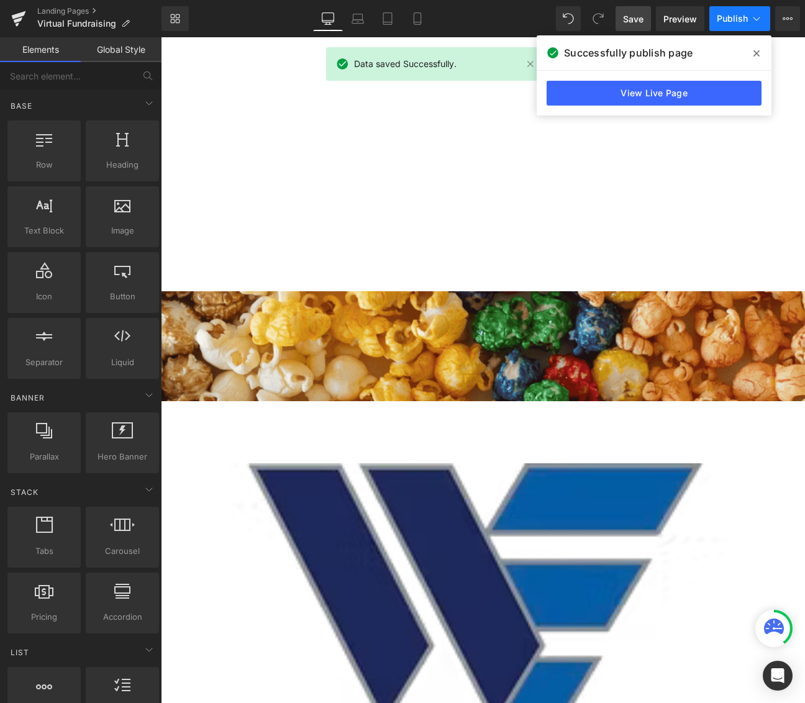
click at [728, 21] on span "Publish" at bounding box center [732, 19] width 31 height 10
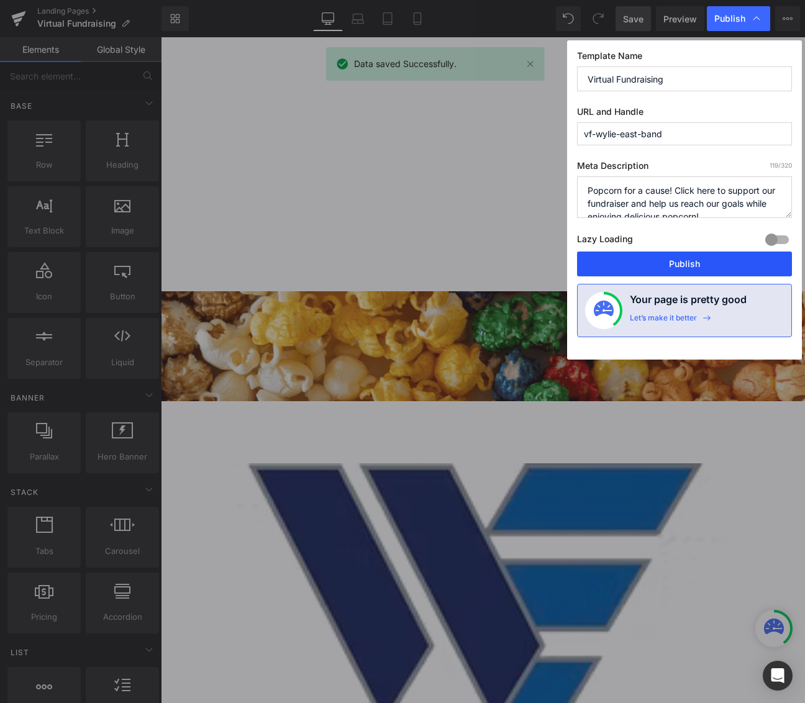
click at [705, 258] on button "Publish" at bounding box center [684, 264] width 215 height 25
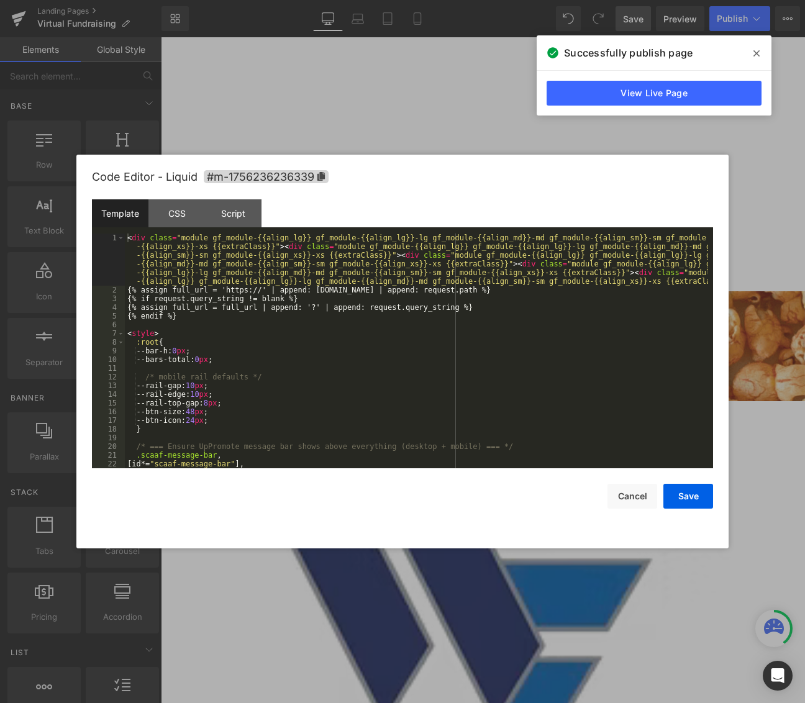
click at [171, 110] on body "Liquid You are previewing how the will restyle your page. You can not edit Elem…" at bounding box center [402, 351] width 805 height 703
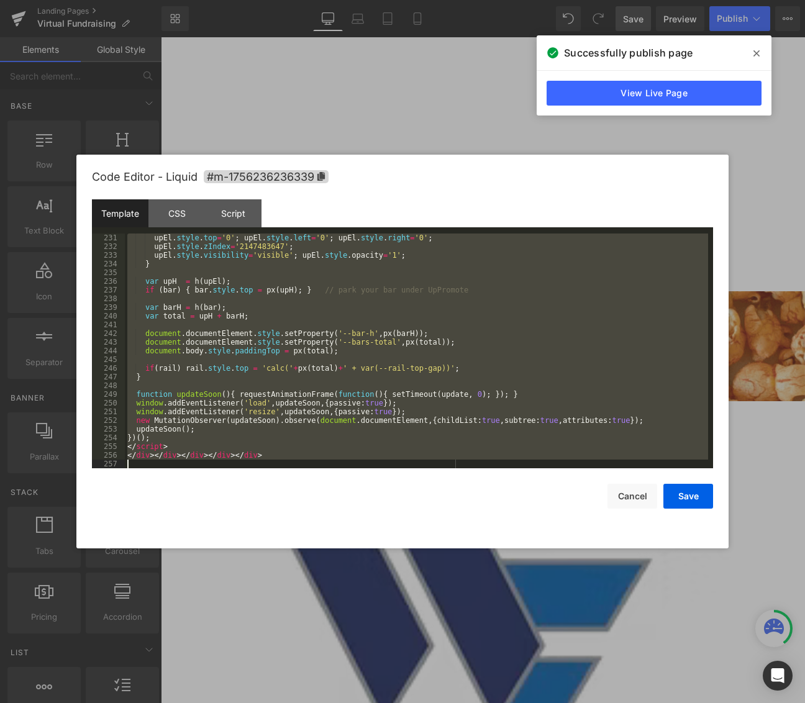
drag, startPoint x: 129, startPoint y: 237, endPoint x: 337, endPoint y: 607, distance: 424.6
click at [350, 627] on body "Liquid You are previewing how the will restyle your page. You can not edit Elem…" at bounding box center [402, 351] width 805 height 703
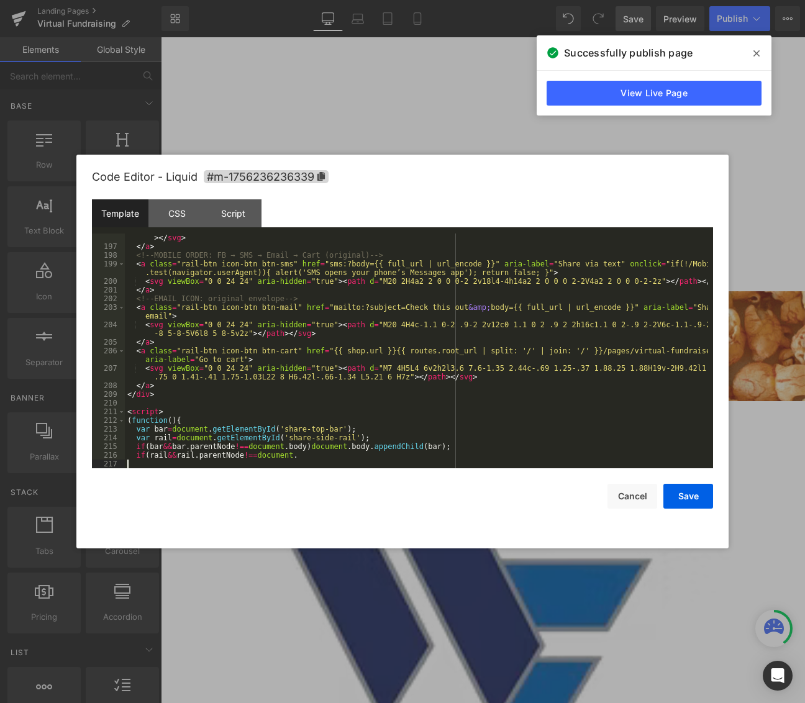
scroll to position [1809, 0]
click at [680, 501] on button "Save" at bounding box center [688, 496] width 50 height 25
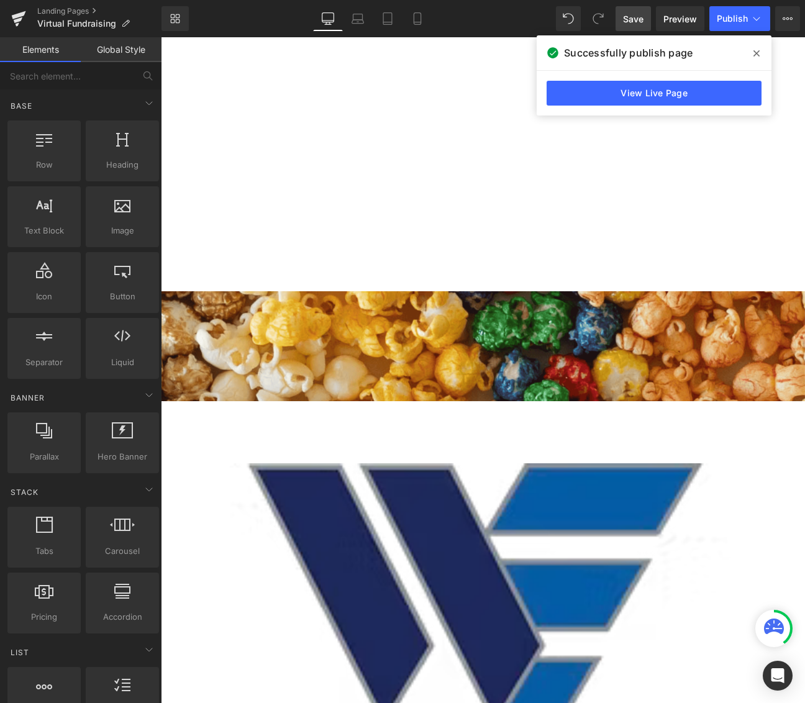
click at [636, 24] on span "Save" at bounding box center [633, 18] width 20 height 13
click at [732, 23] on span "Publish" at bounding box center [732, 19] width 31 height 10
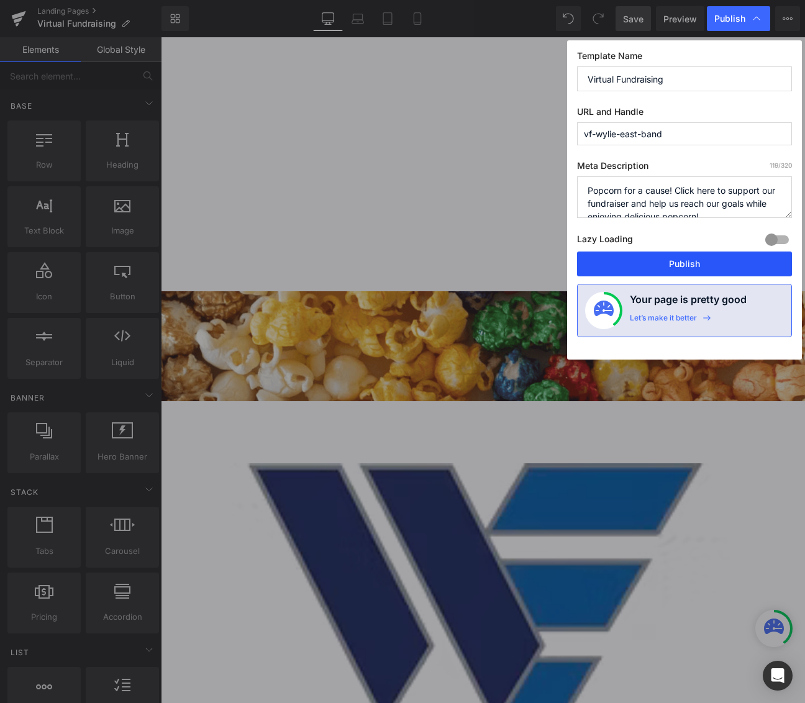
click at [706, 265] on button "Publish" at bounding box center [684, 264] width 215 height 25
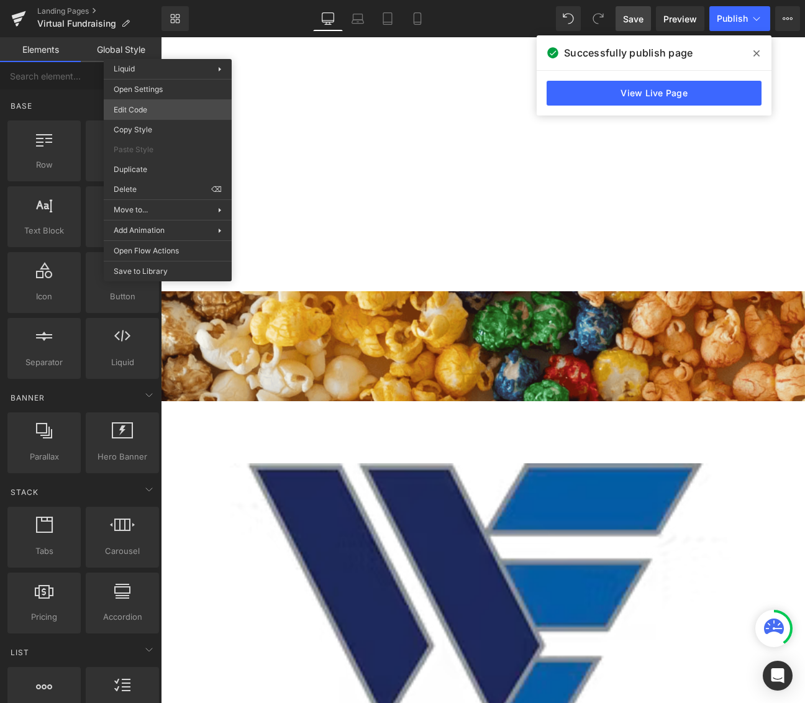
click at [176, 102] on body "Liquid You are previewing how the will restyle your page. You can not edit Elem…" at bounding box center [402, 351] width 805 height 703
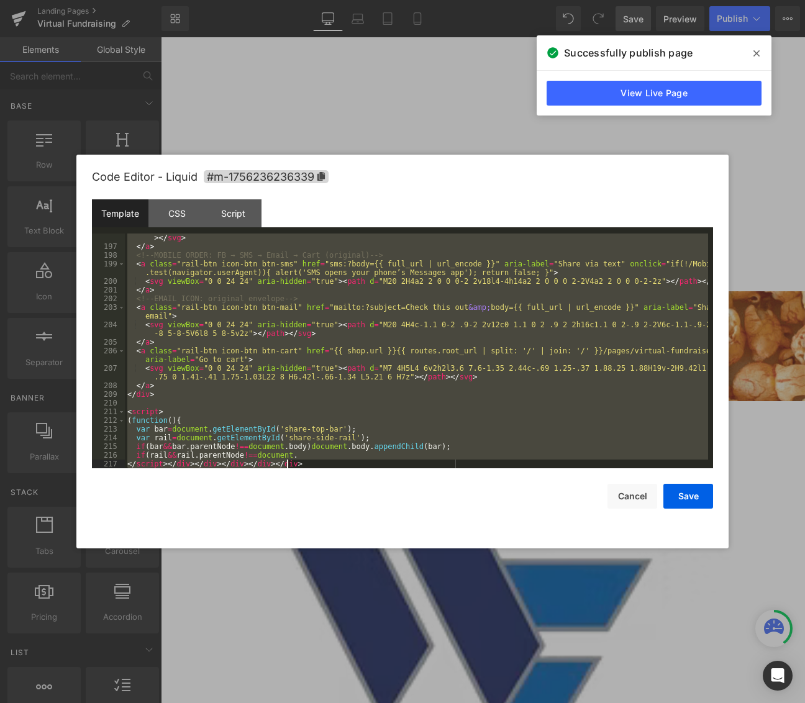
drag, startPoint x: 127, startPoint y: 237, endPoint x: 320, endPoint y: 650, distance: 456.0
click at [320, 650] on body "Liquid You are previewing how the will restyle your page. You can not edit Elem…" at bounding box center [402, 351] width 805 height 703
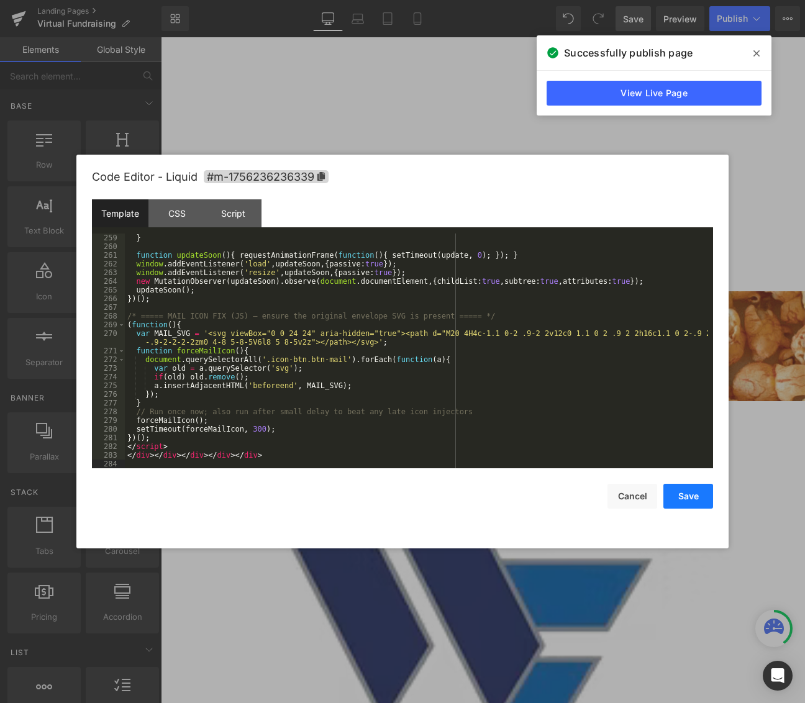
click at [687, 506] on button "Save" at bounding box center [688, 496] width 50 height 25
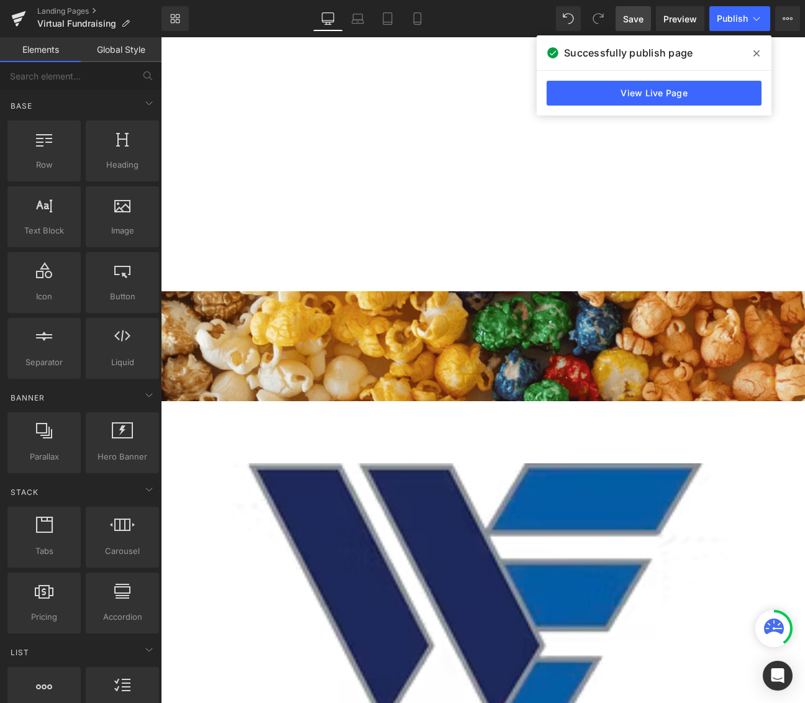
click at [638, 19] on span "Save" at bounding box center [633, 18] width 20 height 13
click at [740, 23] on span "Publish" at bounding box center [732, 19] width 31 height 10
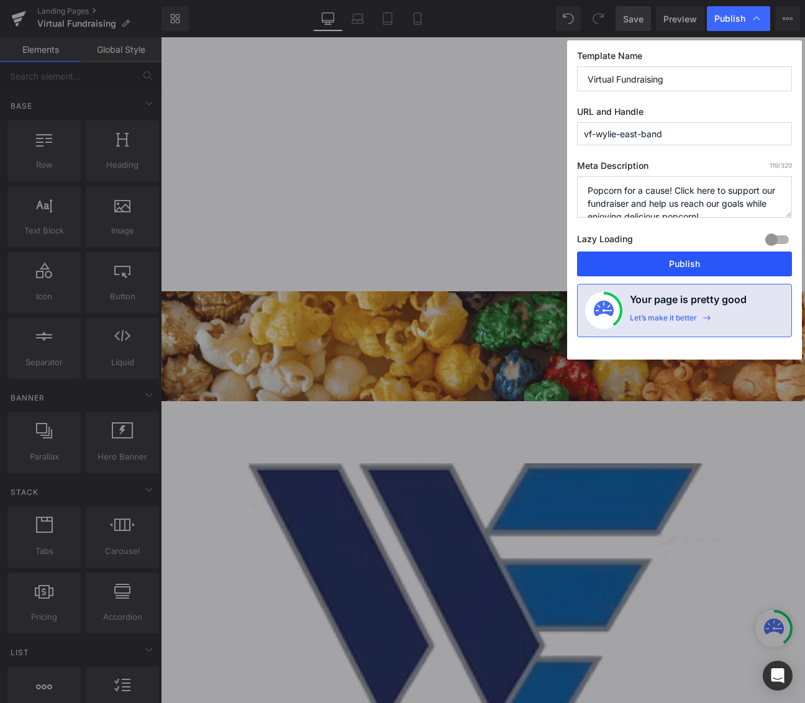
drag, startPoint x: 681, startPoint y: 261, endPoint x: 521, endPoint y: 224, distance: 164.5
click at [681, 261] on button "Publish" at bounding box center [684, 264] width 215 height 25
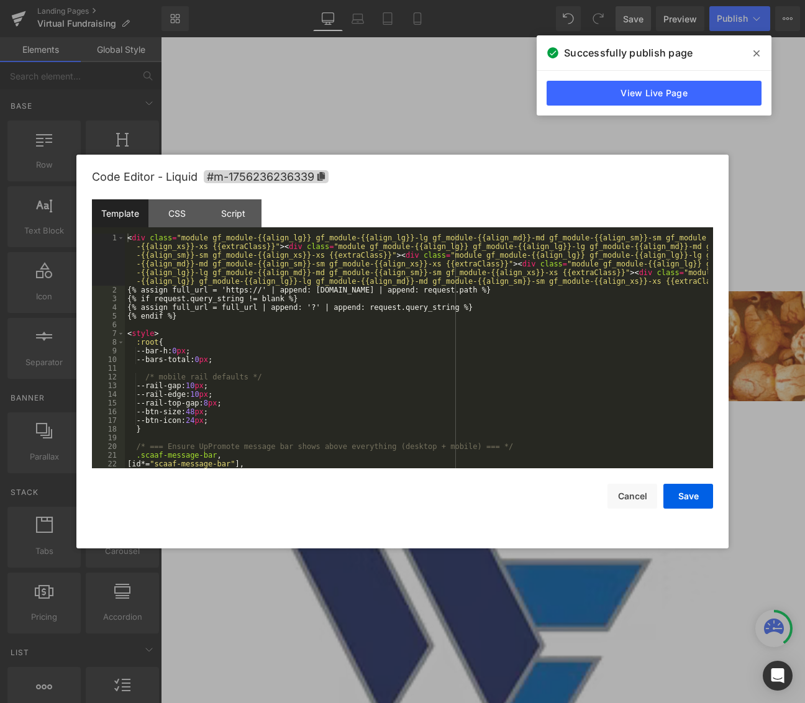
click at [170, 111] on body "Liquid You are previewing how the will restyle your page. You can not edit Elem…" at bounding box center [402, 351] width 805 height 703
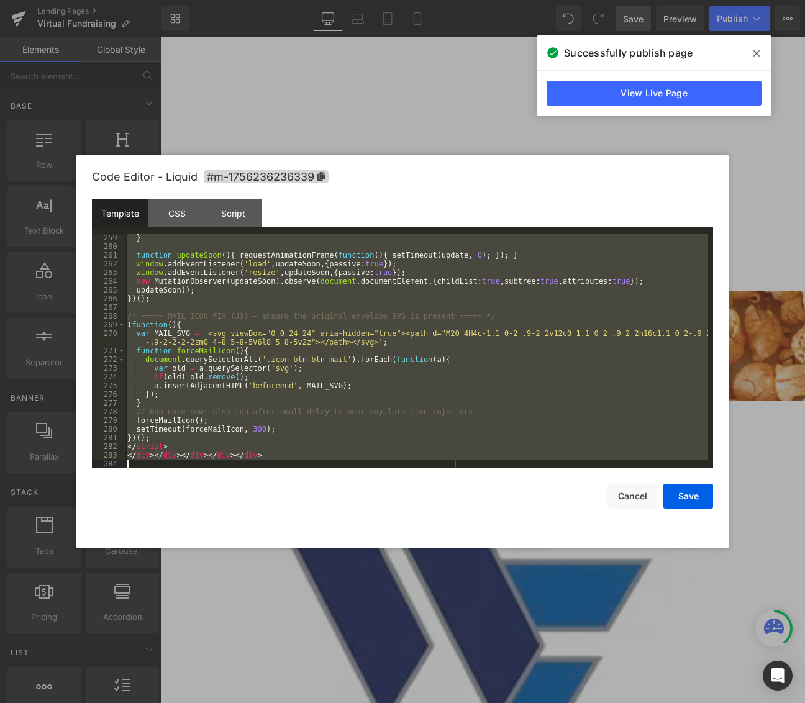
drag, startPoint x: 129, startPoint y: 240, endPoint x: 366, endPoint y: 641, distance: 466.1
click at [366, 641] on body "Liquid You are previewing how the will restyle your page. You can not edit Elem…" at bounding box center [402, 351] width 805 height 703
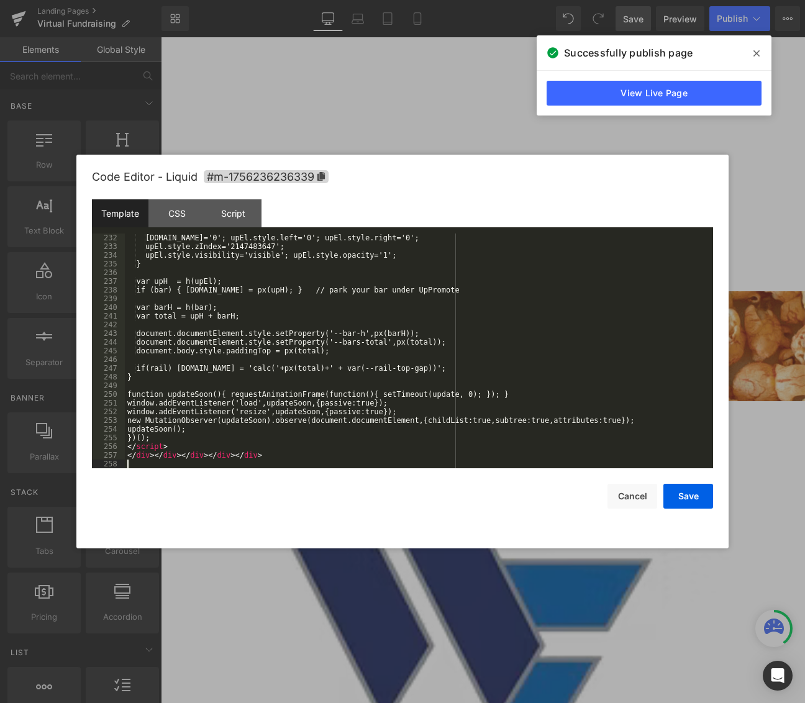
scroll to position [2174, 0]
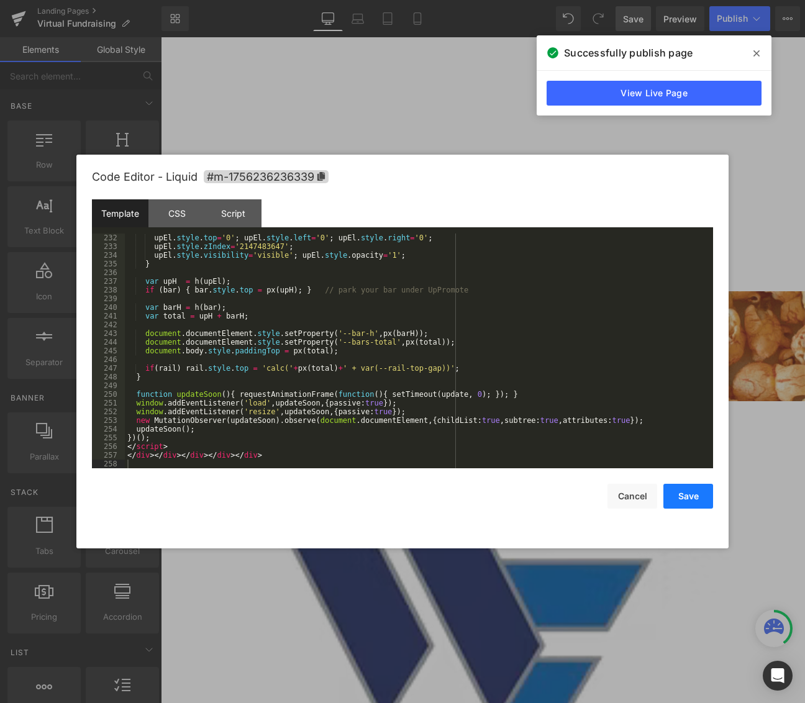
click at [695, 494] on button "Save" at bounding box center [688, 496] width 50 height 25
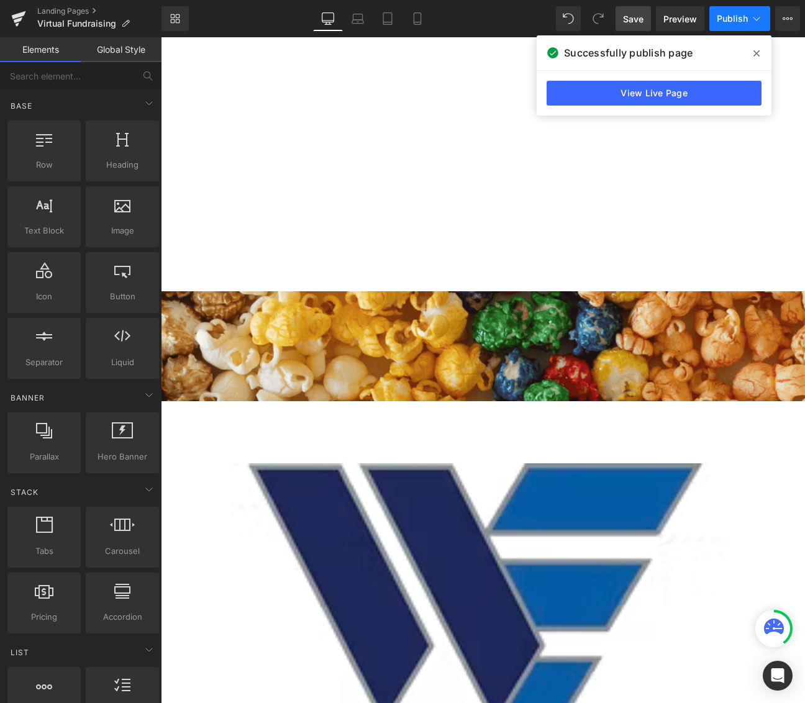
click at [734, 19] on span "Publish" at bounding box center [732, 19] width 31 height 10
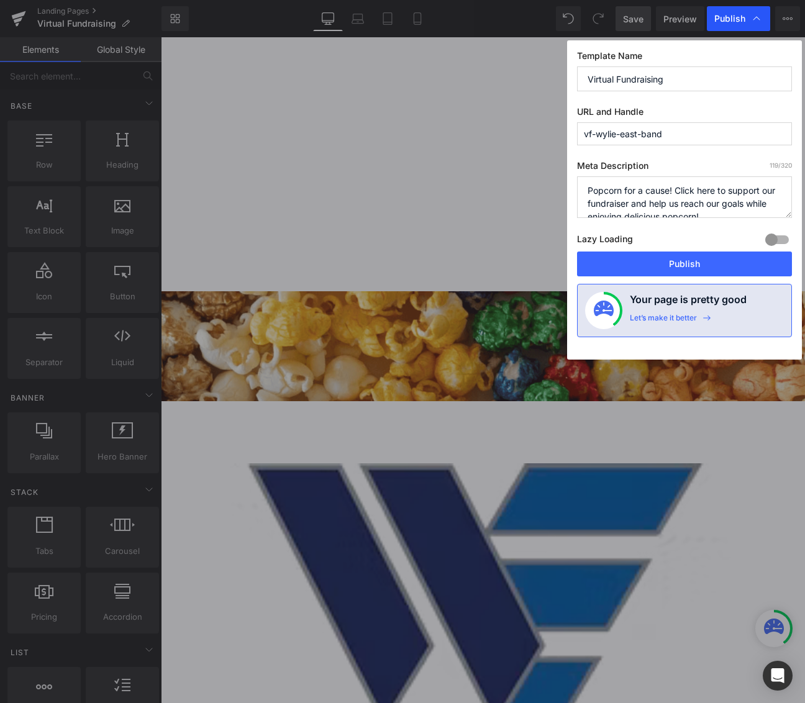
click at [734, 20] on span "Publish" at bounding box center [729, 18] width 31 height 11
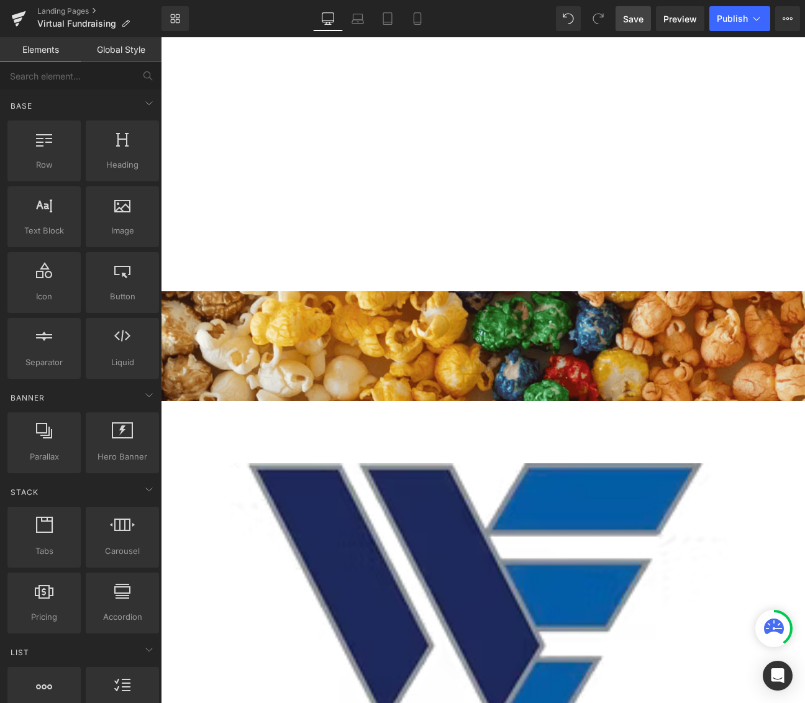
click at [734, 20] on span "Publish" at bounding box center [732, 19] width 31 height 10
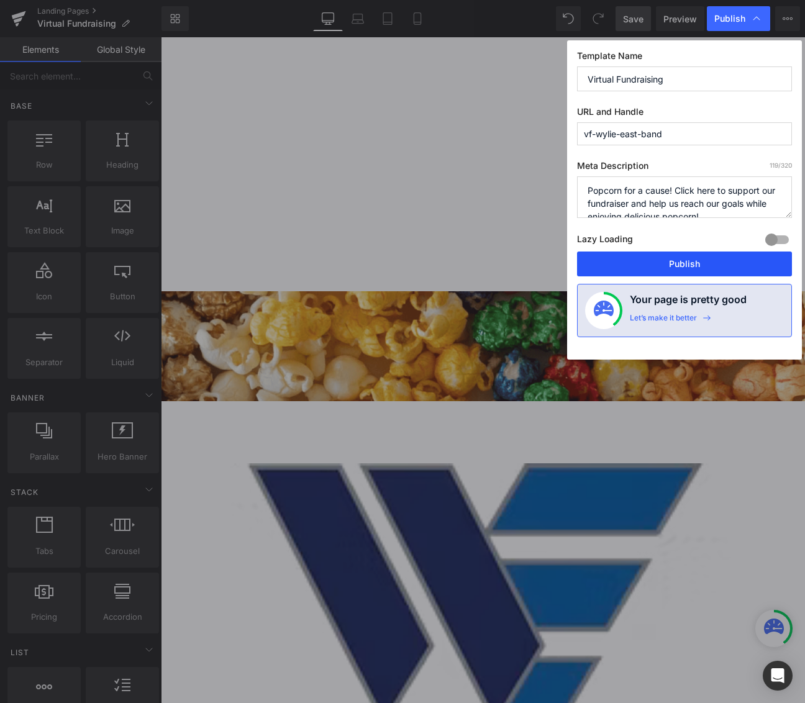
click at [717, 266] on button "Publish" at bounding box center [684, 264] width 215 height 25
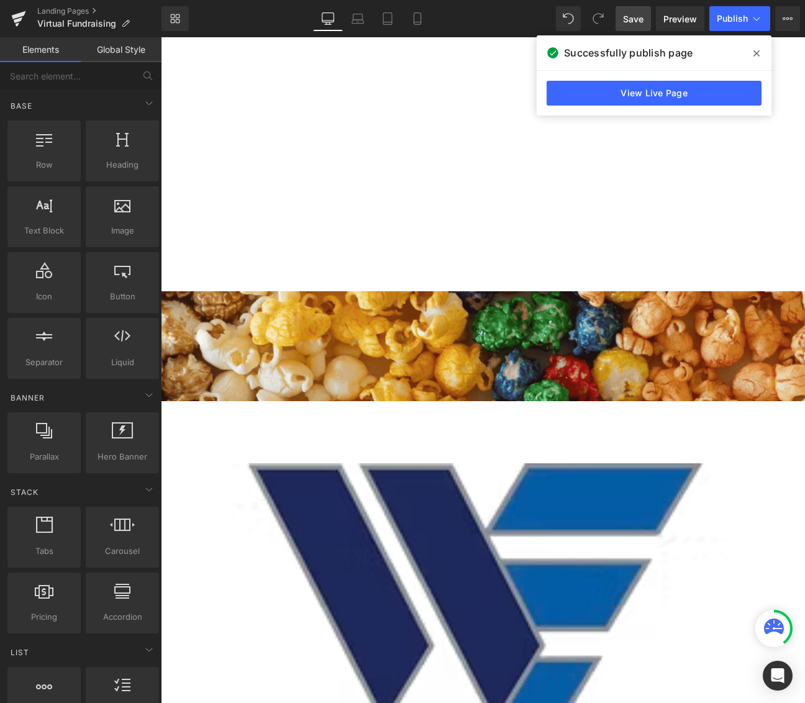
click at [635, 25] on link "Save" at bounding box center [633, 18] width 35 height 25
